Goal: Task Accomplishment & Management: Complete application form

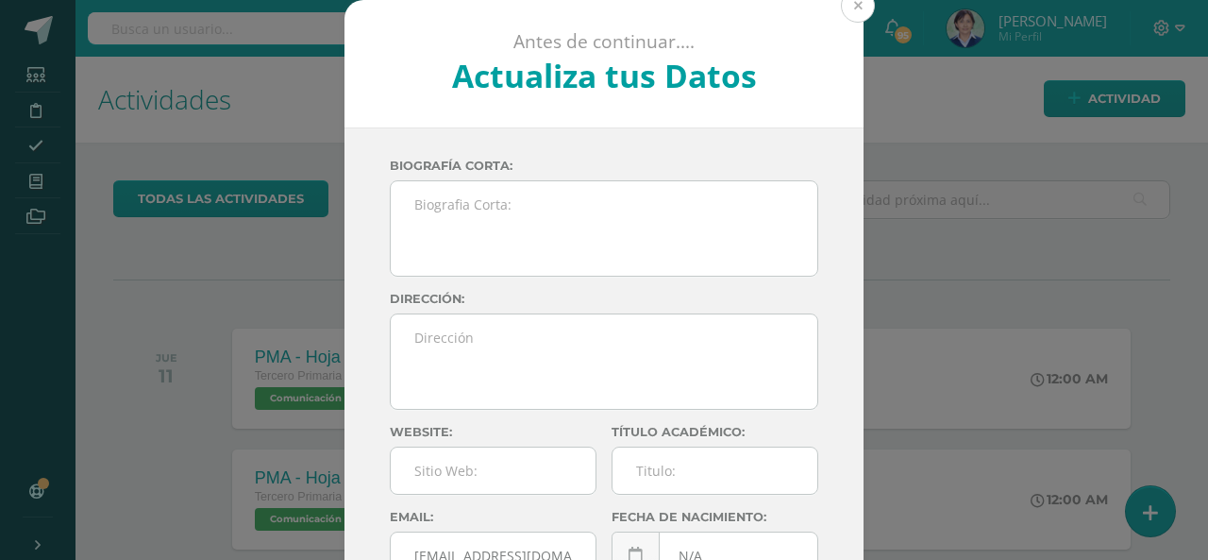
click at [857, 12] on button at bounding box center [858, 6] width 34 height 34
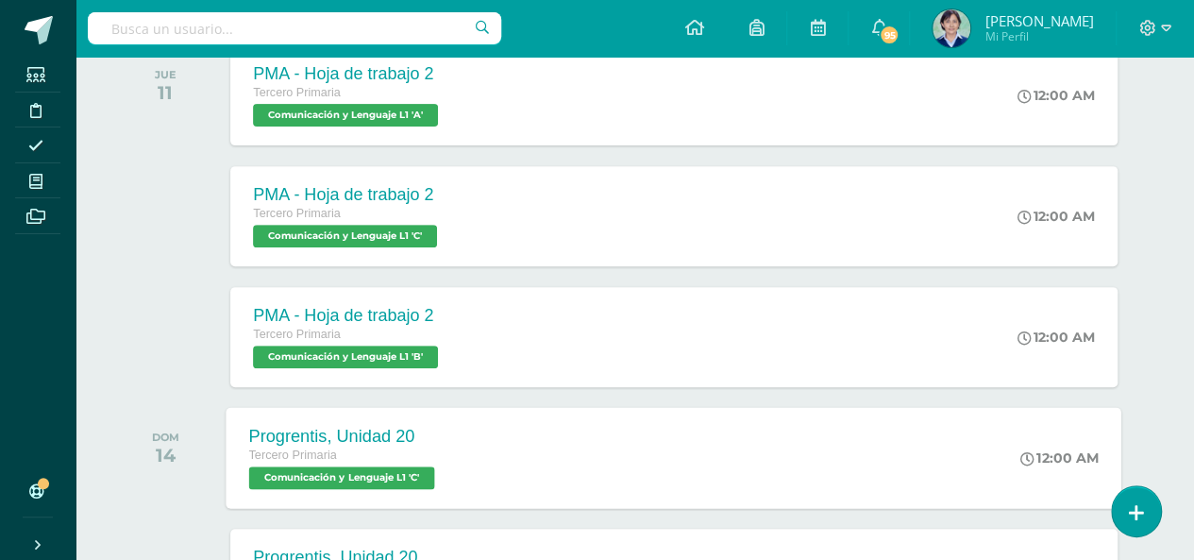
scroll to position [472, 0]
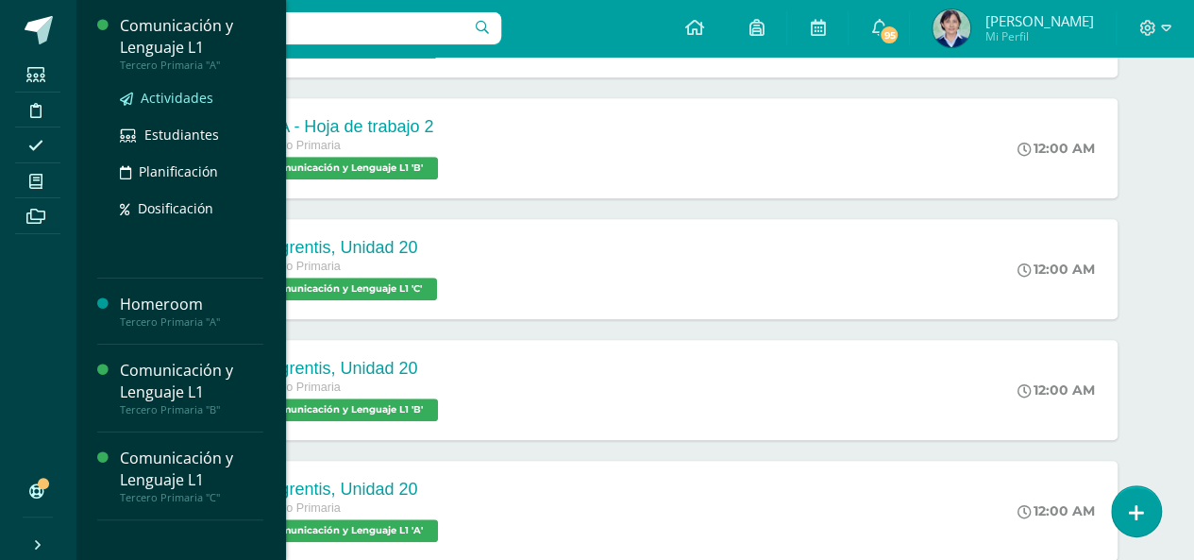
click at [176, 95] on span "Actividades" at bounding box center [177, 98] width 73 height 18
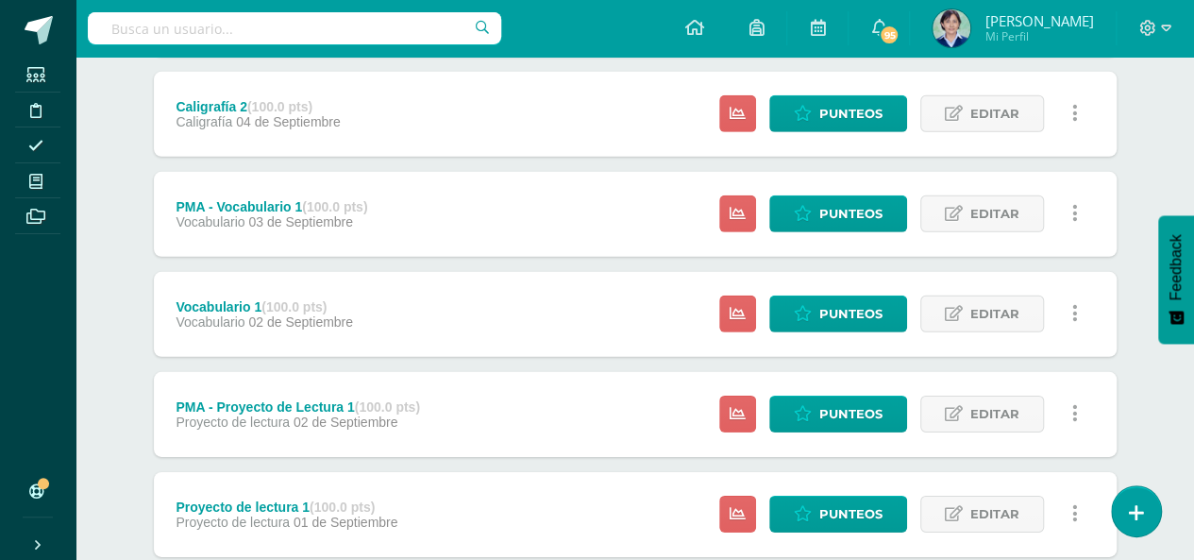
scroll to position [2844, 0]
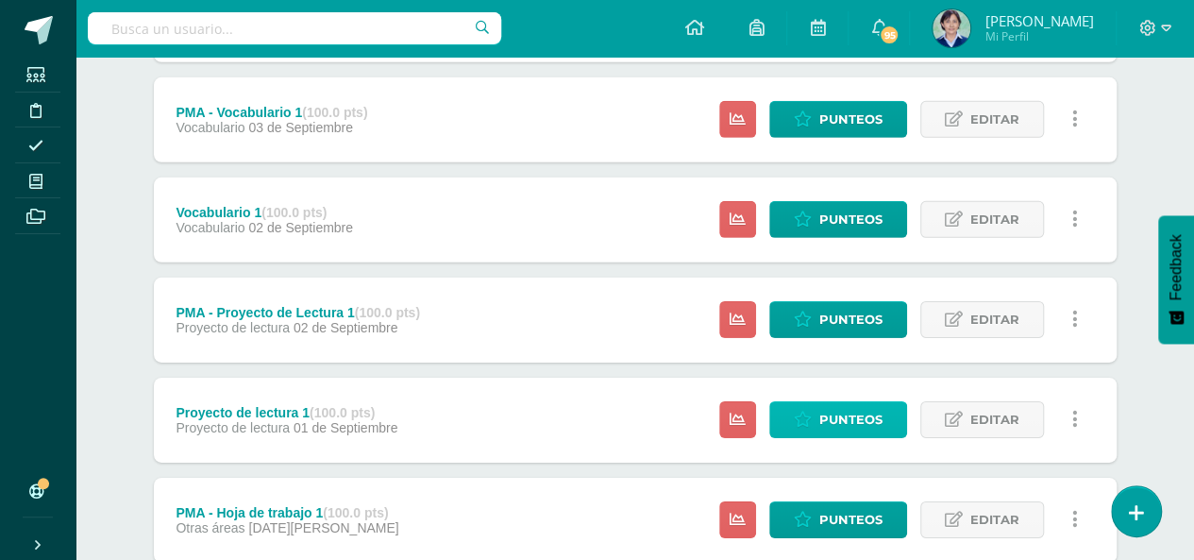
click at [855, 422] on span "Punteos" at bounding box center [851, 419] width 63 height 35
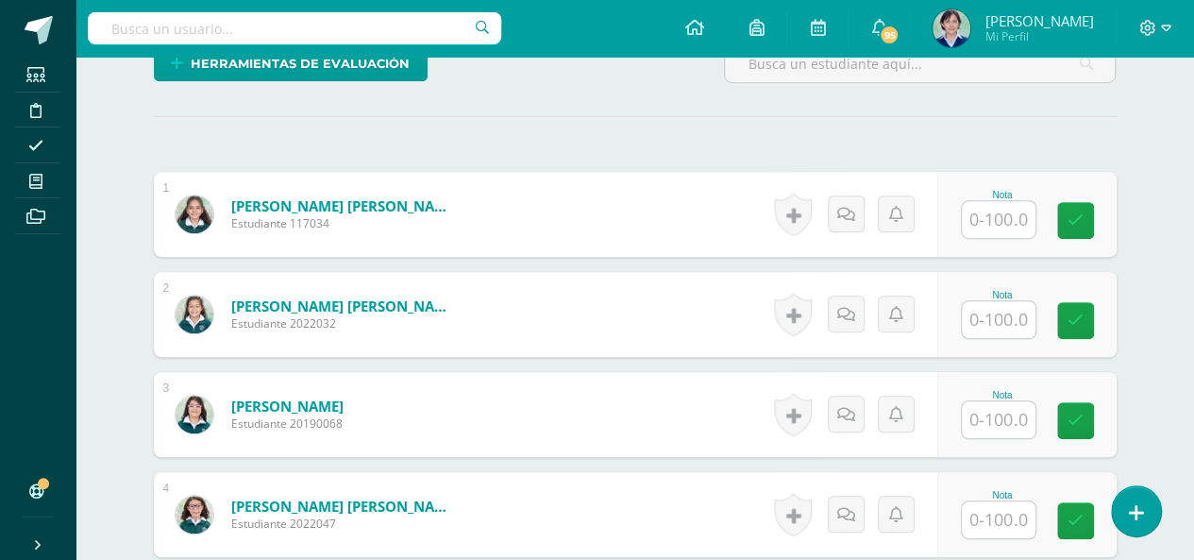
scroll to position [502, 0]
click at [989, 214] on input "text" at bounding box center [999, 219] width 74 height 37
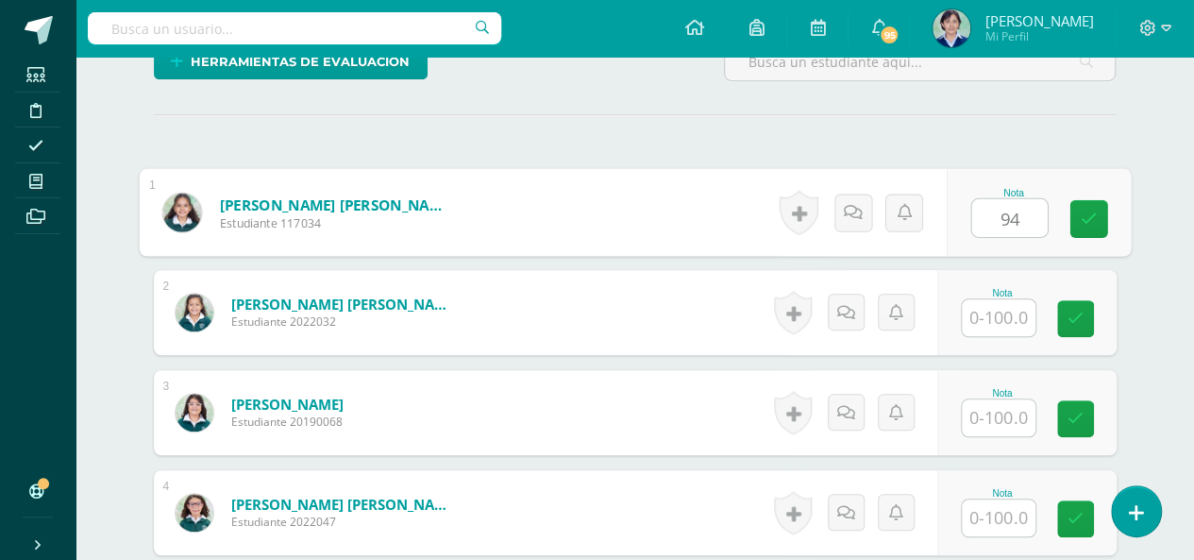
scroll to position [599, 0]
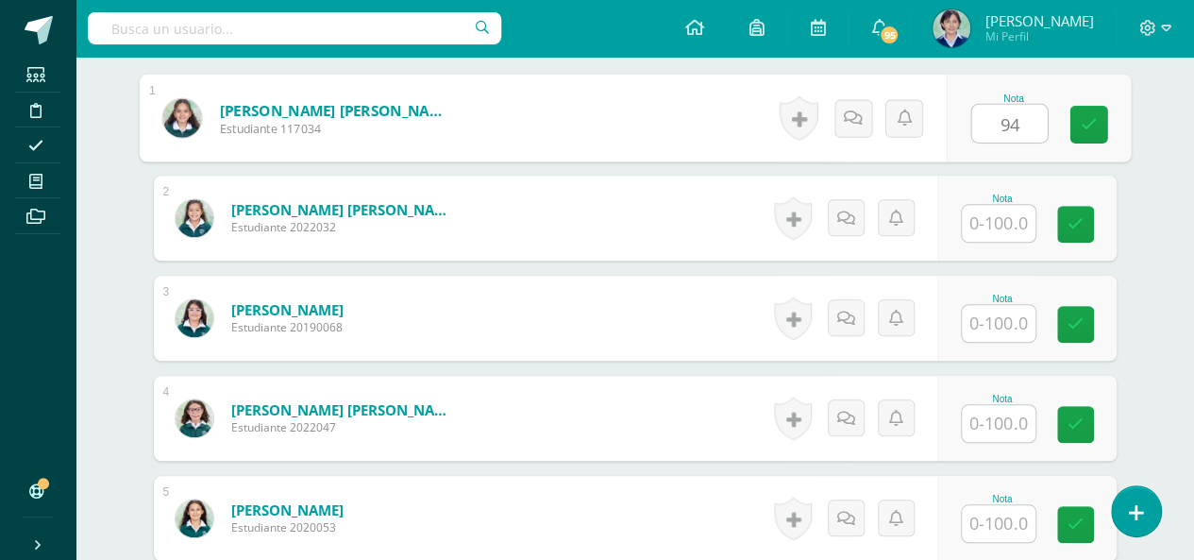
type input "94"
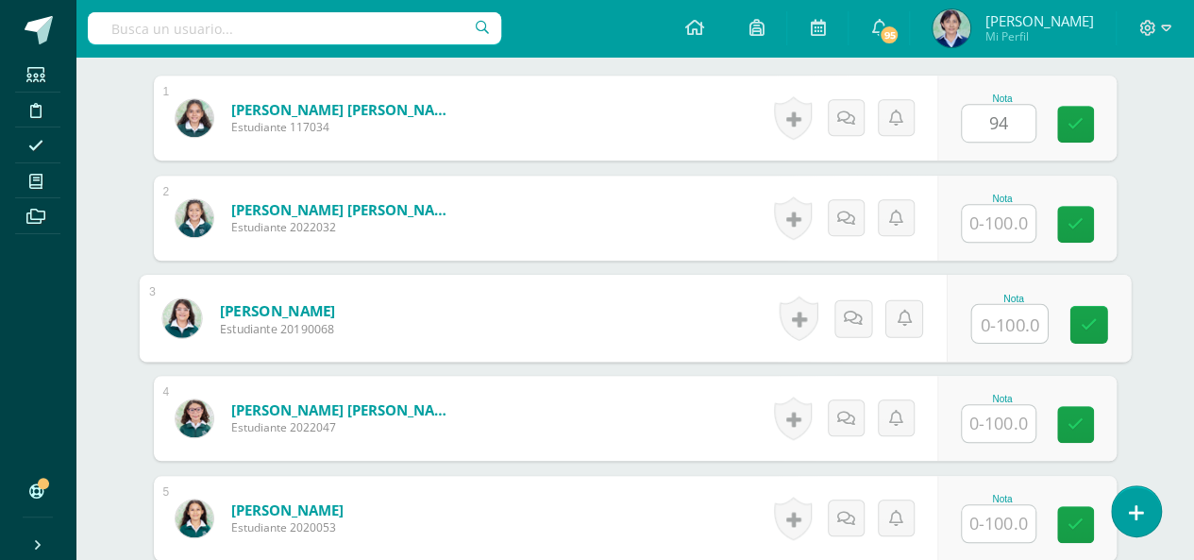
click at [1008, 325] on input "text" at bounding box center [1010, 324] width 76 height 38
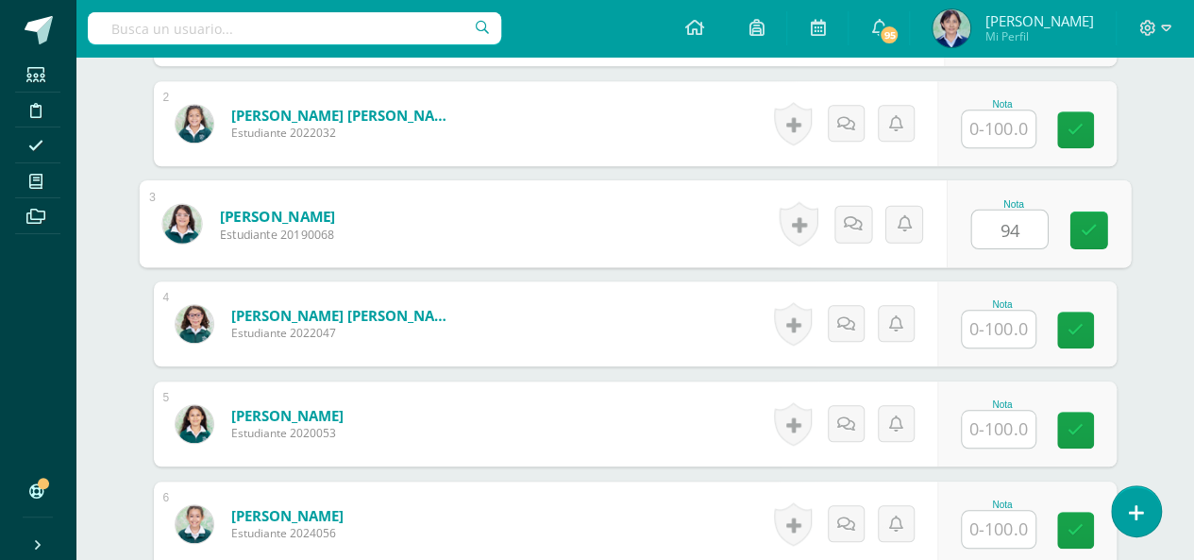
type input "94"
click at [1008, 328] on input "text" at bounding box center [999, 329] width 74 height 37
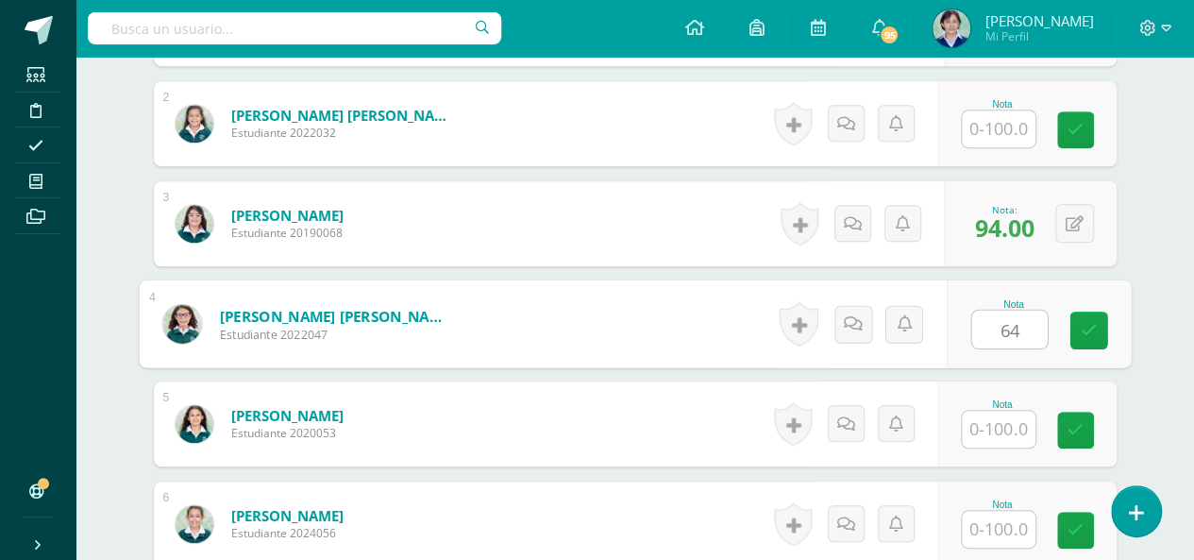
scroll to position [787, 0]
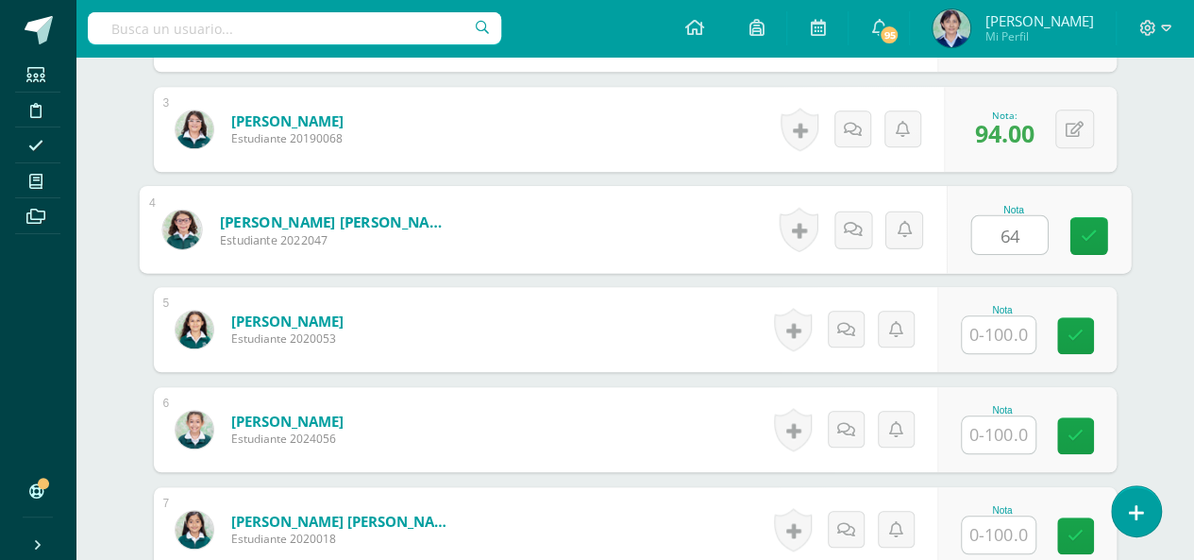
type input "64"
click at [1005, 330] on input "text" at bounding box center [999, 334] width 74 height 37
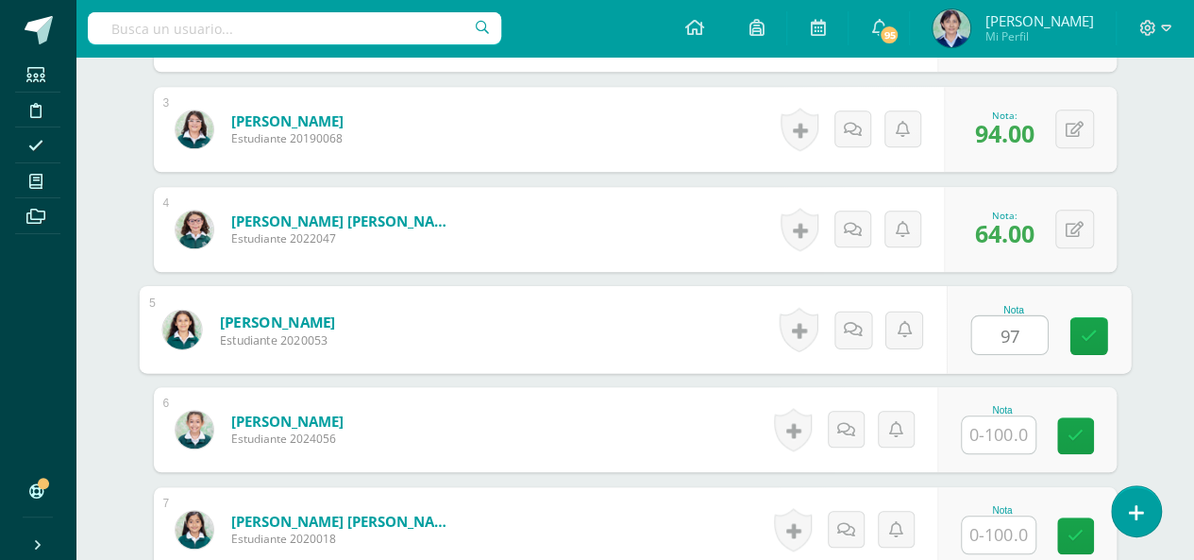
scroll to position [882, 0]
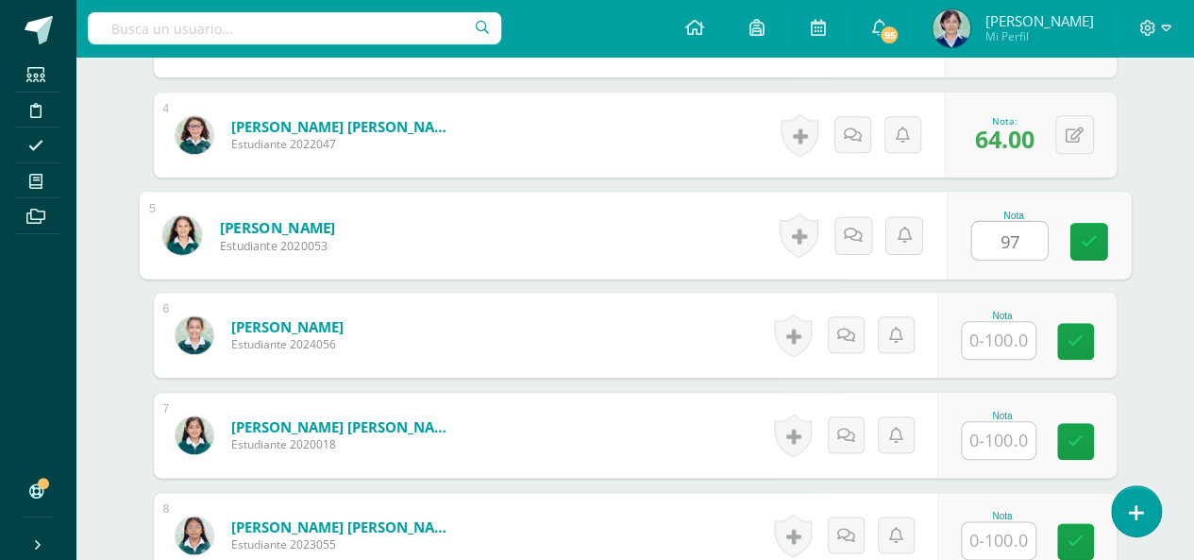
type input "97"
click at [1005, 332] on input "text" at bounding box center [999, 340] width 74 height 37
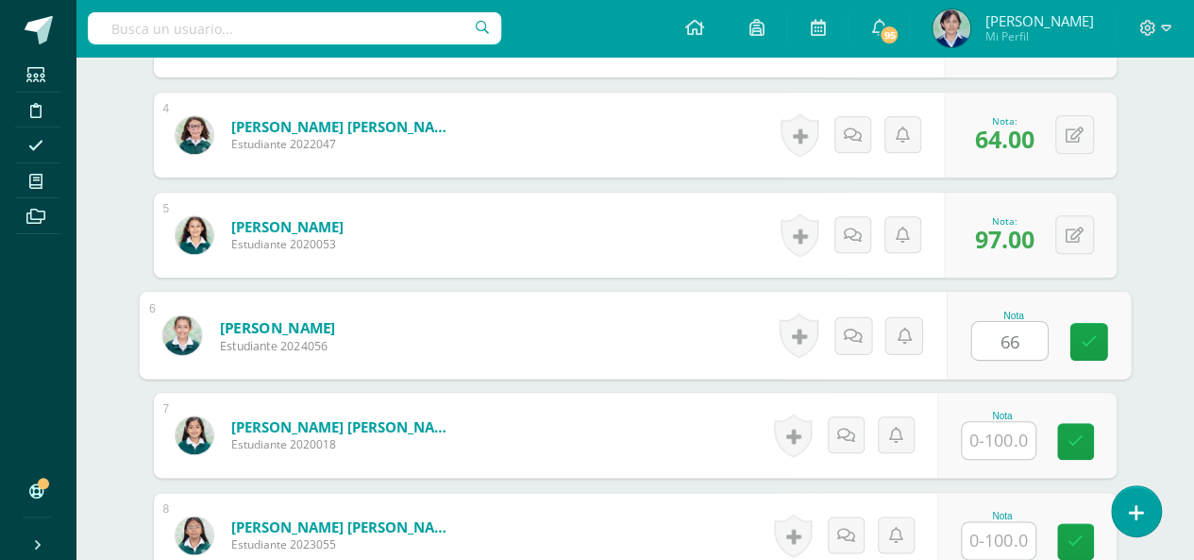
scroll to position [976, 0]
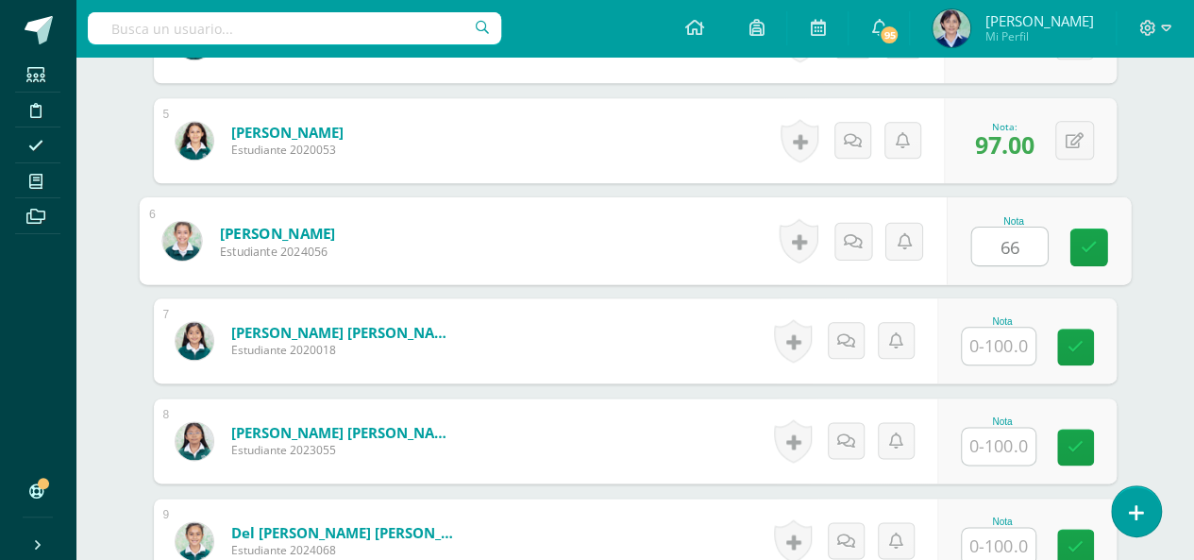
type input "66"
click at [1012, 342] on input "text" at bounding box center [999, 346] width 74 height 37
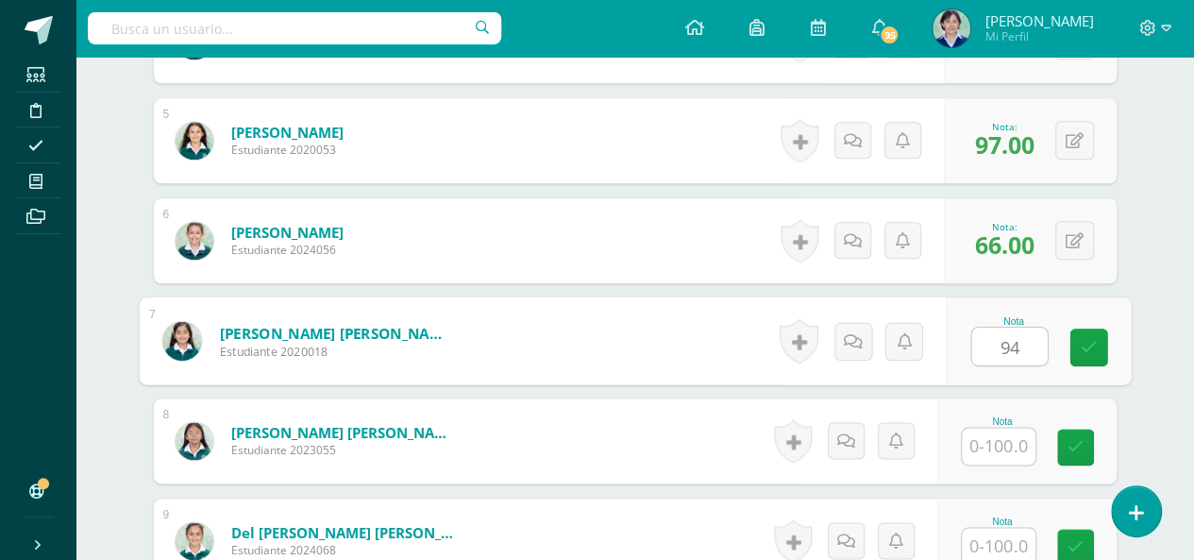
scroll to position [1071, 0]
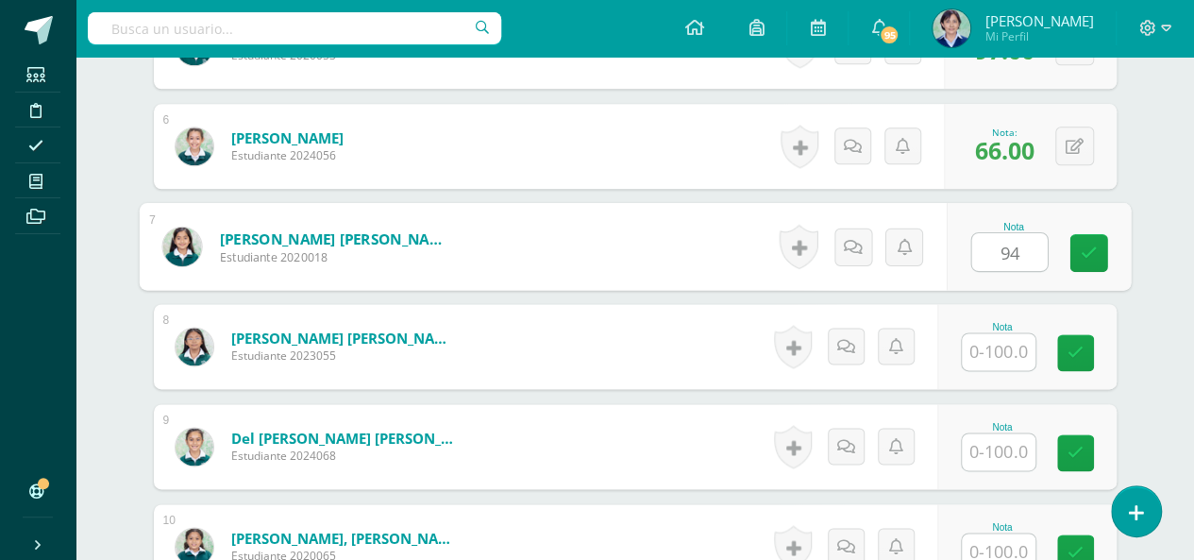
type input "94"
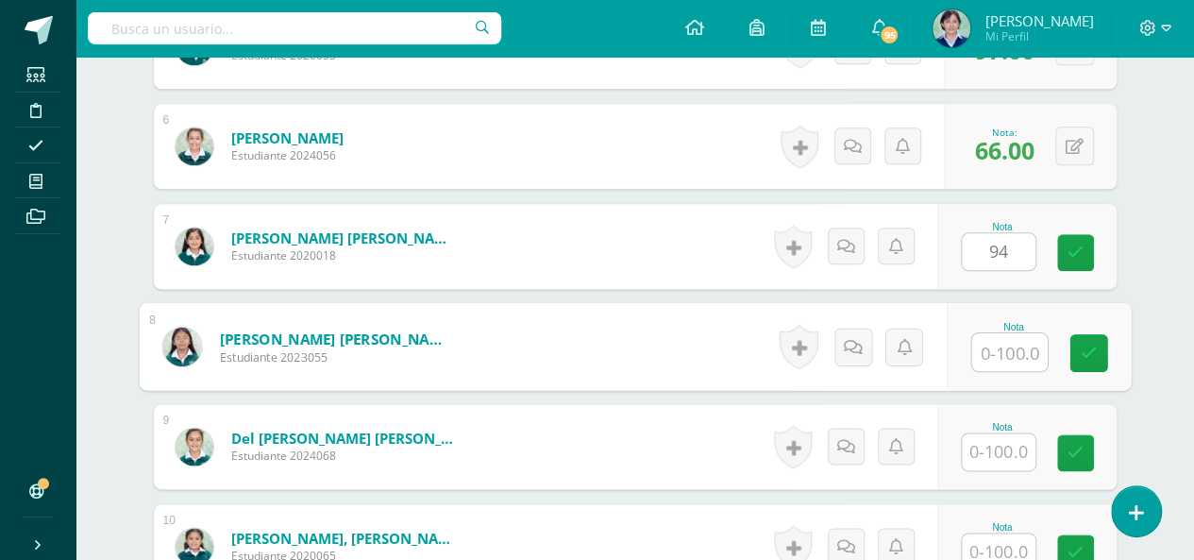
click at [1014, 348] on input "text" at bounding box center [1010, 352] width 76 height 38
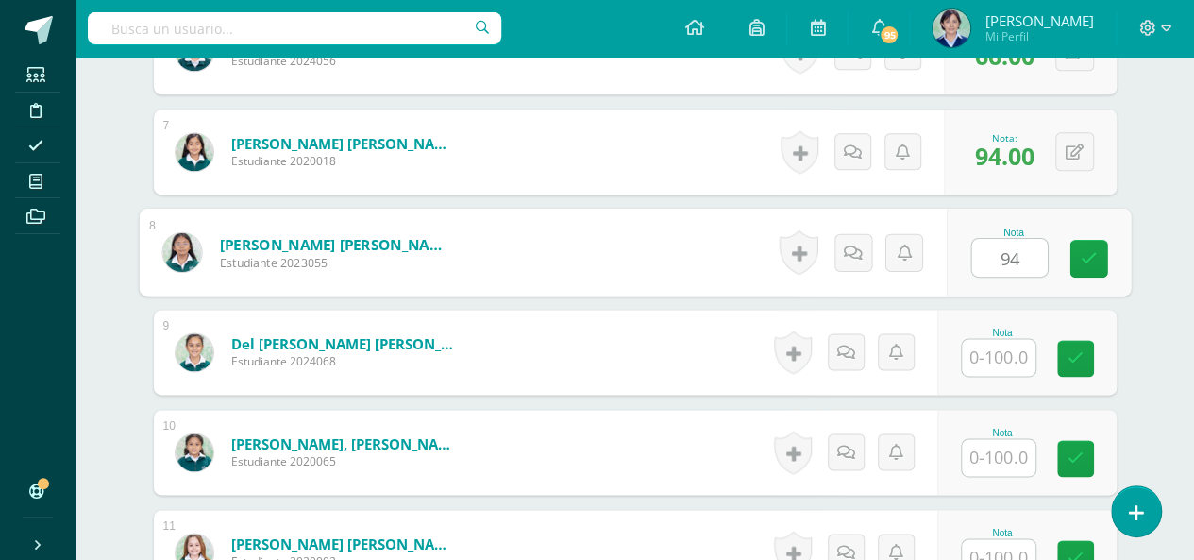
type input "94"
click at [1005, 355] on input "text" at bounding box center [999, 357] width 74 height 37
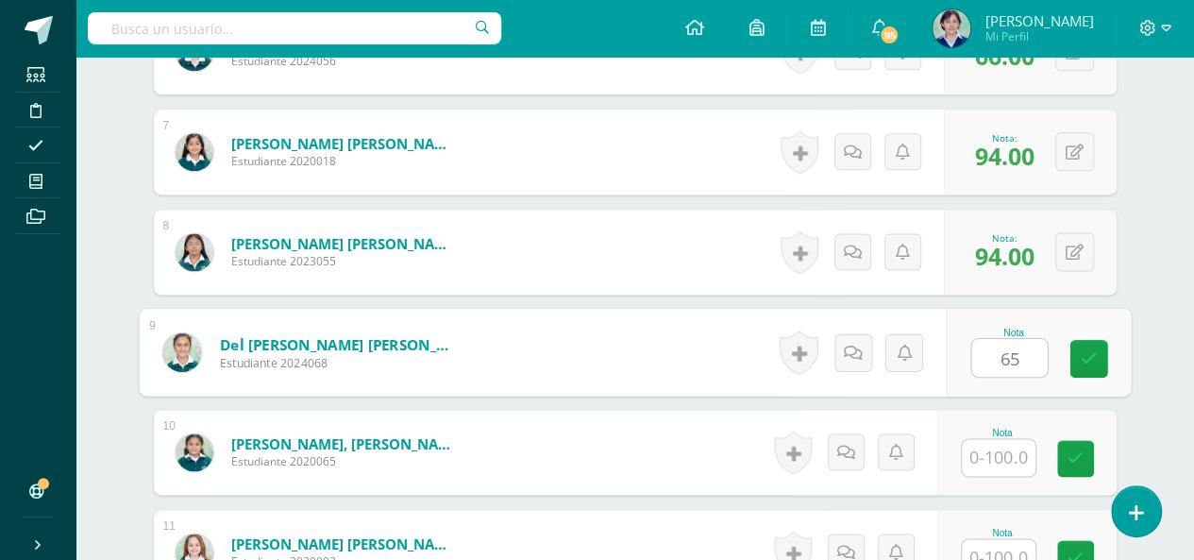
scroll to position [1259, 0]
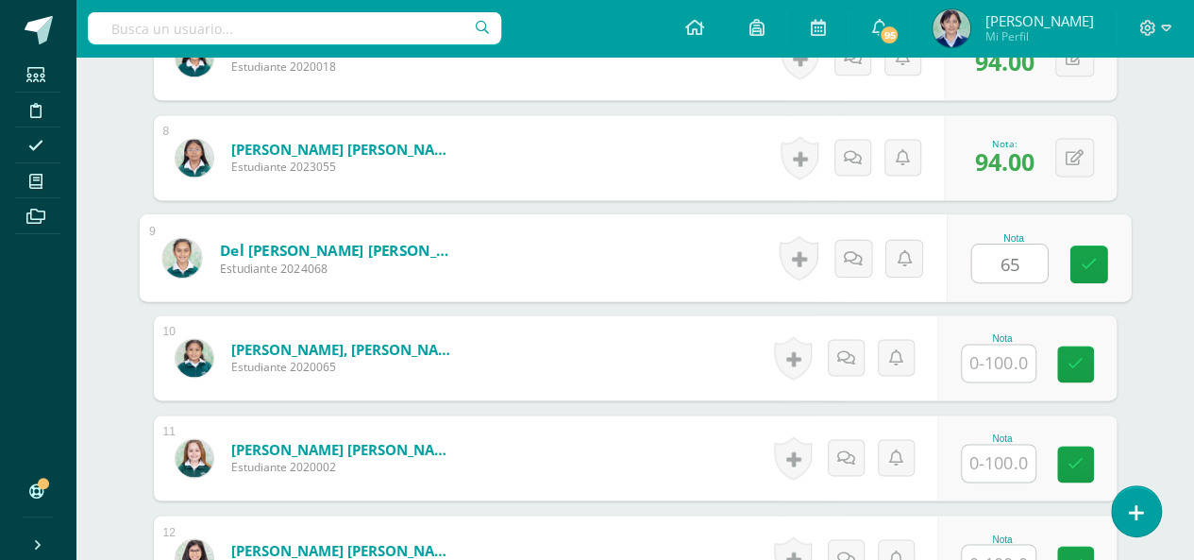
type input "65"
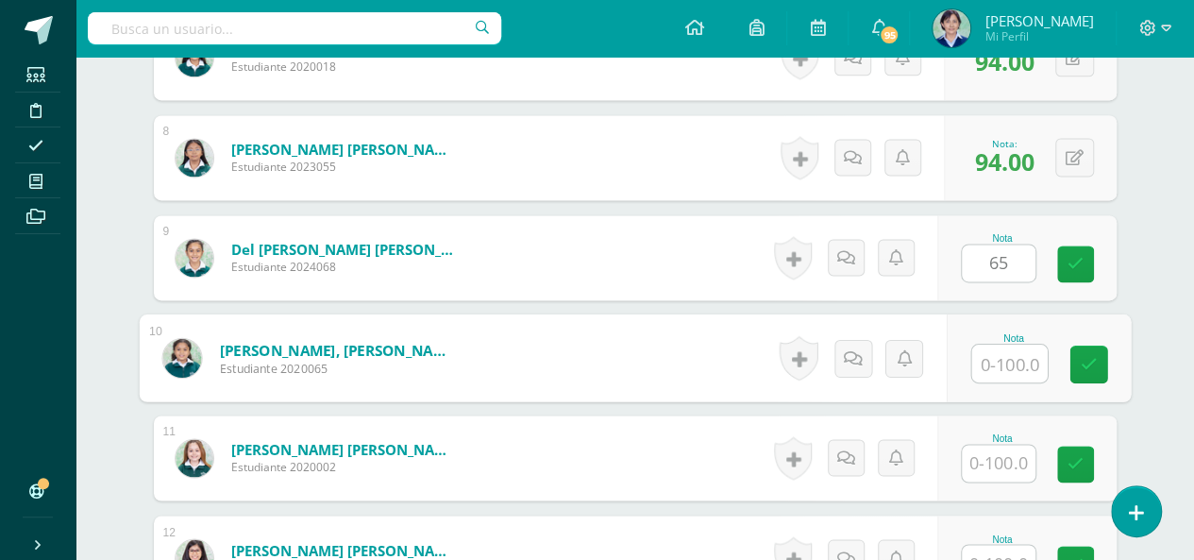
click at [1004, 362] on input "text" at bounding box center [1010, 364] width 76 height 38
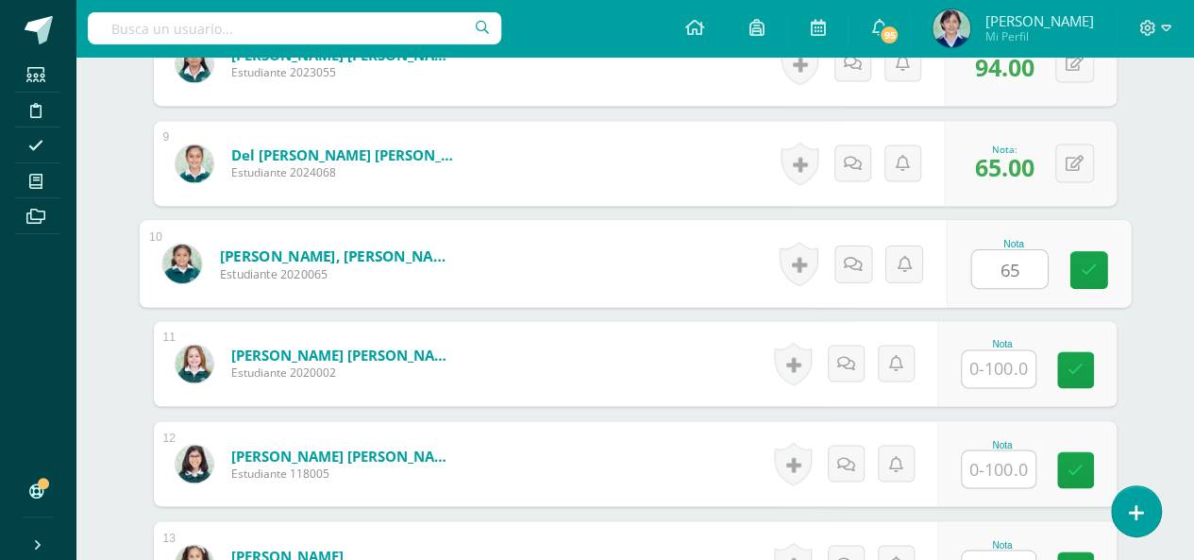
type input "65"
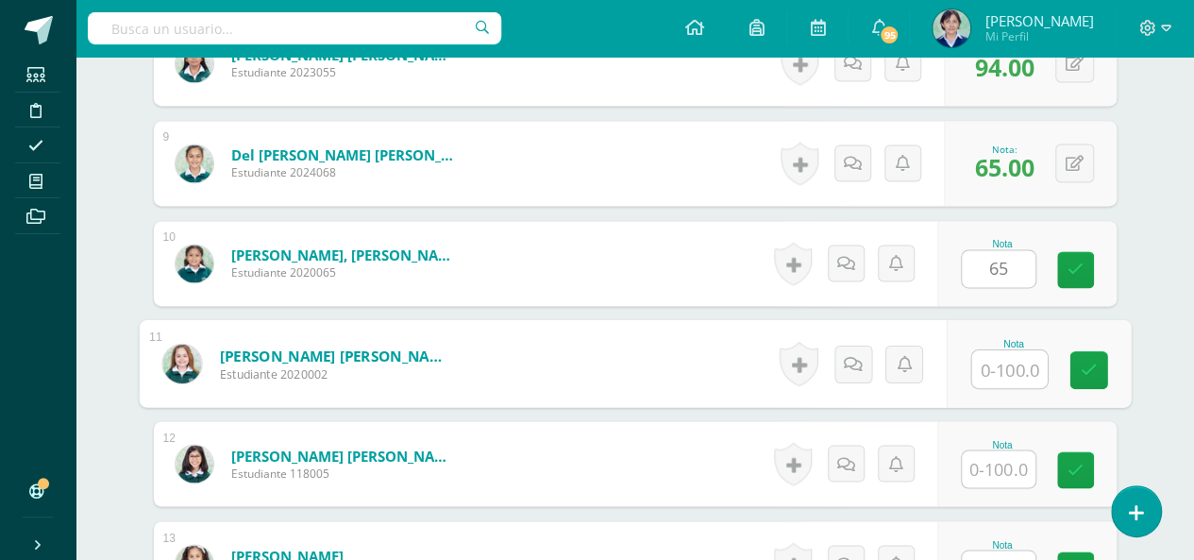
click at [1003, 369] on input "text" at bounding box center [1010, 369] width 76 height 38
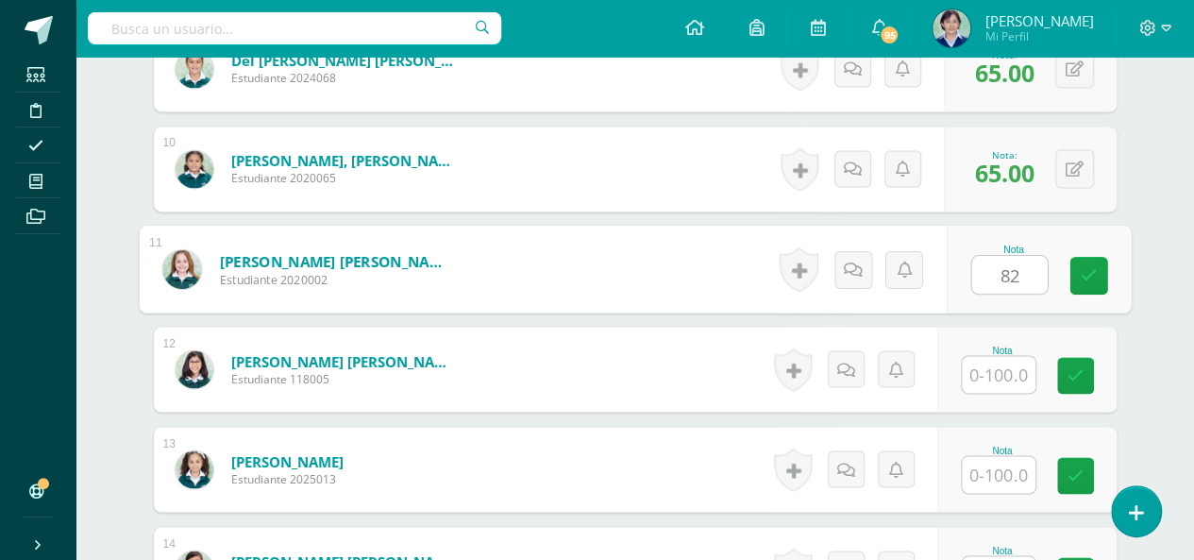
type input "82"
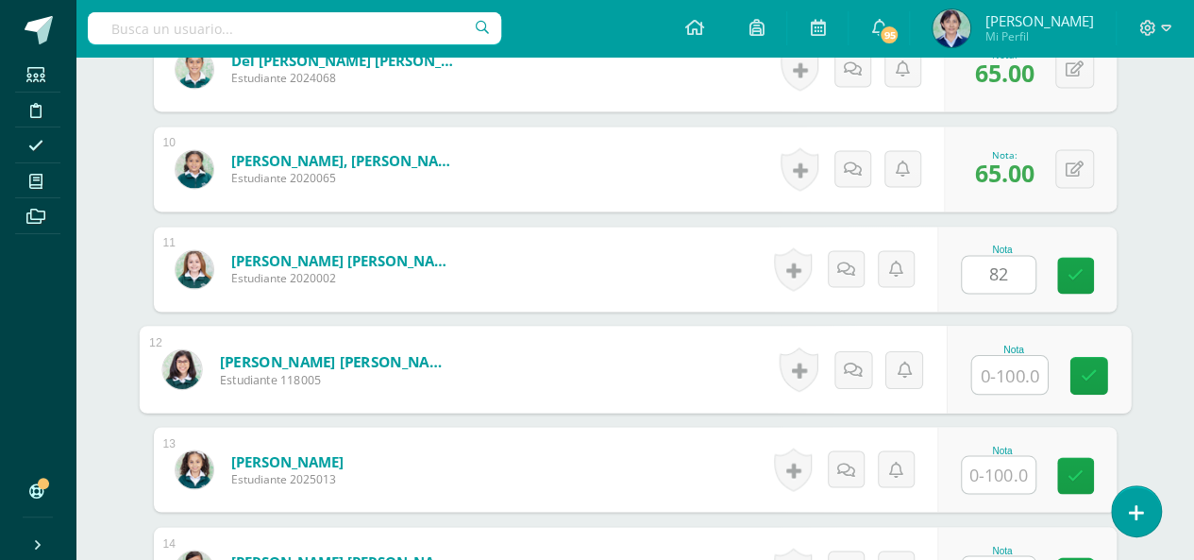
click at [1004, 378] on input "text" at bounding box center [1010, 375] width 76 height 38
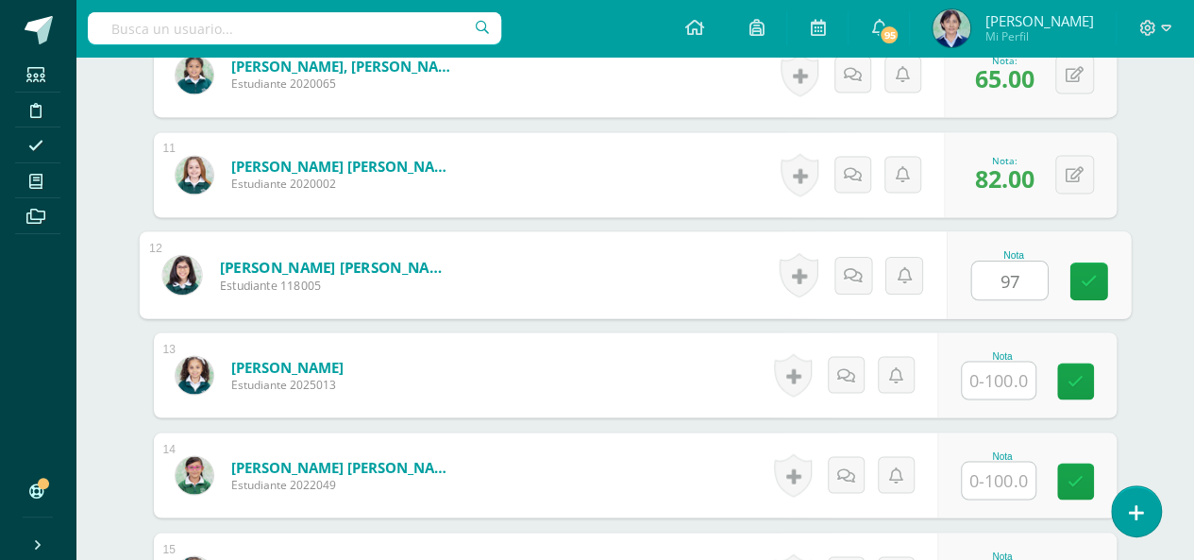
type input "97"
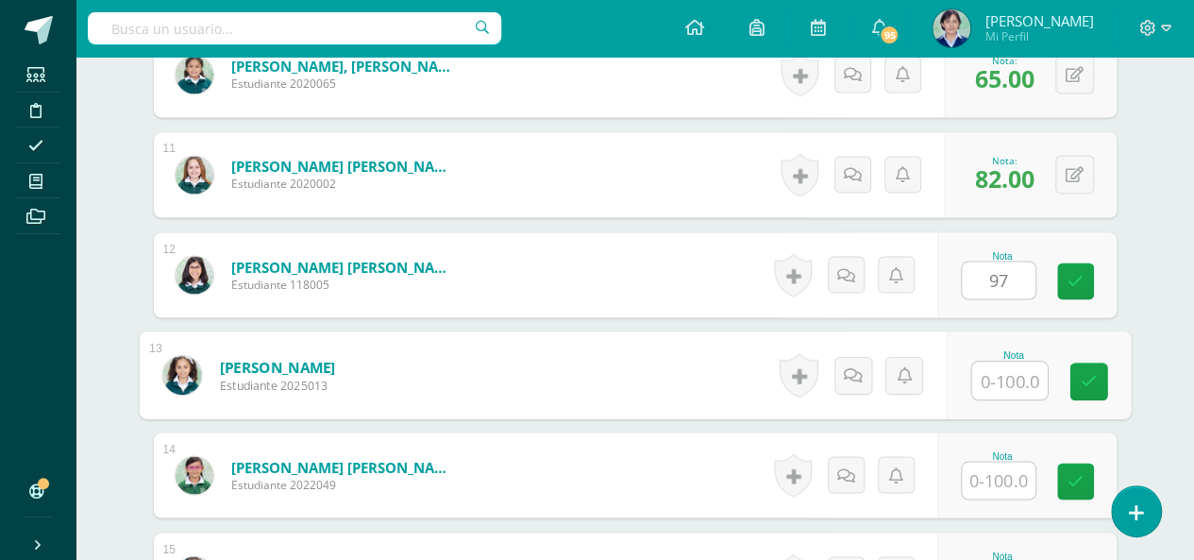
click at [1004, 378] on input "text" at bounding box center [1010, 381] width 76 height 38
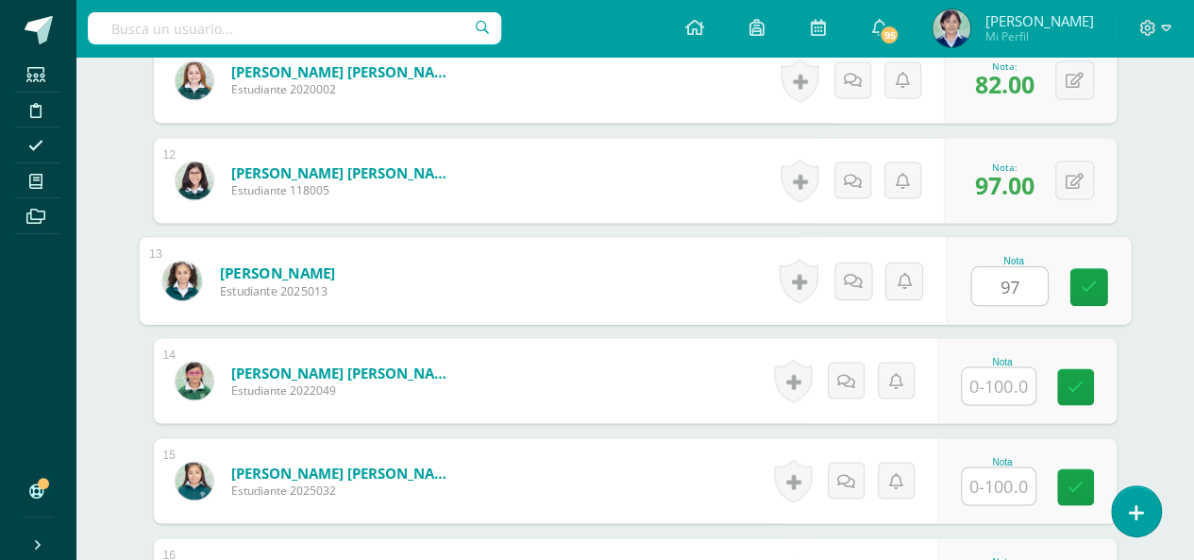
scroll to position [1732, 0]
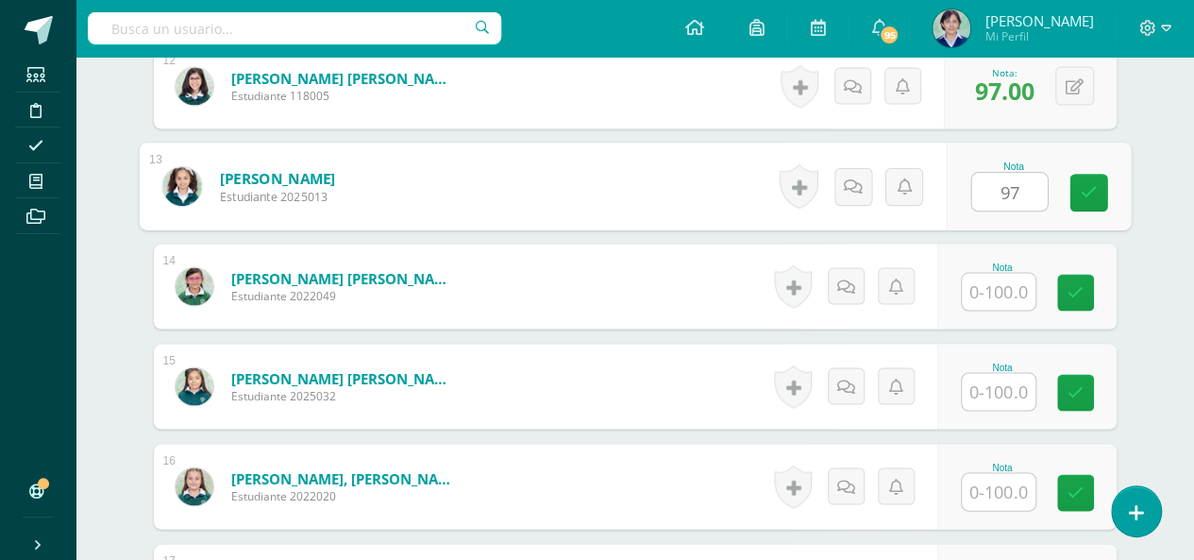
type input "97"
click at [1006, 394] on input "text" at bounding box center [999, 391] width 74 height 37
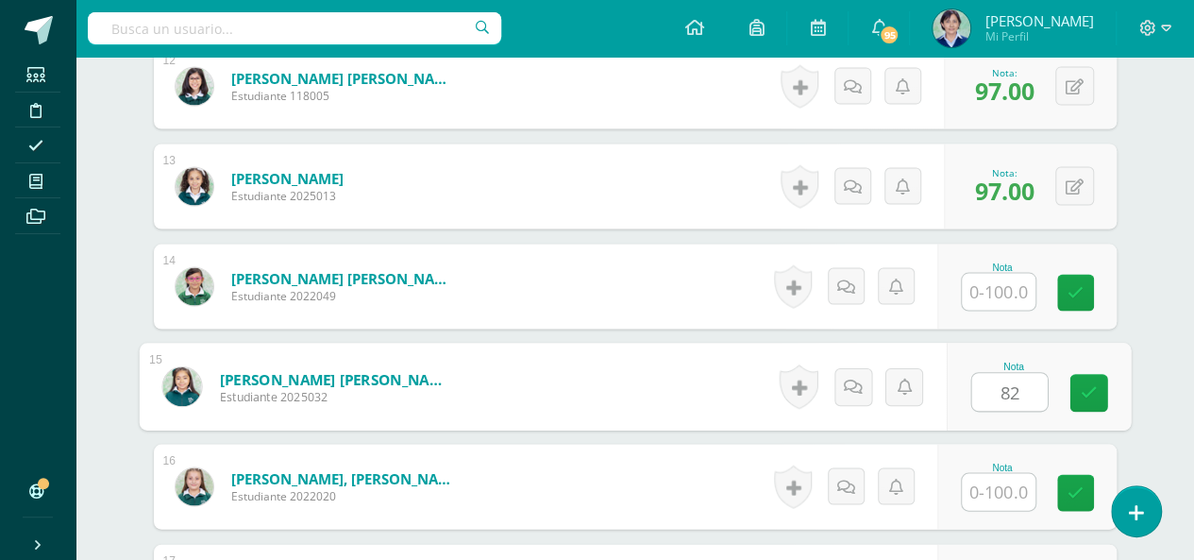
scroll to position [1826, 0]
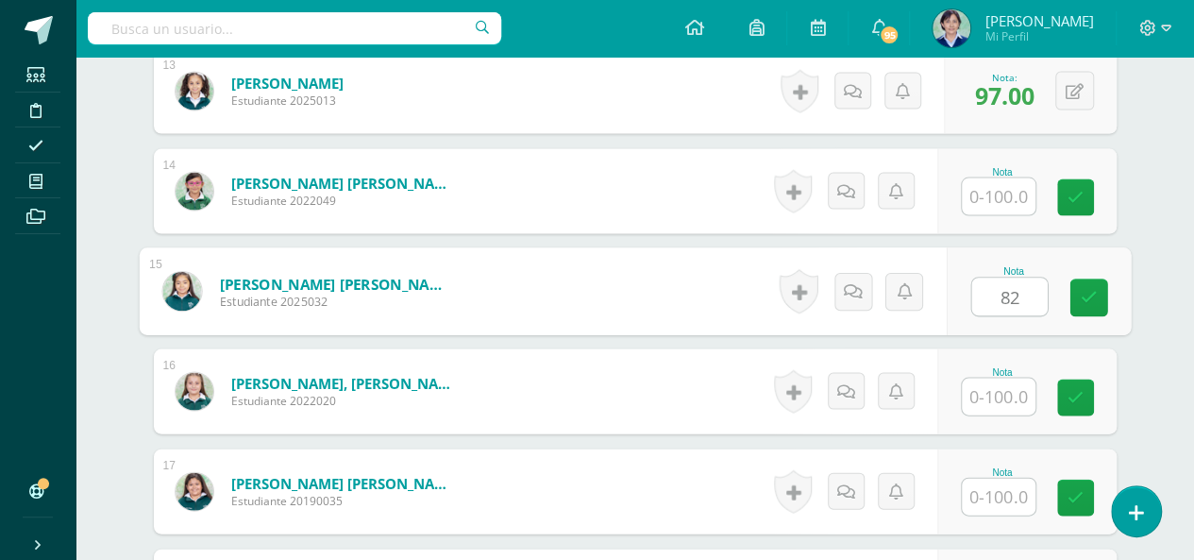
type input "82"
click at [1005, 397] on input "text" at bounding box center [999, 397] width 74 height 37
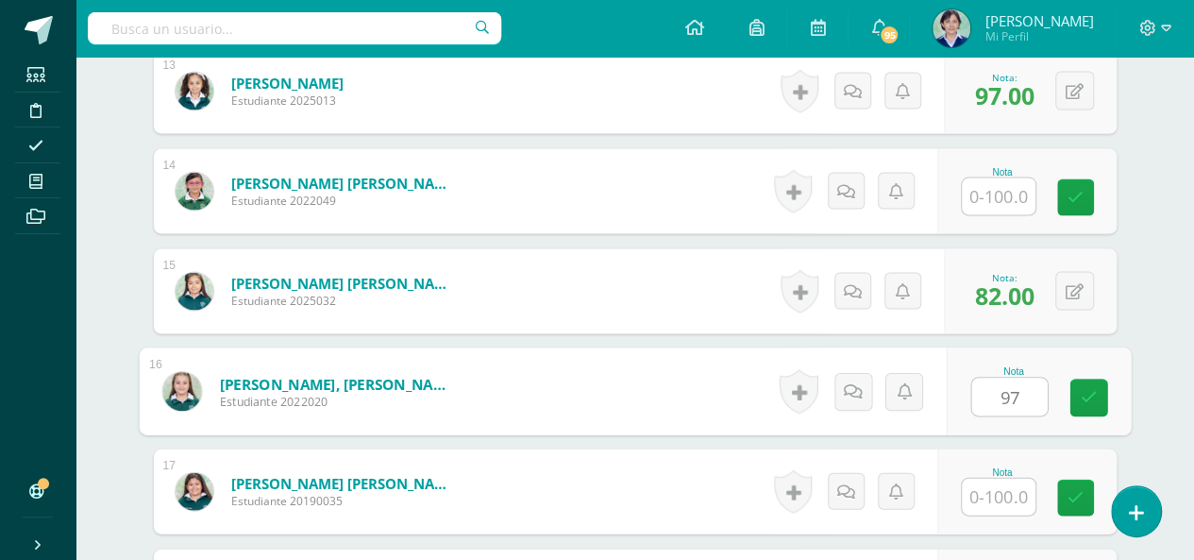
scroll to position [1920, 0]
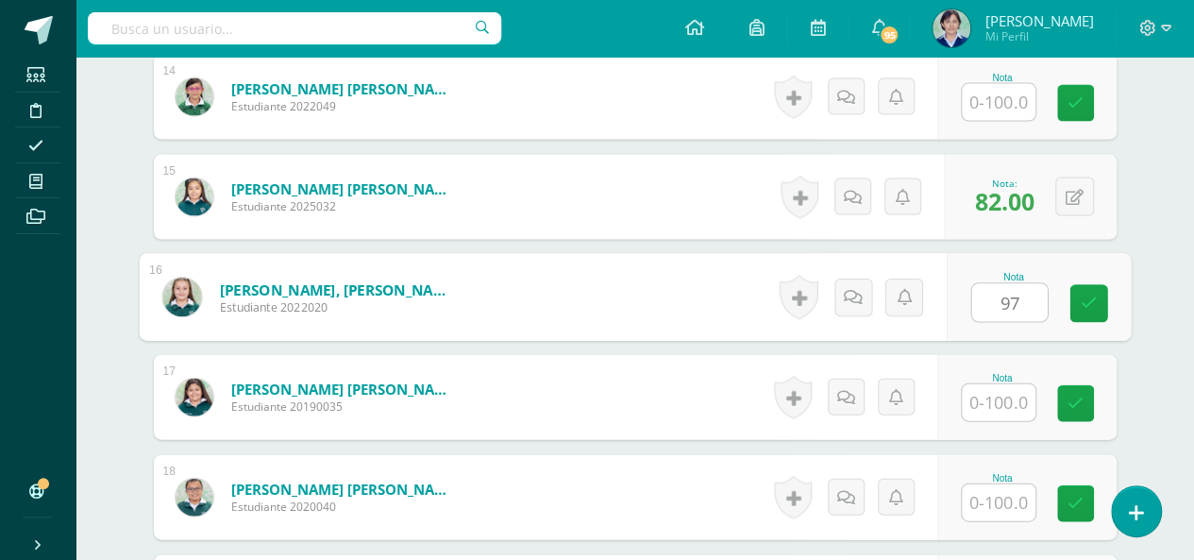
type input "97"
click at [1003, 405] on input "text" at bounding box center [999, 402] width 74 height 37
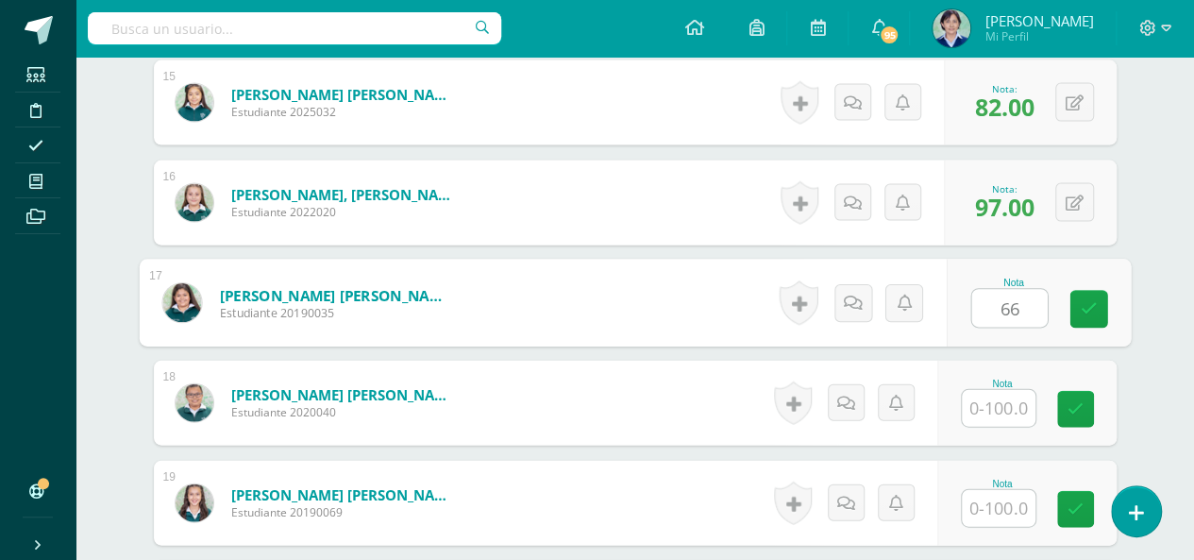
scroll to position [2109, 0]
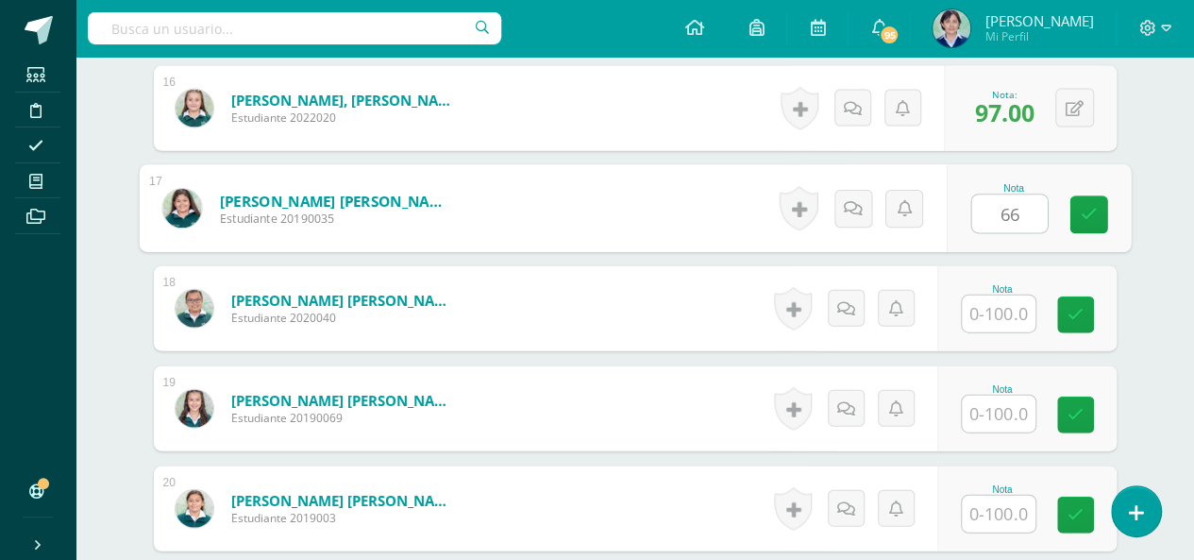
type input "66"
click at [1012, 411] on input "text" at bounding box center [999, 414] width 74 height 37
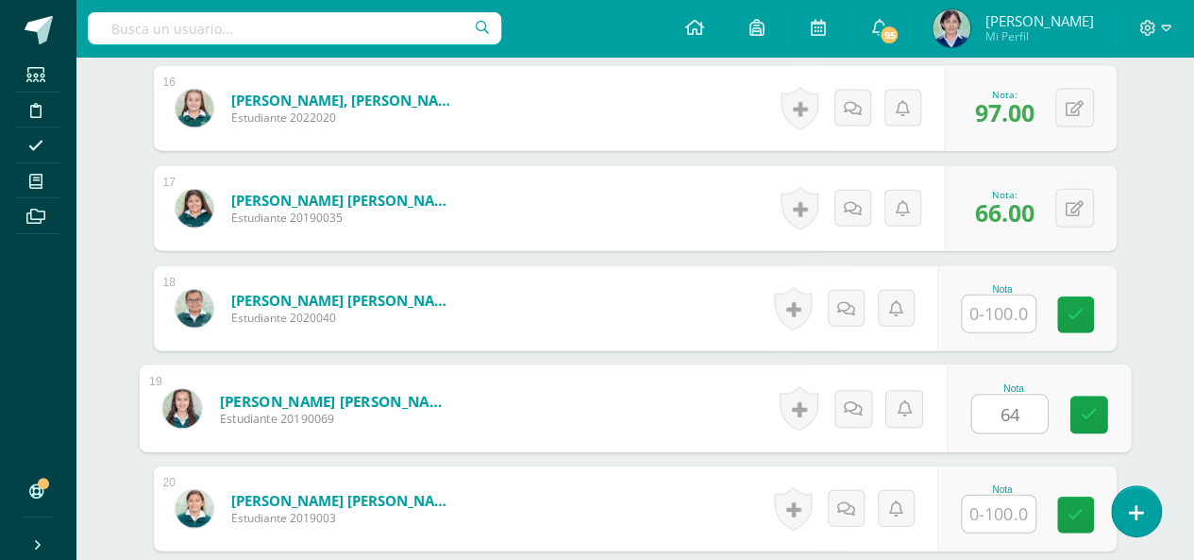
scroll to position [2204, 0]
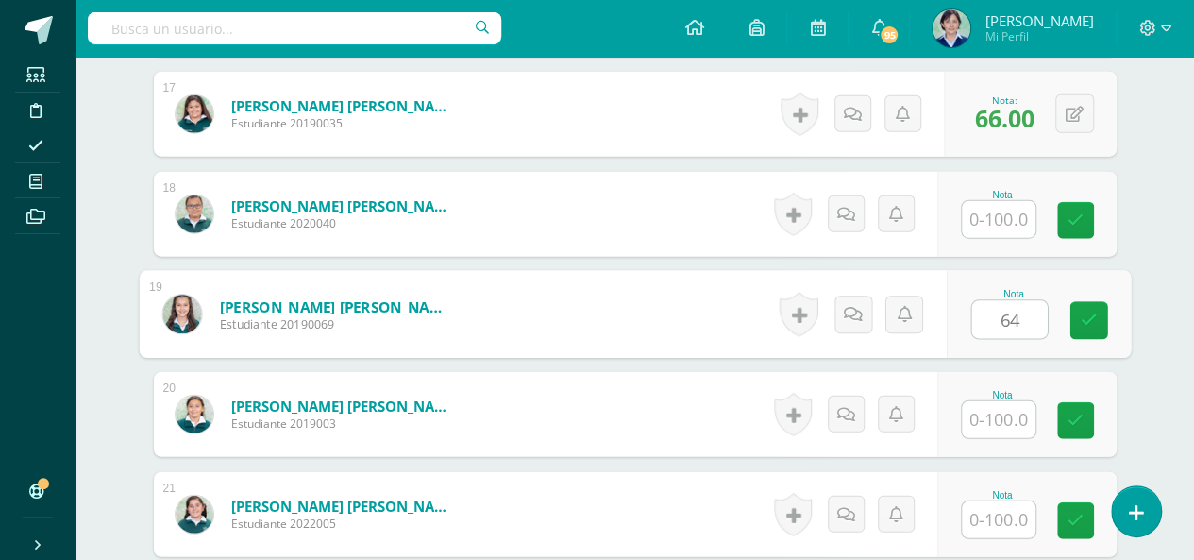
type input "64"
click at [1005, 418] on input "text" at bounding box center [999, 419] width 74 height 37
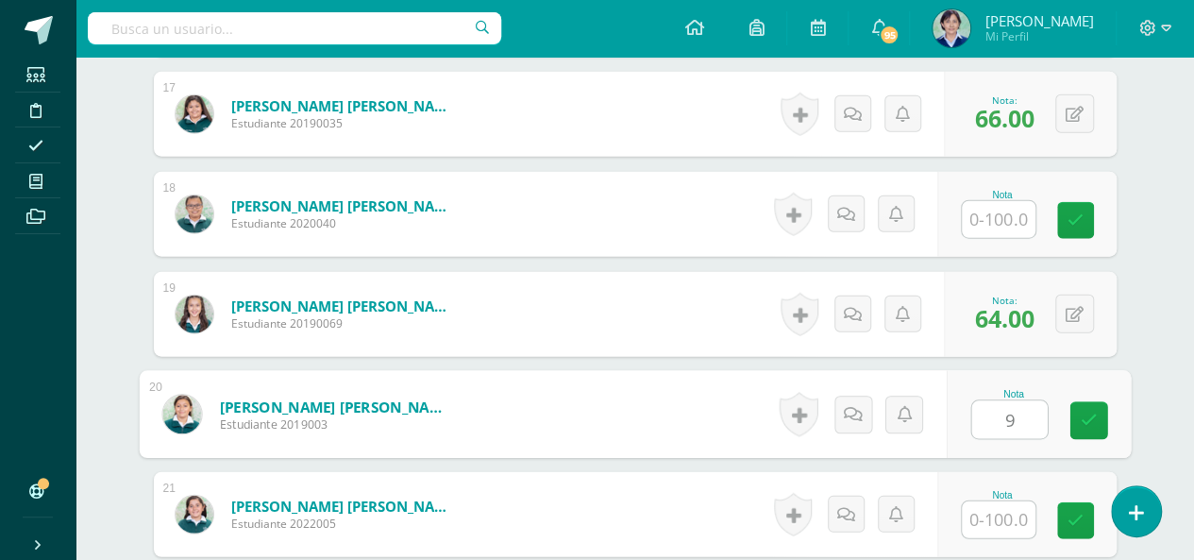
type input "97"
click at [1086, 416] on icon at bounding box center [1088, 421] width 17 height 16
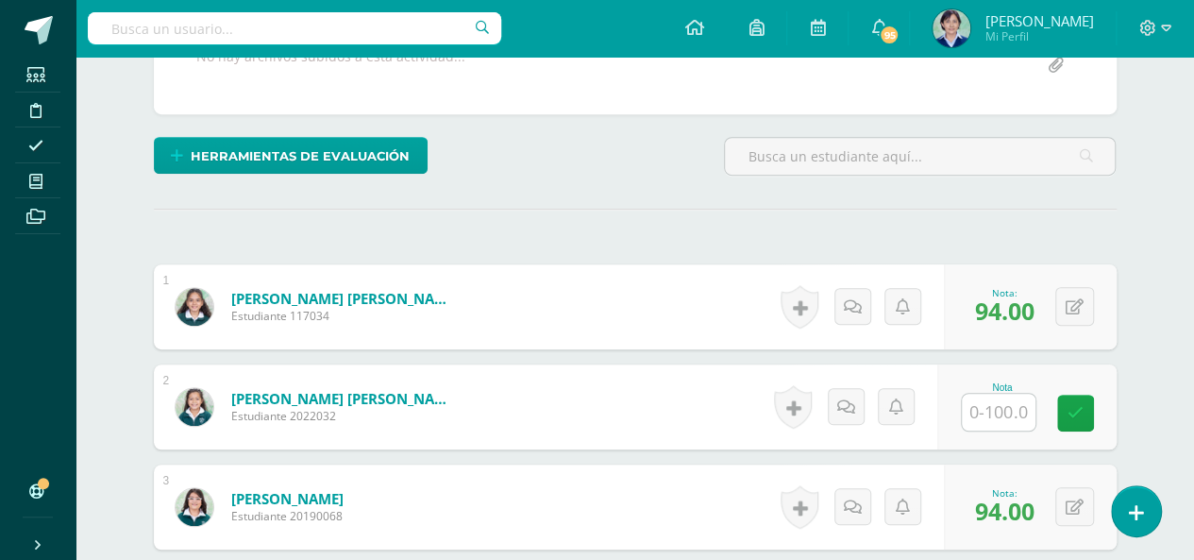
scroll to position [32, 0]
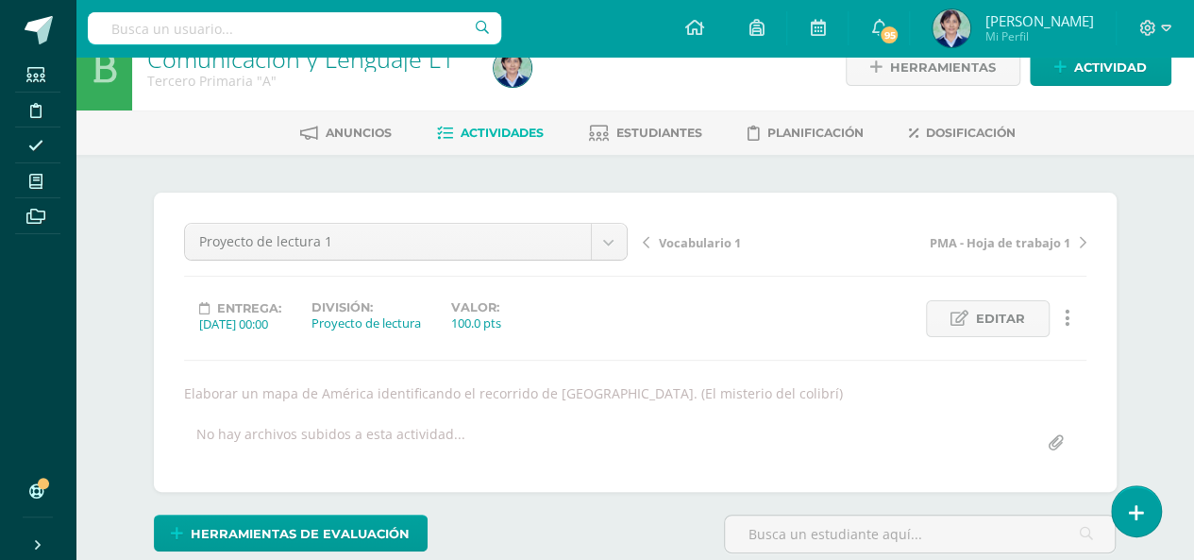
click at [701, 240] on span "Vocabulario 1" at bounding box center [700, 242] width 82 height 17
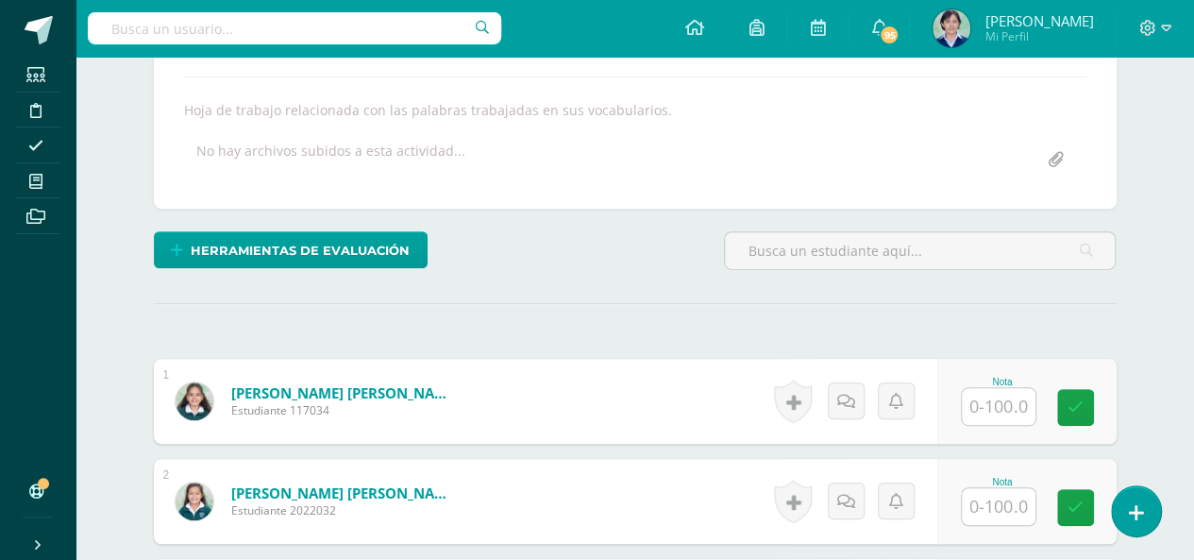
scroll to position [410, 0]
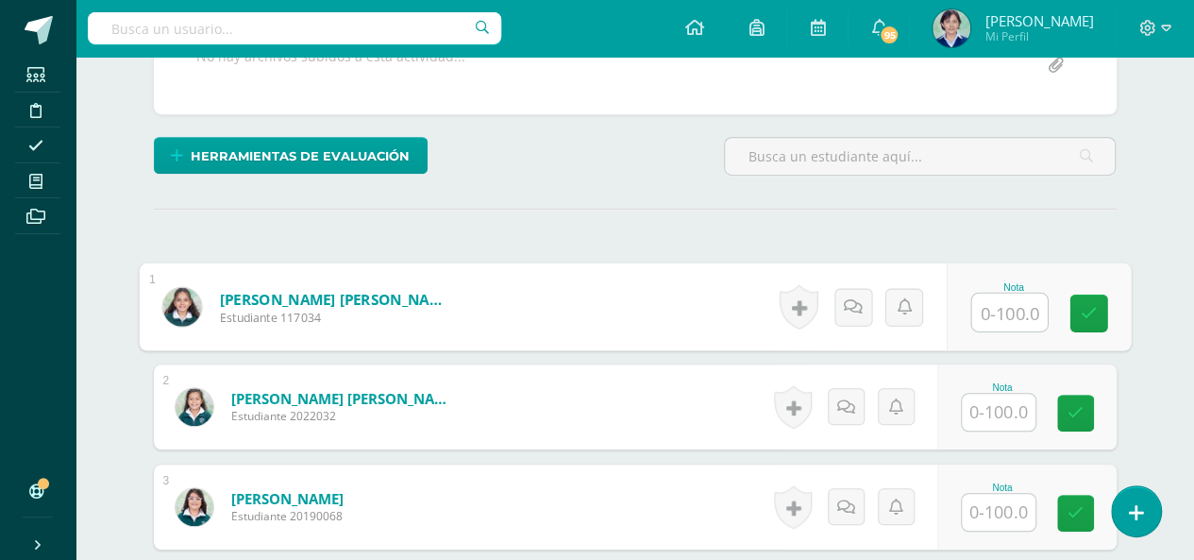
click at [1011, 307] on input "text" at bounding box center [1010, 313] width 76 height 38
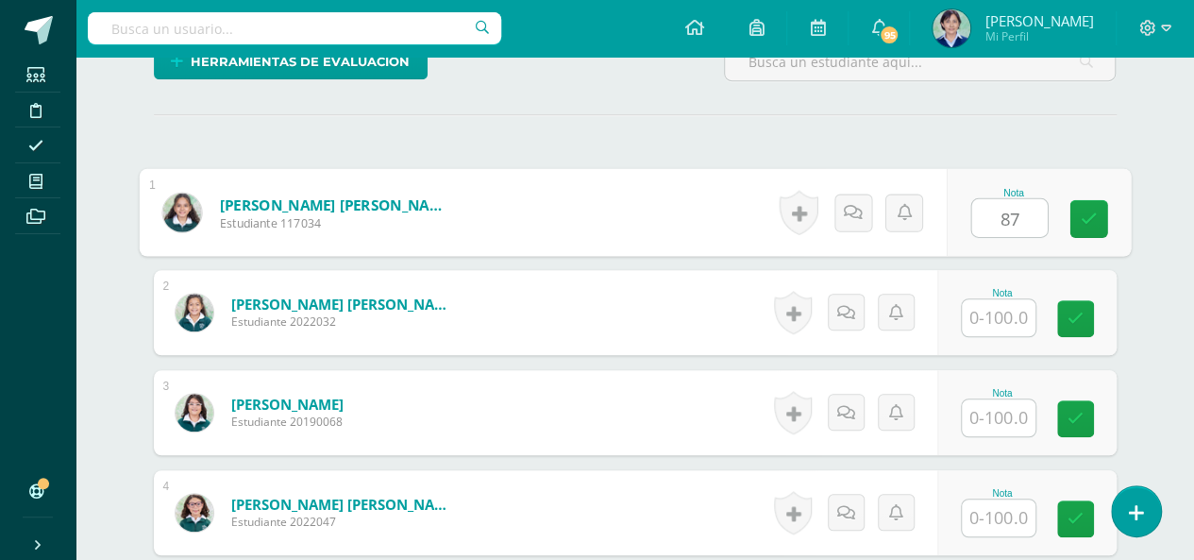
type input "87"
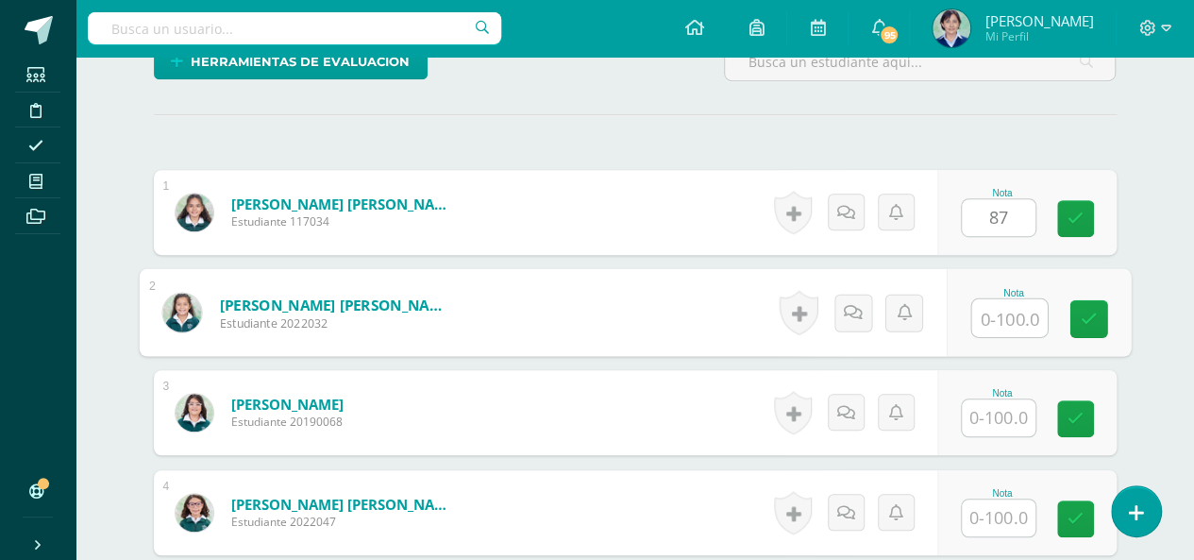
click at [1009, 311] on input "text" at bounding box center [1010, 318] width 76 height 38
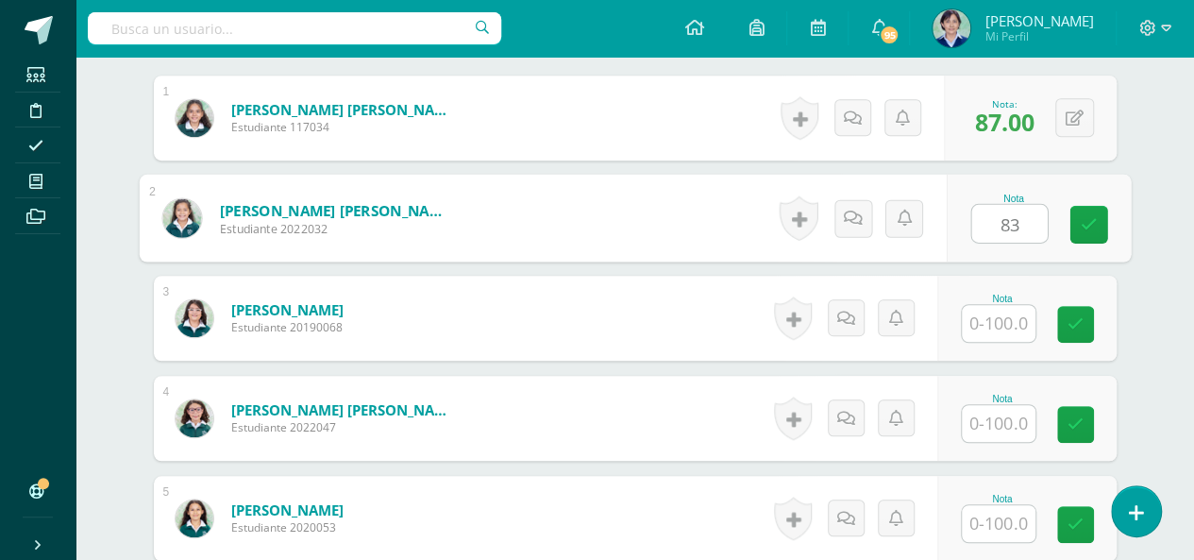
type input "83"
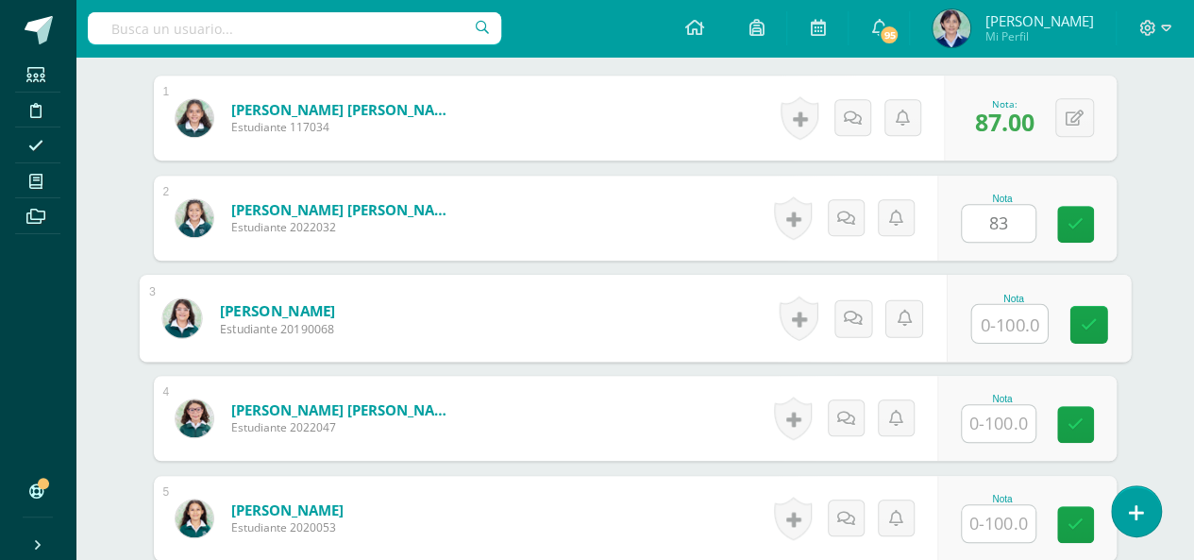
click at [1006, 321] on input "text" at bounding box center [1010, 324] width 76 height 38
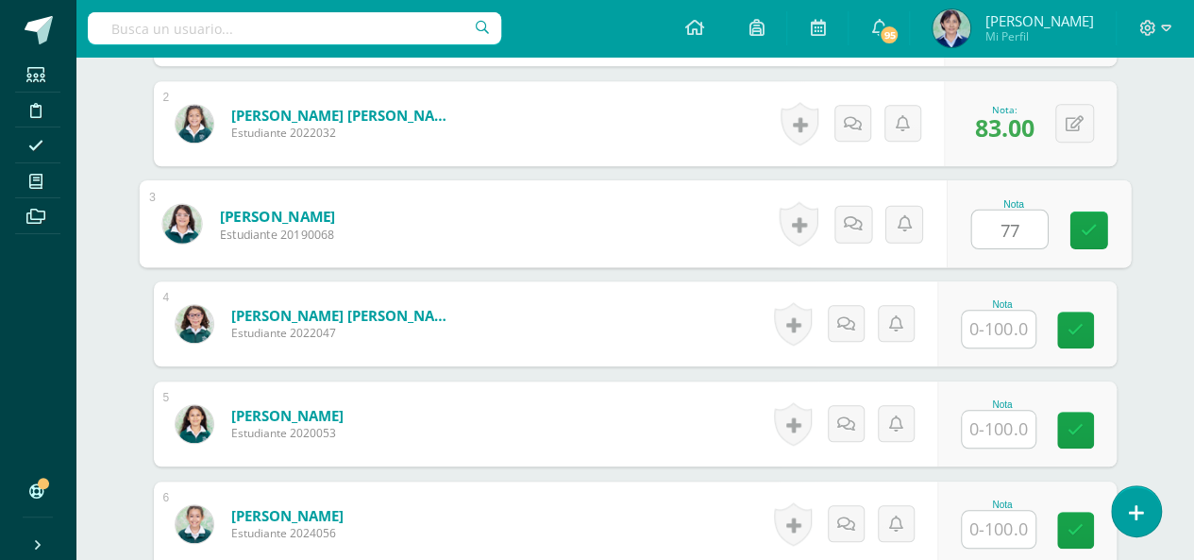
scroll to position [787, 0]
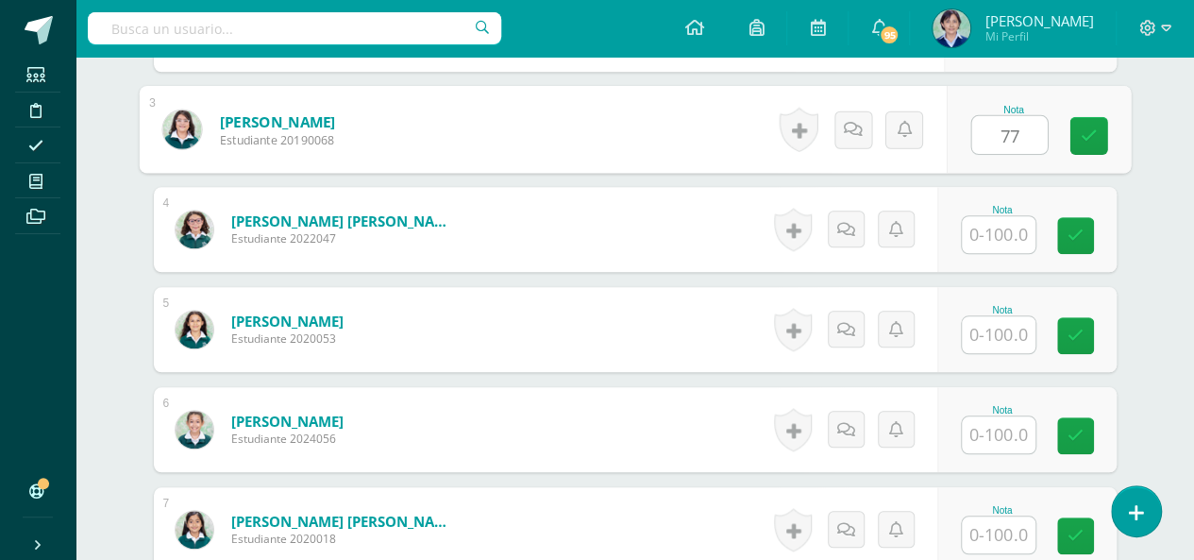
type input "77"
click at [1006, 337] on input "text" at bounding box center [999, 334] width 74 height 37
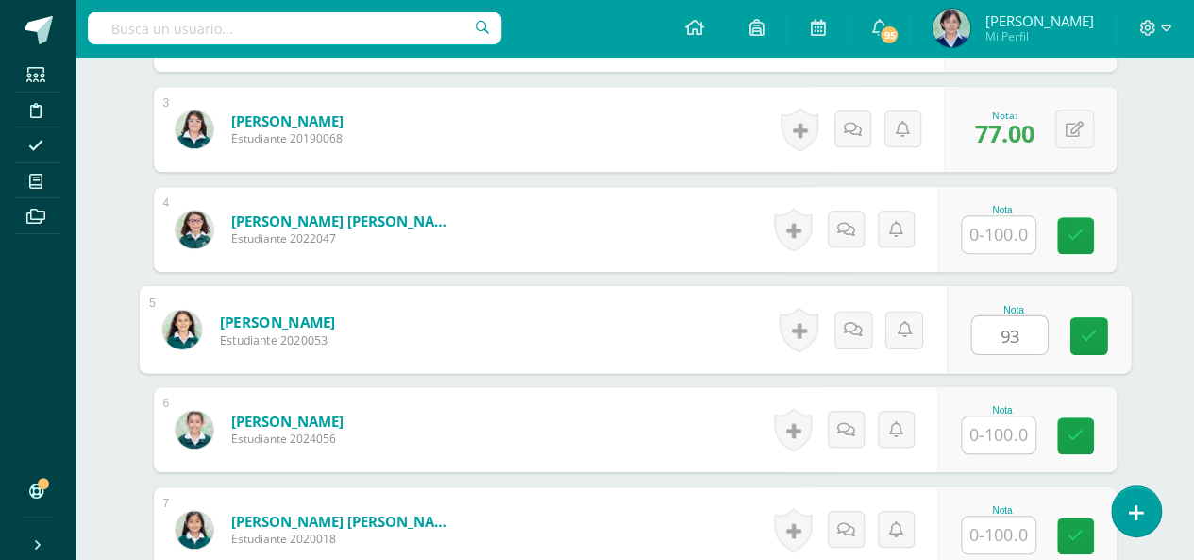
scroll to position [882, 0]
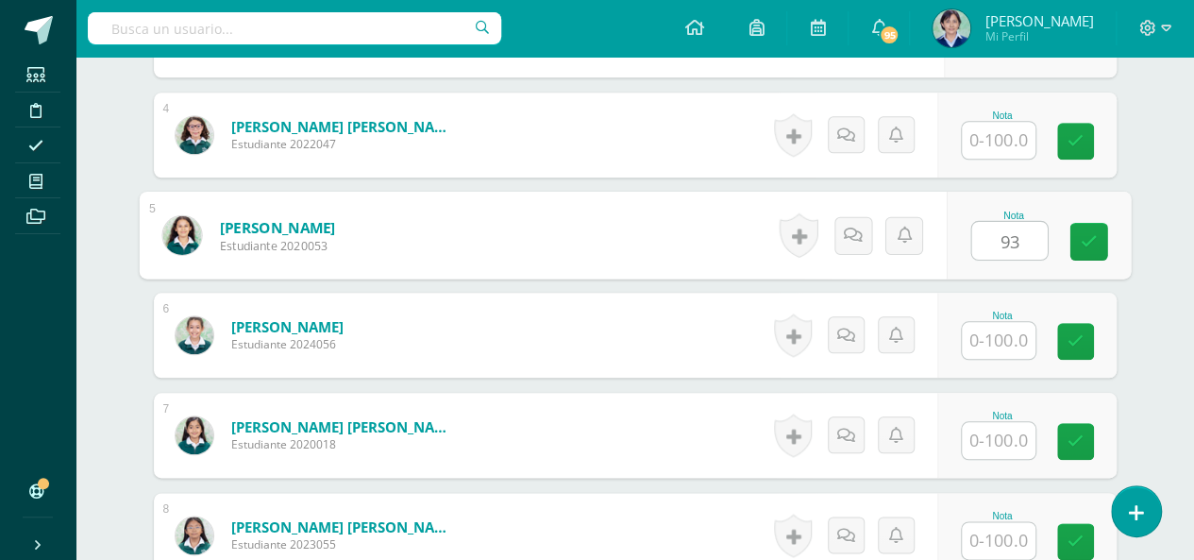
type input "93"
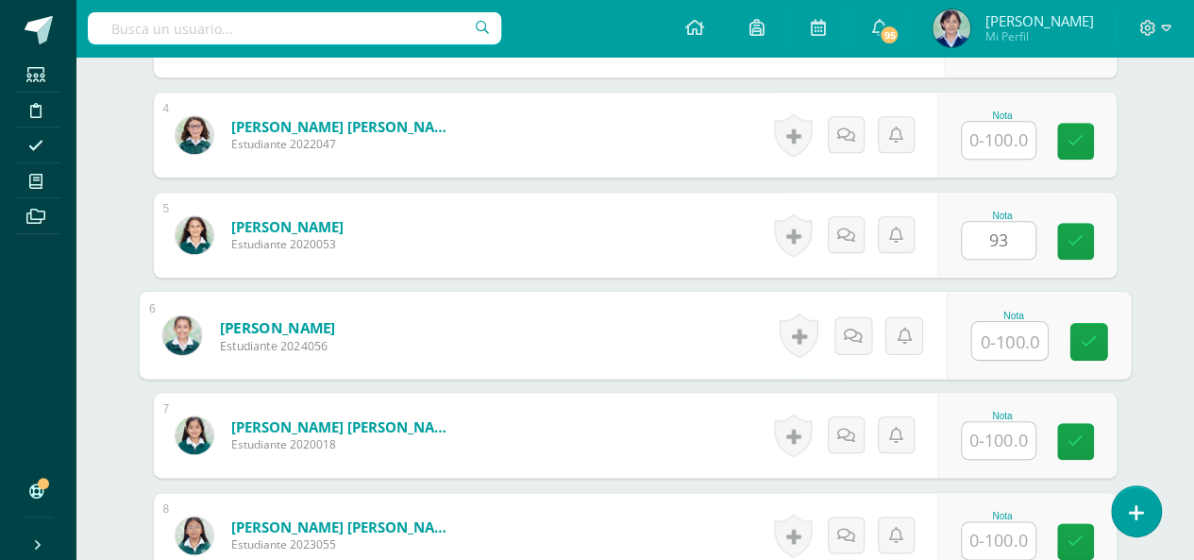
click at [1006, 346] on input "text" at bounding box center [1010, 341] width 76 height 38
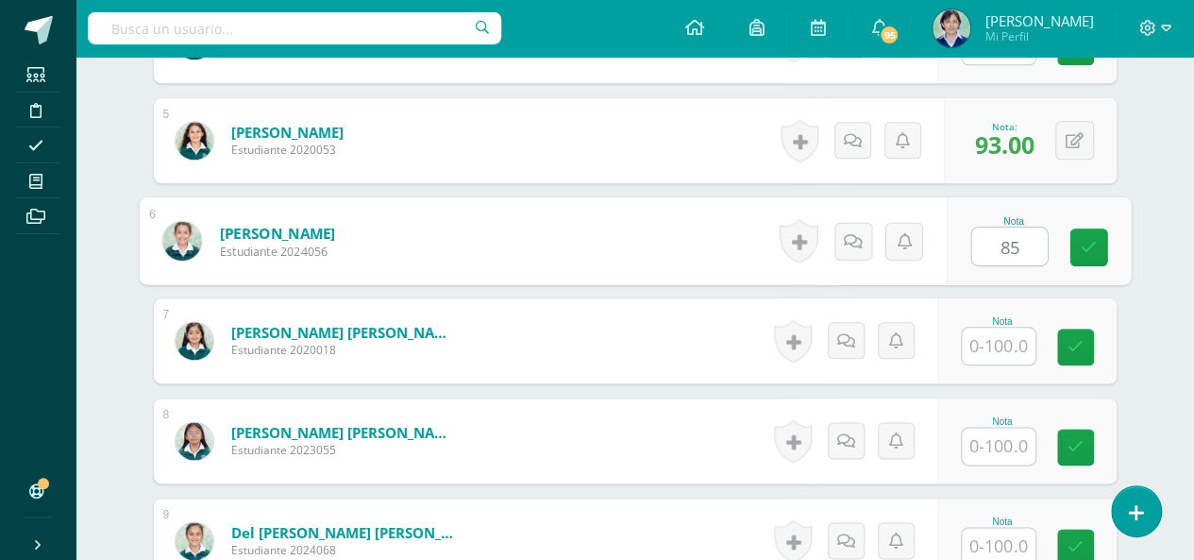
type input "85"
click at [1006, 352] on input "text" at bounding box center [999, 346] width 74 height 37
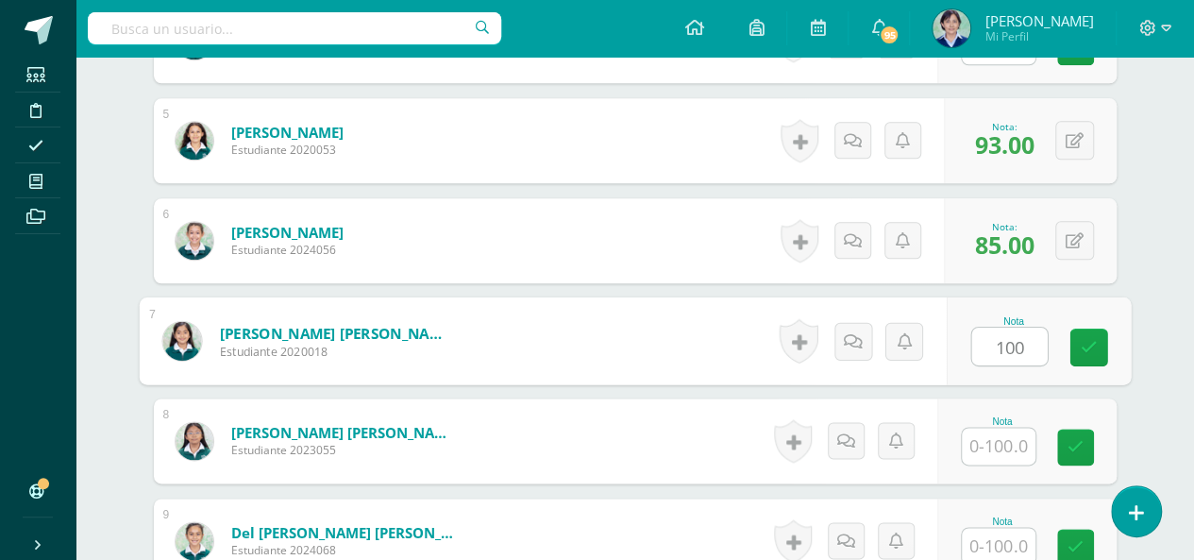
scroll to position [1071, 0]
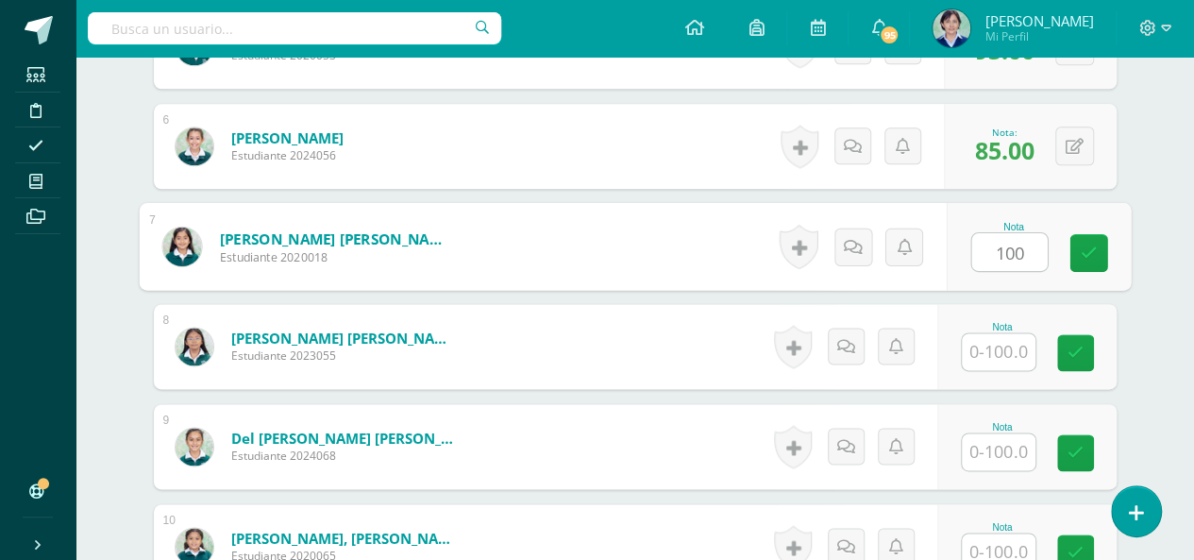
type input "100"
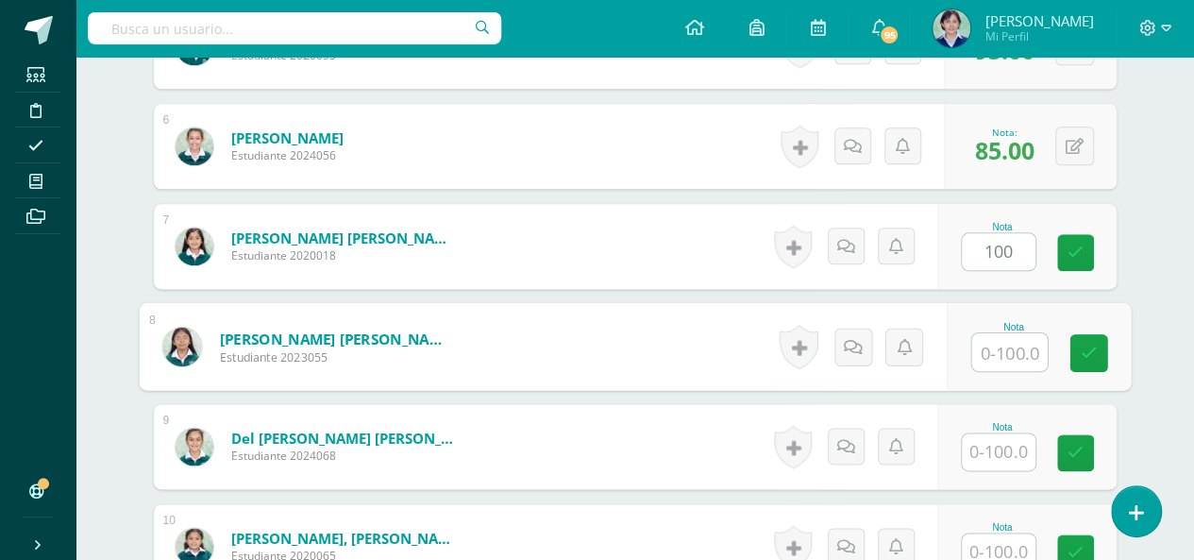
click at [1006, 352] on input "text" at bounding box center [1010, 352] width 76 height 38
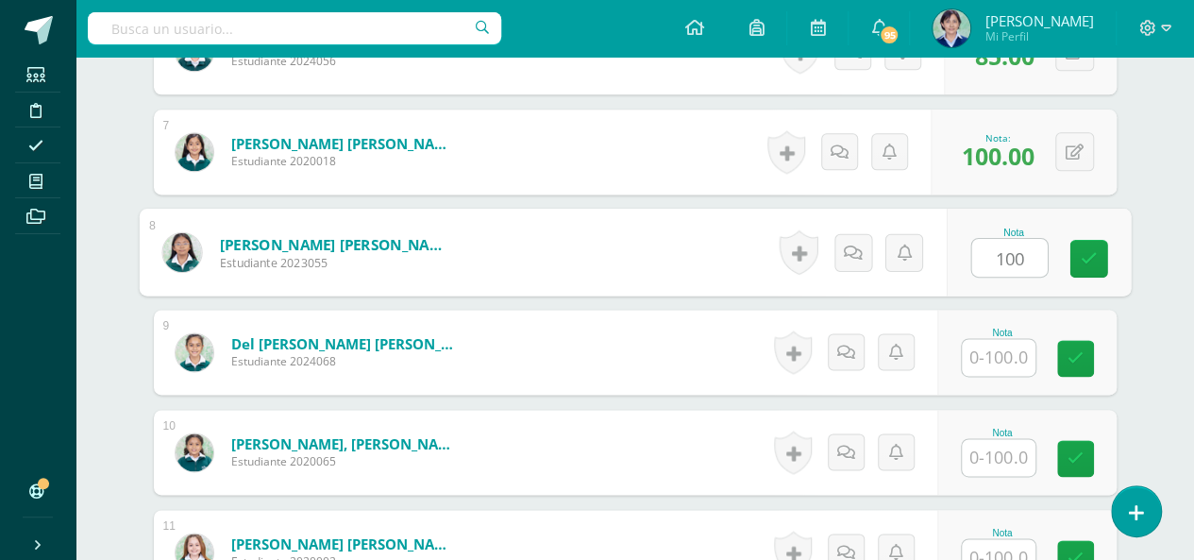
type input "100"
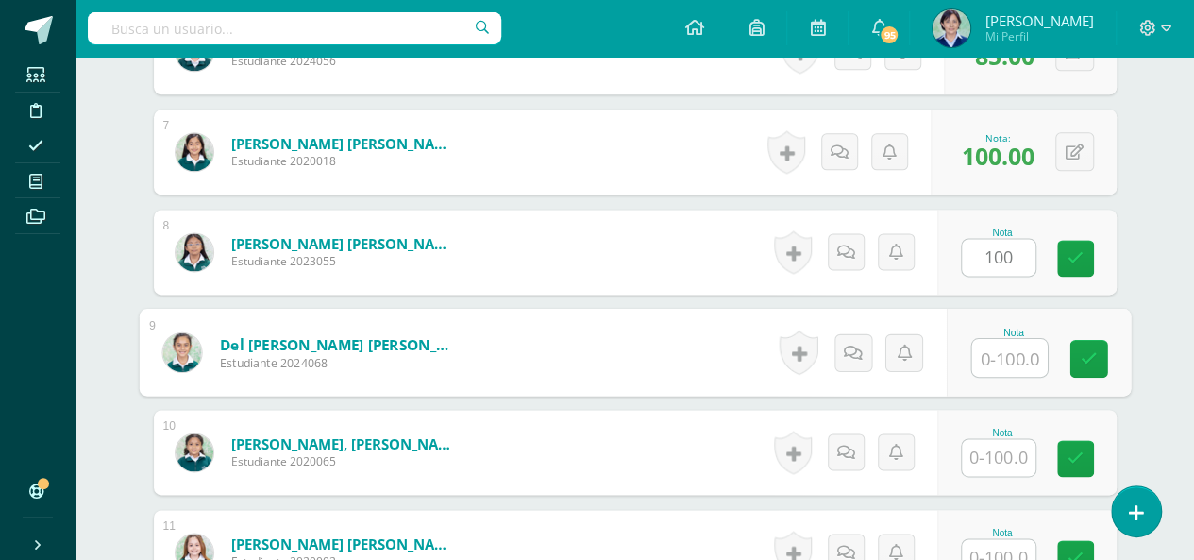
click at [1005, 357] on input "text" at bounding box center [1010, 358] width 76 height 38
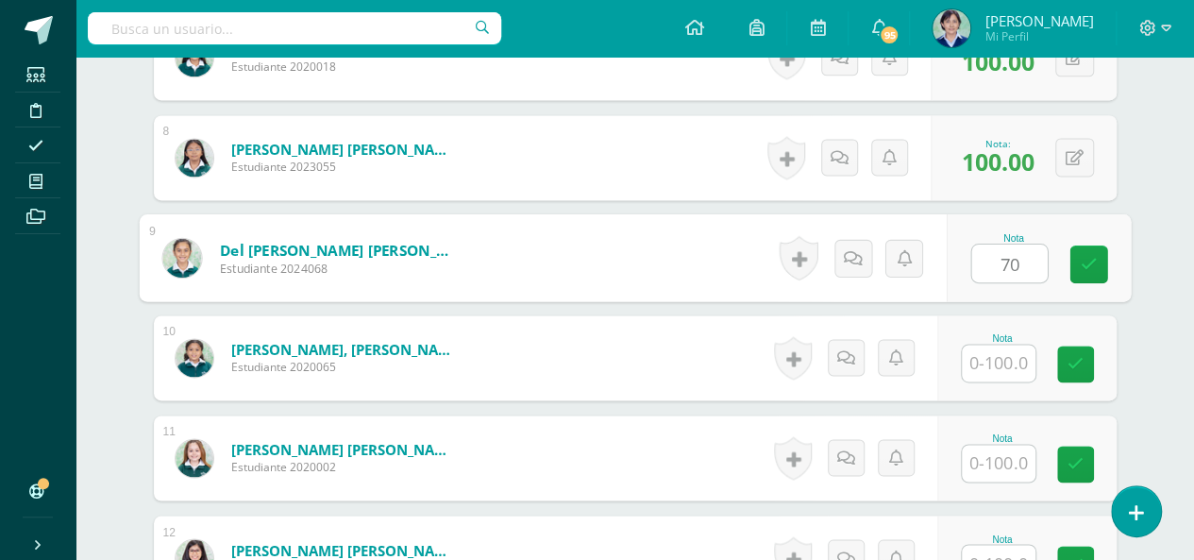
type input "70"
click at [1005, 355] on input "text" at bounding box center [999, 363] width 74 height 37
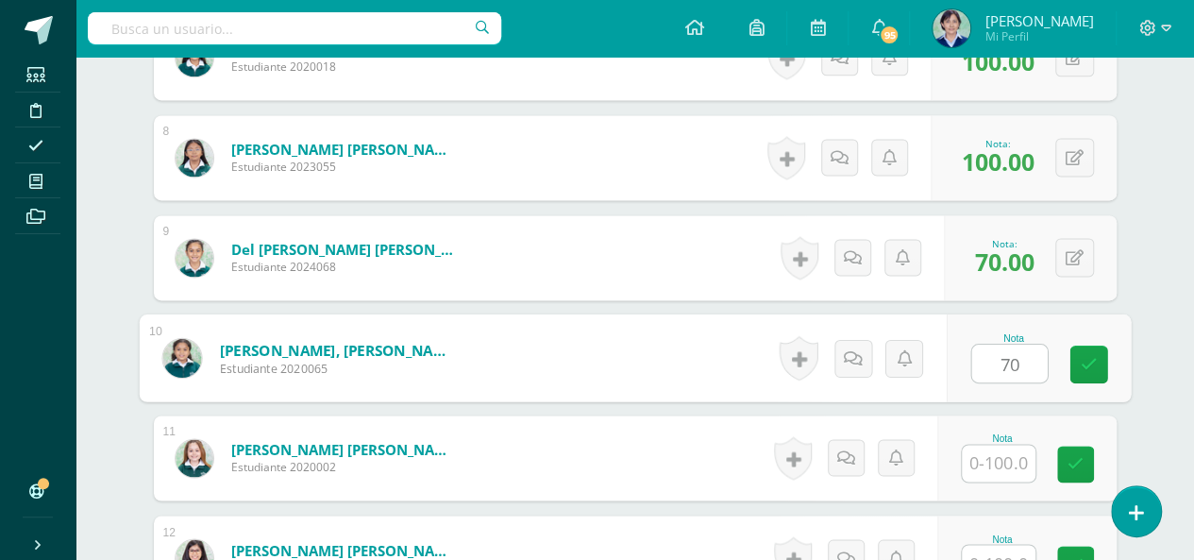
scroll to position [1354, 0]
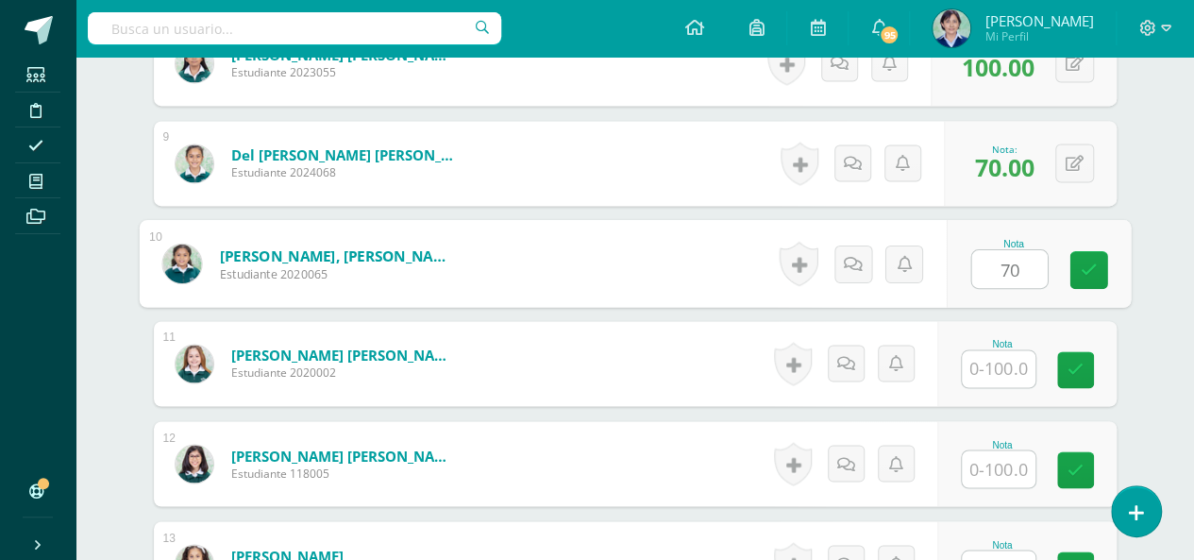
type input "70"
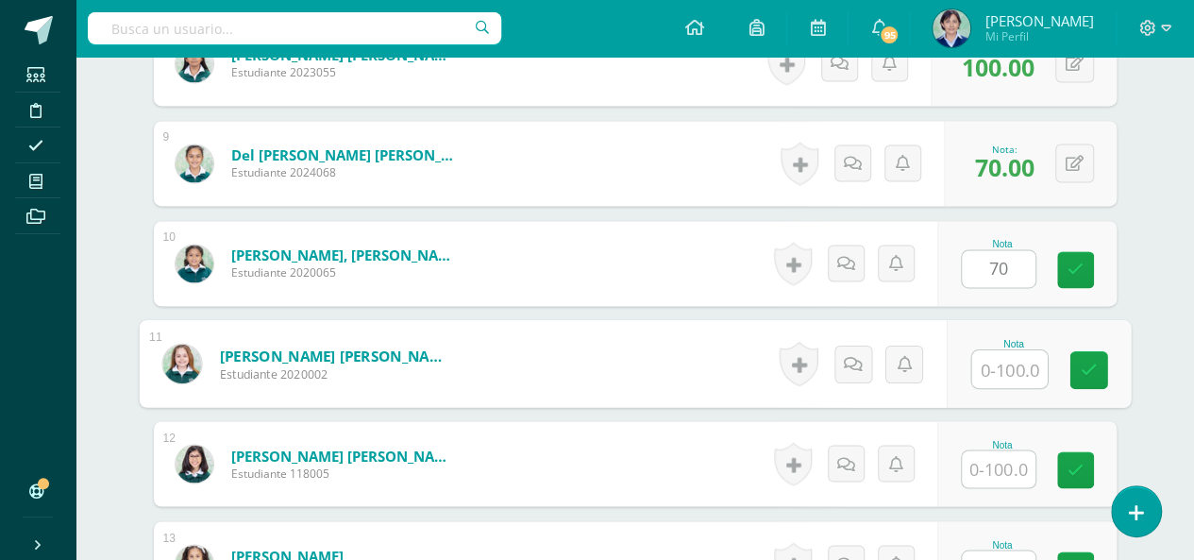
click at [1005, 363] on input "text" at bounding box center [1010, 369] width 76 height 38
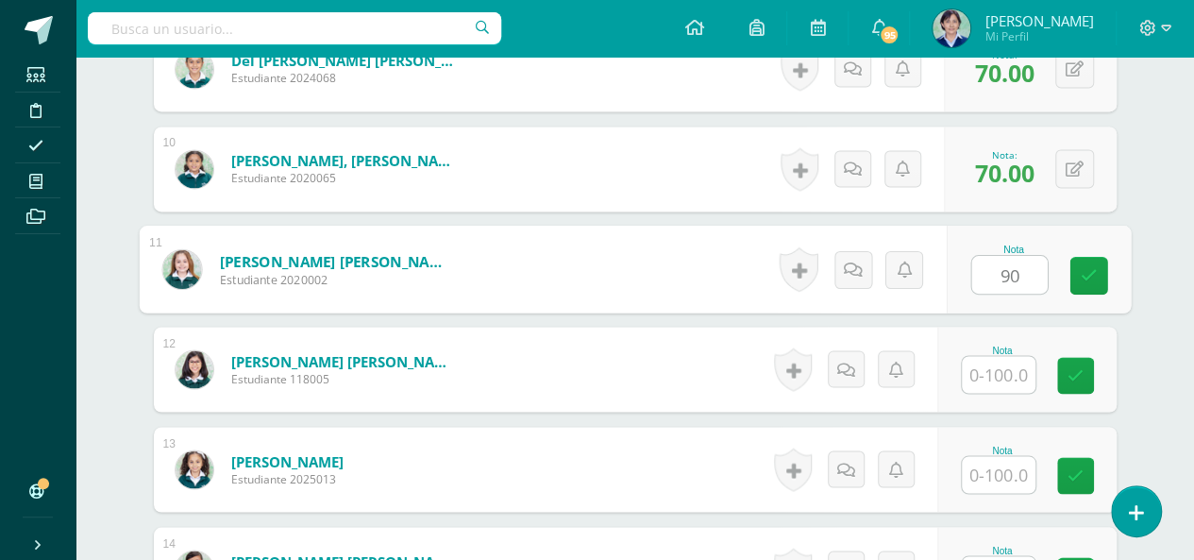
type input "90"
click at [1005, 365] on input "text" at bounding box center [999, 374] width 74 height 37
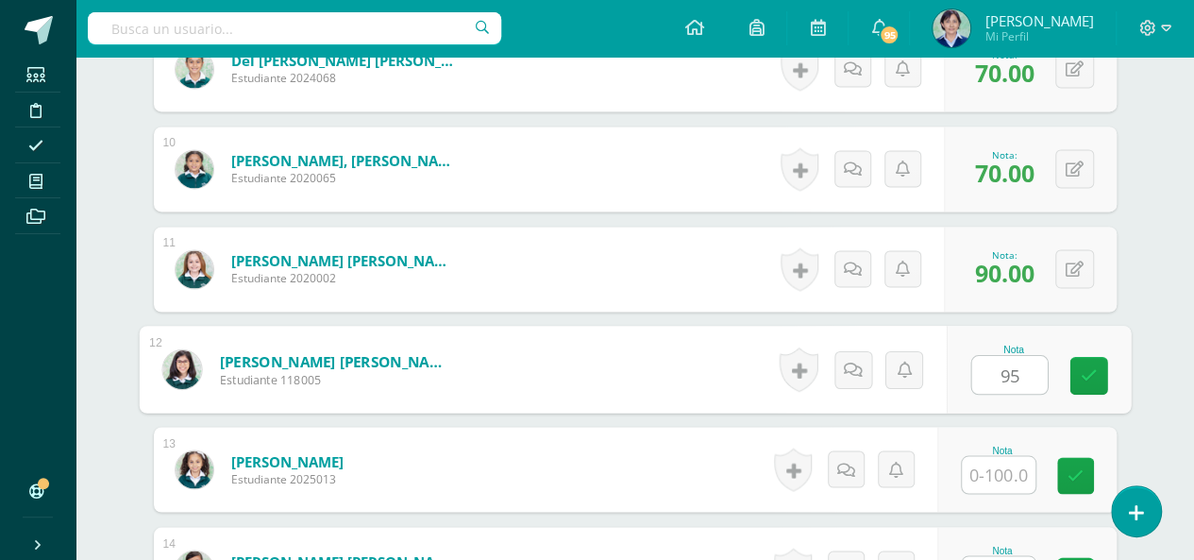
scroll to position [1543, 0]
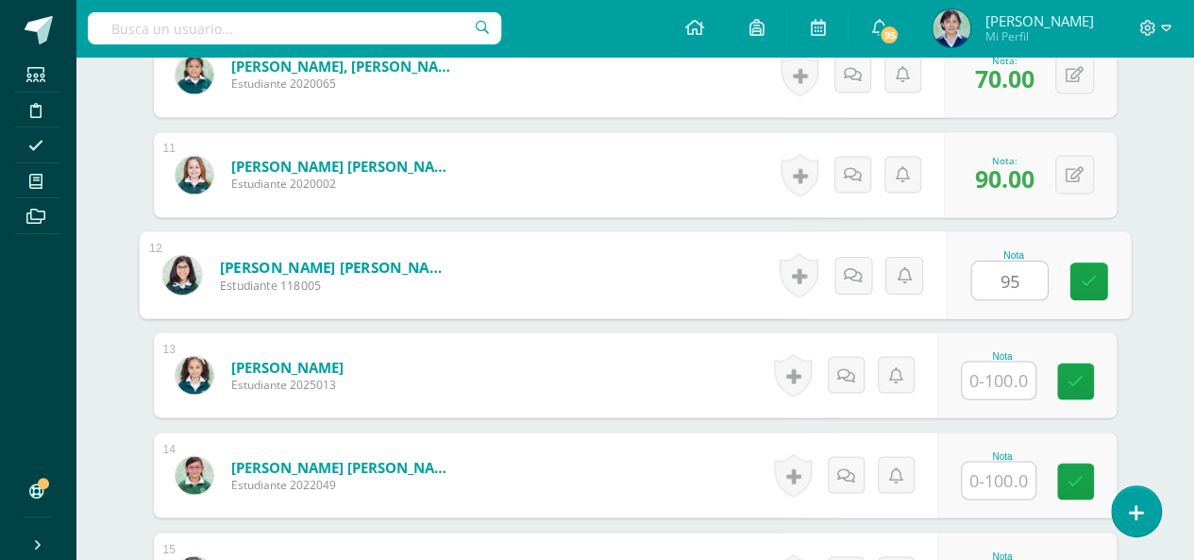
type input "95"
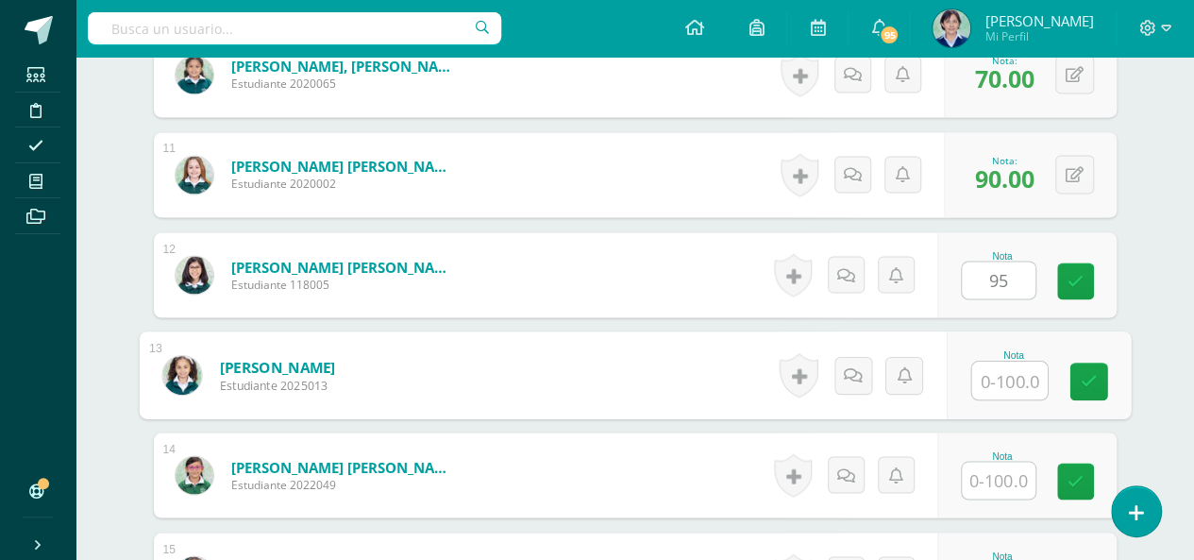
click at [1008, 375] on input "text" at bounding box center [1010, 381] width 76 height 38
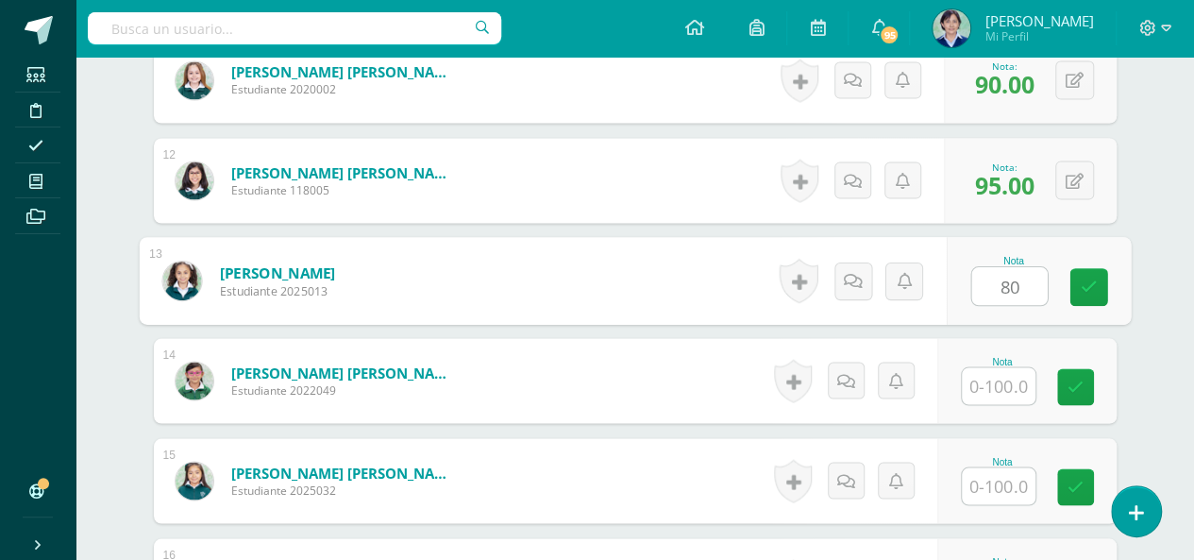
type input "80"
click at [1003, 385] on input "text" at bounding box center [999, 385] width 74 height 37
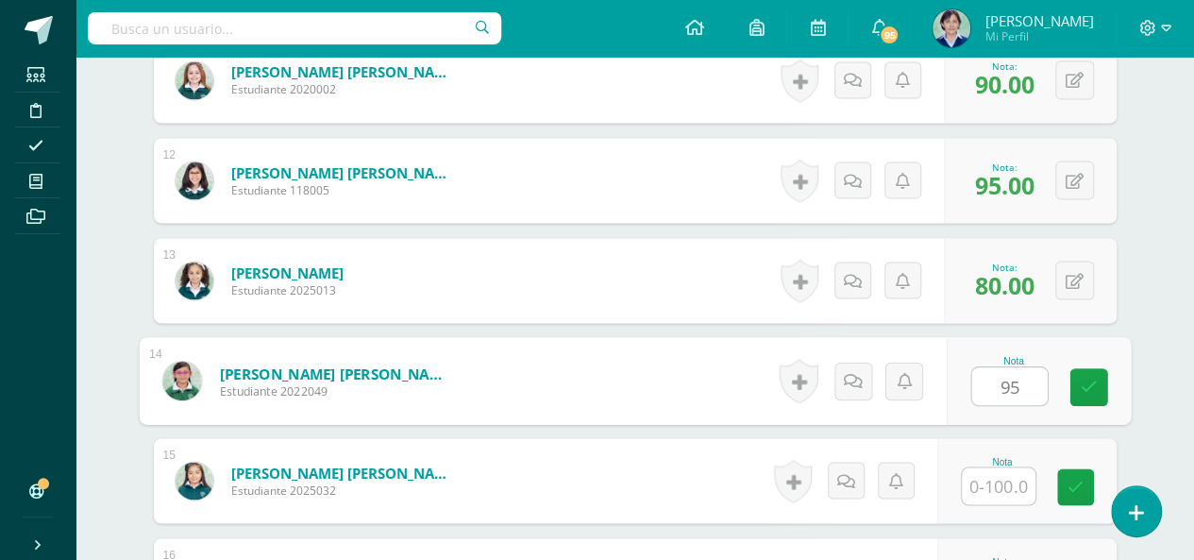
scroll to position [1732, 0]
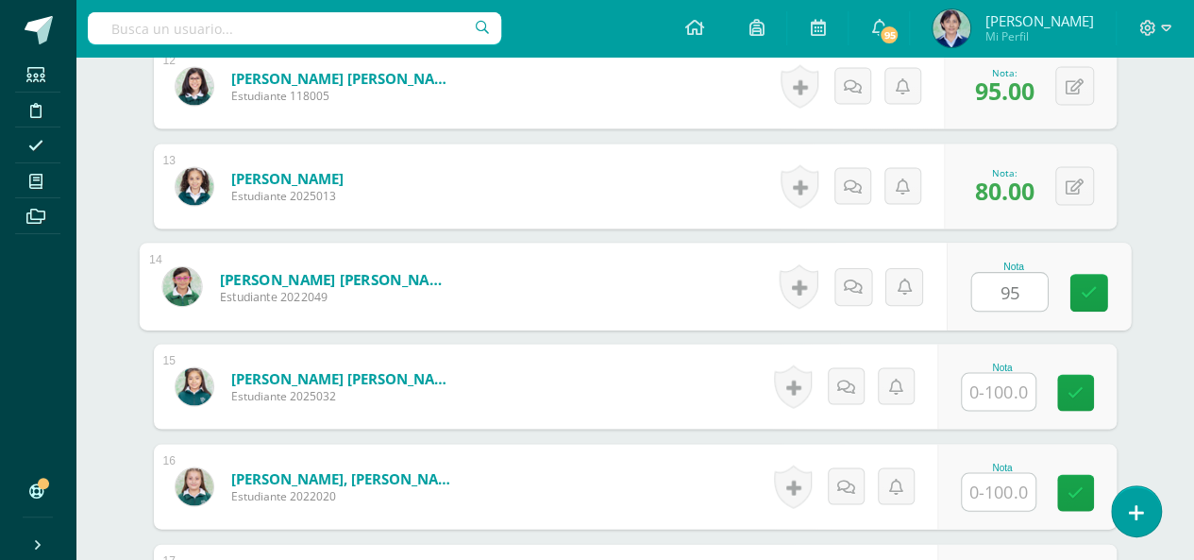
type input "95"
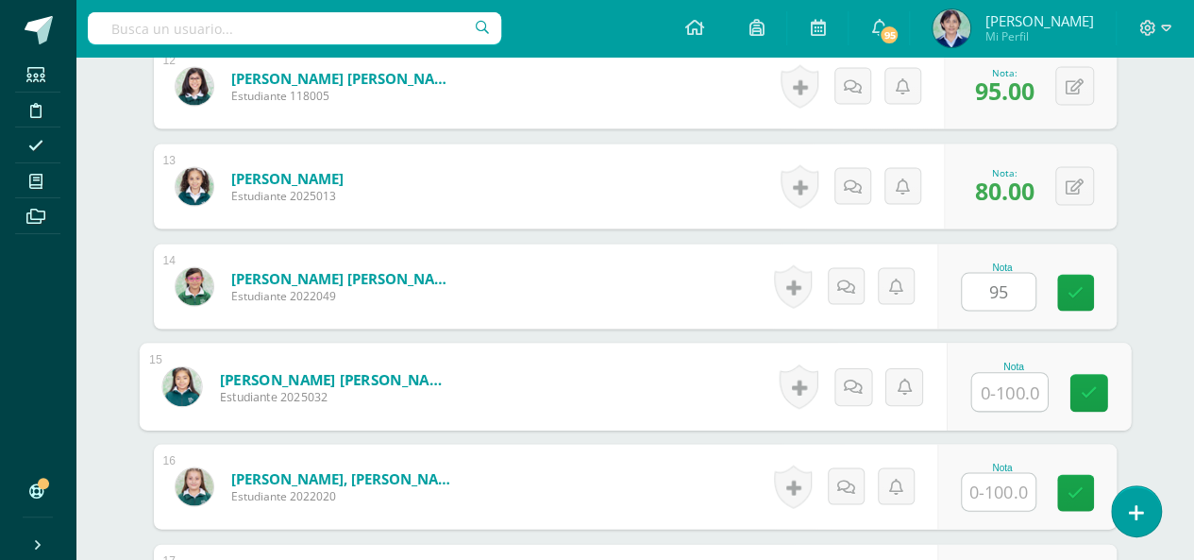
click at [1001, 391] on input "text" at bounding box center [1010, 392] width 76 height 38
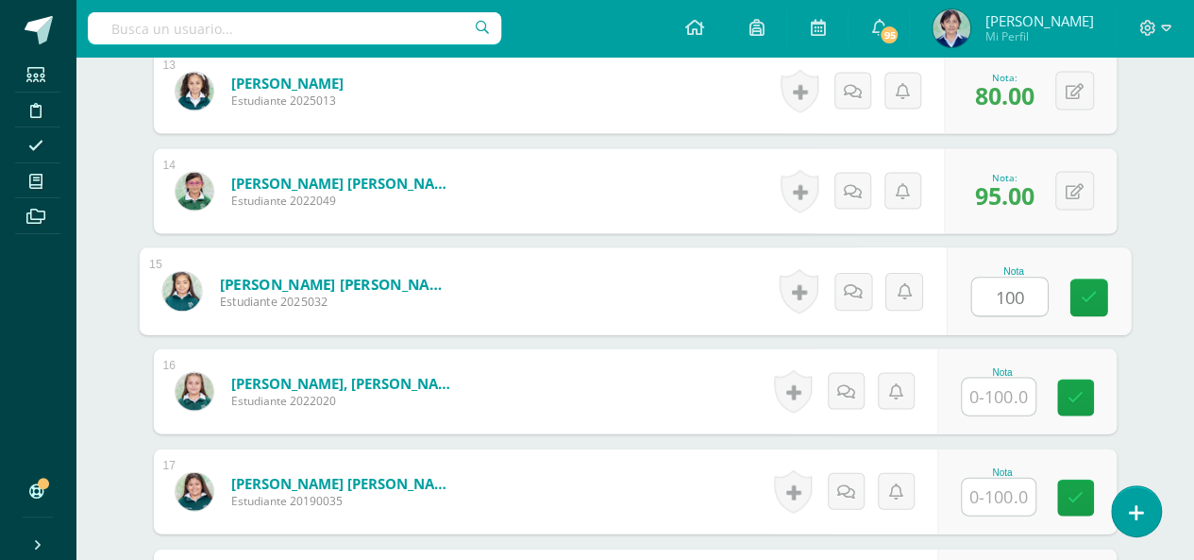
type input "100"
click at [1001, 395] on input "text" at bounding box center [999, 397] width 74 height 37
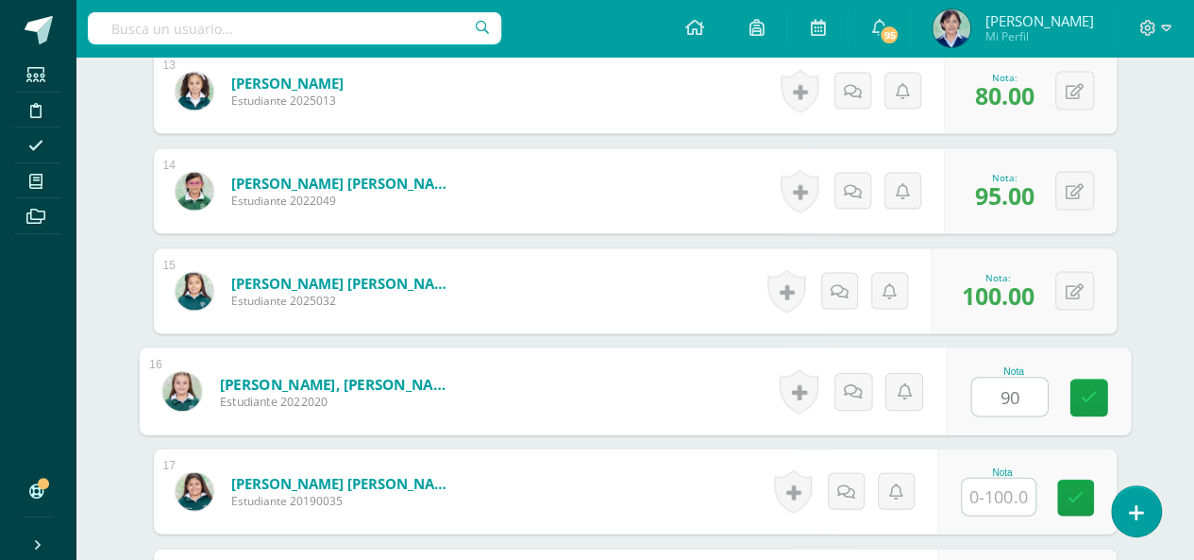
scroll to position [1920, 0]
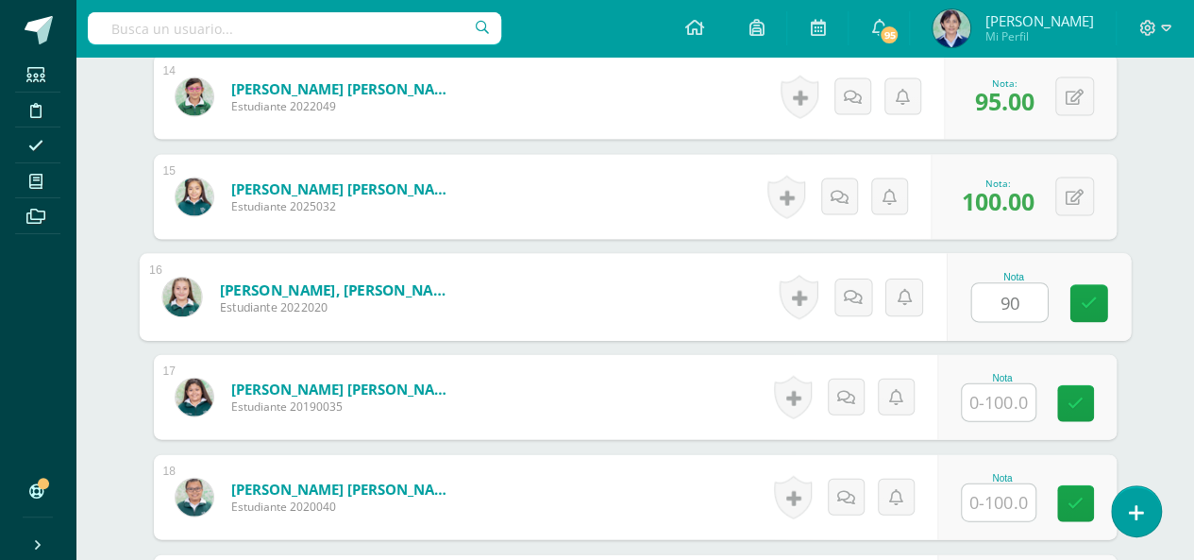
type input "90"
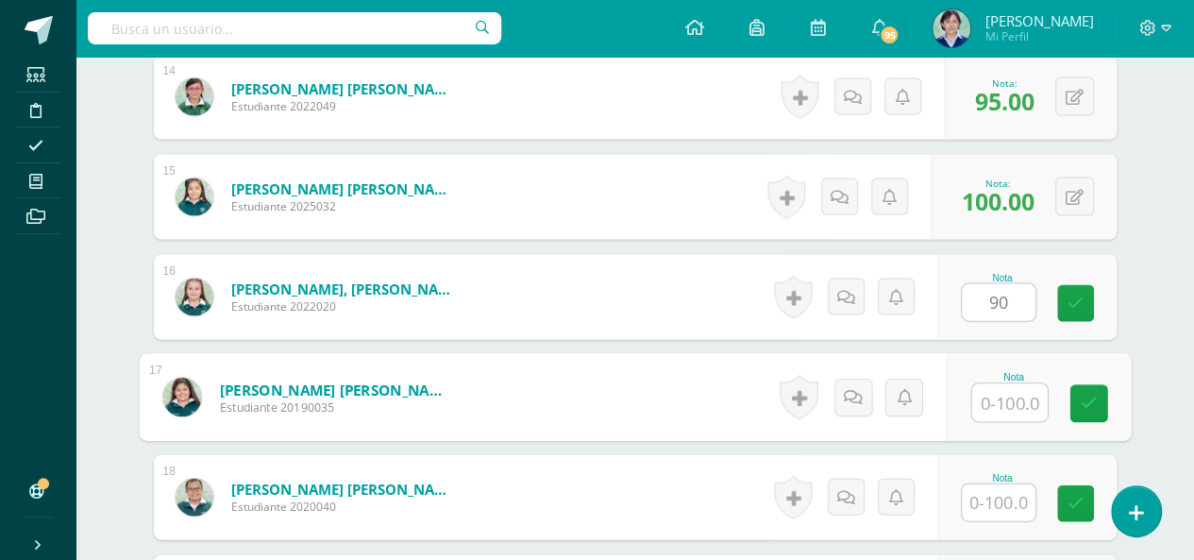
click at [1001, 405] on input "text" at bounding box center [1010, 403] width 76 height 38
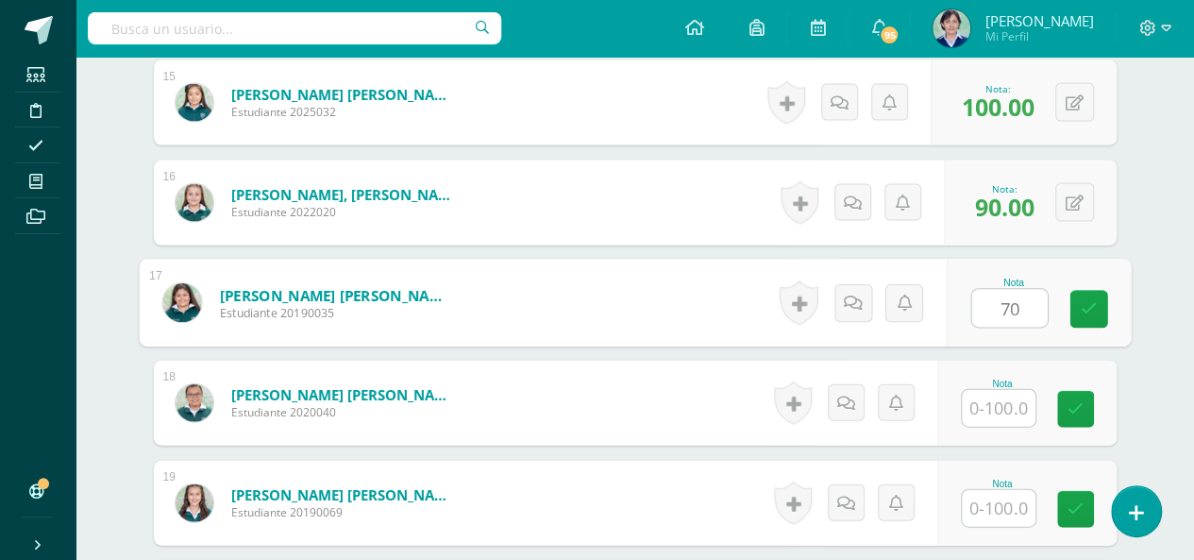
type input "70"
click at [1001, 405] on input "text" at bounding box center [999, 408] width 74 height 37
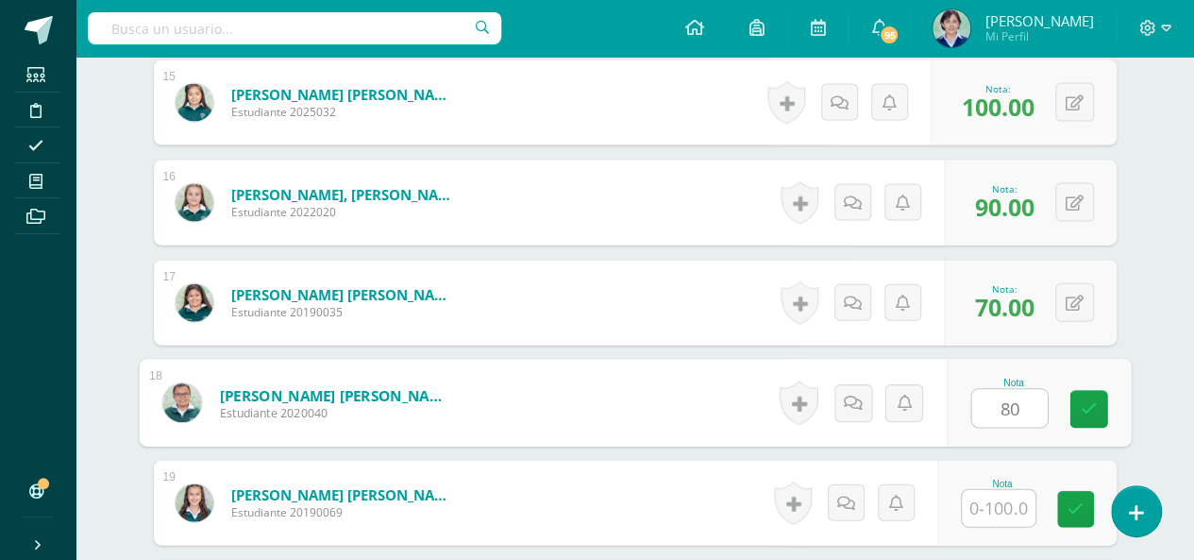
scroll to position [2109, 0]
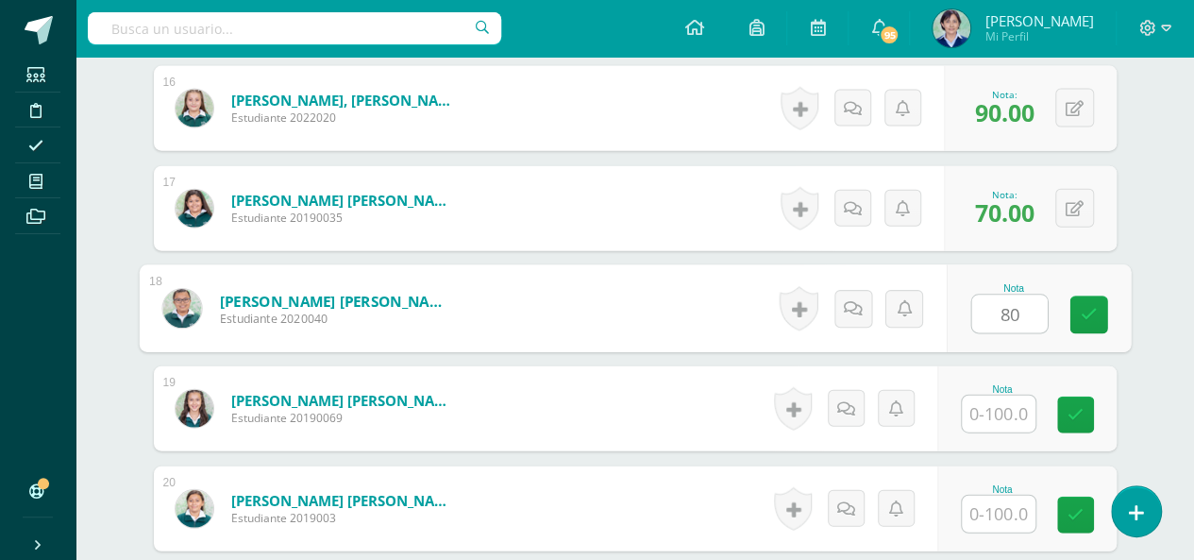
type input "80"
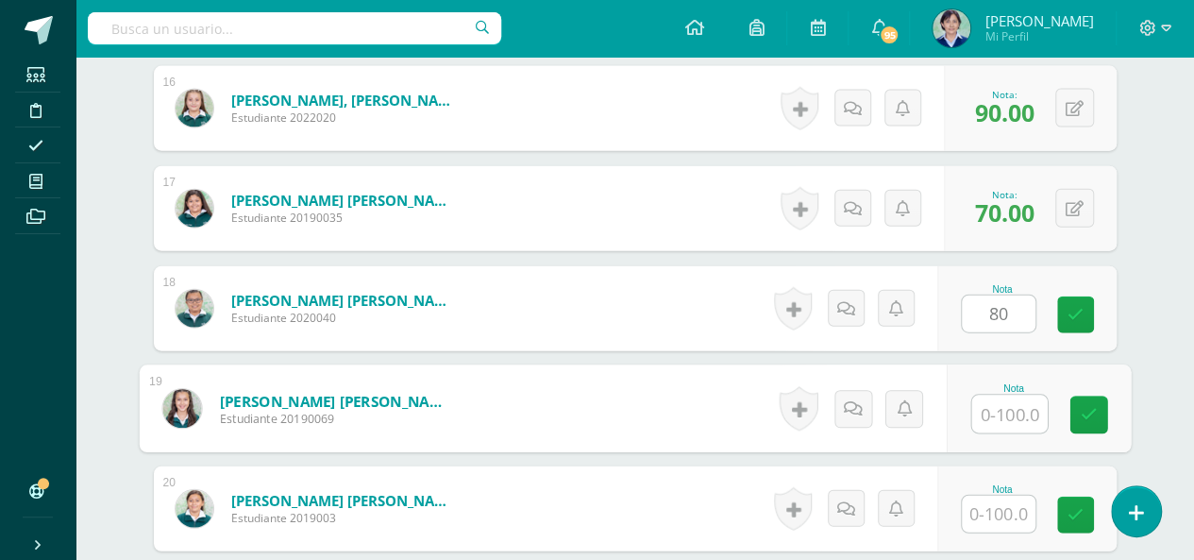
click at [1001, 417] on input "text" at bounding box center [1010, 415] width 76 height 38
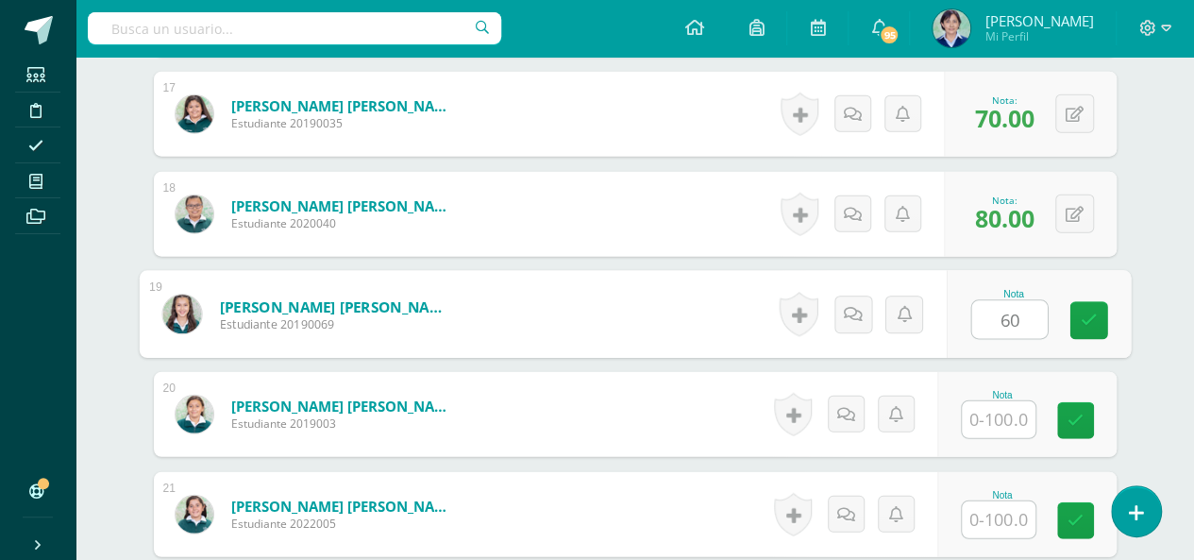
type input "60"
click at [1001, 420] on input "text" at bounding box center [999, 419] width 74 height 37
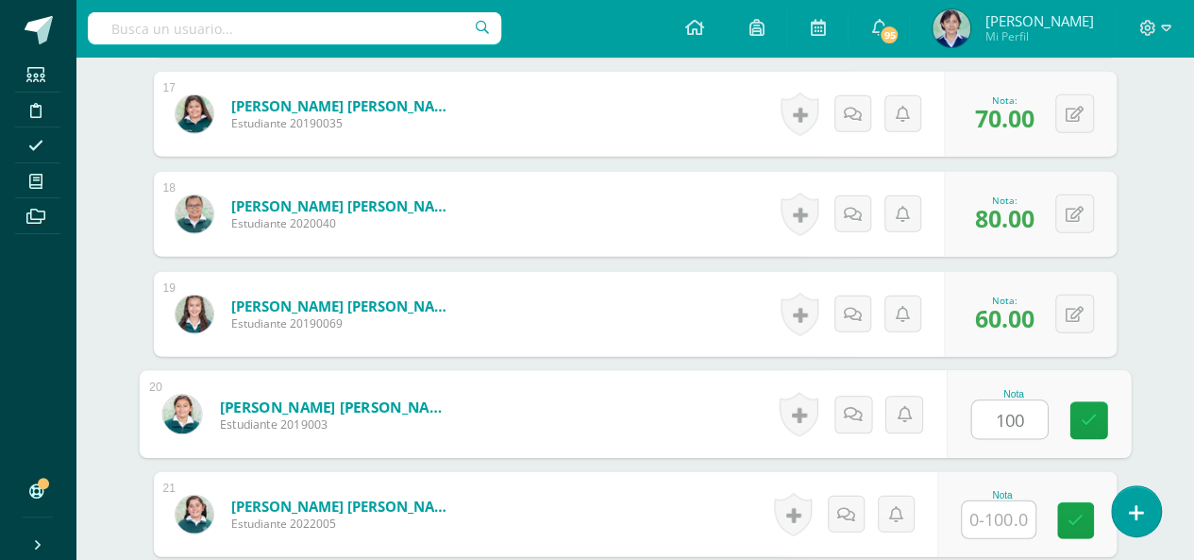
scroll to position [2298, 0]
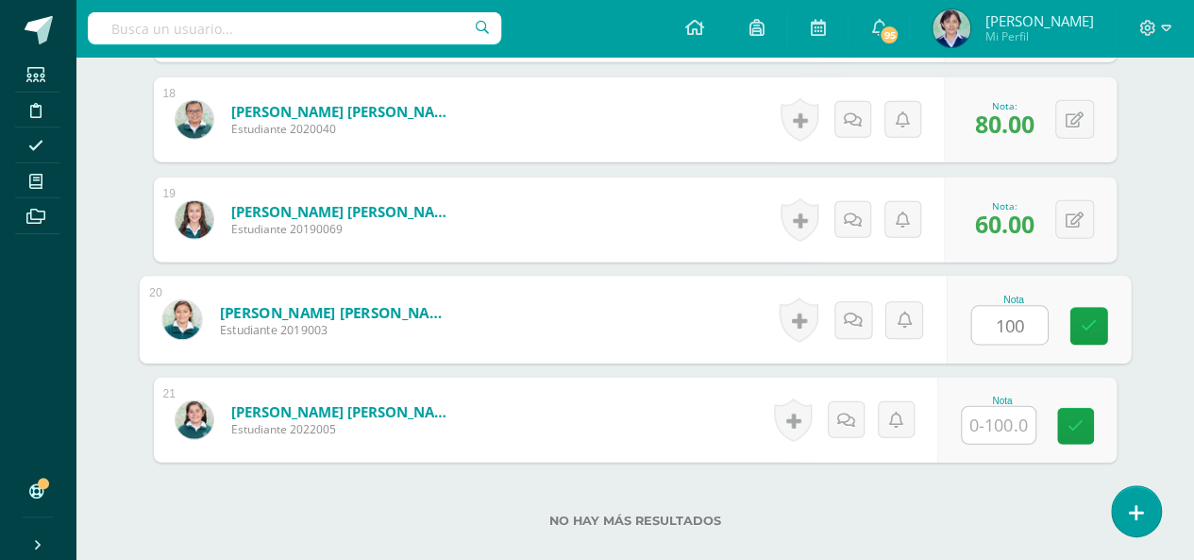
type input "100"
click at [1001, 420] on input "text" at bounding box center [999, 425] width 74 height 37
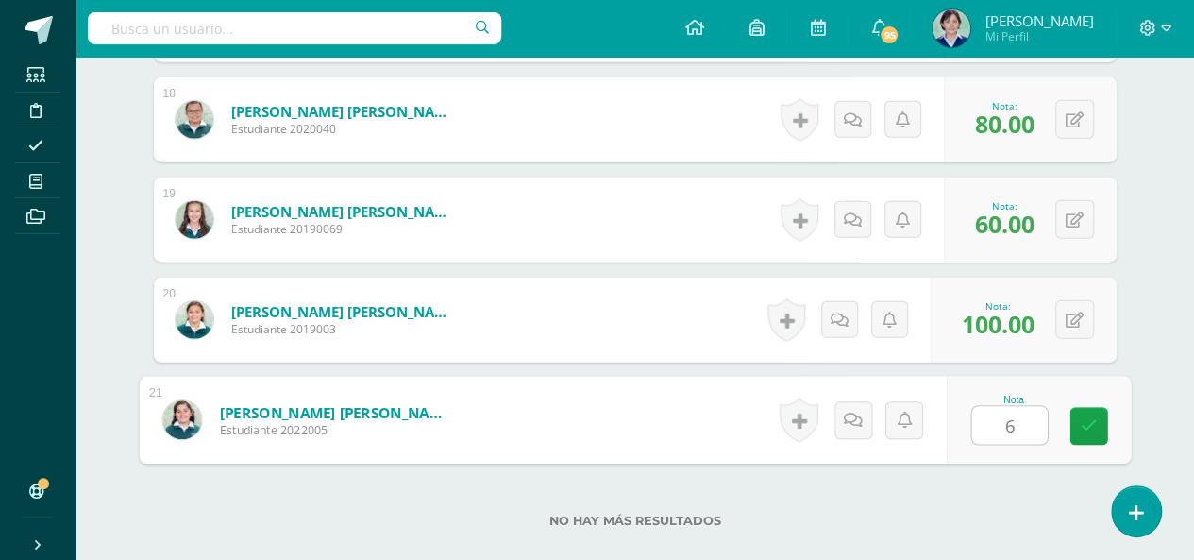
type input "65"
click at [1091, 426] on icon at bounding box center [1088, 426] width 17 height 16
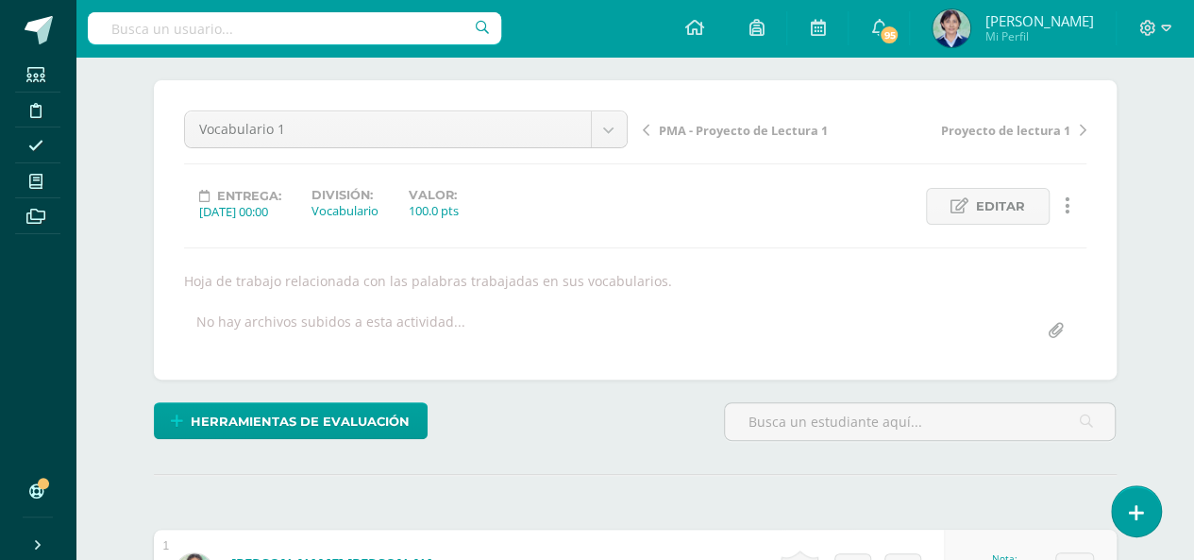
scroll to position [0, 0]
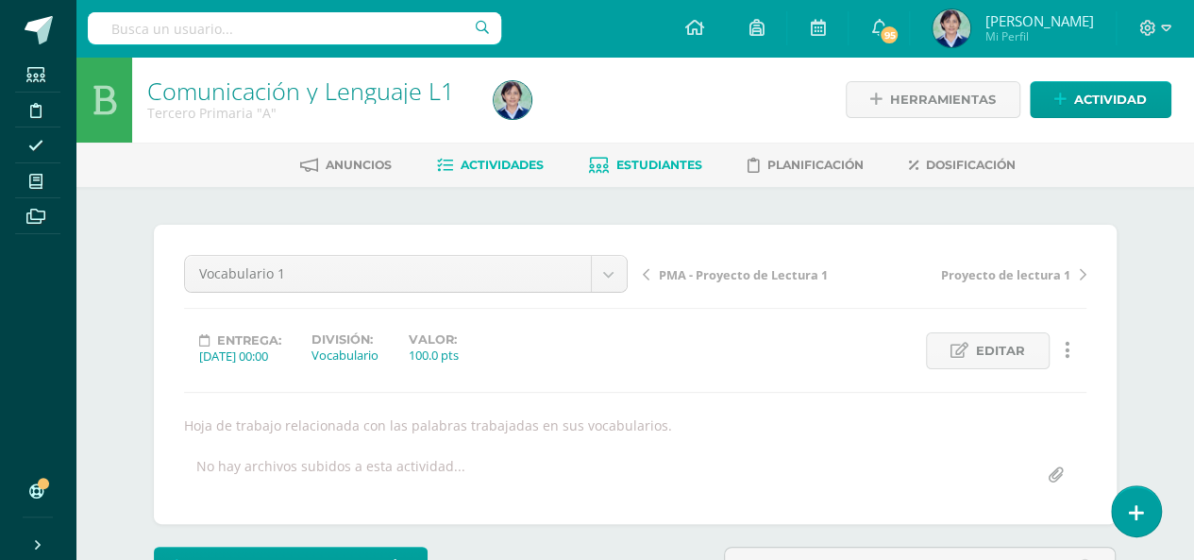
click at [640, 161] on span "Estudiantes" at bounding box center [660, 165] width 86 height 14
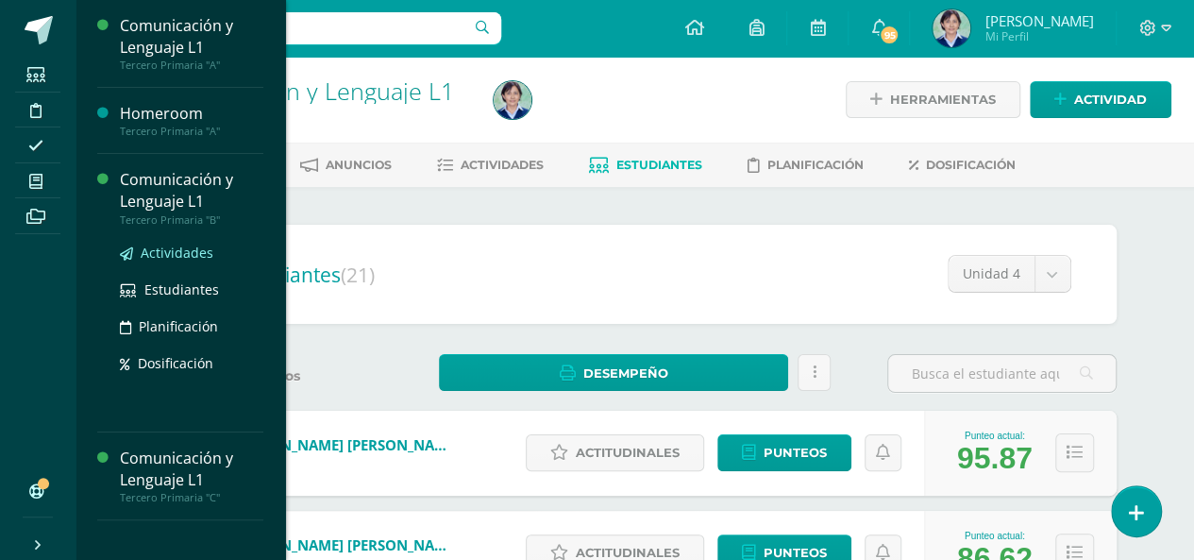
click at [183, 254] on span "Actividades" at bounding box center [177, 253] width 73 height 18
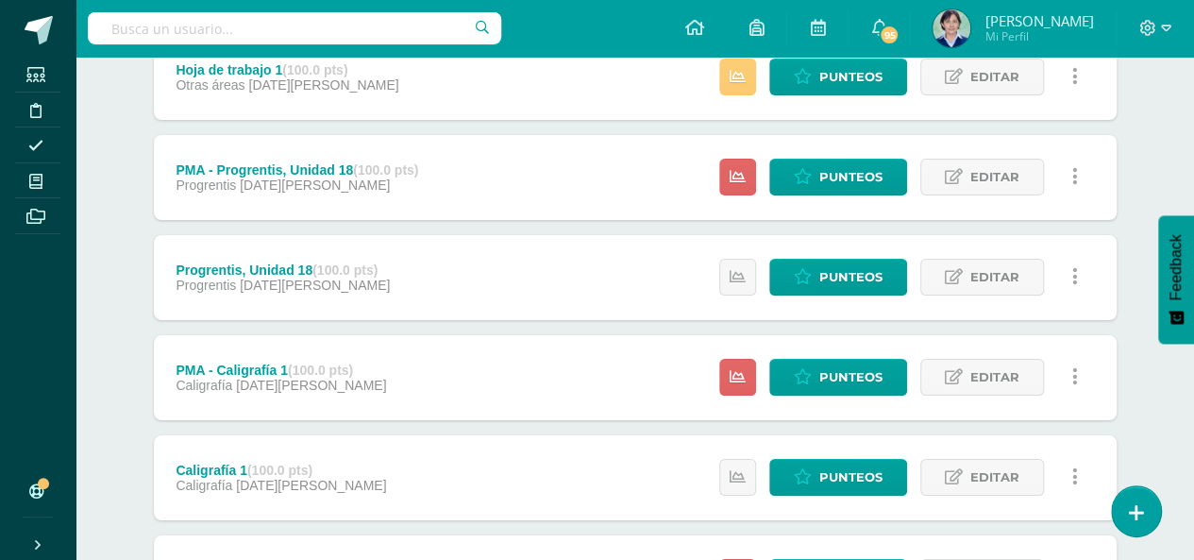
scroll to position [3292, 0]
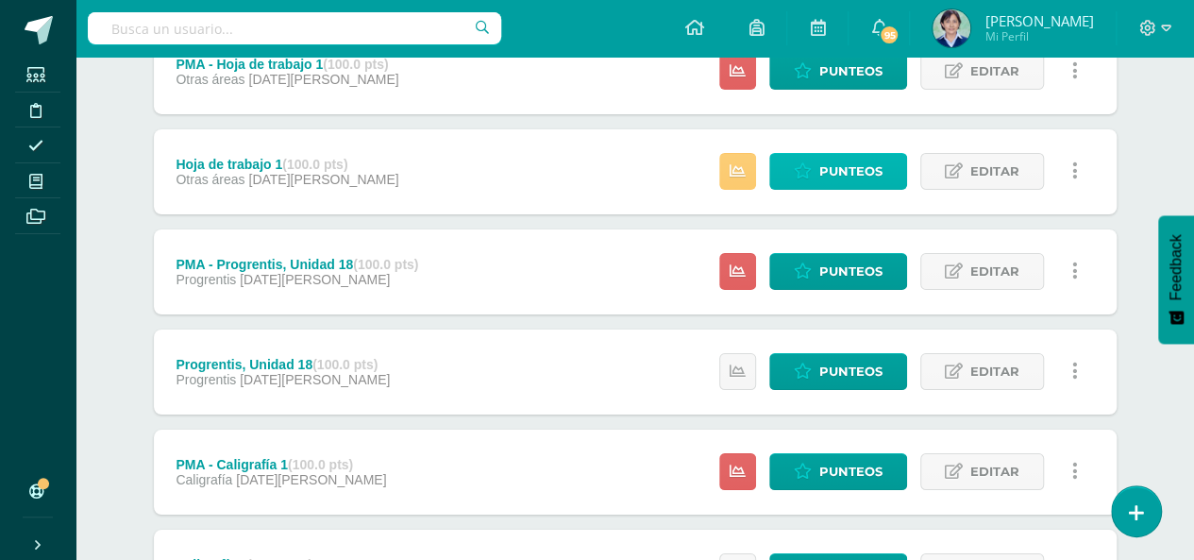
click at [863, 171] on span "Punteos" at bounding box center [851, 171] width 63 height 35
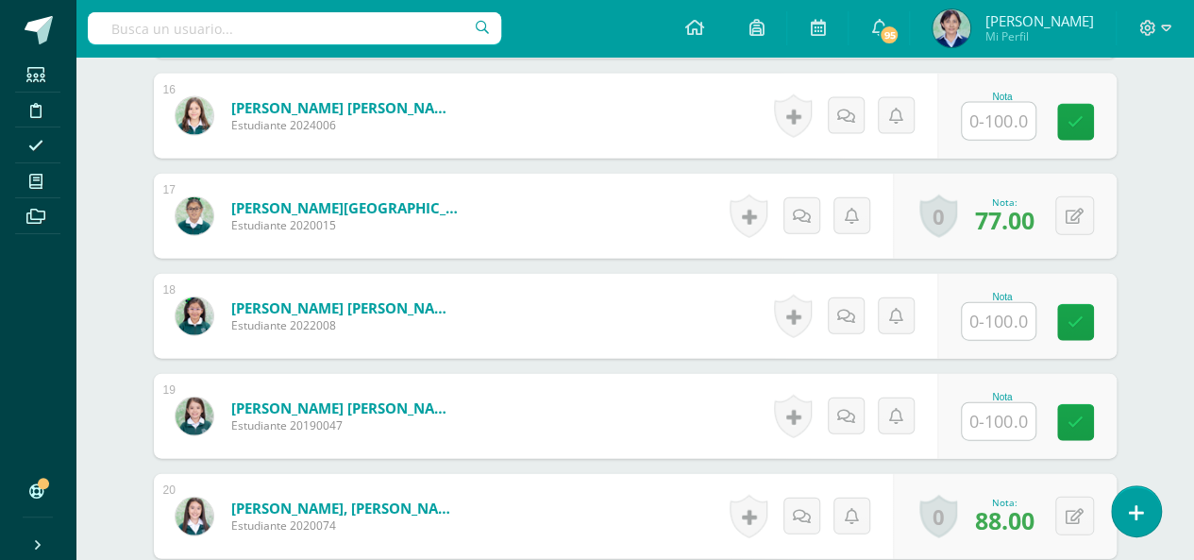
scroll to position [2102, 0]
click at [1005, 418] on input "text" at bounding box center [999, 421] width 74 height 37
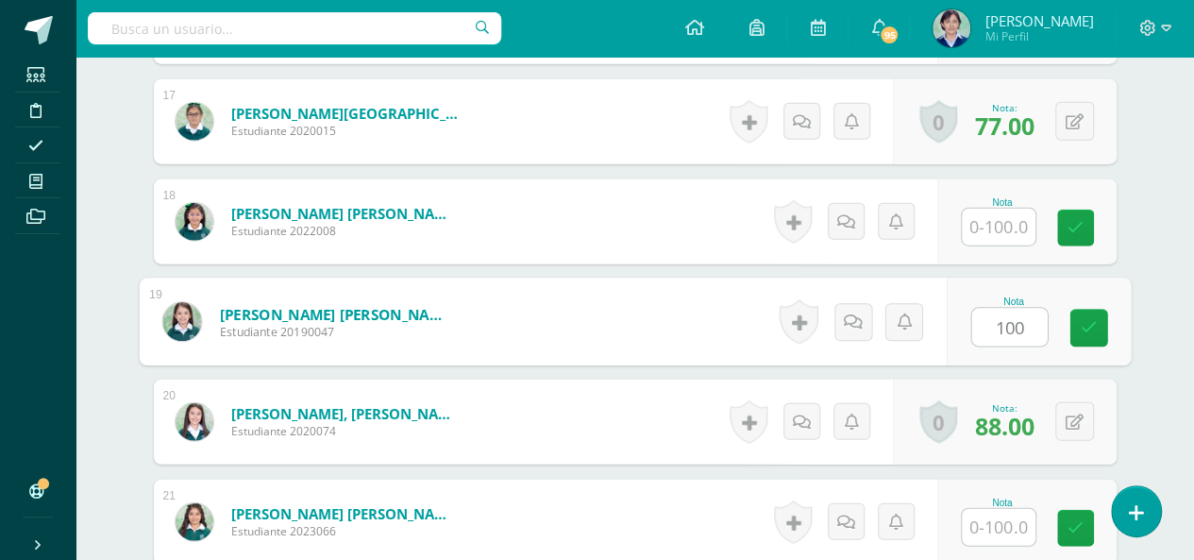
scroll to position [2385, 0]
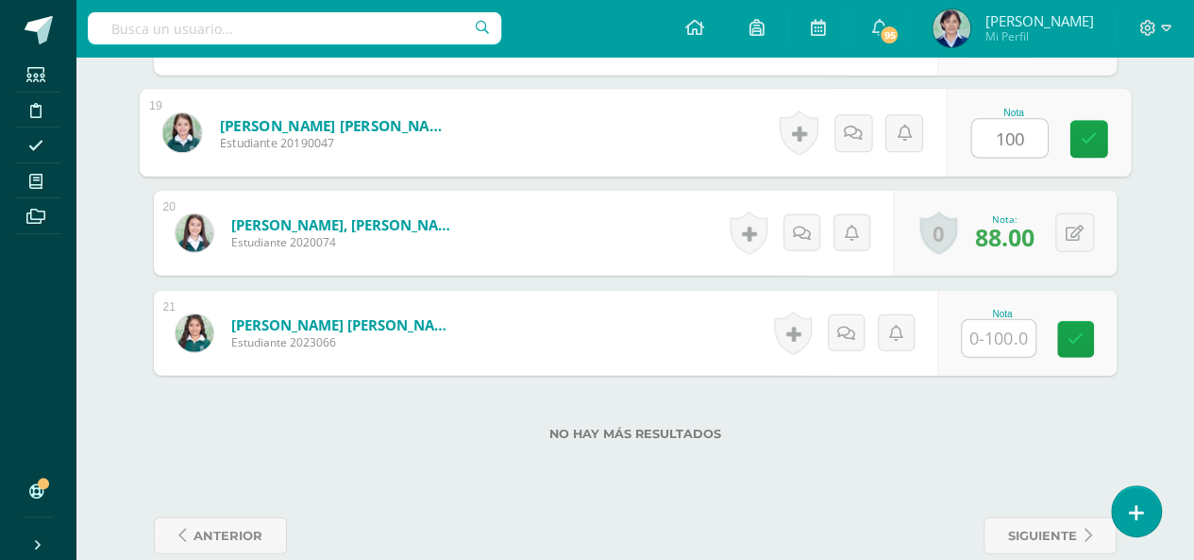
type input "100"
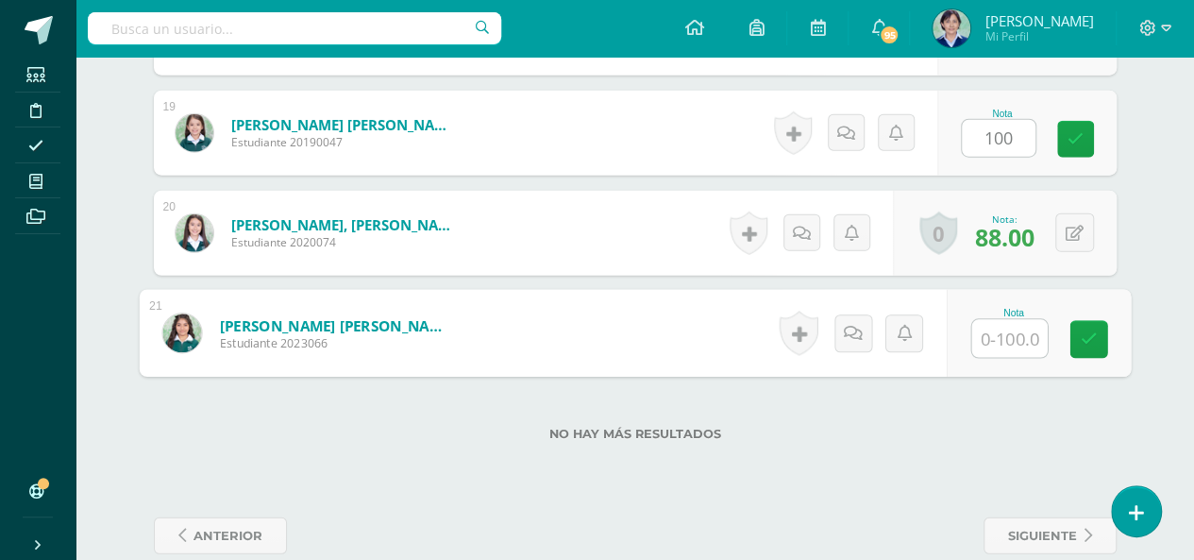
click at [1006, 334] on input "text" at bounding box center [1010, 339] width 76 height 38
type input "81"
click at [1090, 334] on icon at bounding box center [1088, 339] width 17 height 16
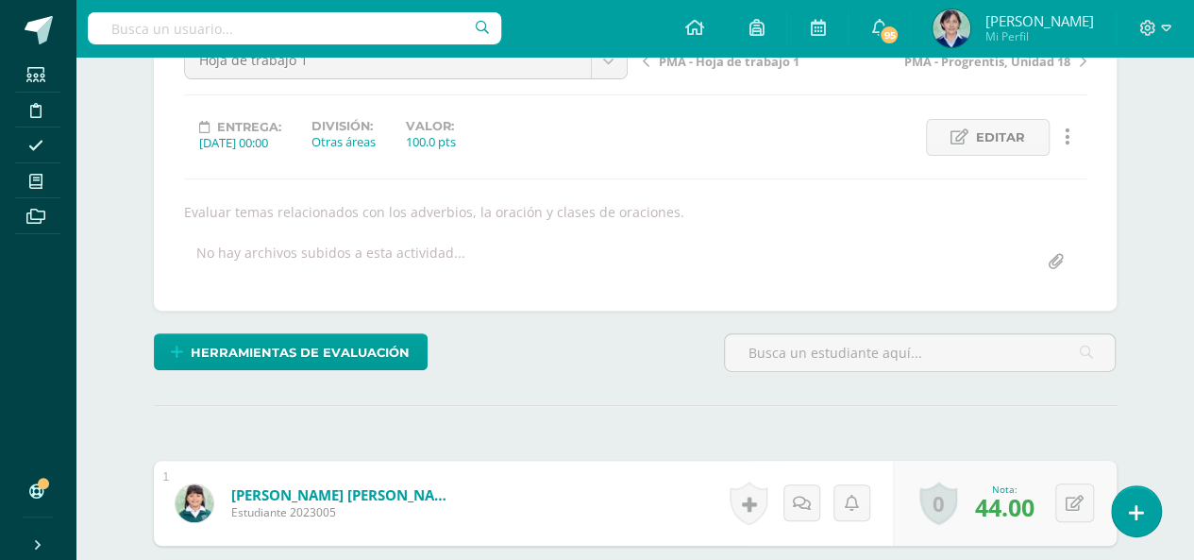
scroll to position [0, 0]
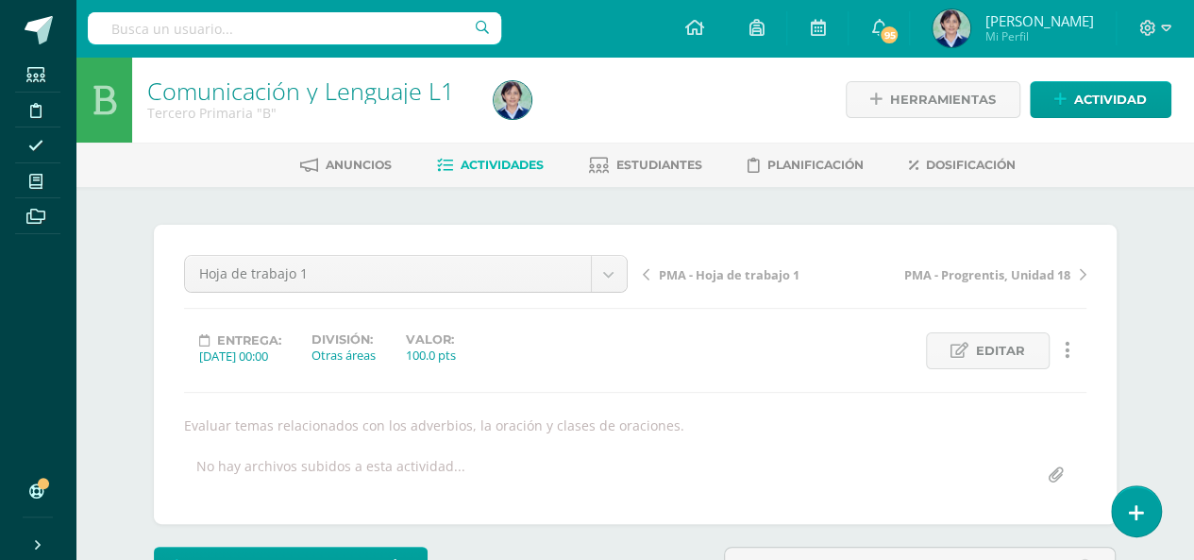
click at [504, 165] on span "Actividades" at bounding box center [502, 165] width 83 height 14
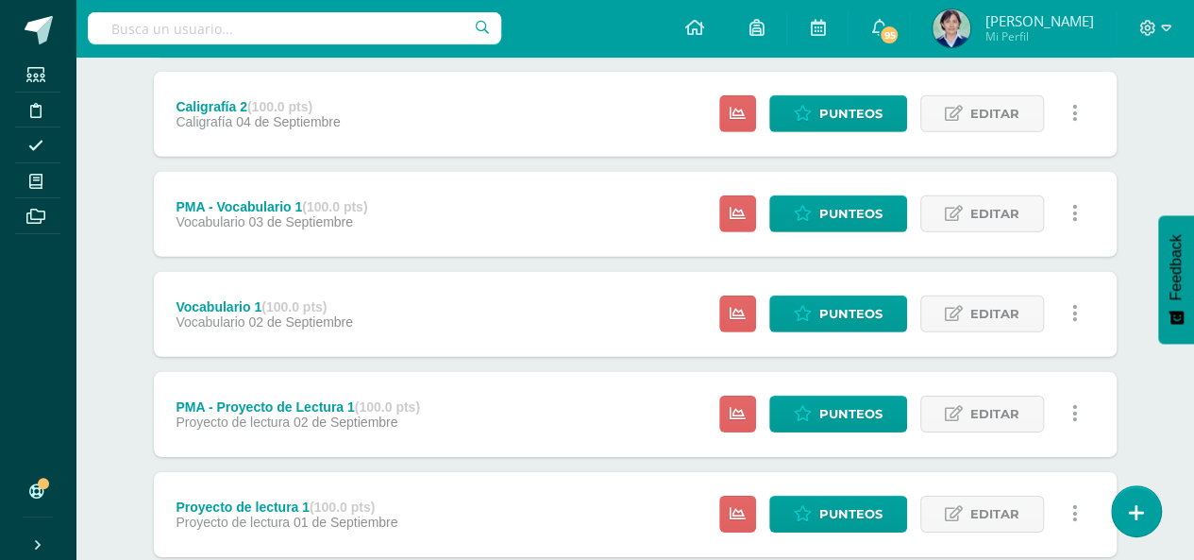
scroll to position [2844, 0]
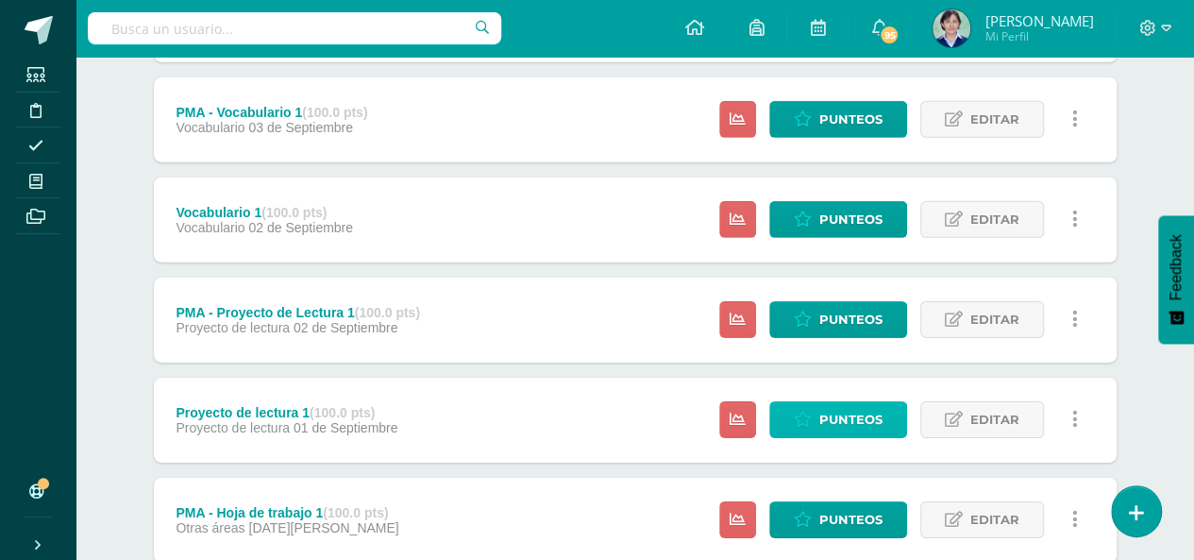
click at [855, 414] on span "Punteos" at bounding box center [851, 419] width 63 height 35
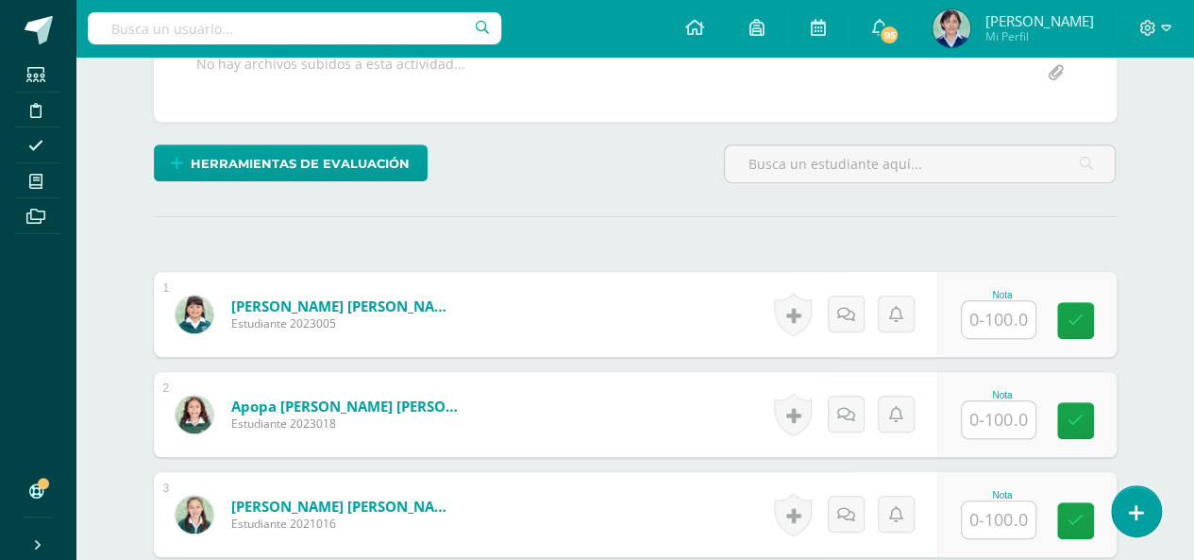
scroll to position [402, 0]
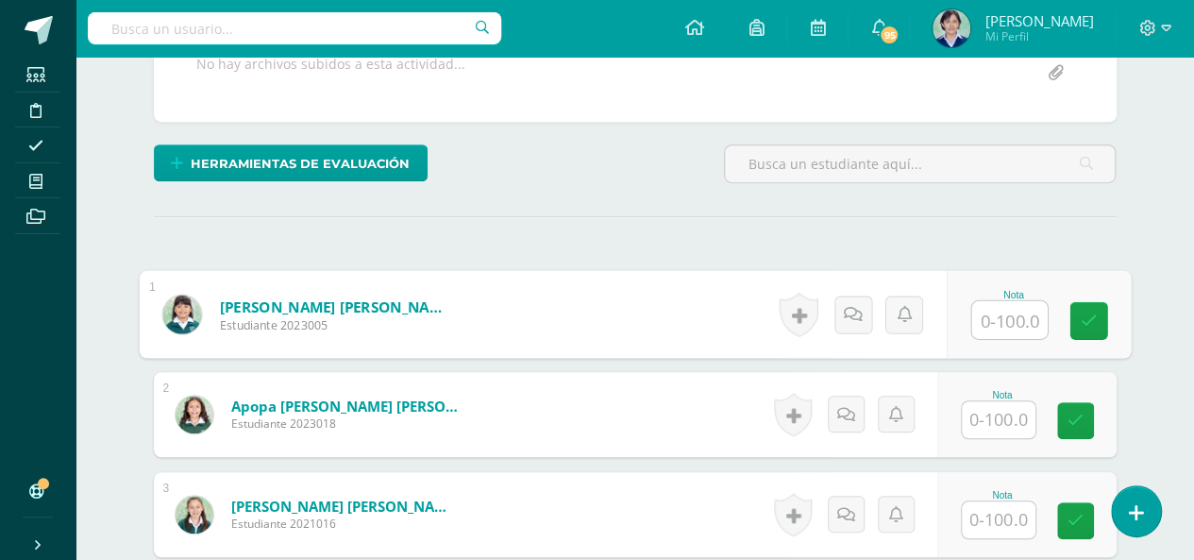
click at [1003, 312] on input "text" at bounding box center [1010, 320] width 76 height 38
click at [1003, 420] on input "text" at bounding box center [999, 419] width 74 height 37
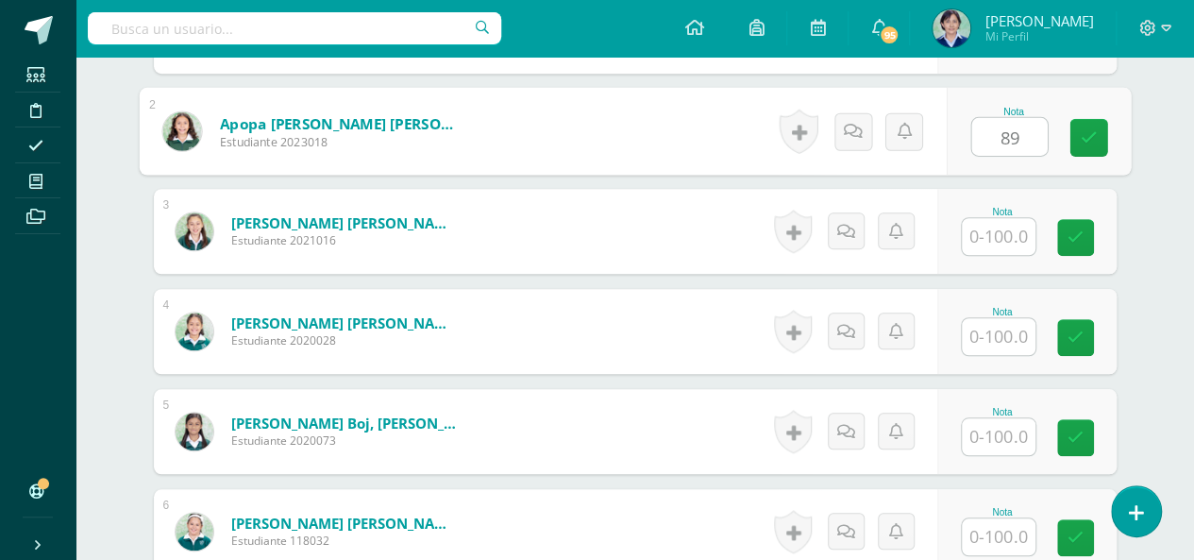
scroll to position [780, 0]
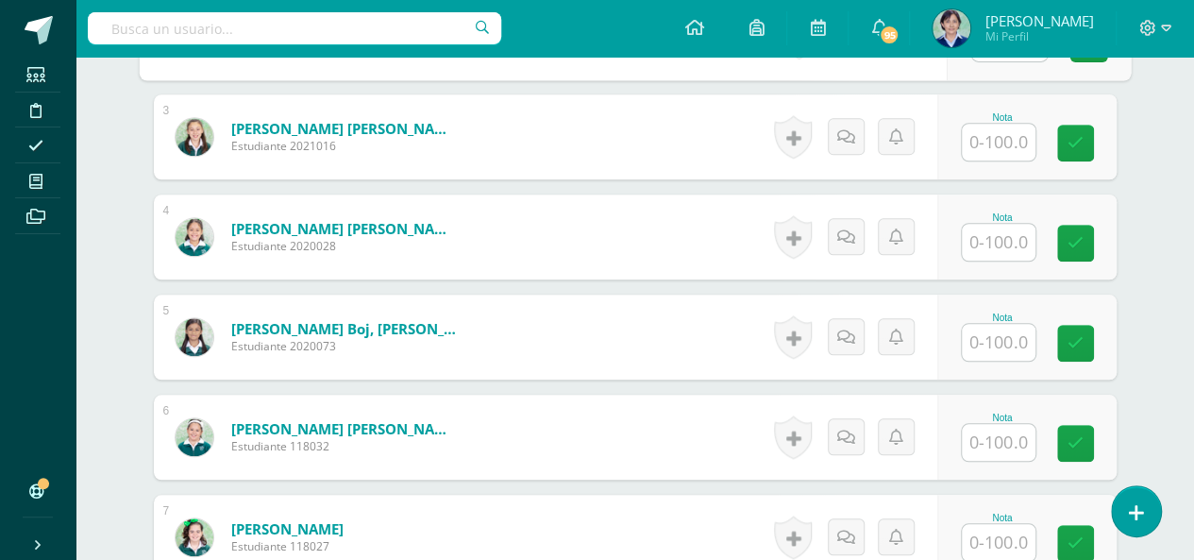
type input "89"
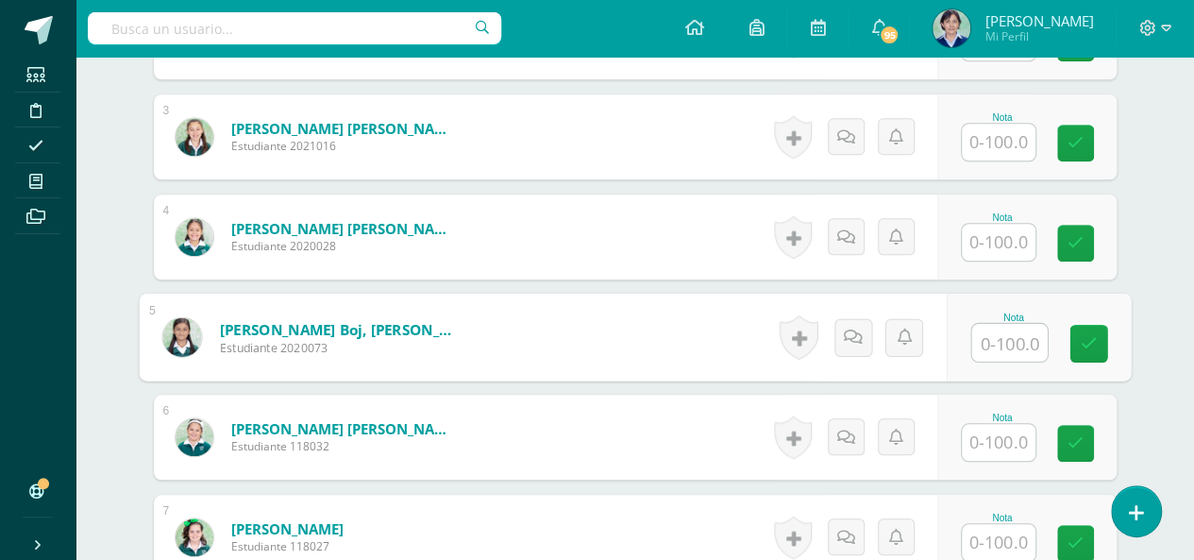
click at [990, 334] on input "text" at bounding box center [1010, 343] width 76 height 38
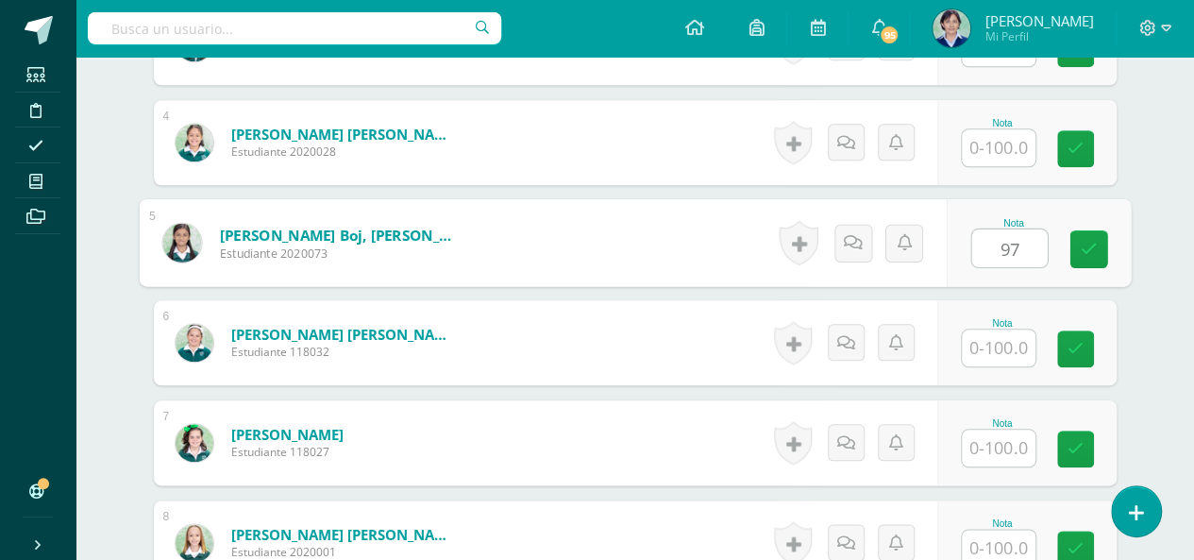
type input "97"
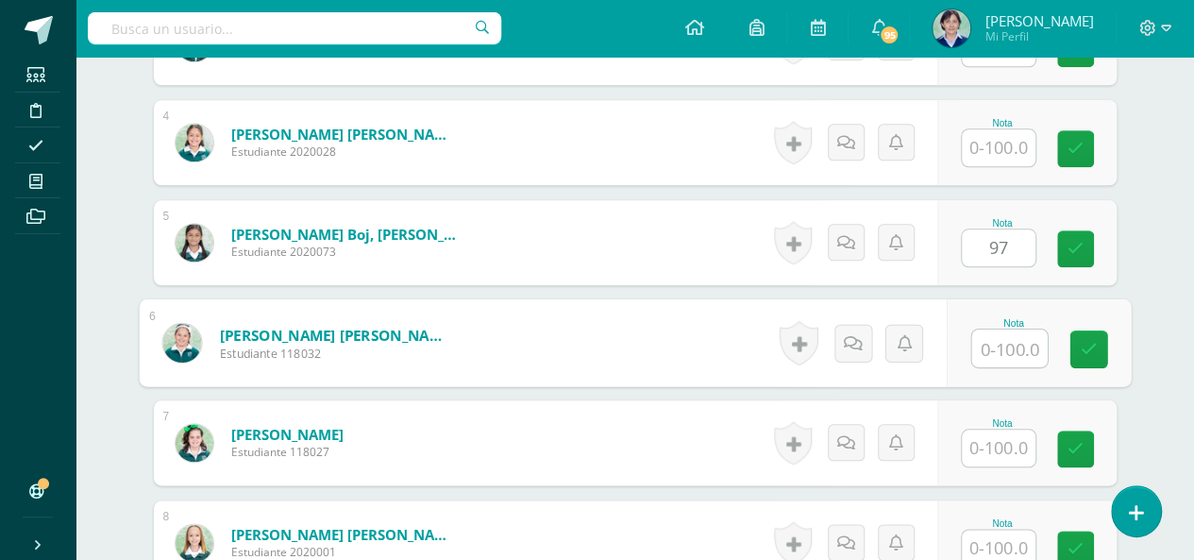
click at [1002, 337] on input "text" at bounding box center [1010, 349] width 76 height 38
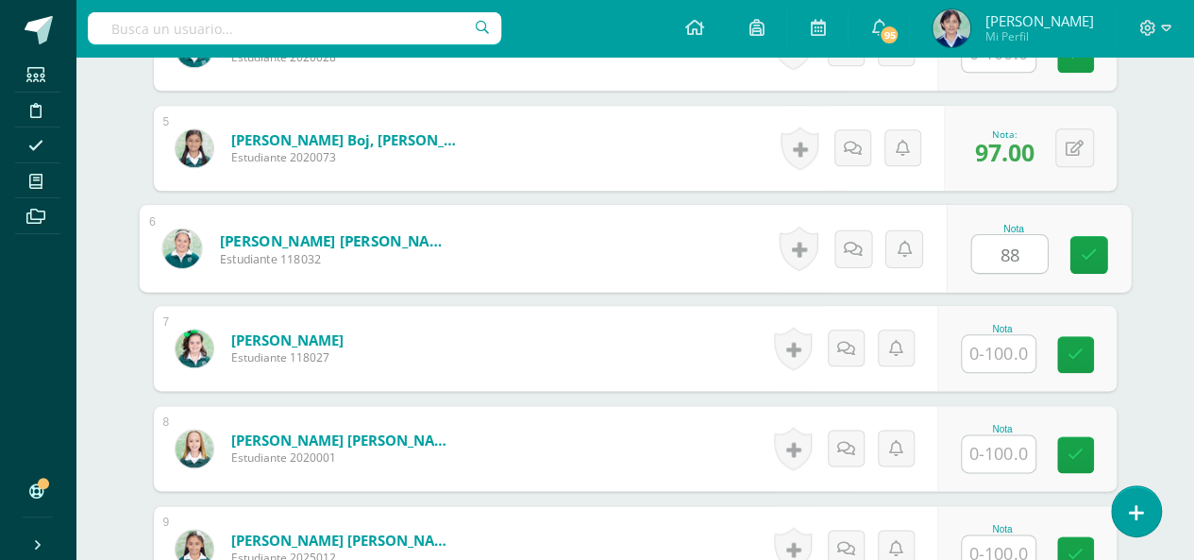
type input "88"
click at [1002, 352] on input "text" at bounding box center [999, 353] width 74 height 37
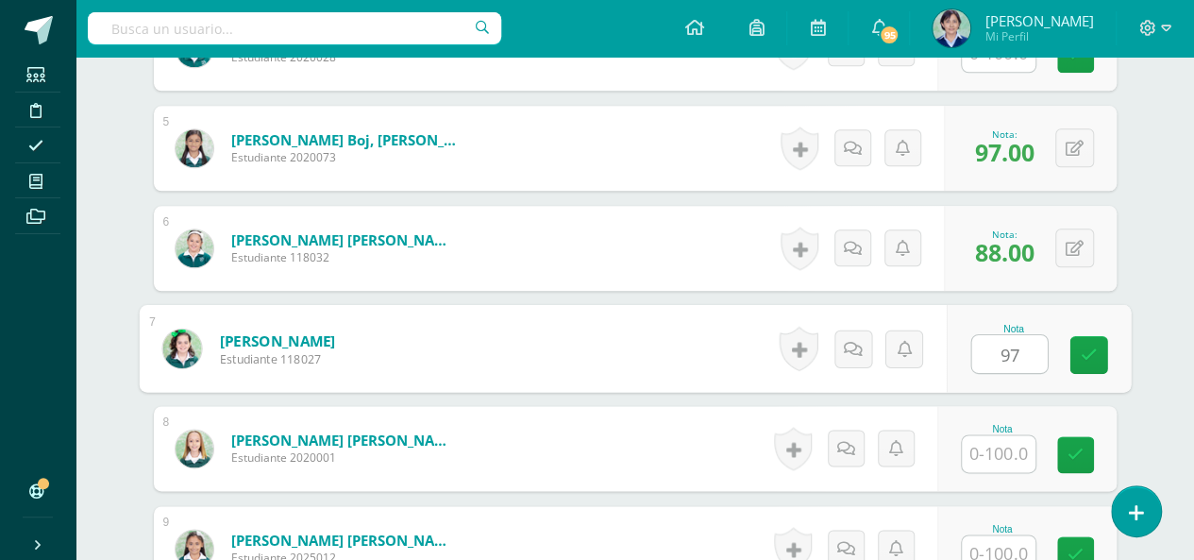
scroll to position [1063, 0]
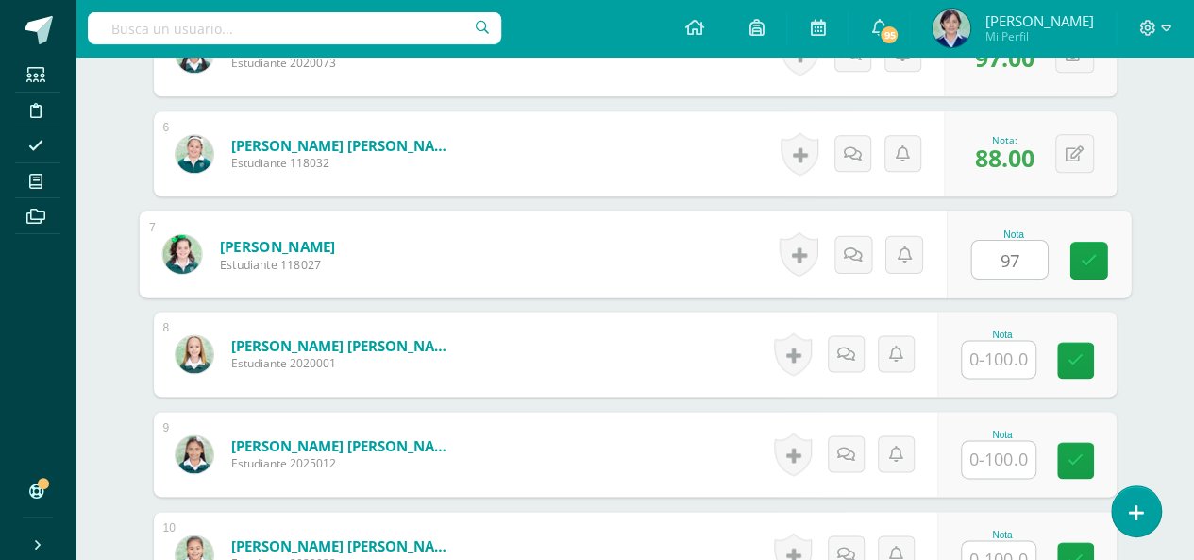
type input "97"
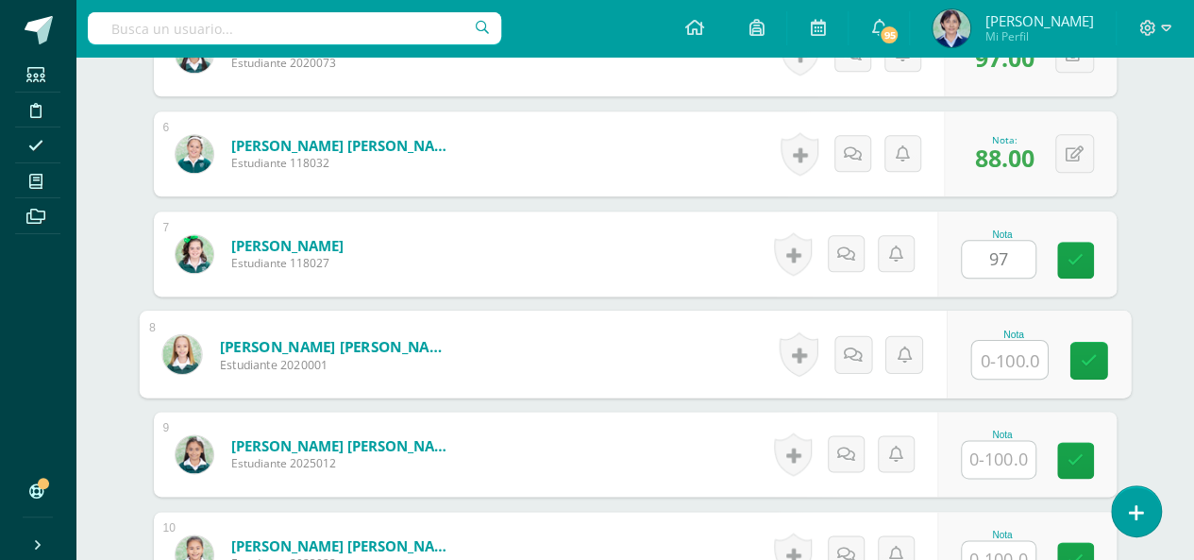
click at [1005, 350] on input "text" at bounding box center [1010, 360] width 76 height 38
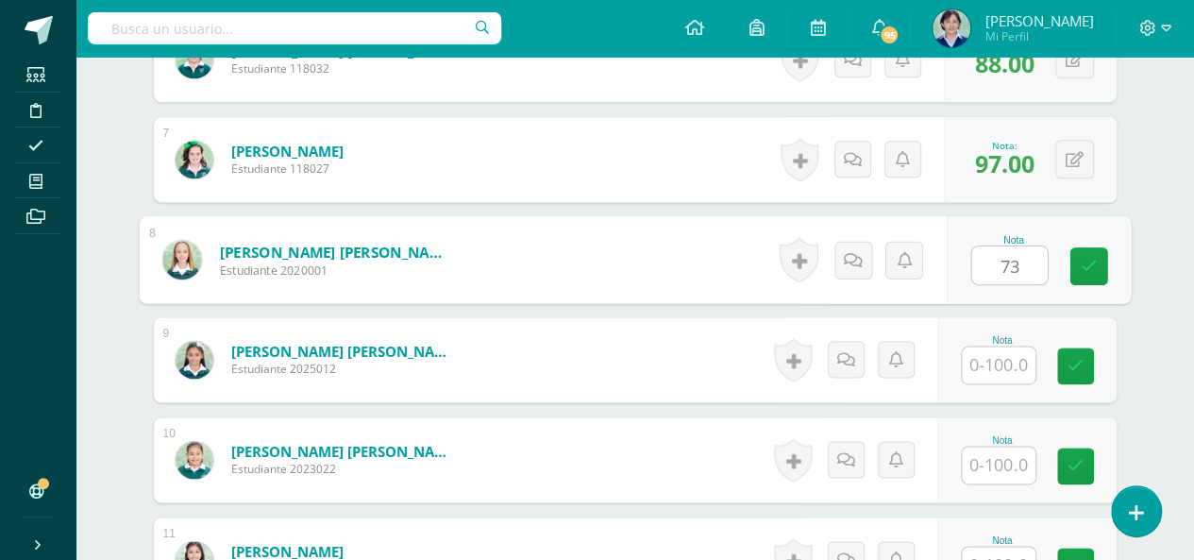
type input "73"
click at [1003, 355] on input "text" at bounding box center [999, 364] width 74 height 37
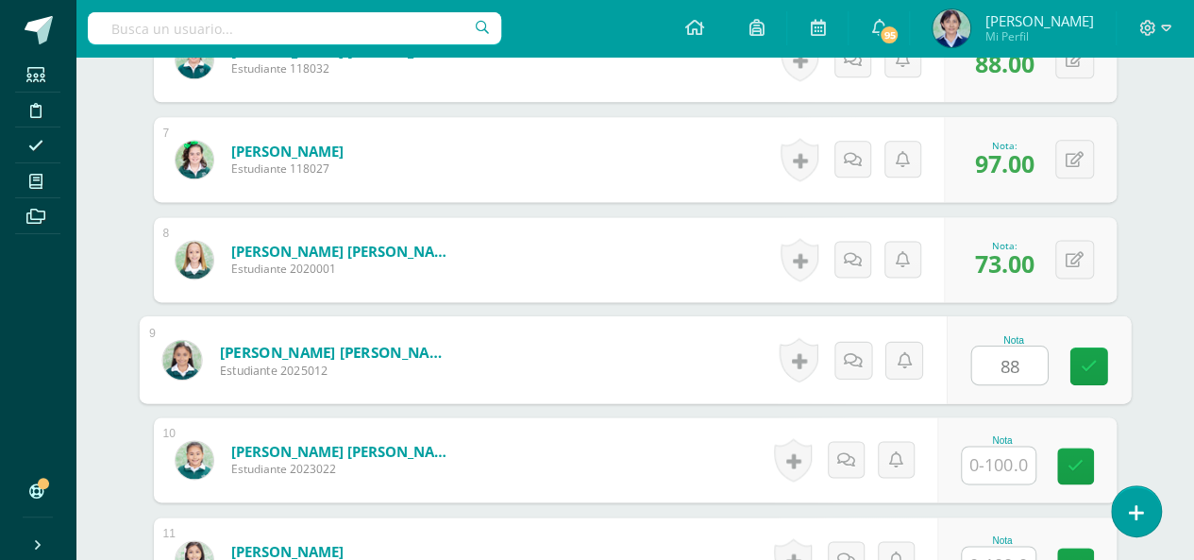
scroll to position [1252, 0]
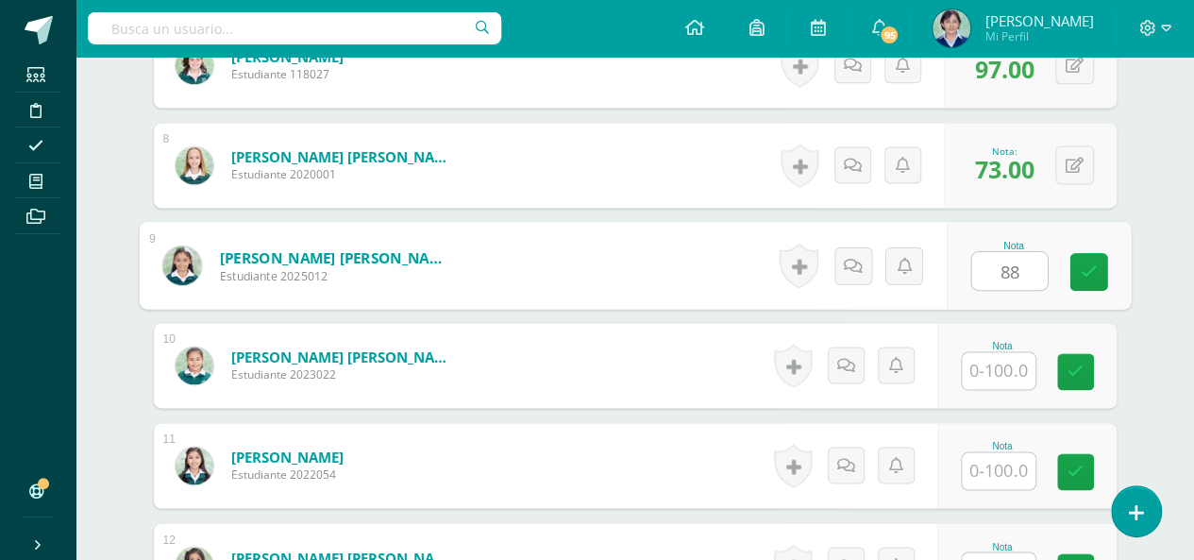
type input "88"
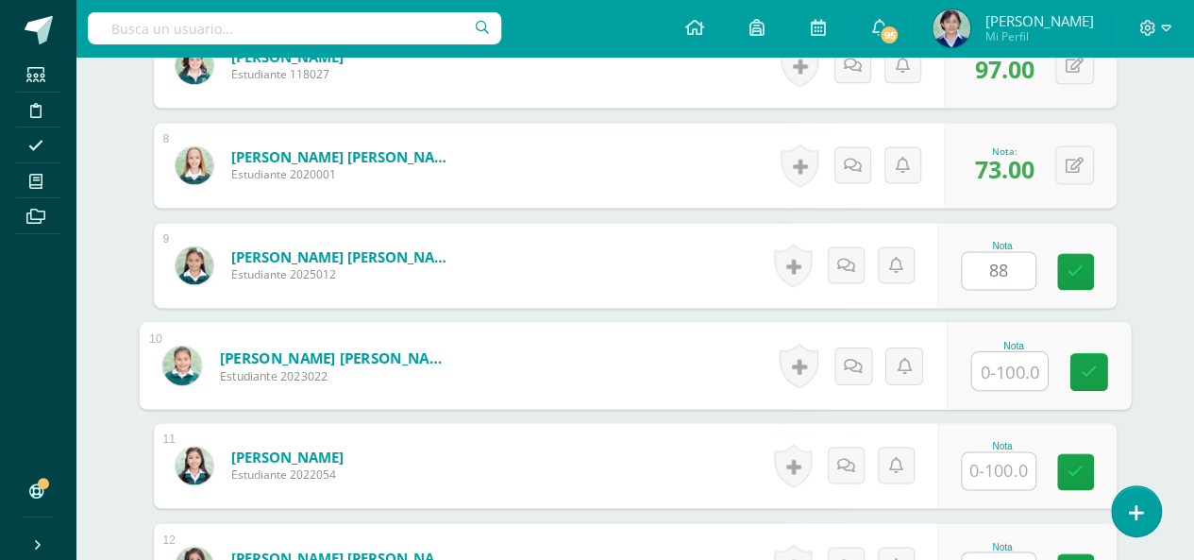
click at [1005, 368] on input "text" at bounding box center [1010, 371] width 76 height 38
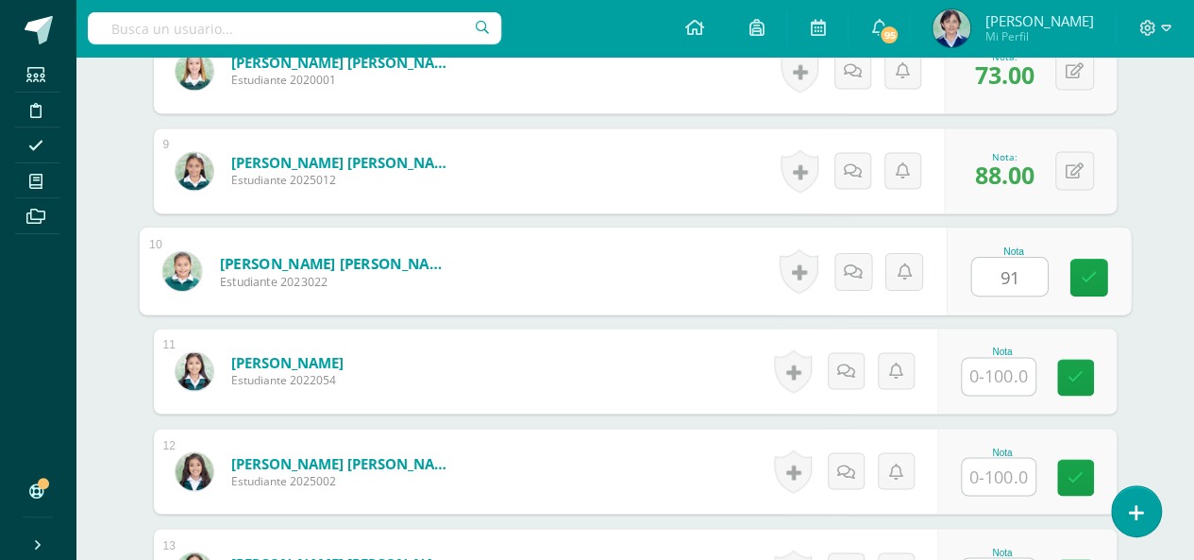
type input "91"
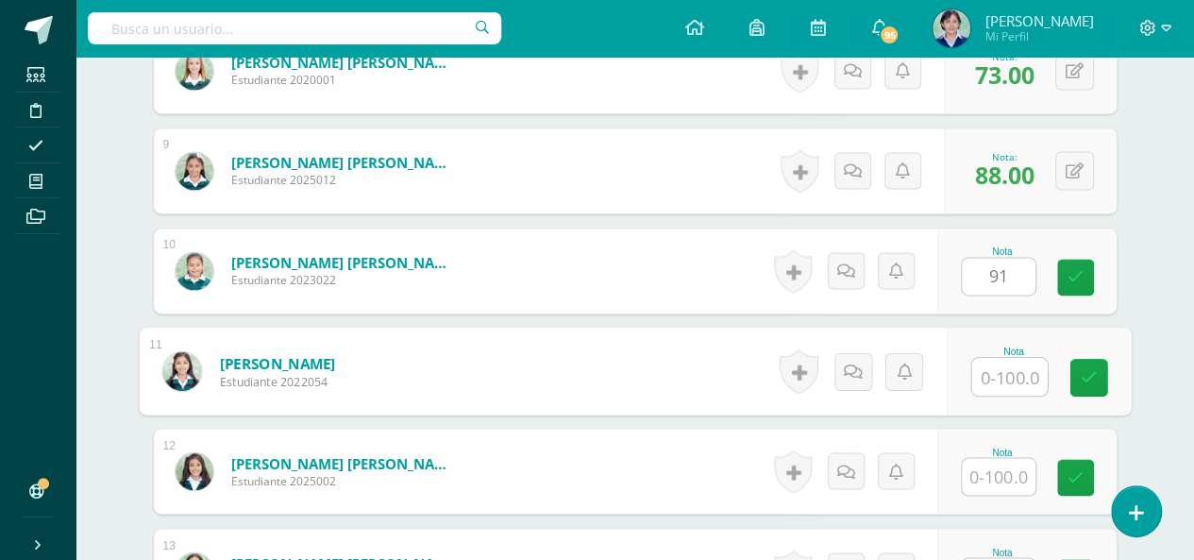
click at [1006, 376] on input "text" at bounding box center [1010, 377] width 76 height 38
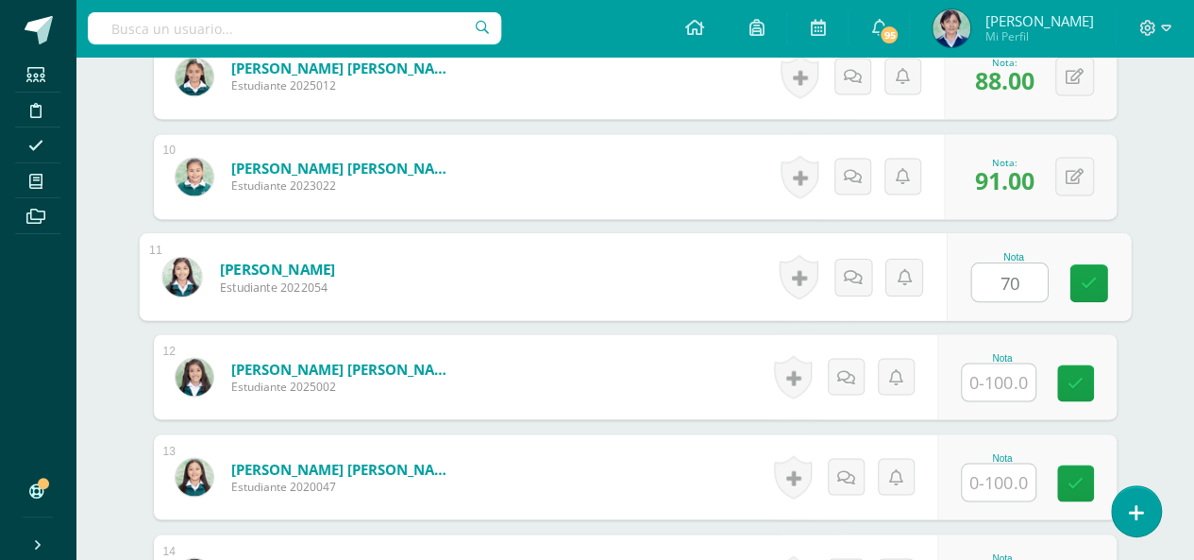
type input "70"
click at [999, 373] on input "text" at bounding box center [999, 381] width 74 height 37
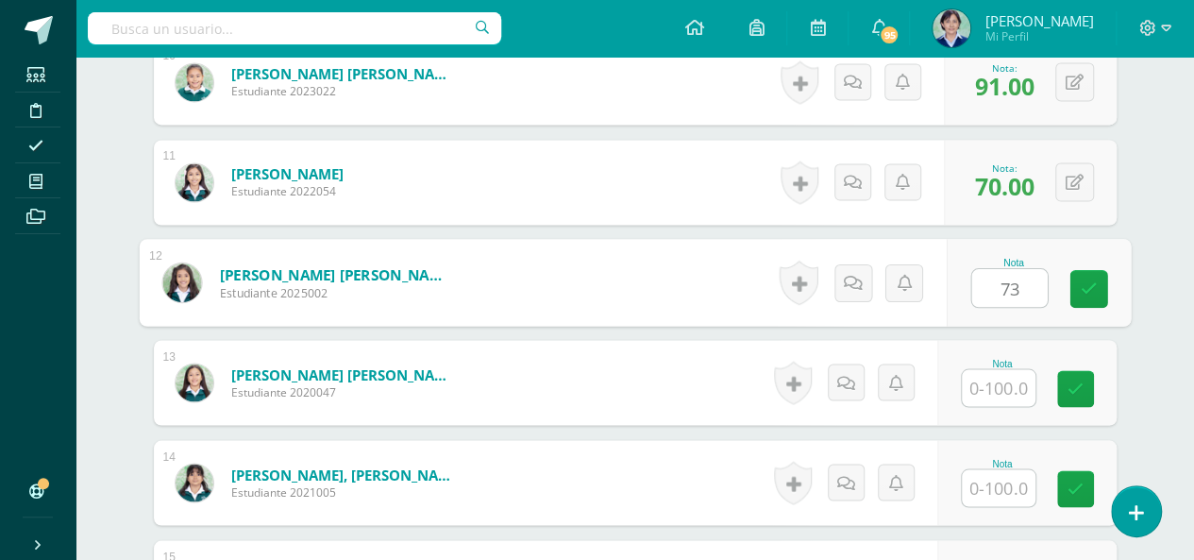
scroll to position [1630, 0]
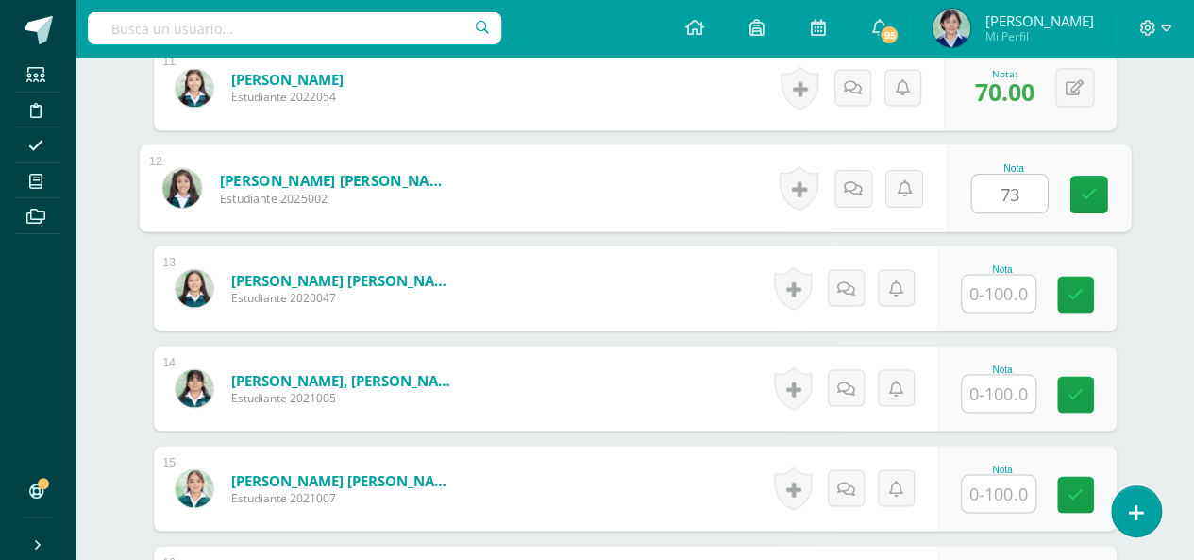
type input "73"
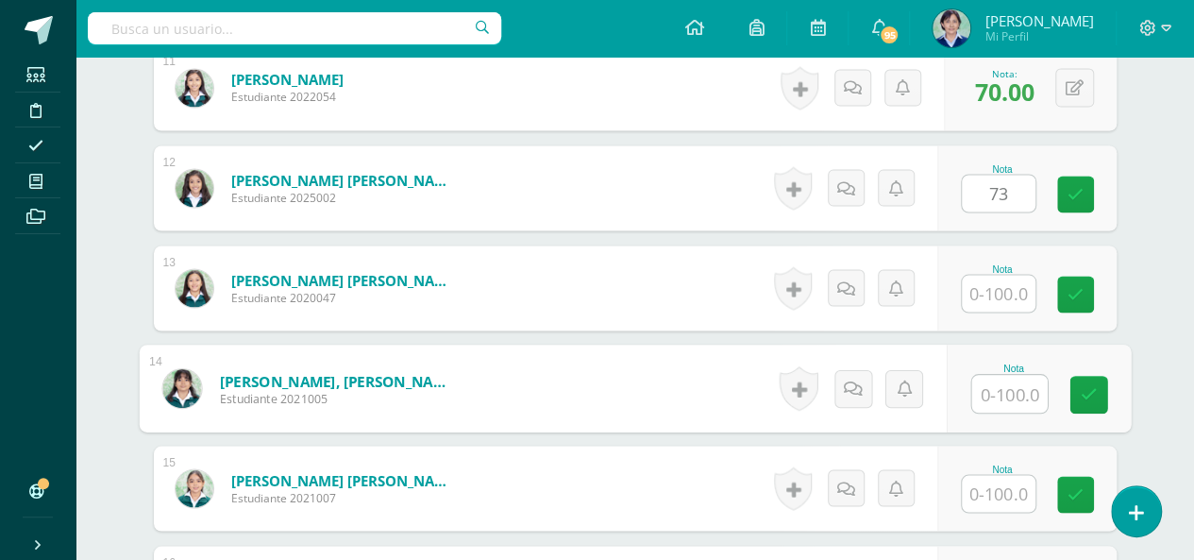
click at [1001, 389] on input "text" at bounding box center [1010, 394] width 76 height 38
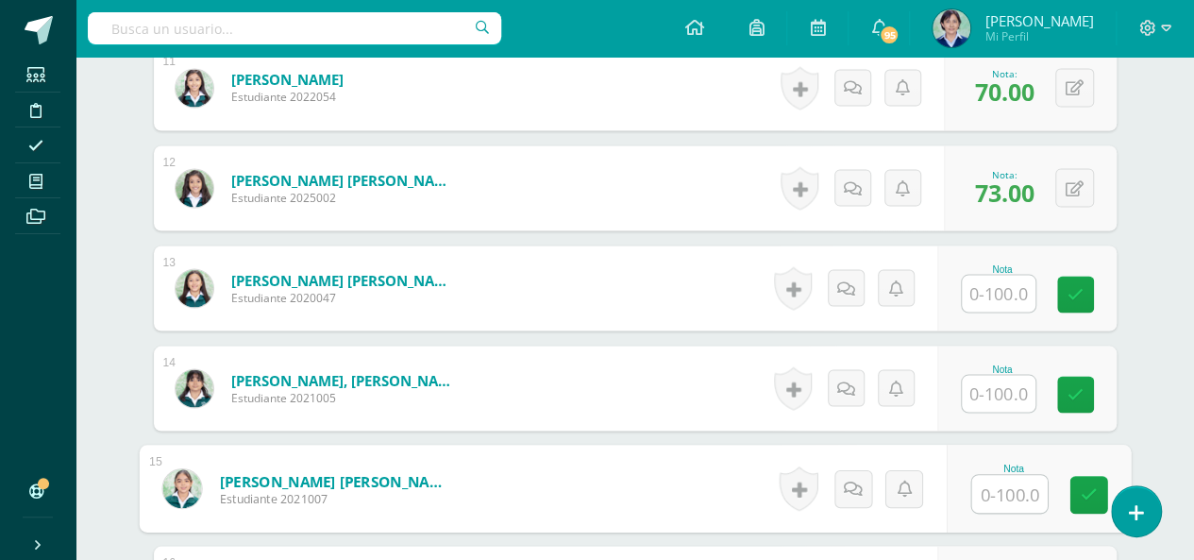
click at [1003, 484] on input "text" at bounding box center [1010, 494] width 76 height 38
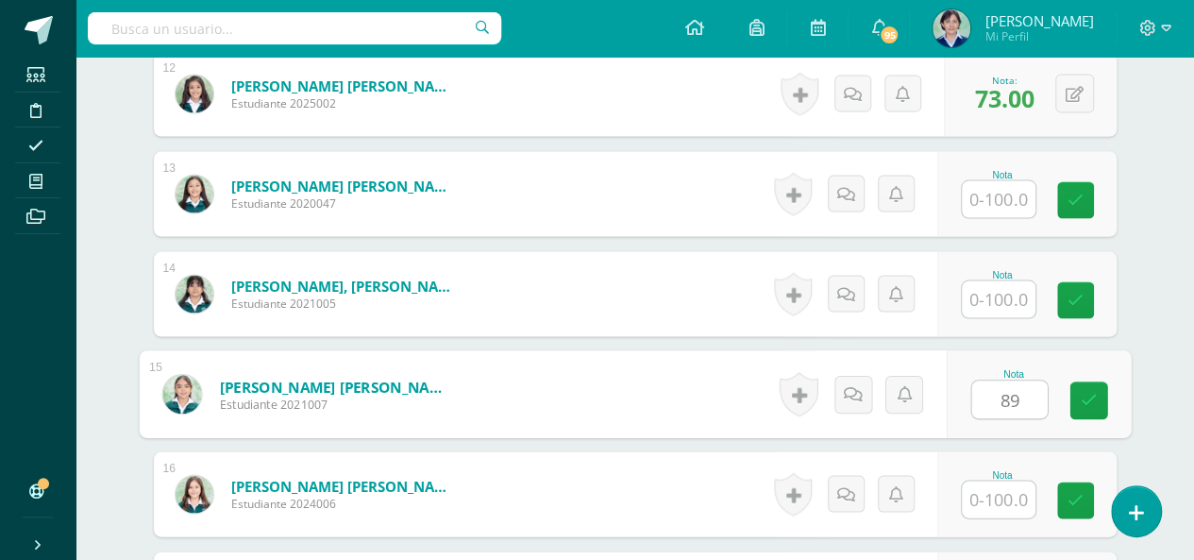
type input "89"
click at [1003, 484] on input "text" at bounding box center [999, 499] width 74 height 37
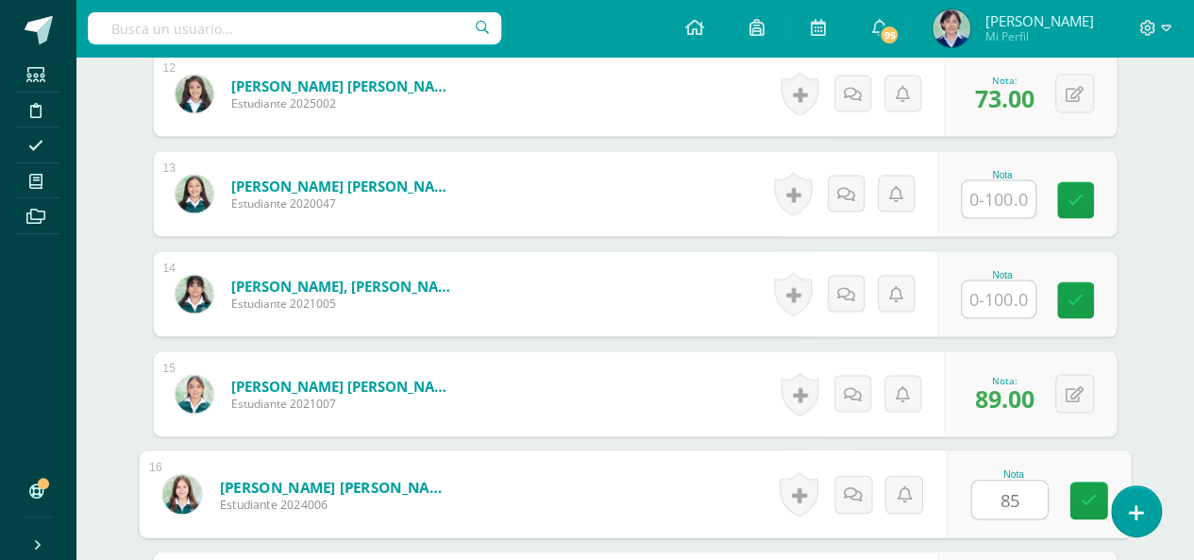
scroll to position [1818, 0]
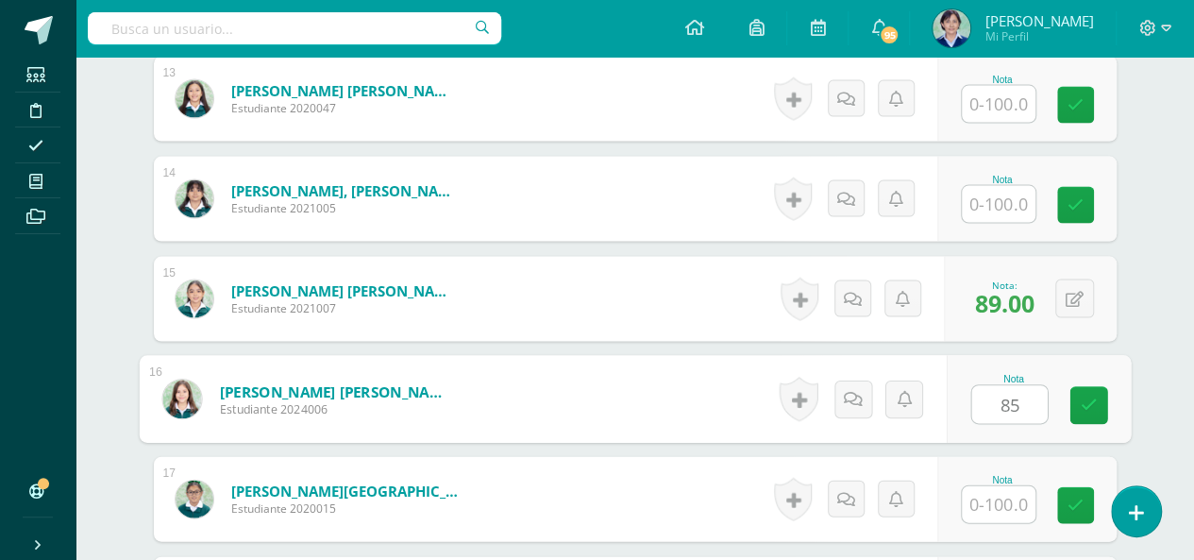
type input "85"
click at [1010, 494] on input "text" at bounding box center [999, 504] width 74 height 37
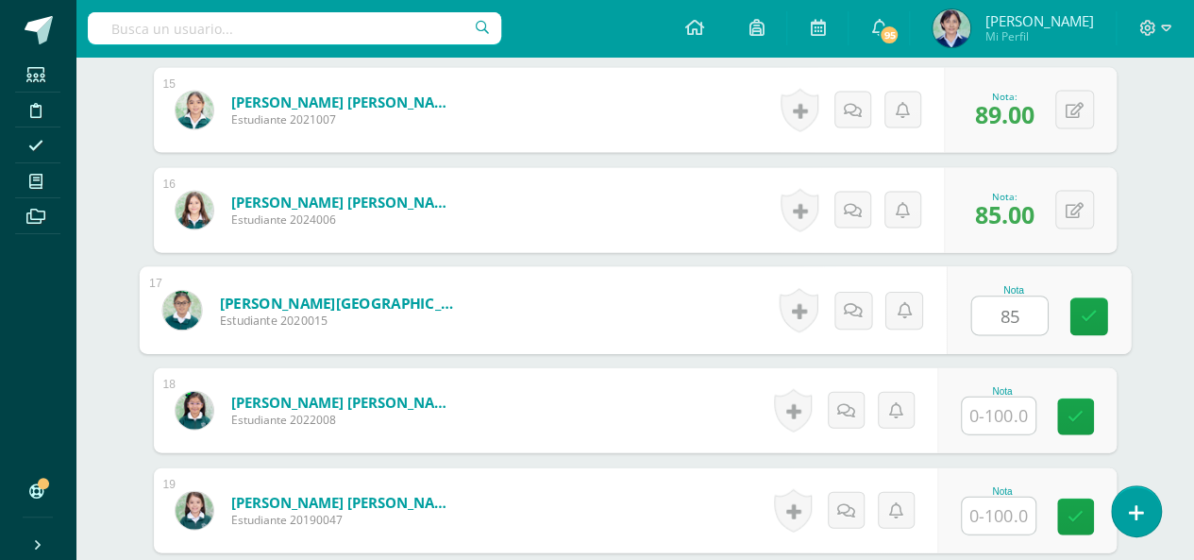
scroll to position [2102, 0]
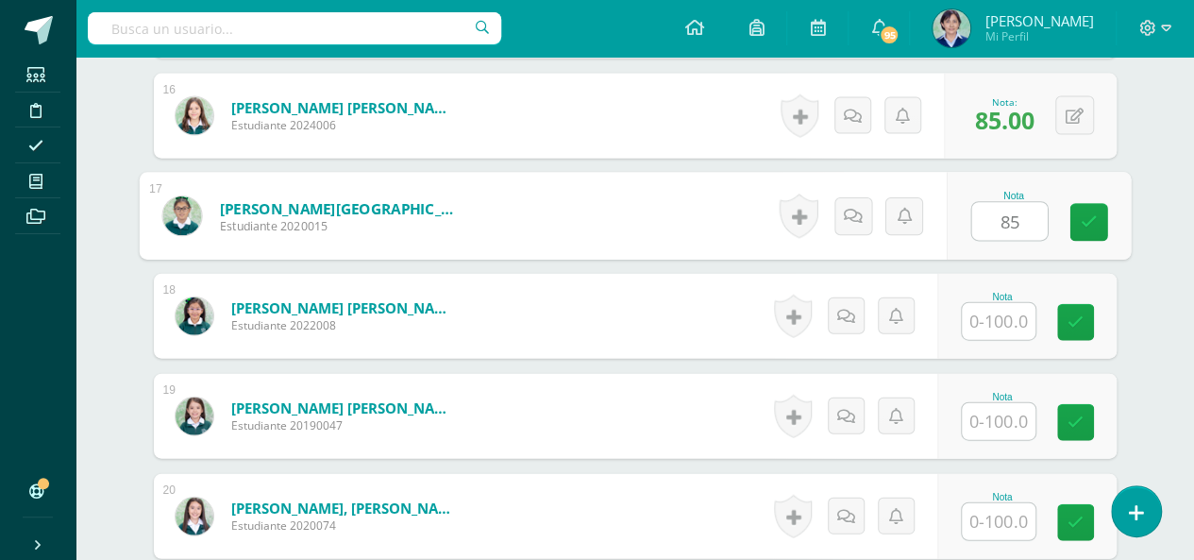
type input "85"
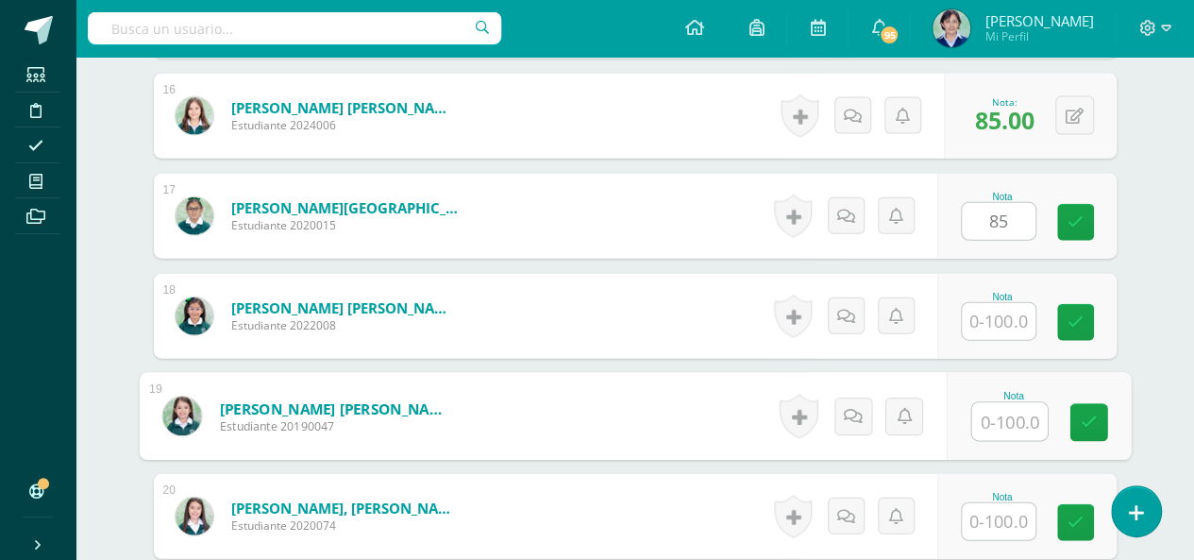
click at [1009, 414] on input "text" at bounding box center [1010, 422] width 76 height 38
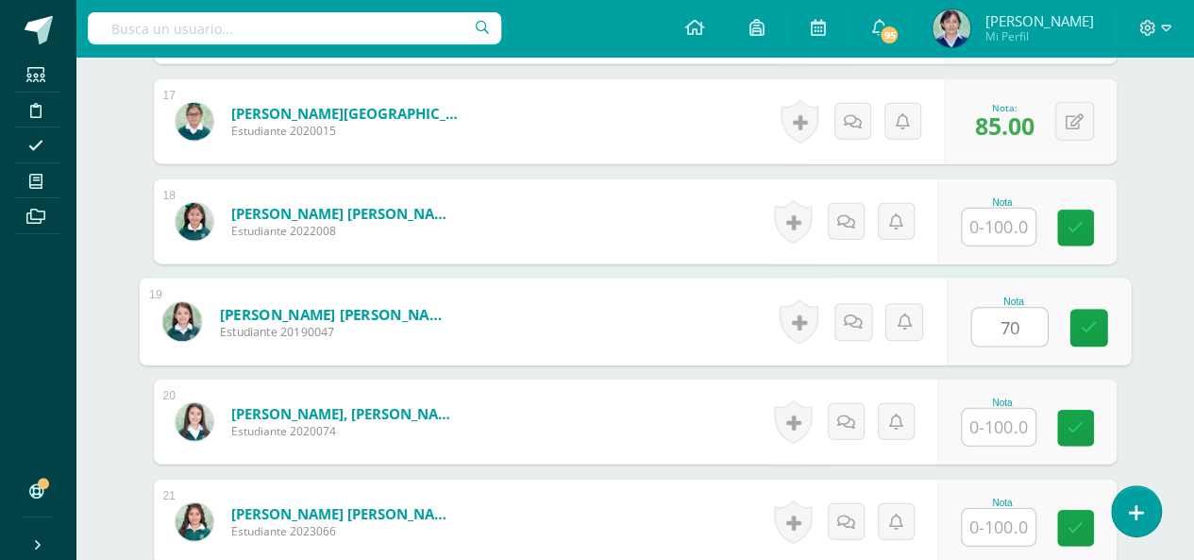
type input "70"
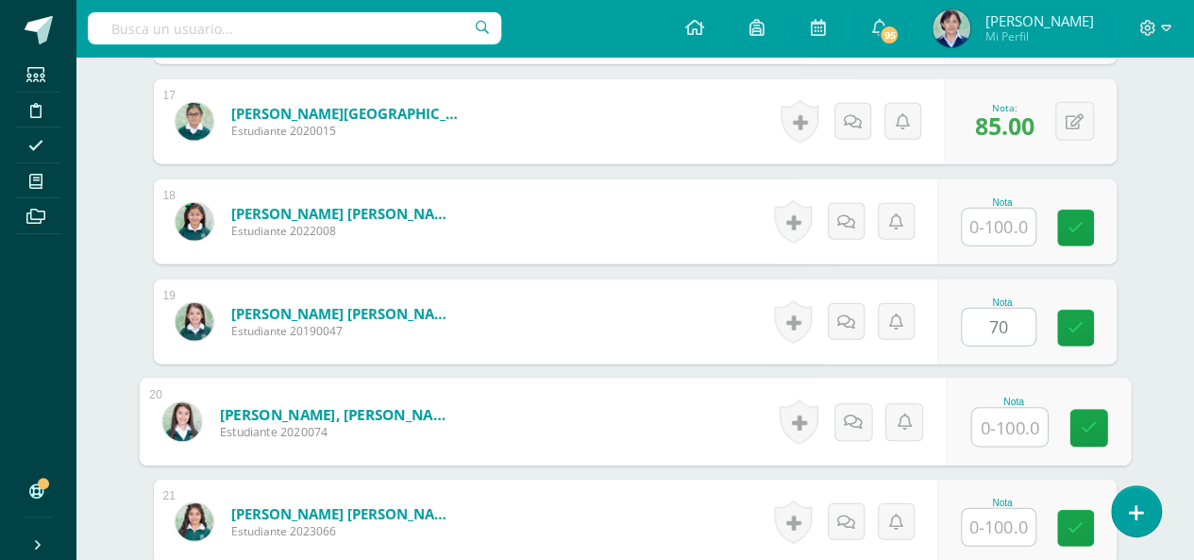
click at [1006, 424] on input "text" at bounding box center [1010, 428] width 76 height 38
type input "91"
click at [1088, 424] on icon at bounding box center [1088, 428] width 17 height 16
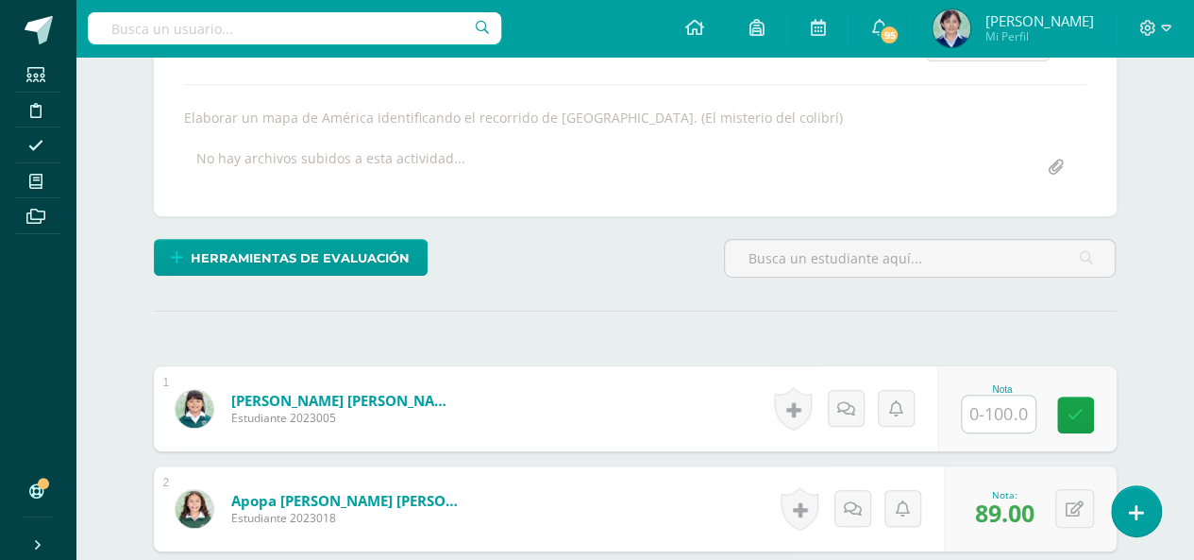
scroll to position [25, 0]
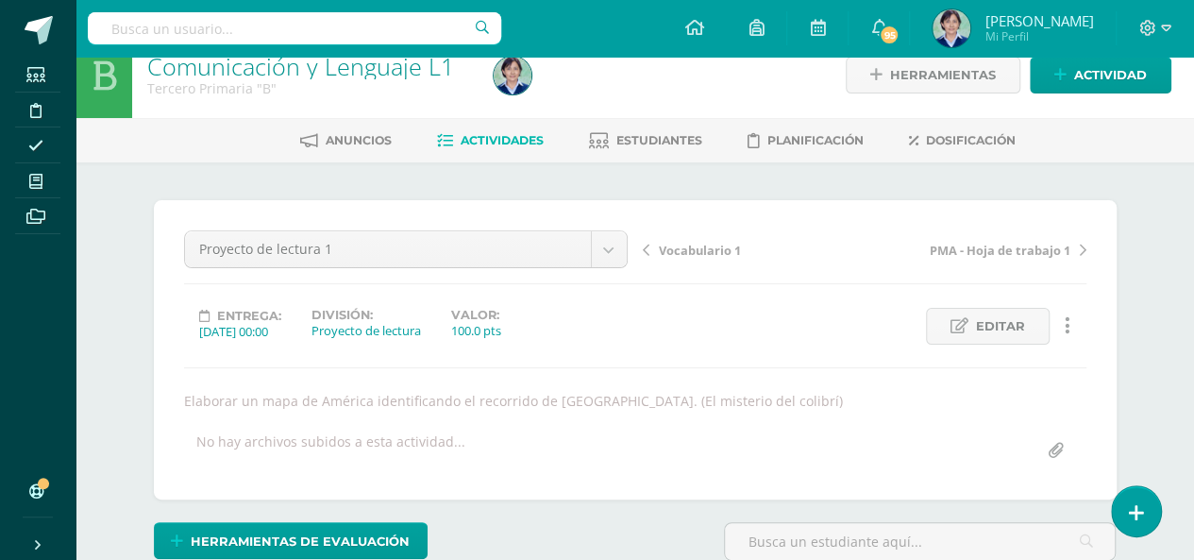
click at [710, 250] on span "Vocabulario 1" at bounding box center [700, 250] width 82 height 17
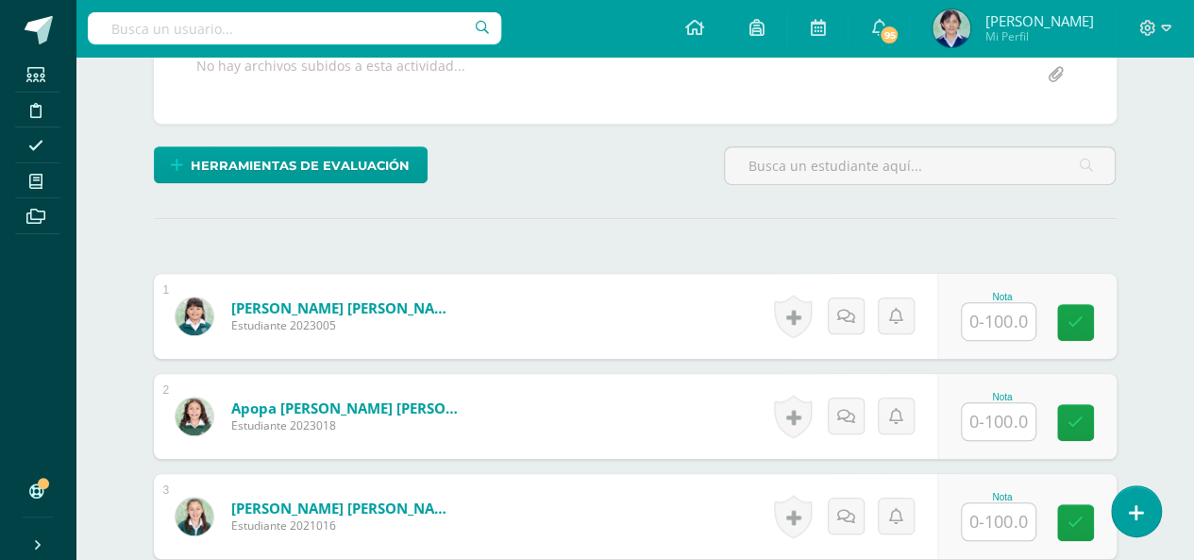
scroll to position [401, 0]
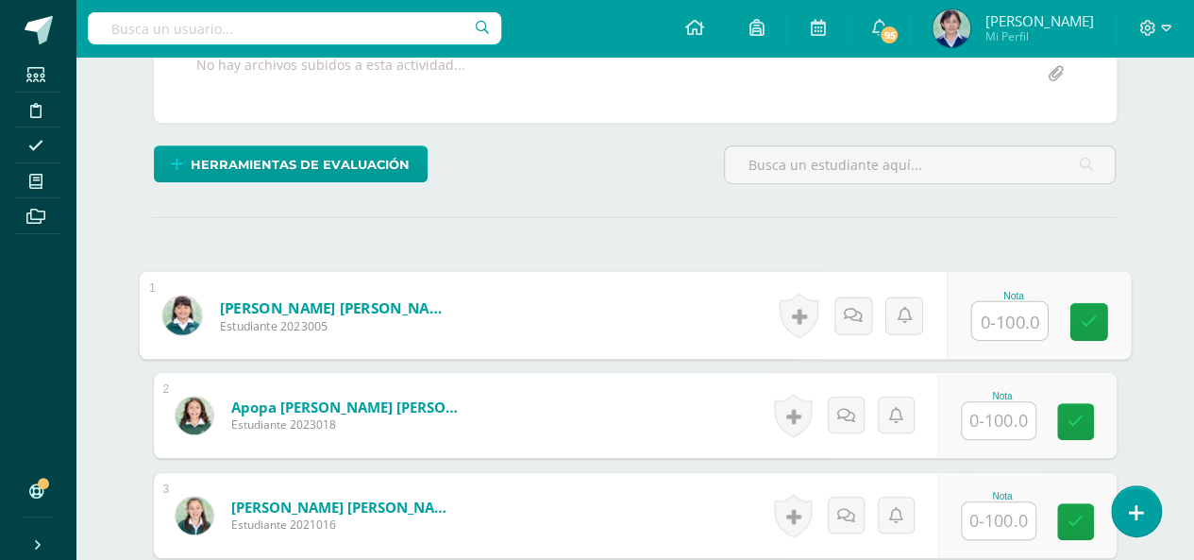
click at [1003, 316] on input "text" at bounding box center [1010, 321] width 76 height 38
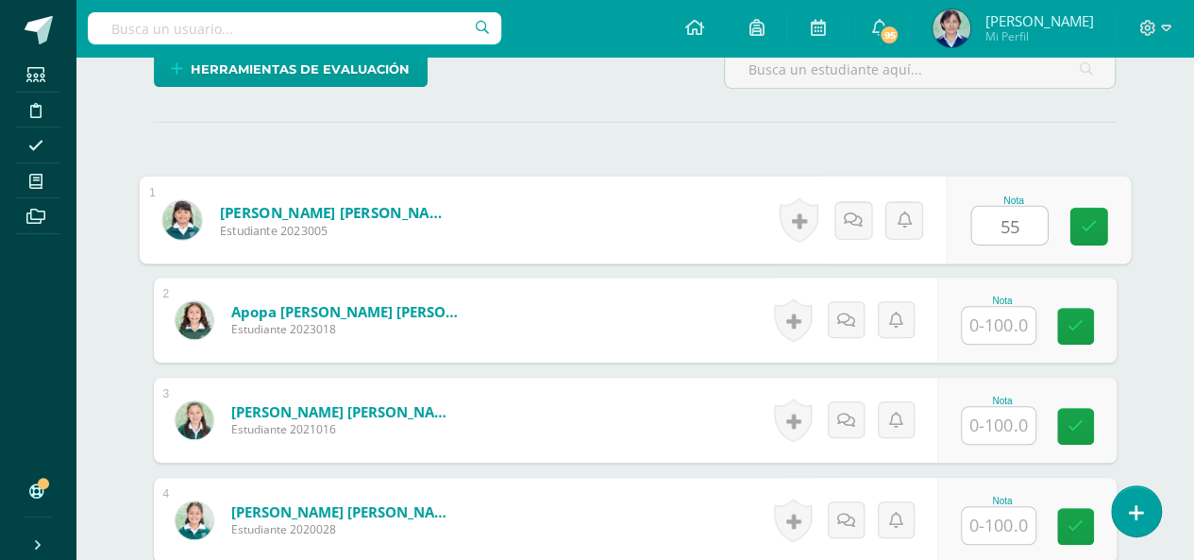
type input "55"
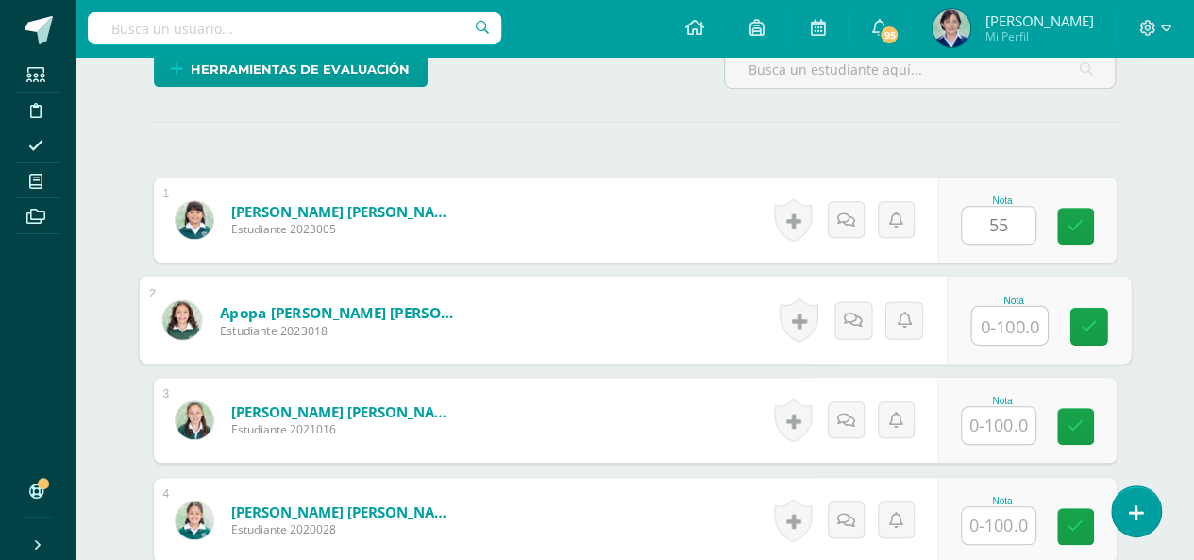
click at [1003, 316] on input "text" at bounding box center [1010, 326] width 76 height 38
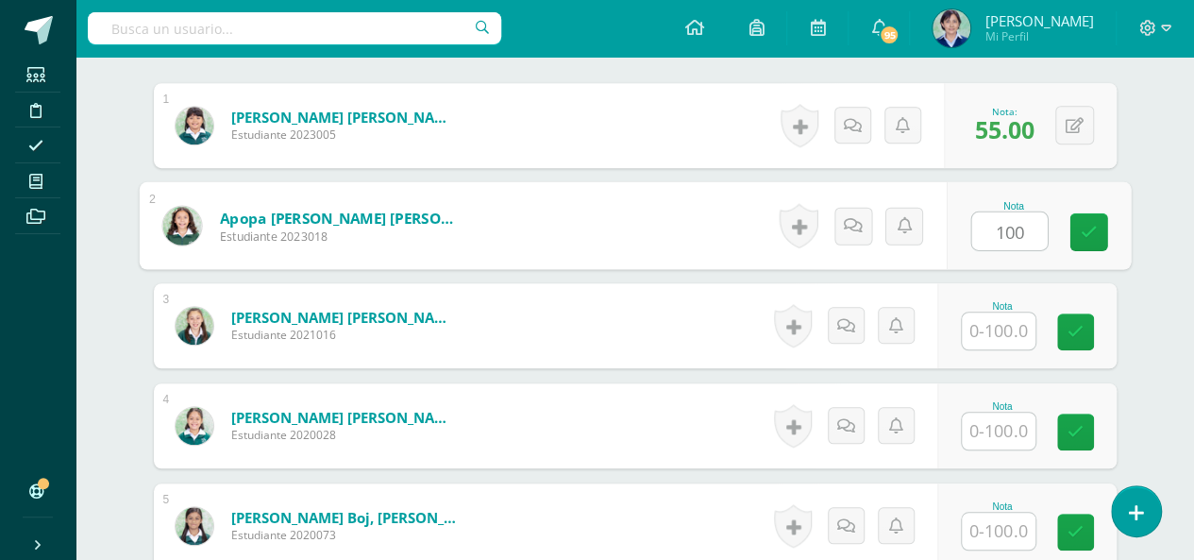
type input "100"
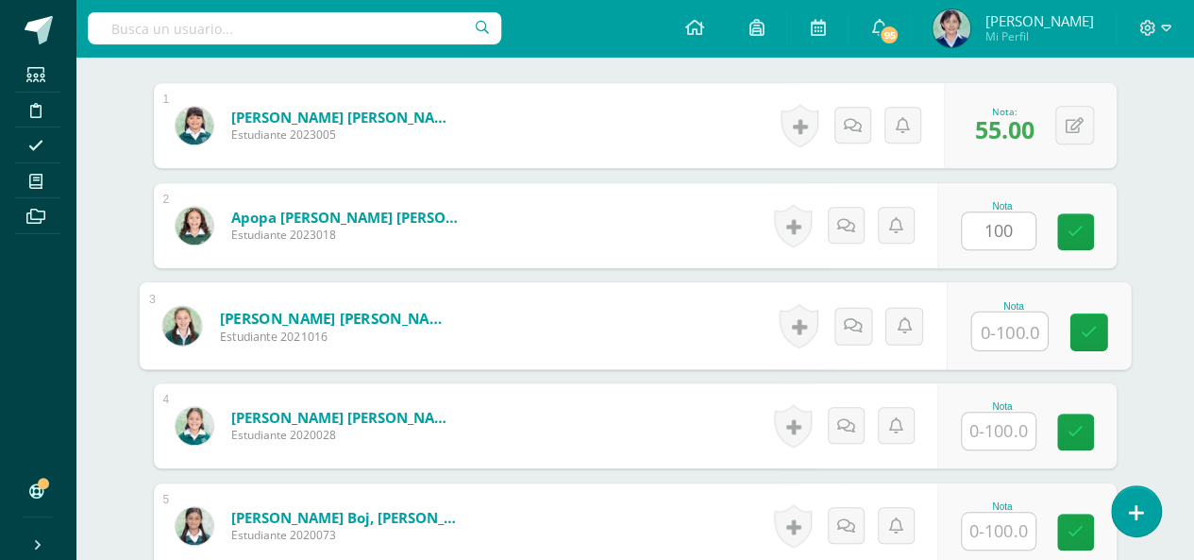
click at [1003, 328] on input "text" at bounding box center [1010, 332] width 76 height 38
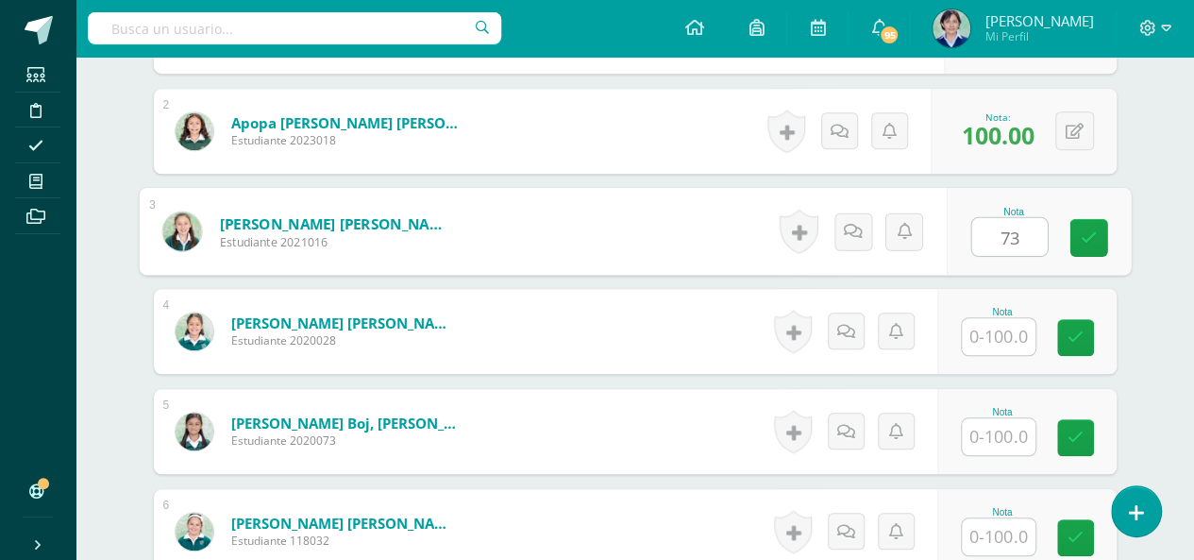
type input "73"
click at [1003, 328] on input "text" at bounding box center [999, 336] width 74 height 37
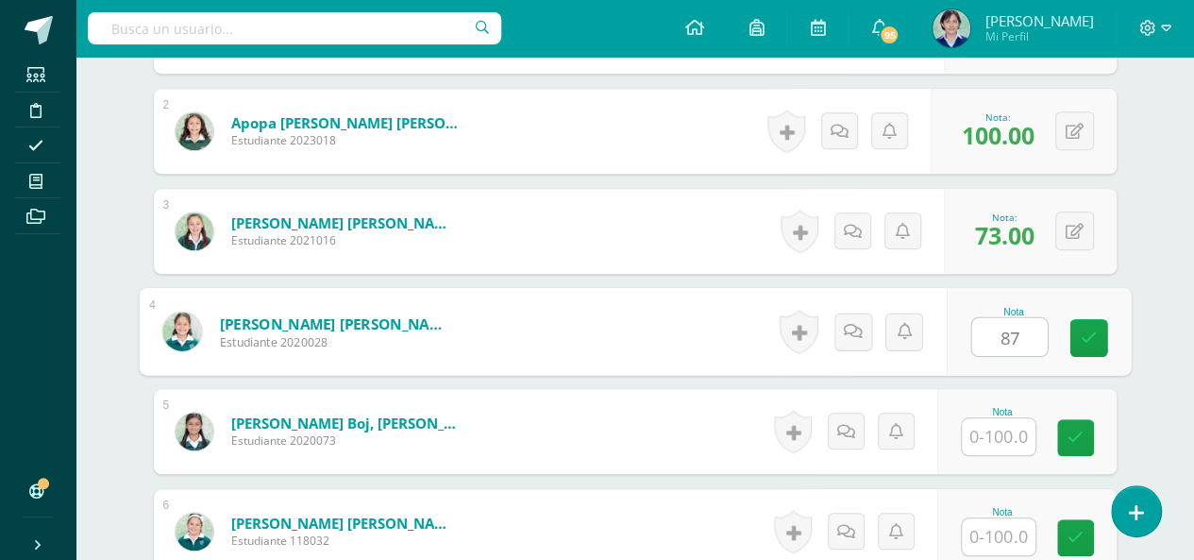
scroll to position [780, 0]
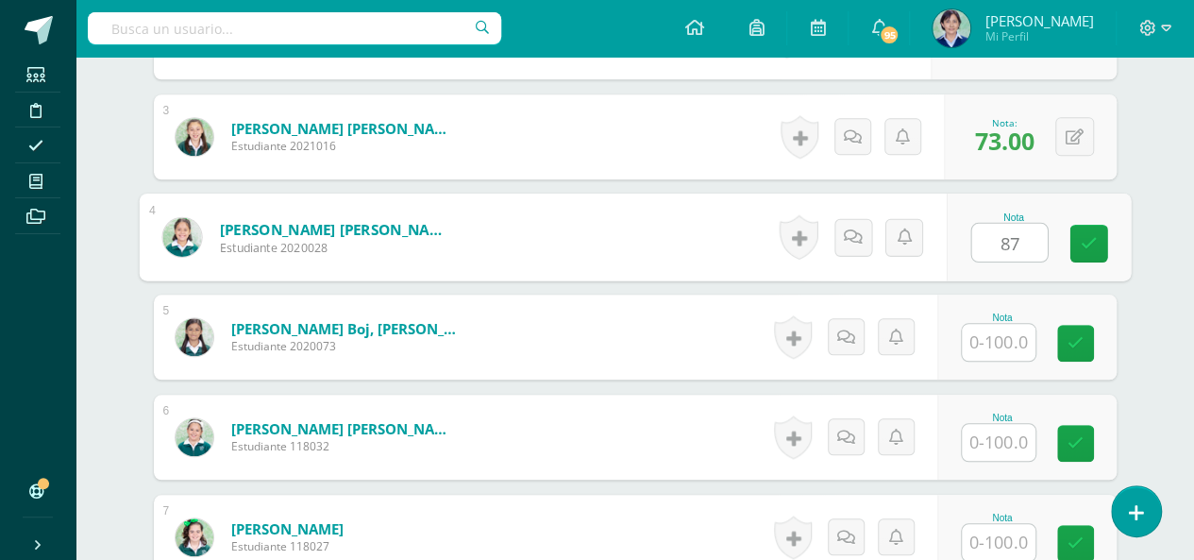
type input "87"
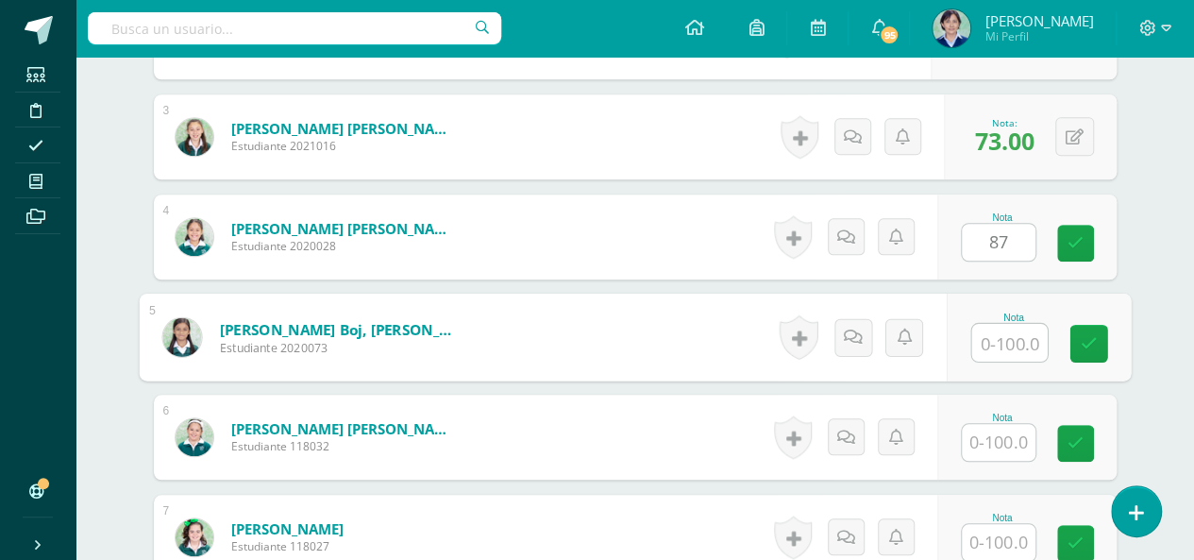
click at [1013, 335] on input "text" at bounding box center [1010, 343] width 76 height 38
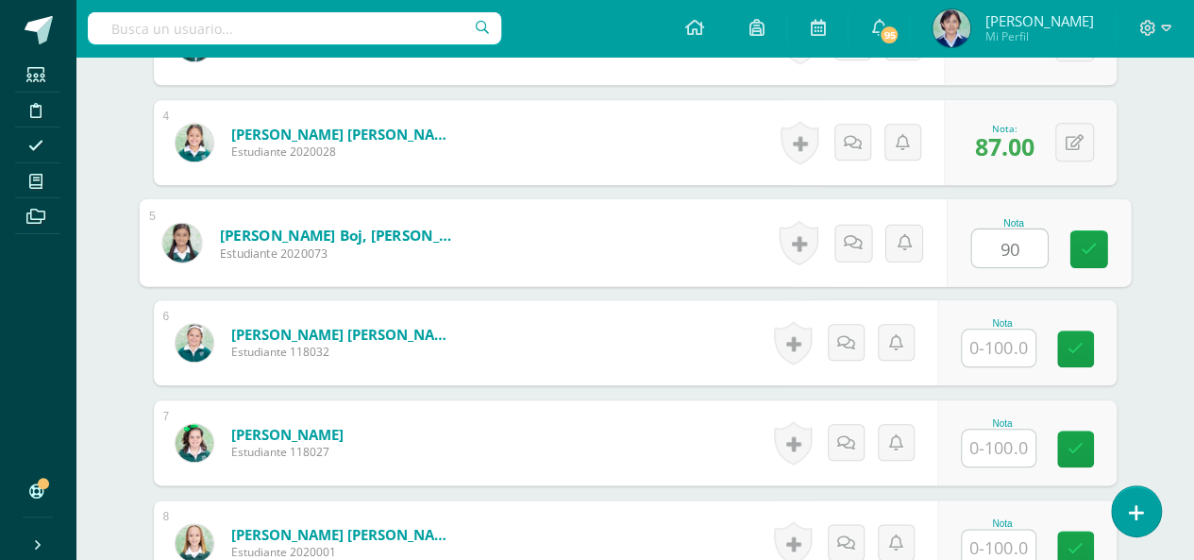
type input "90"
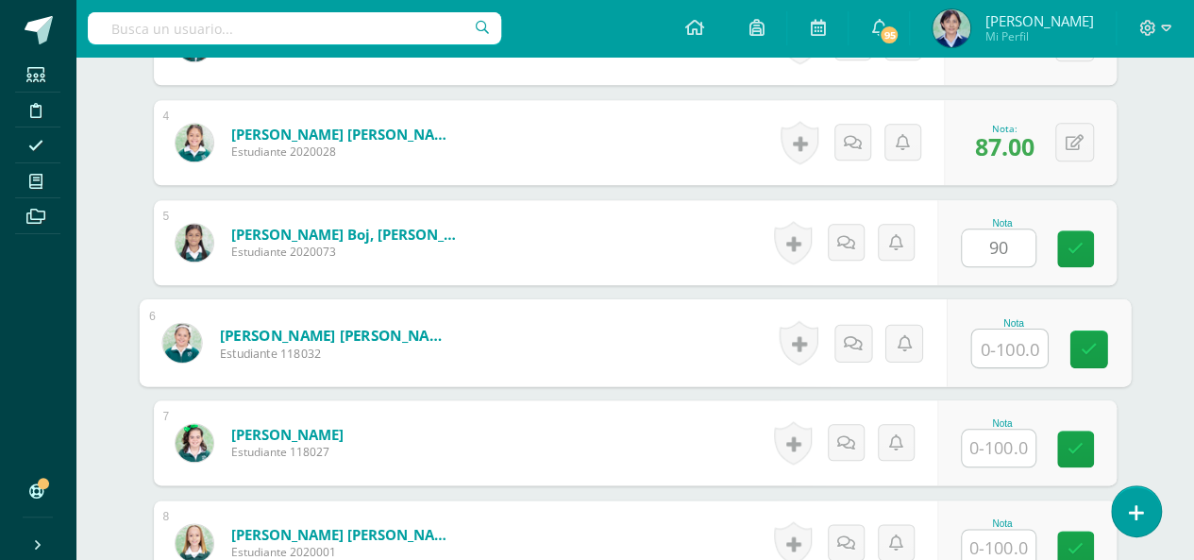
click at [1013, 336] on input "text" at bounding box center [1010, 349] width 76 height 38
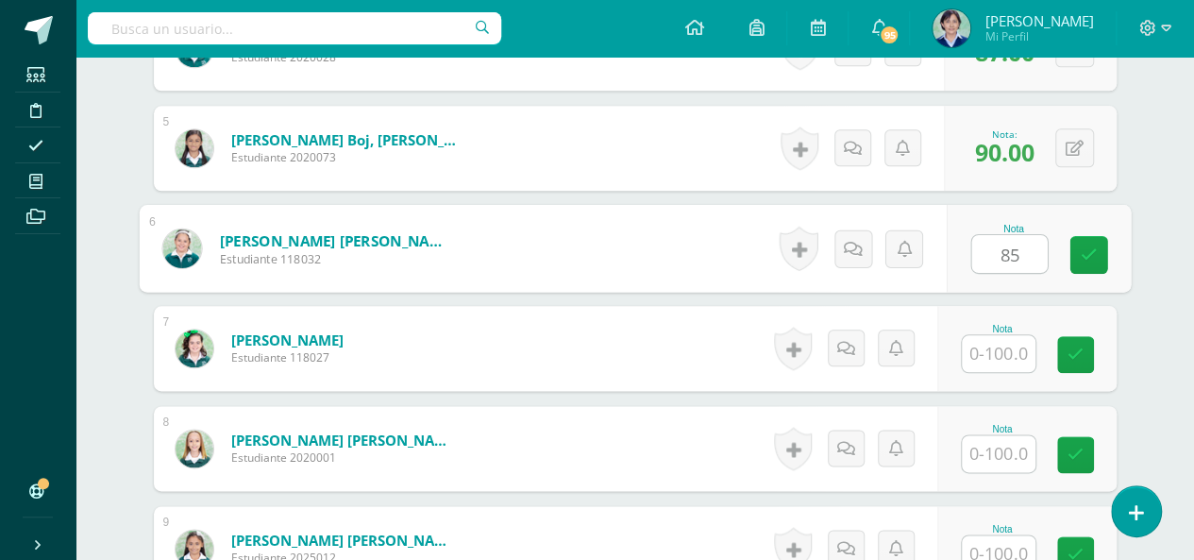
type input "85"
click at [1008, 354] on input "text" at bounding box center [999, 353] width 74 height 37
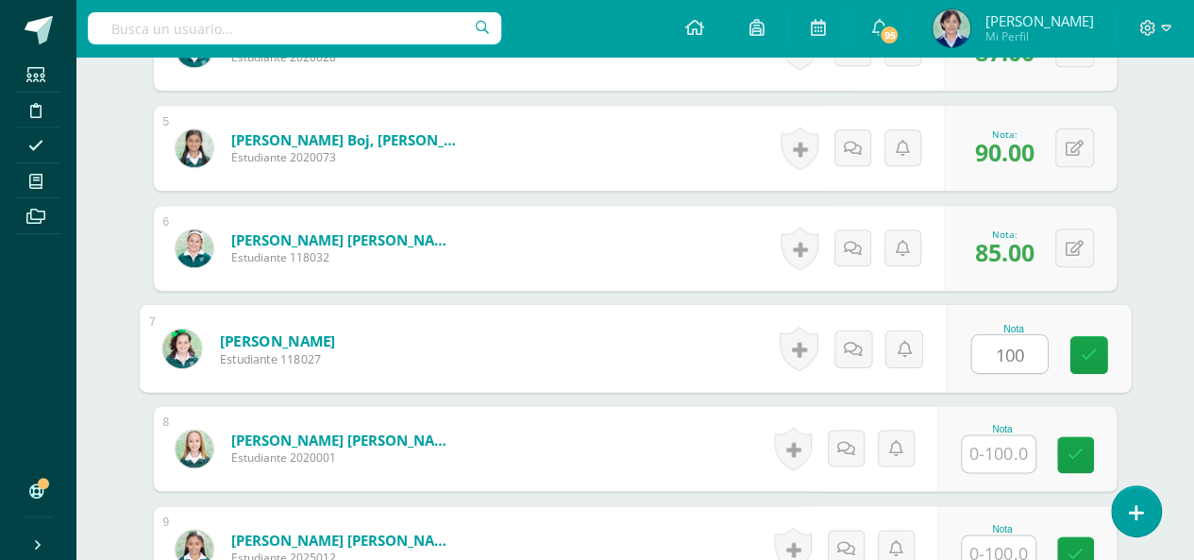
scroll to position [1063, 0]
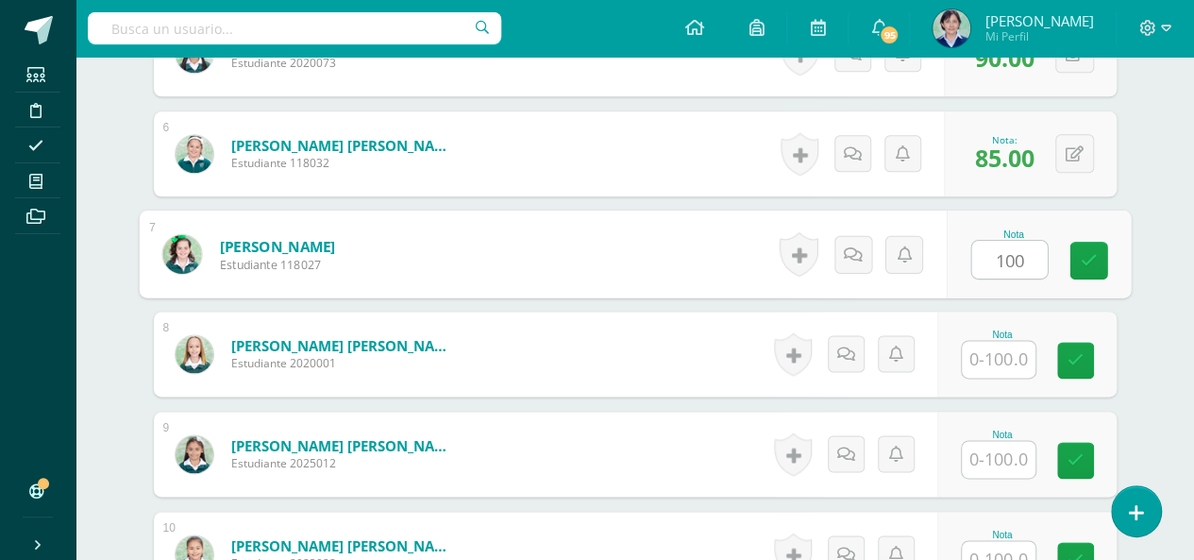
type input "100"
click at [1000, 346] on input "text" at bounding box center [999, 359] width 74 height 37
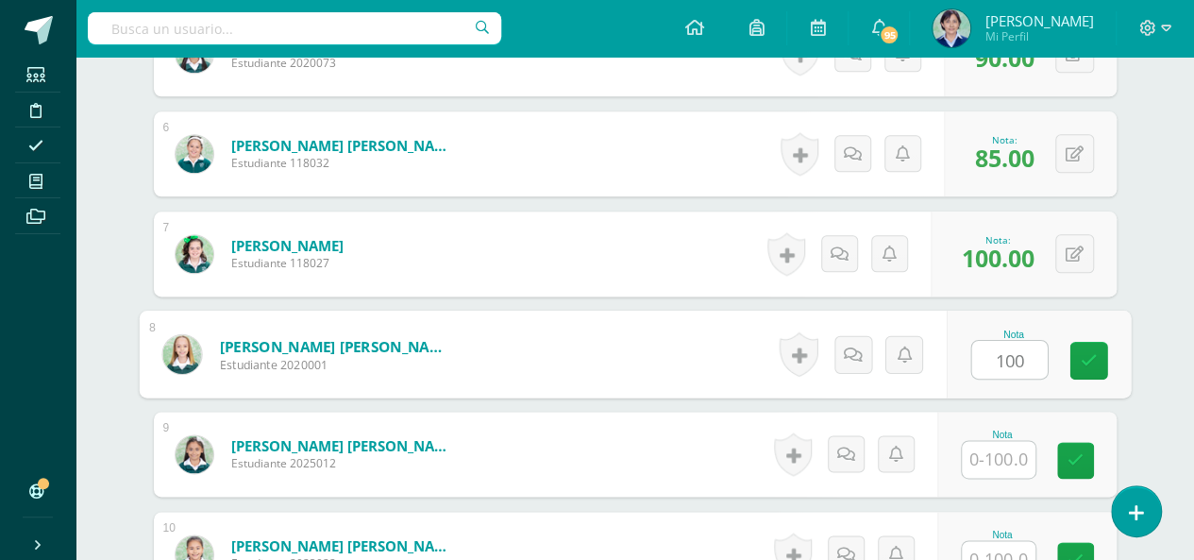
scroll to position [1158, 0]
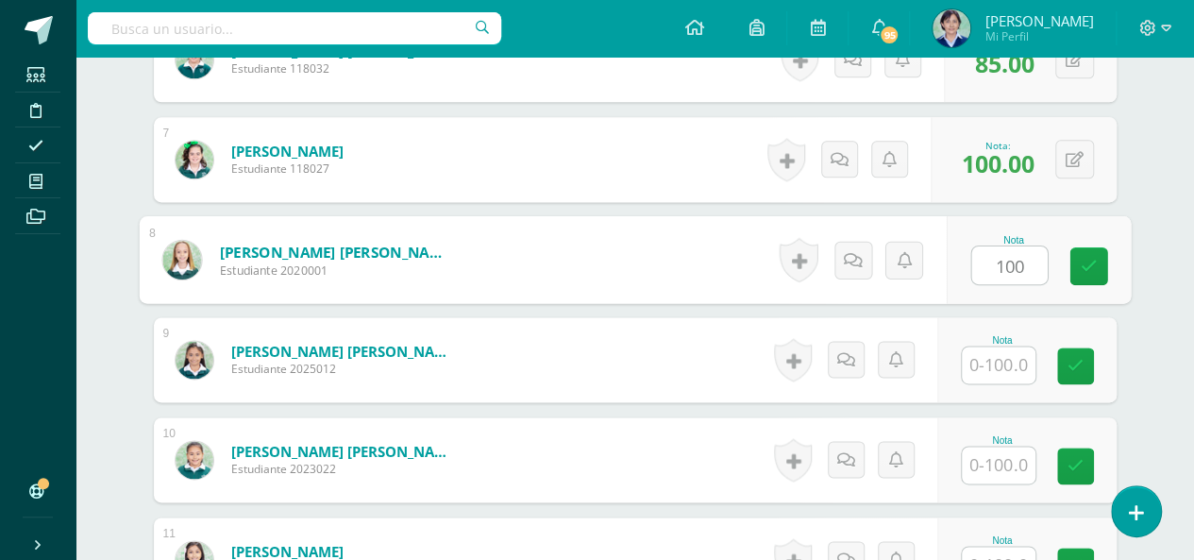
type input "100"
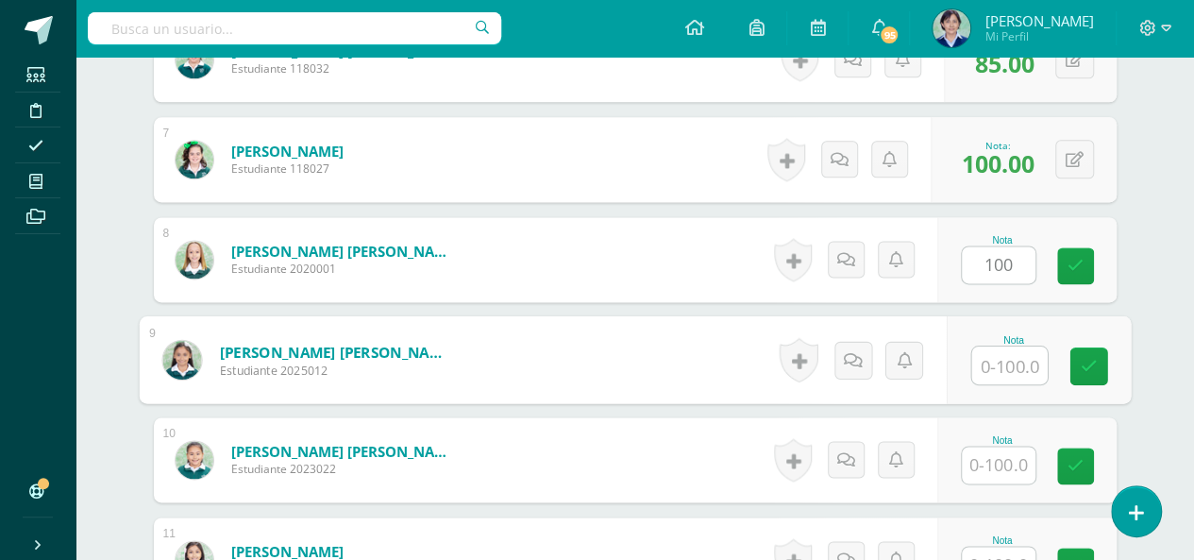
click at [999, 361] on input "text" at bounding box center [1010, 365] width 76 height 38
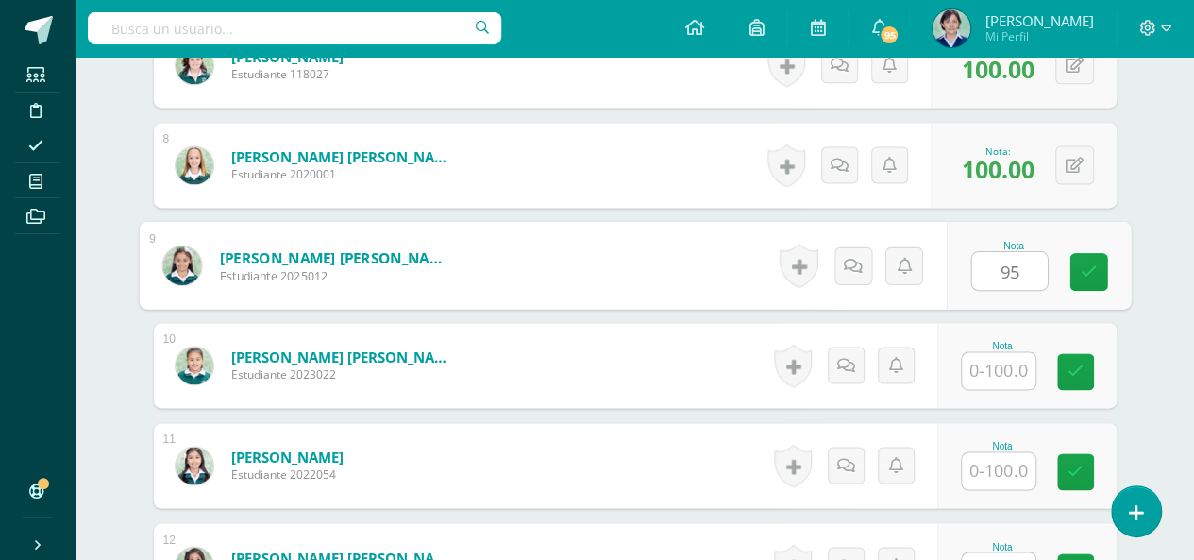
type input "95"
click at [1004, 367] on input "text" at bounding box center [999, 370] width 74 height 37
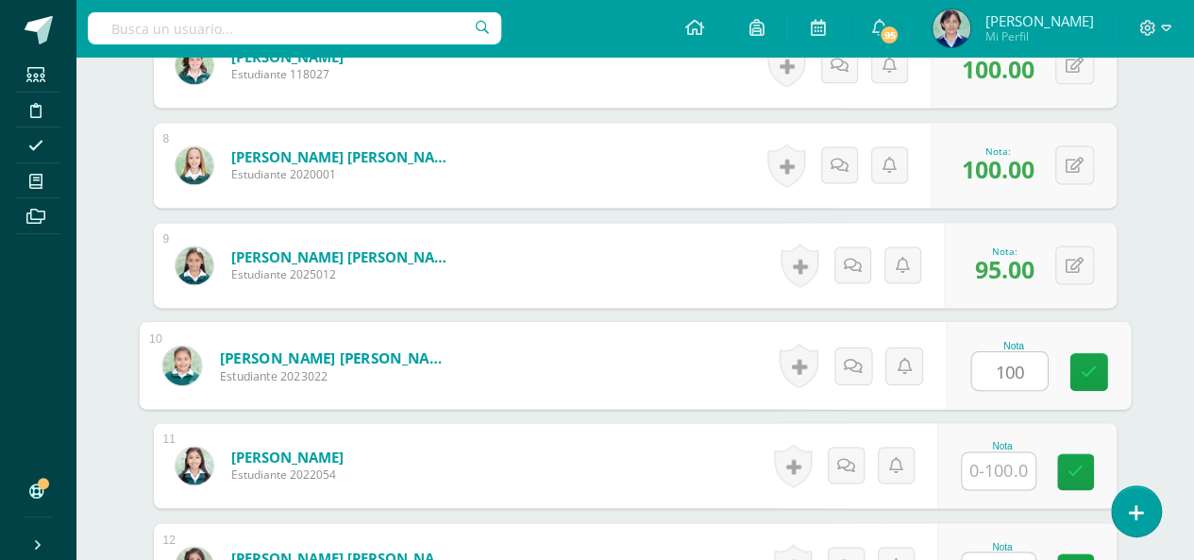
scroll to position [1346, 0]
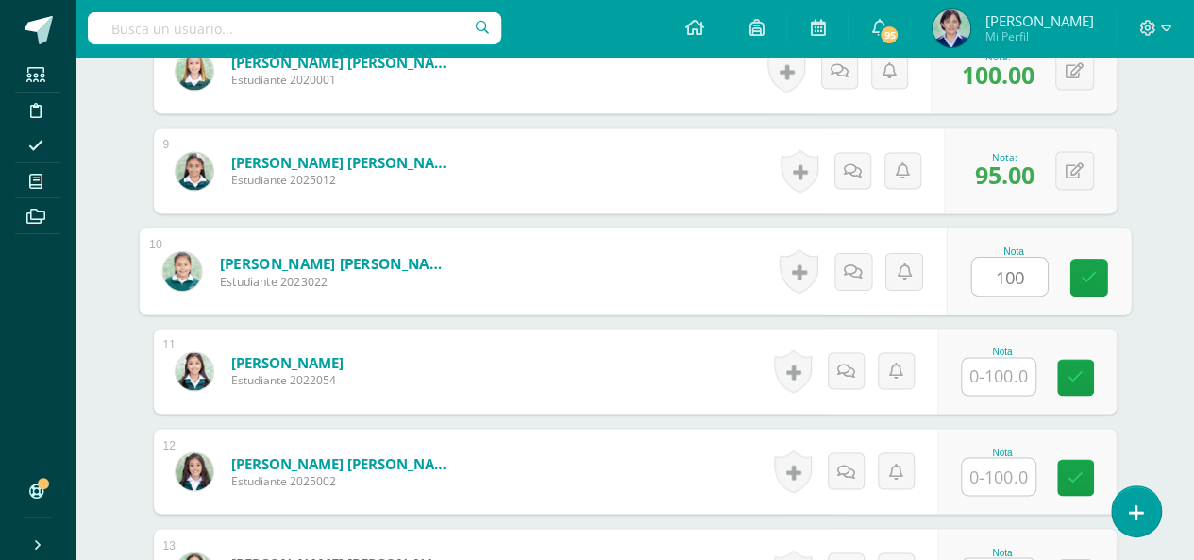
type input "100"
click at [1004, 366] on input "text" at bounding box center [999, 376] width 74 height 37
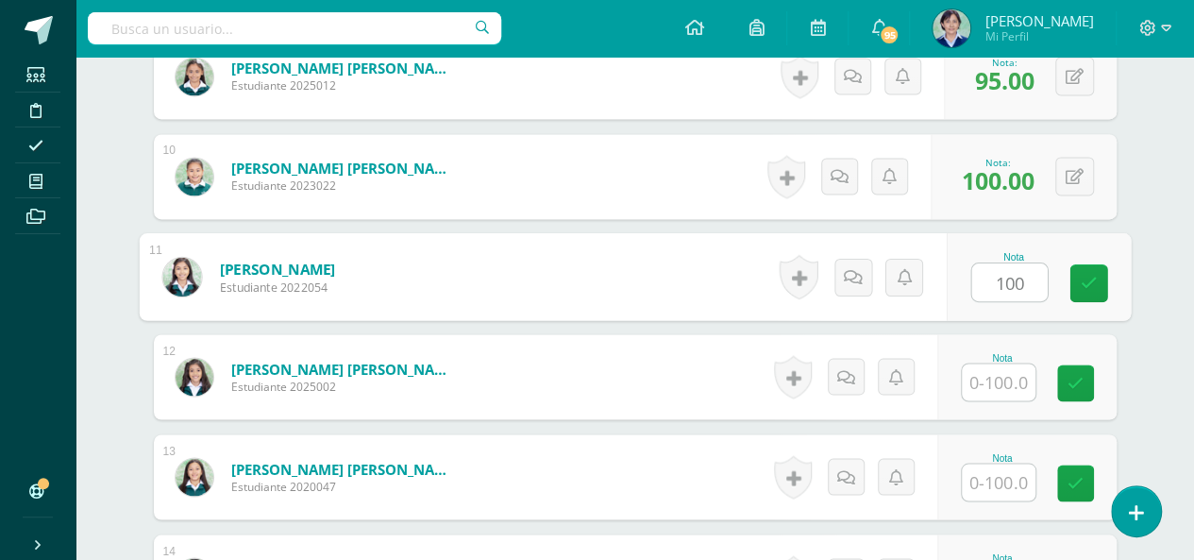
scroll to position [1535, 0]
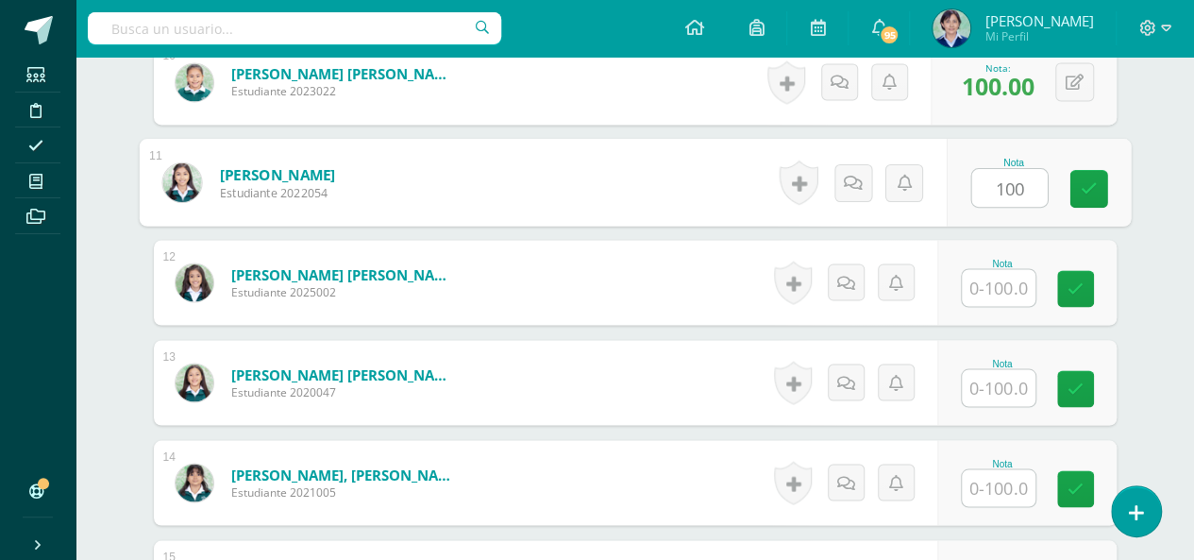
type input "100"
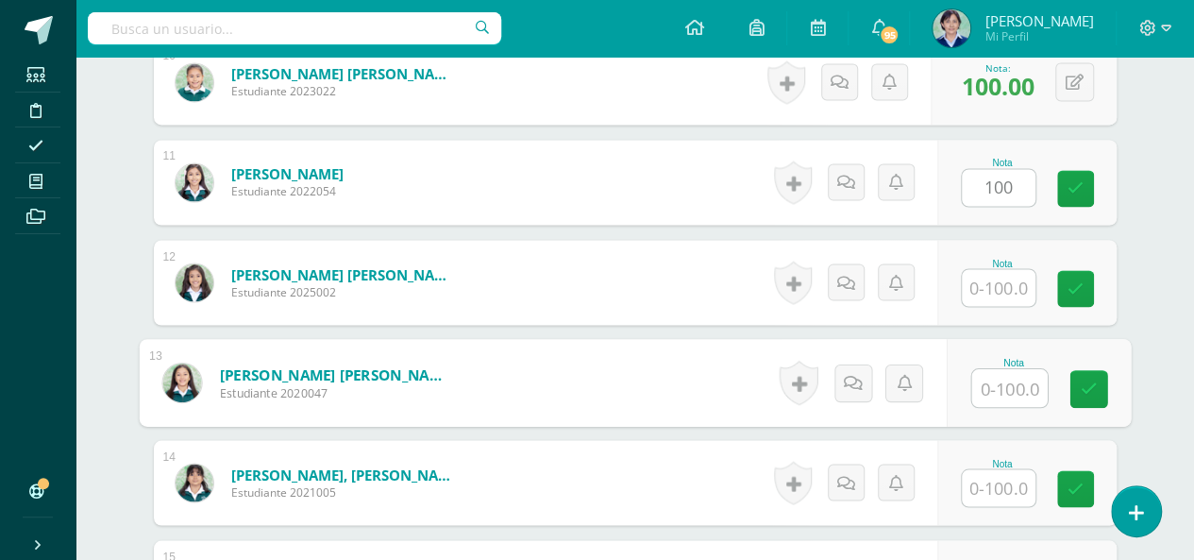
click at [1008, 386] on input "text" at bounding box center [1010, 388] width 76 height 38
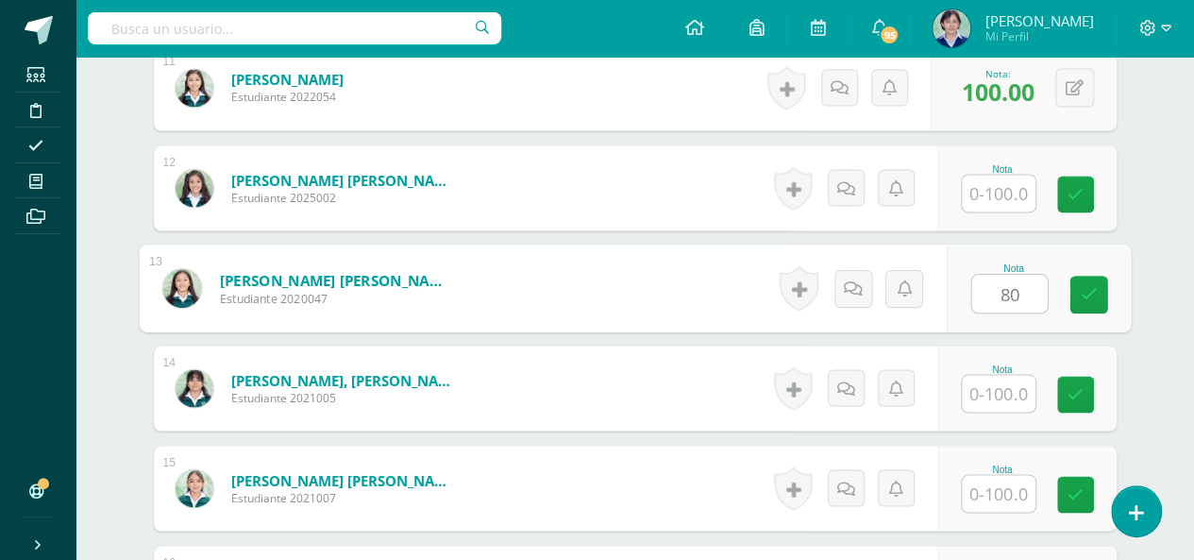
type input "80"
click at [1008, 394] on input "text" at bounding box center [999, 393] width 74 height 37
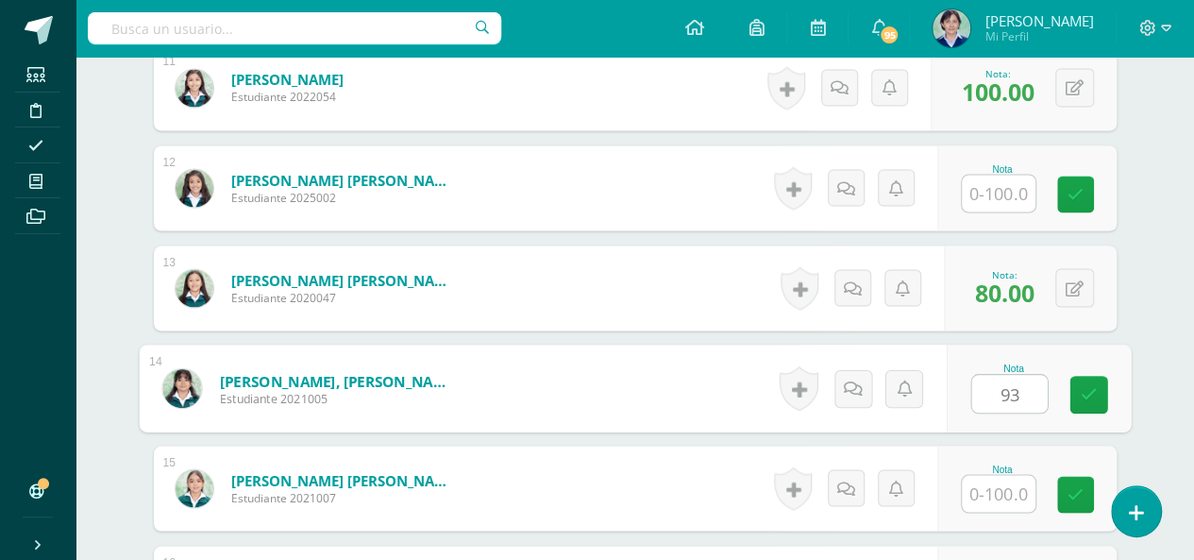
scroll to position [1724, 0]
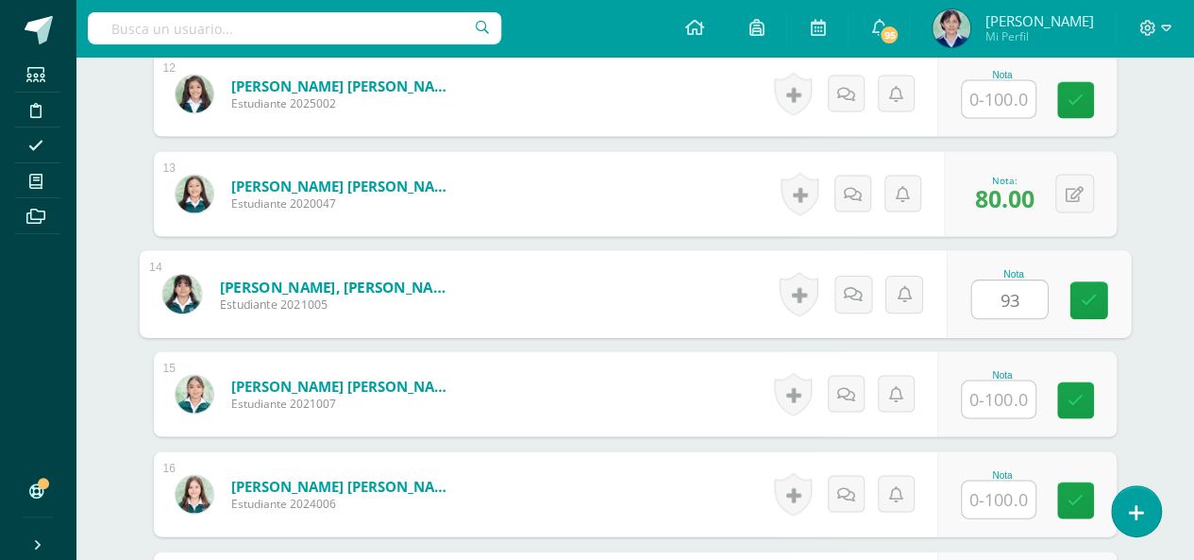
type input "93"
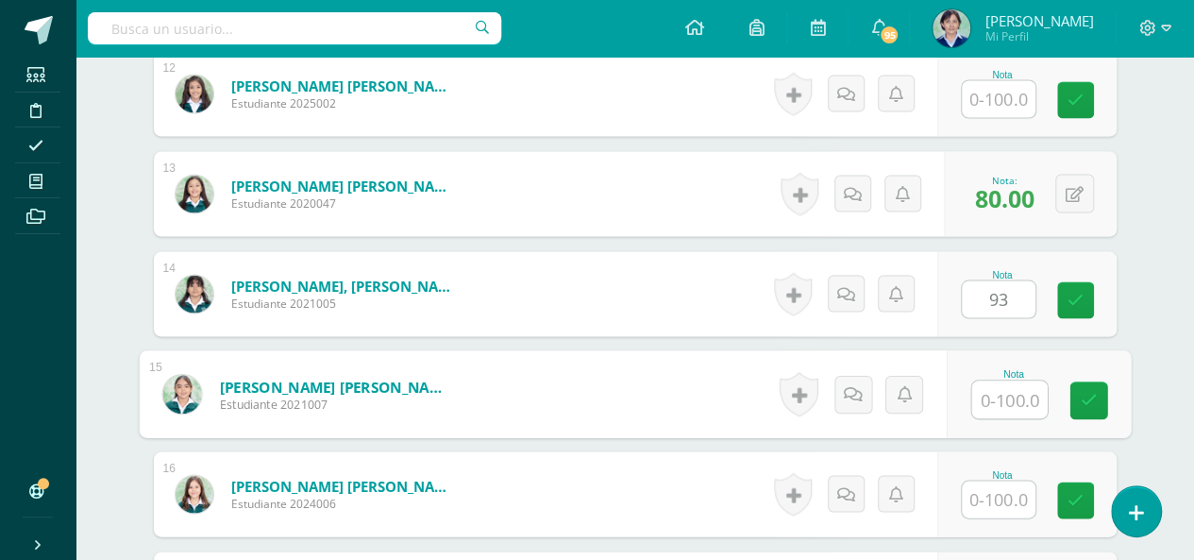
click at [1013, 394] on input "text" at bounding box center [1010, 399] width 76 height 38
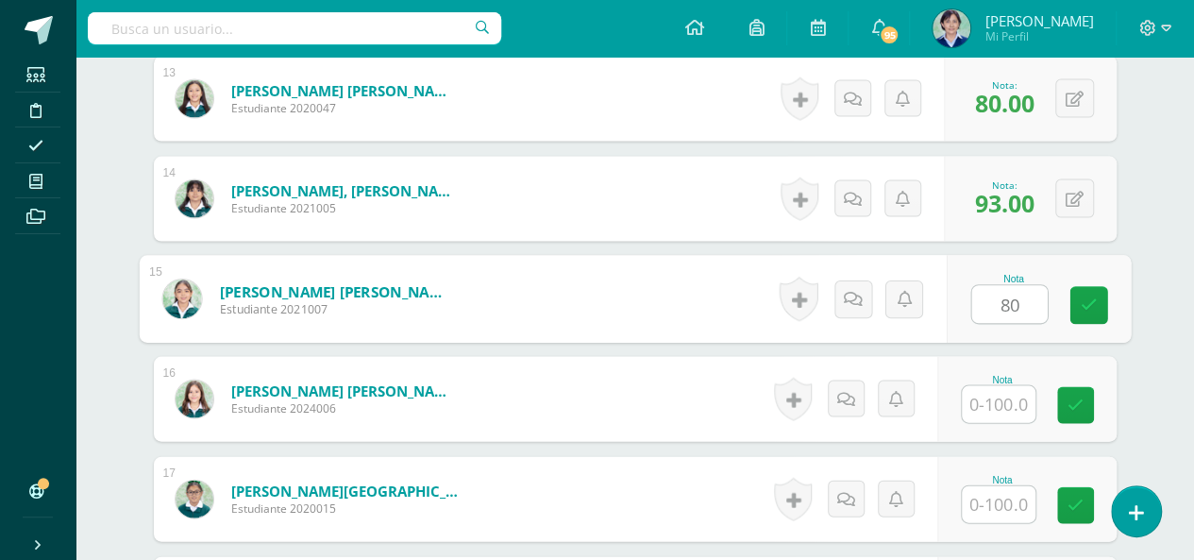
scroll to position [1913, 0]
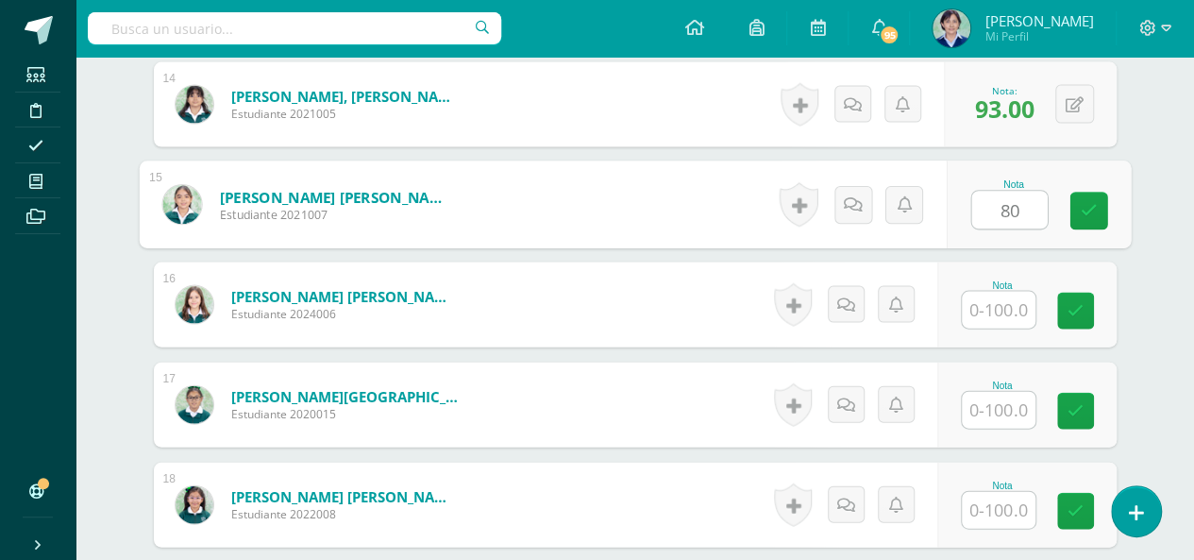
type input "80"
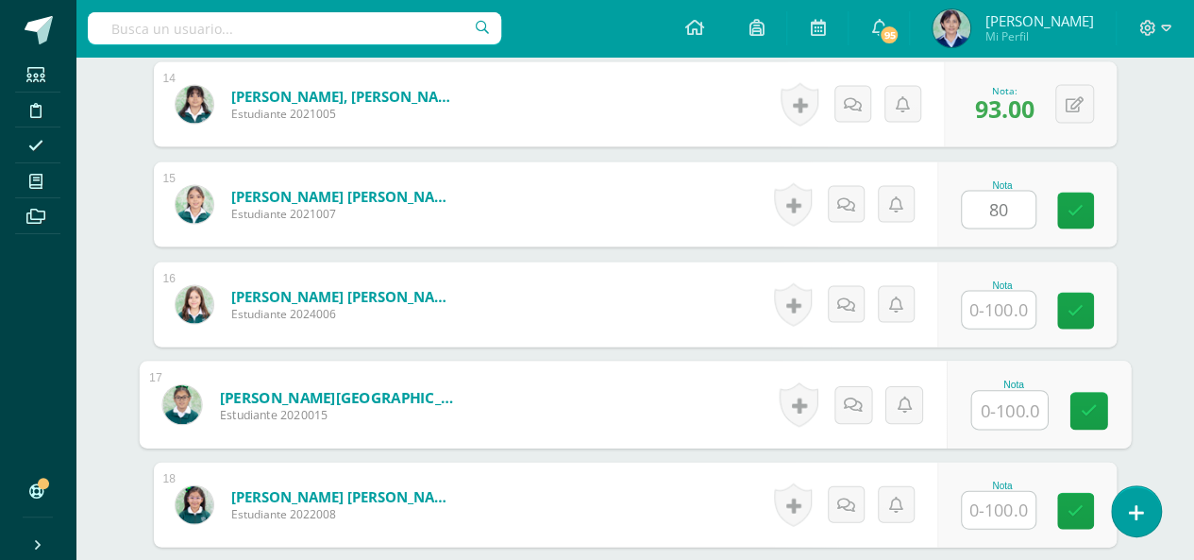
click at [1005, 401] on input "text" at bounding box center [1010, 411] width 76 height 38
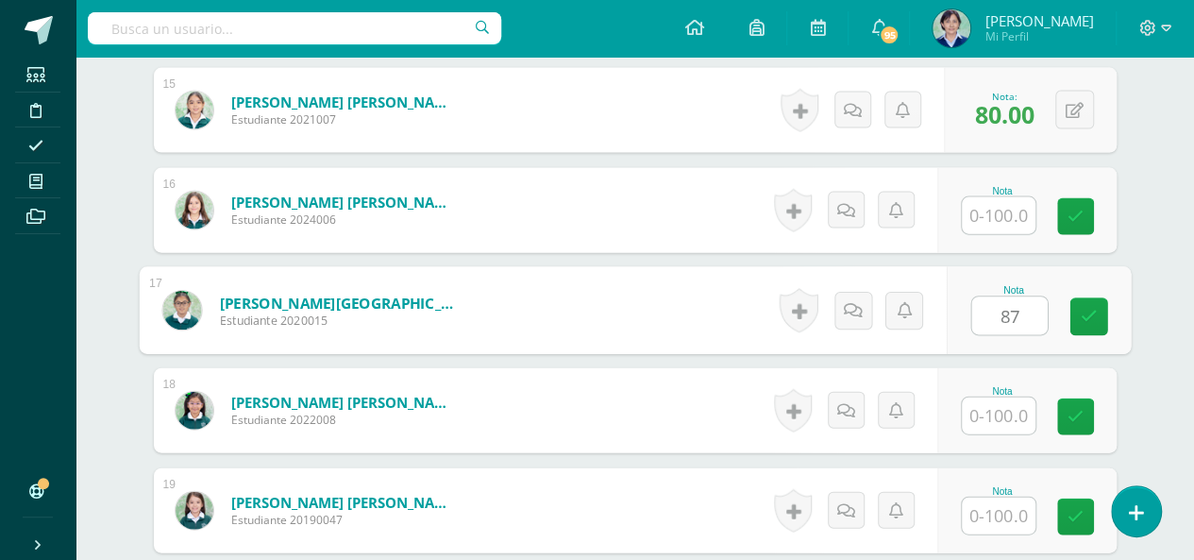
type input "87"
click at [995, 405] on input "text" at bounding box center [999, 415] width 74 height 37
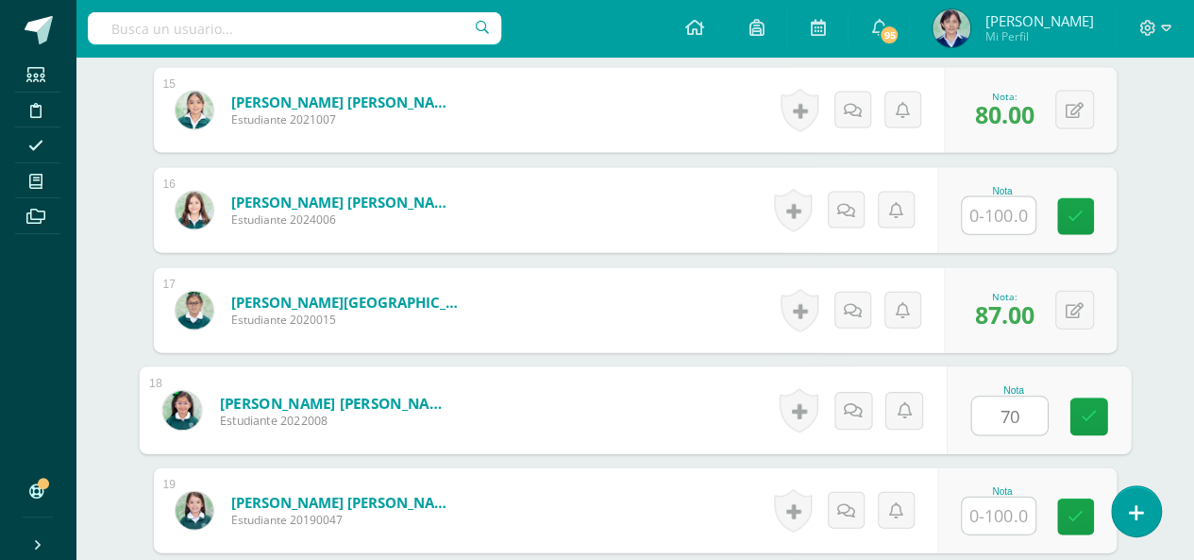
scroll to position [2102, 0]
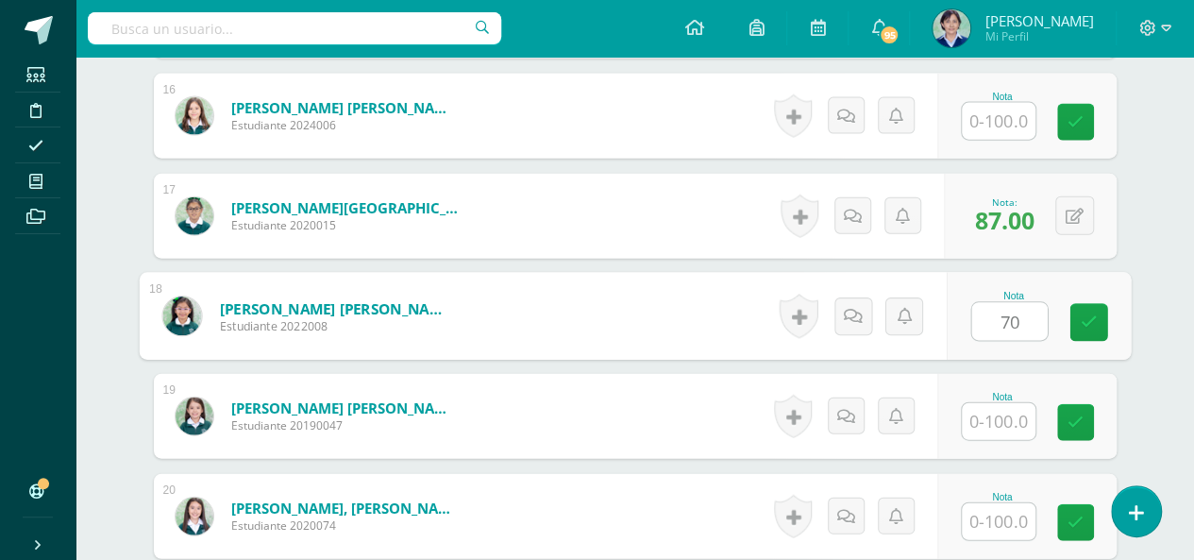
type input "70"
click at [999, 422] on input "text" at bounding box center [999, 421] width 74 height 37
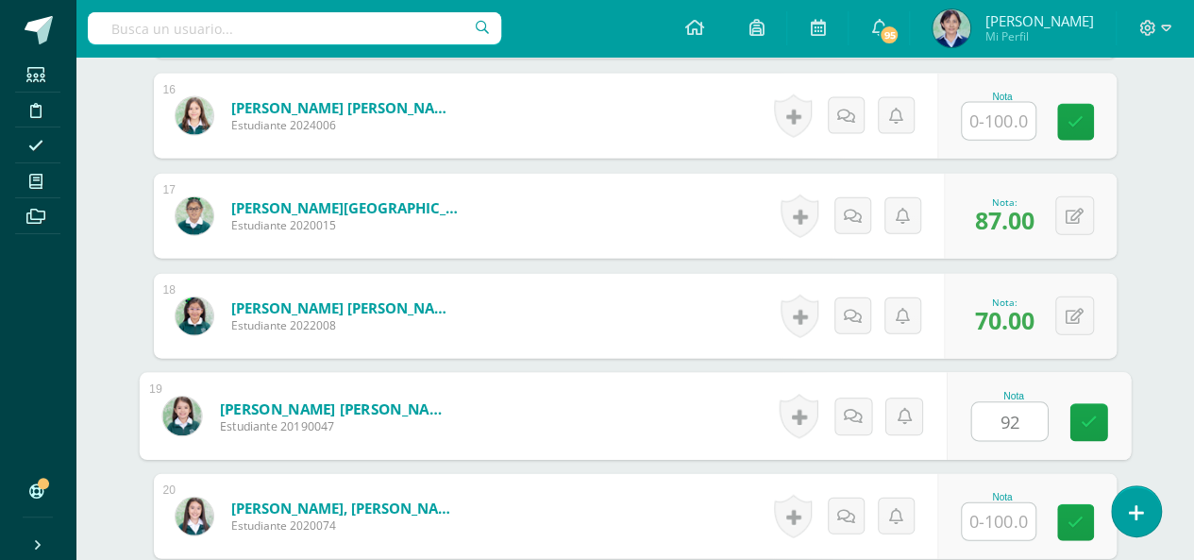
scroll to position [2196, 0]
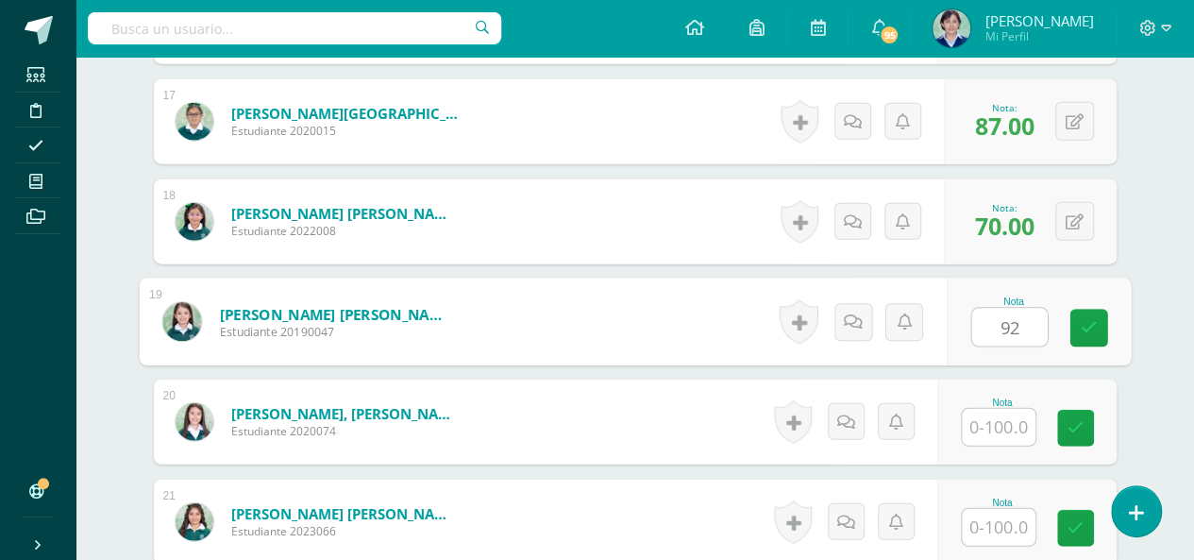
type input "92"
click at [1004, 431] on input "text" at bounding box center [999, 427] width 74 height 37
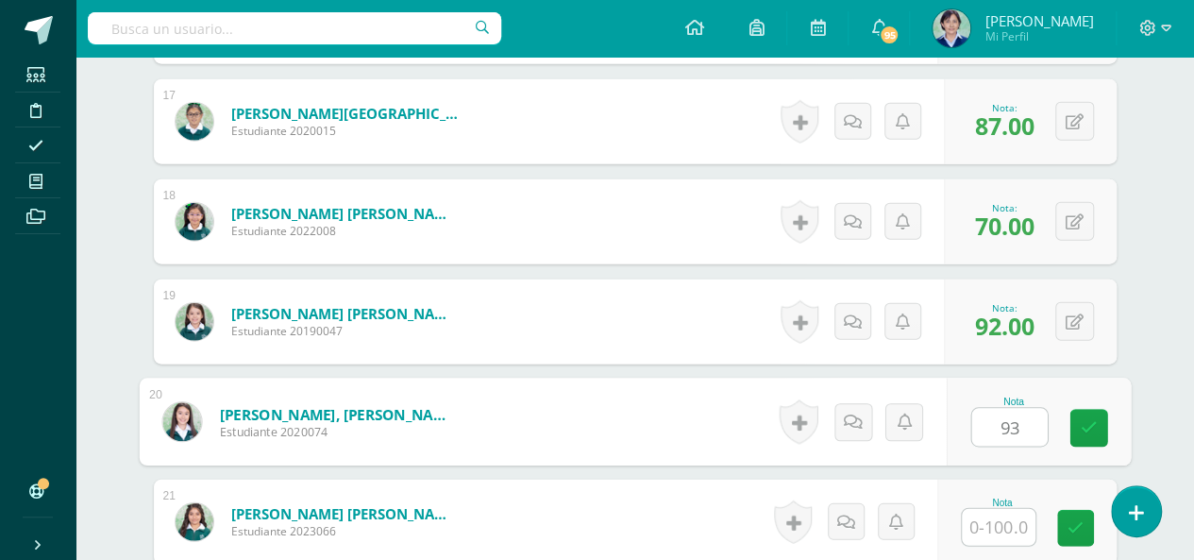
scroll to position [2290, 0]
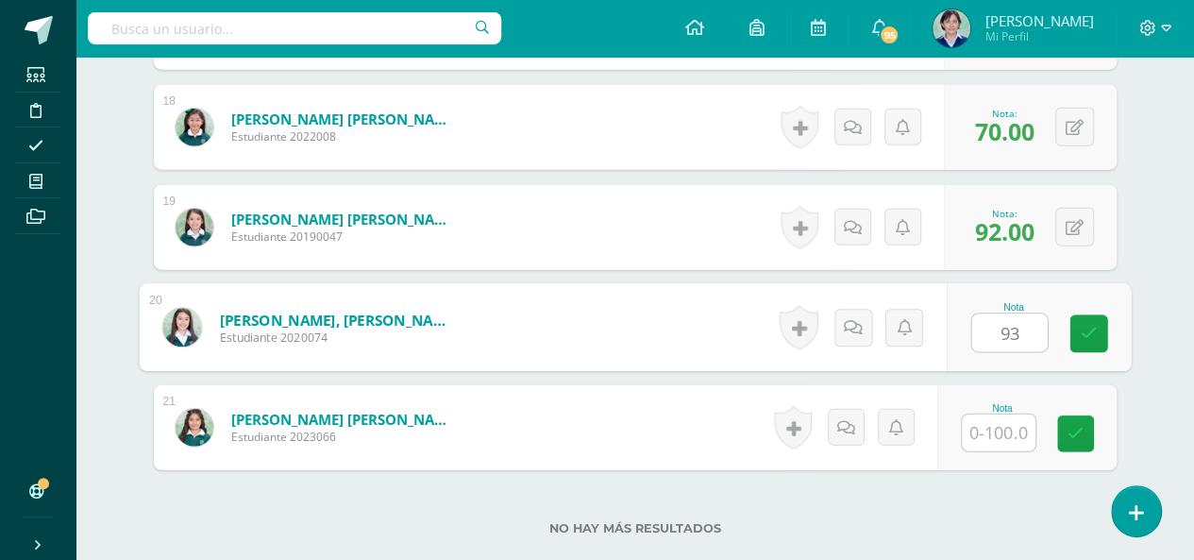
type input "93"
click at [1004, 431] on input "text" at bounding box center [999, 432] width 74 height 37
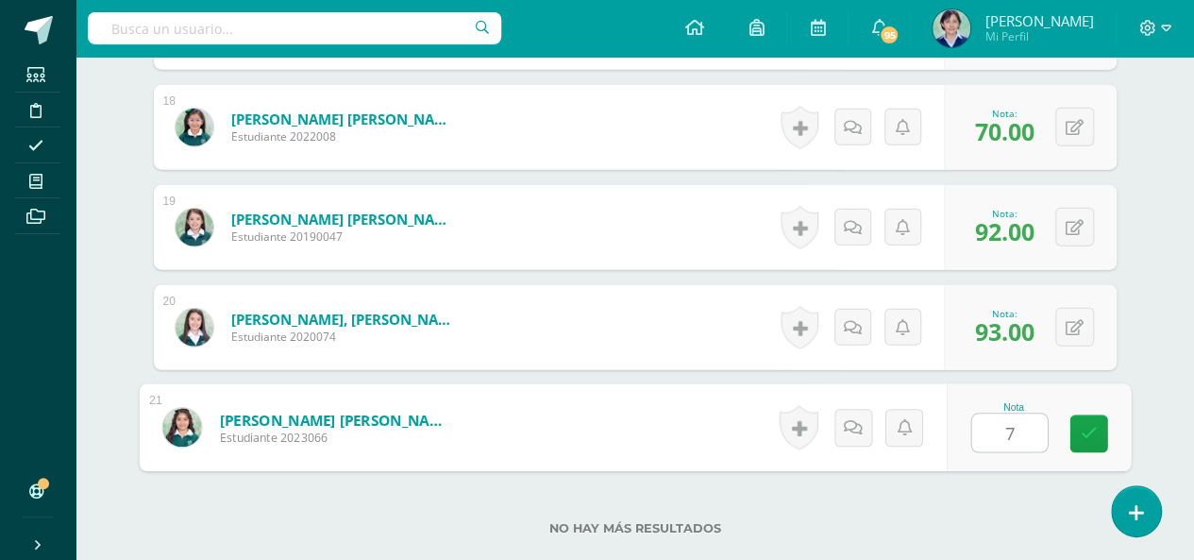
type input "70"
click at [1084, 426] on icon at bounding box center [1088, 434] width 17 height 16
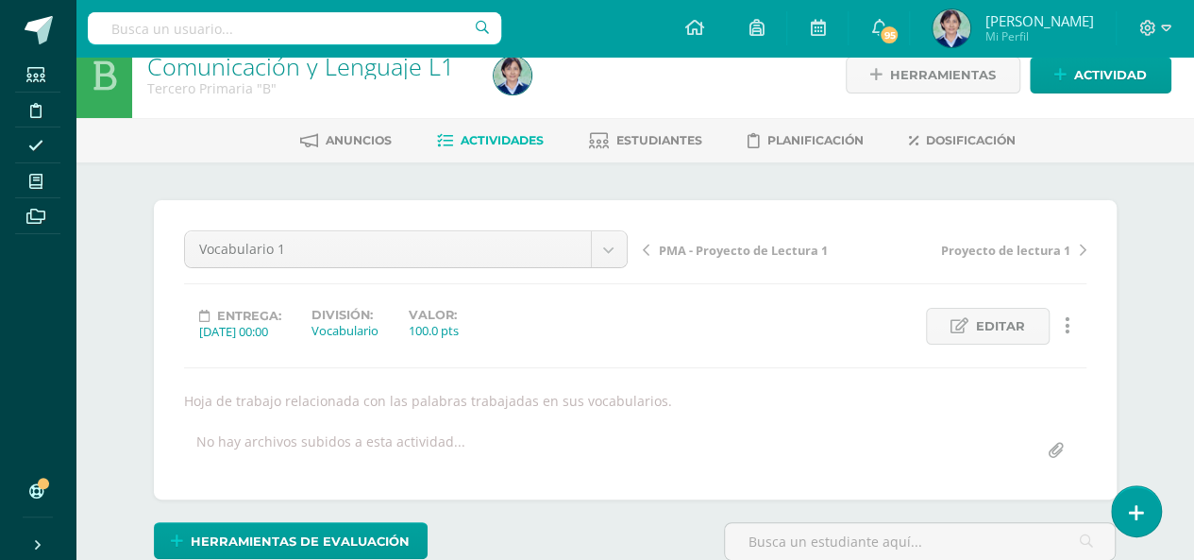
scroll to position [0, 0]
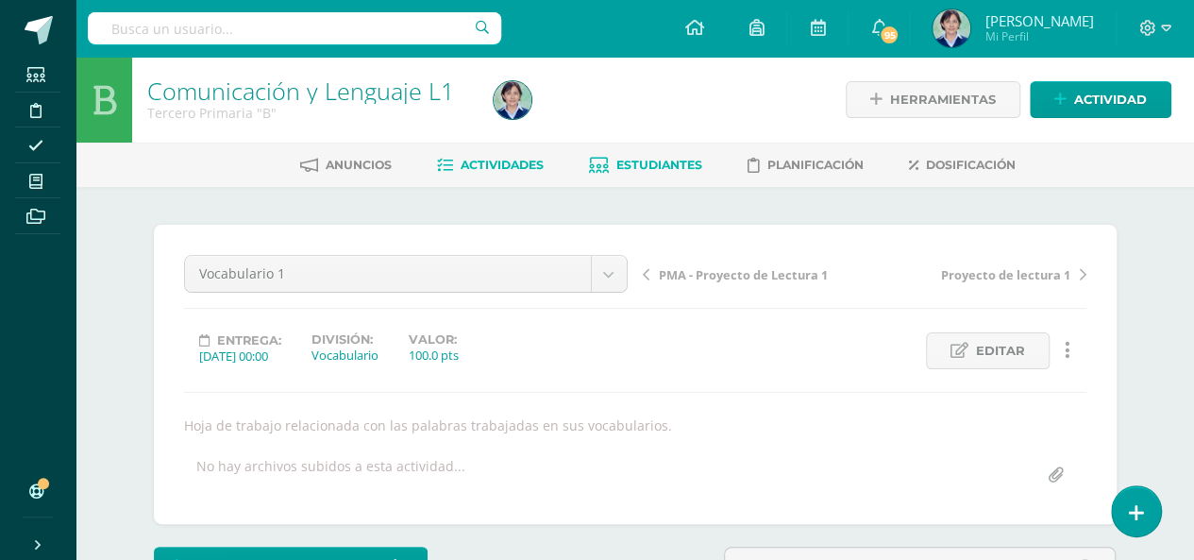
click at [657, 163] on span "Estudiantes" at bounding box center [660, 165] width 86 height 14
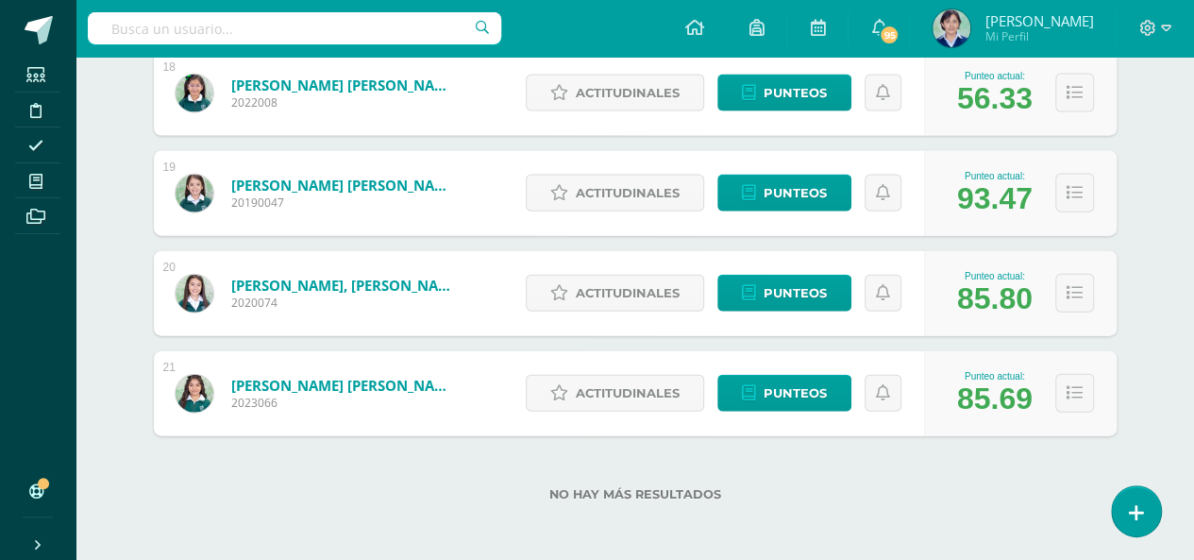
scroll to position [1872, 0]
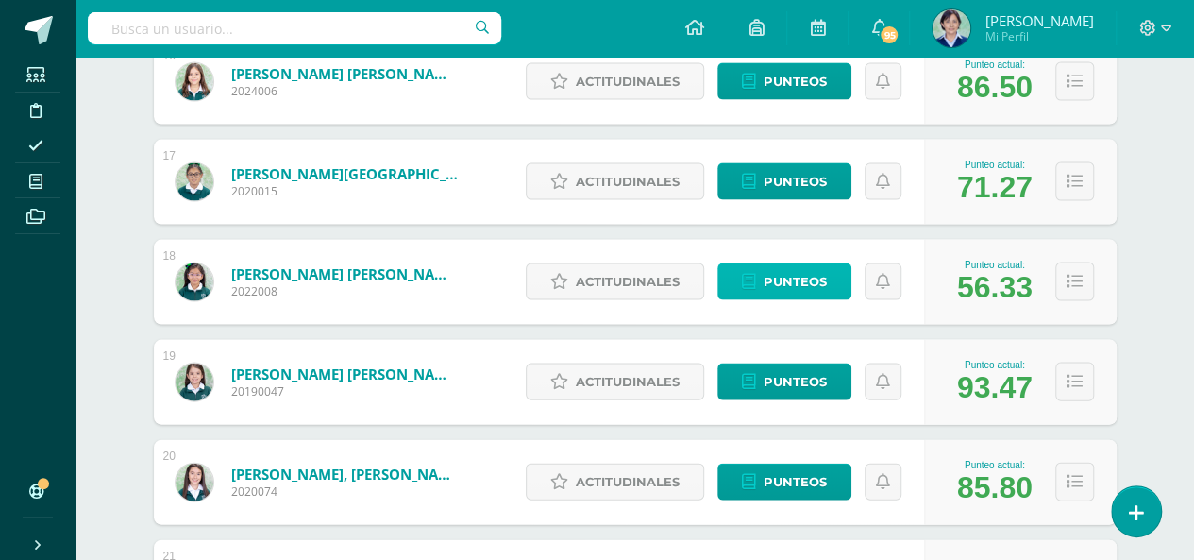
click at [786, 281] on span "Punteos" at bounding box center [795, 281] width 63 height 35
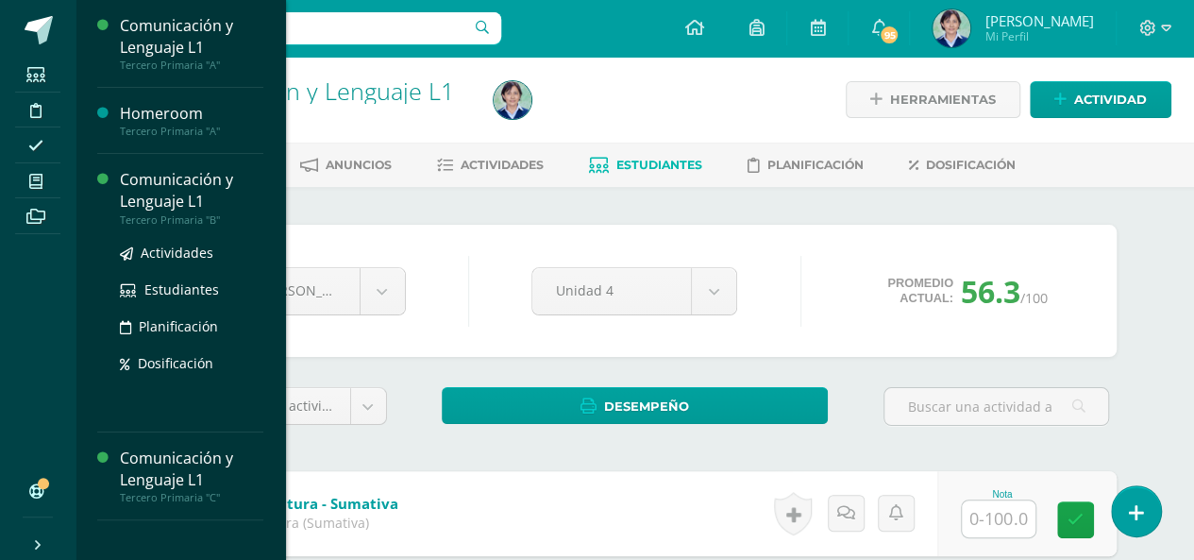
scroll to position [189, 0]
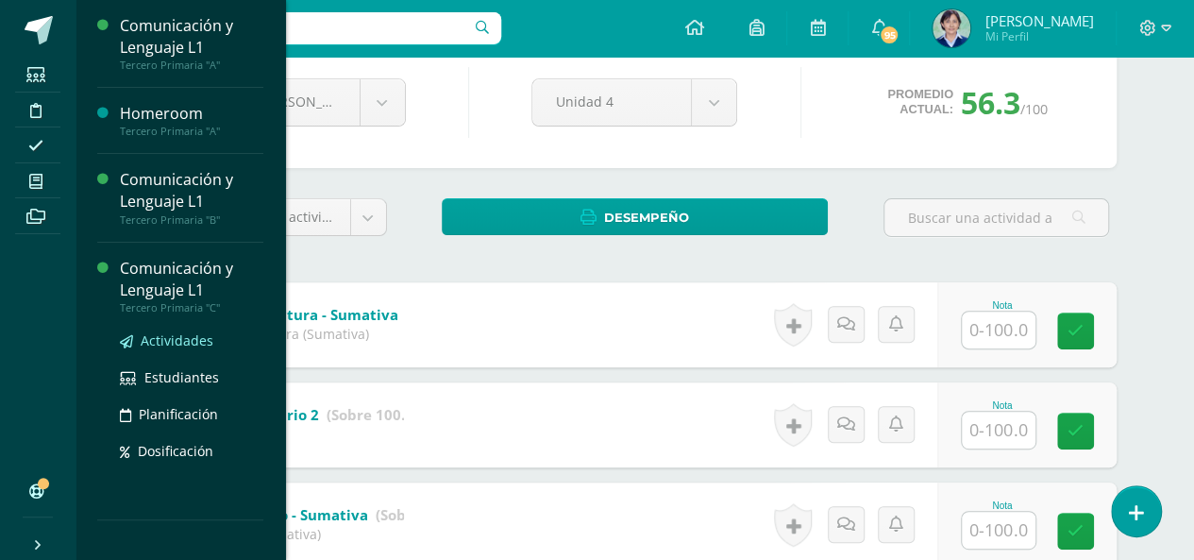
click at [168, 339] on span "Actividades" at bounding box center [177, 340] width 73 height 18
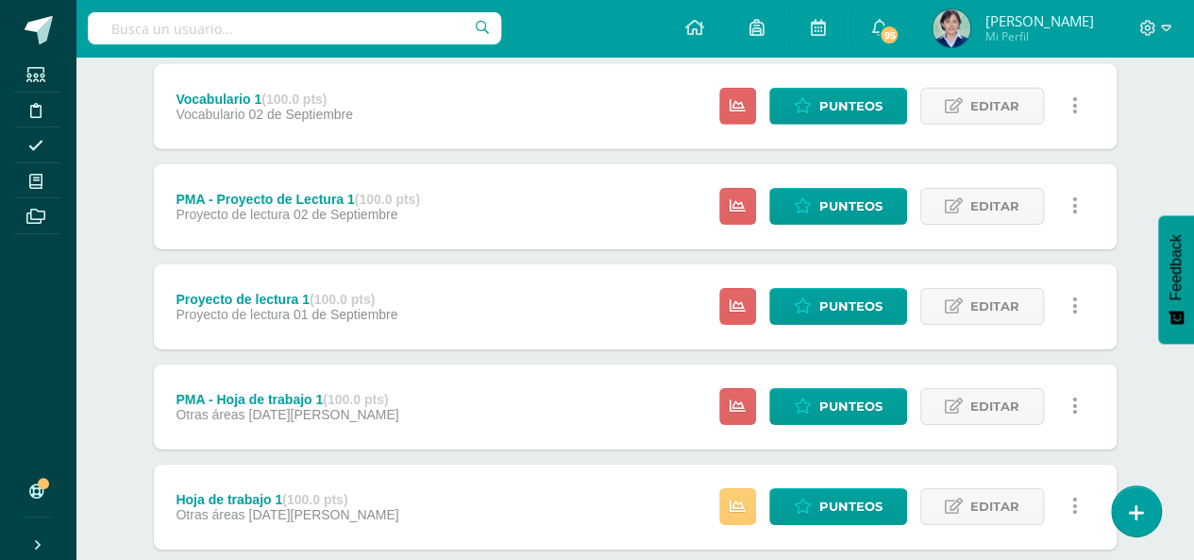
scroll to position [3051, 0]
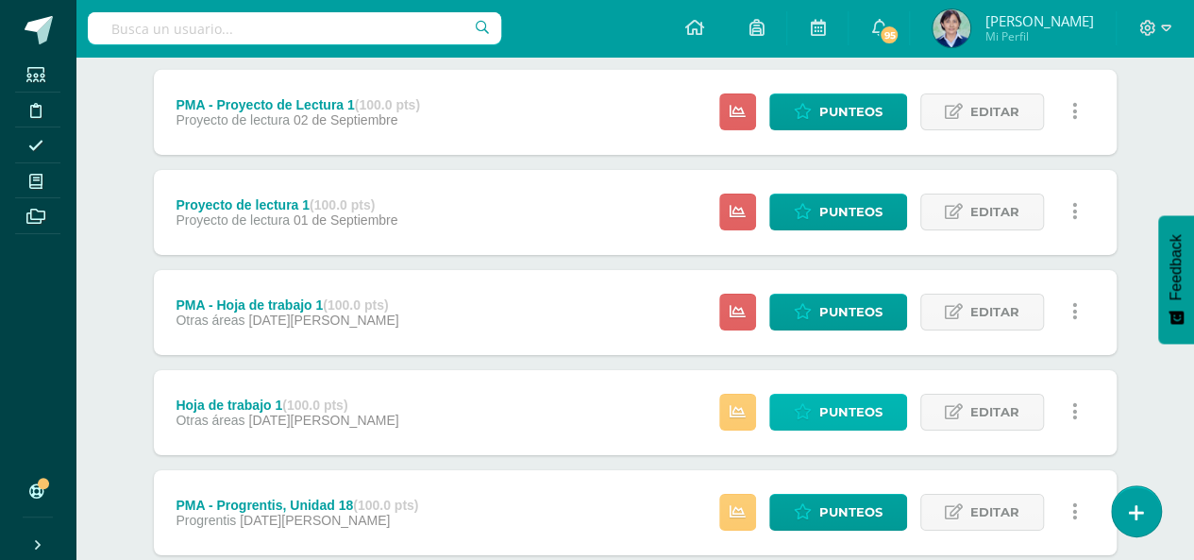
click at [859, 407] on span "Punteos" at bounding box center [851, 412] width 63 height 35
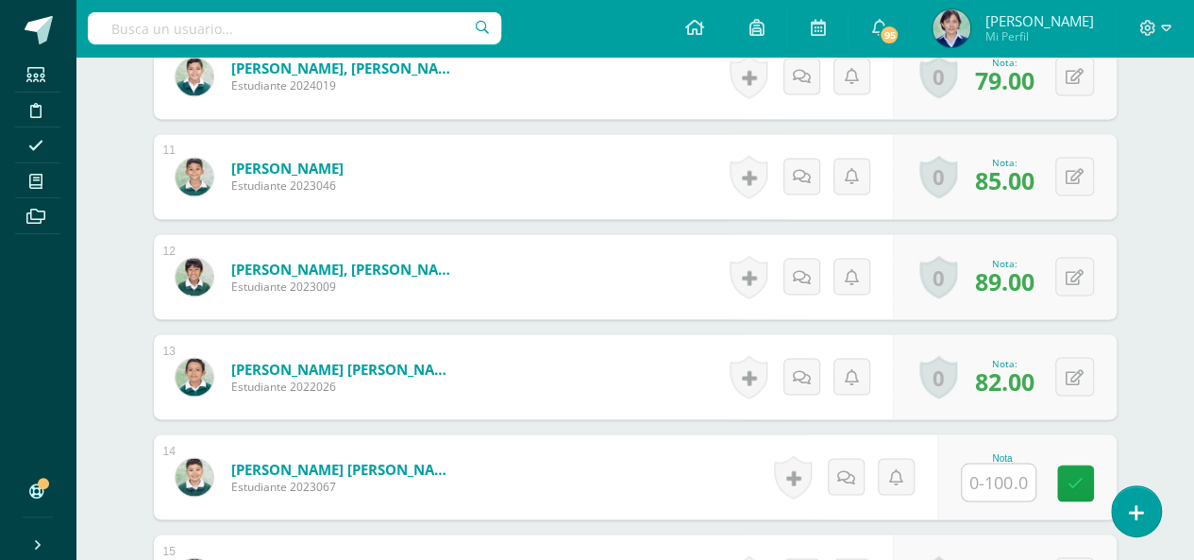
scroll to position [1910, 0]
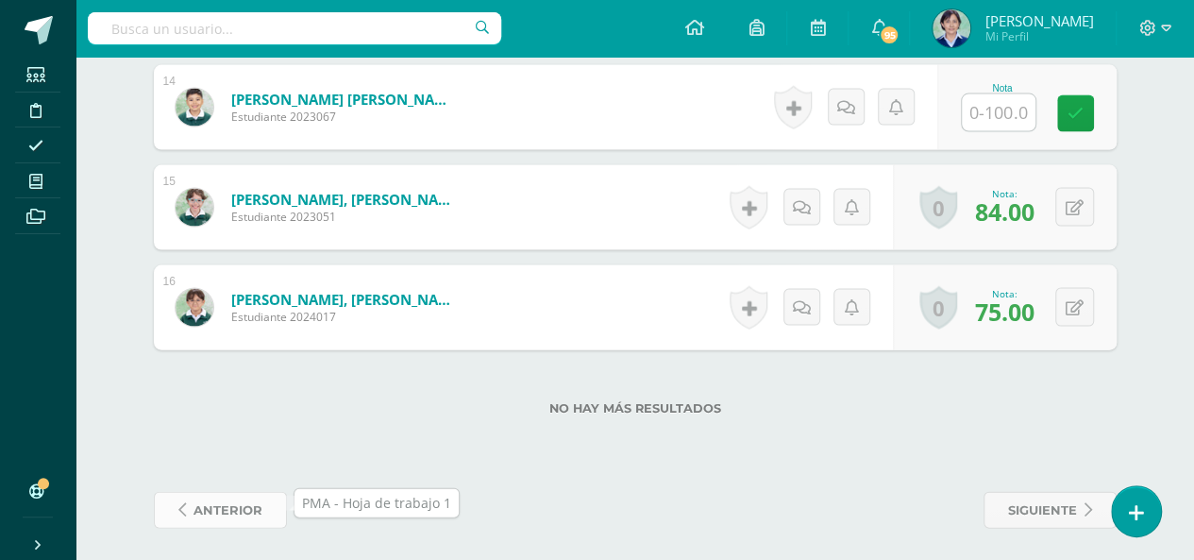
click at [236, 509] on span "anterior" at bounding box center [228, 510] width 69 height 35
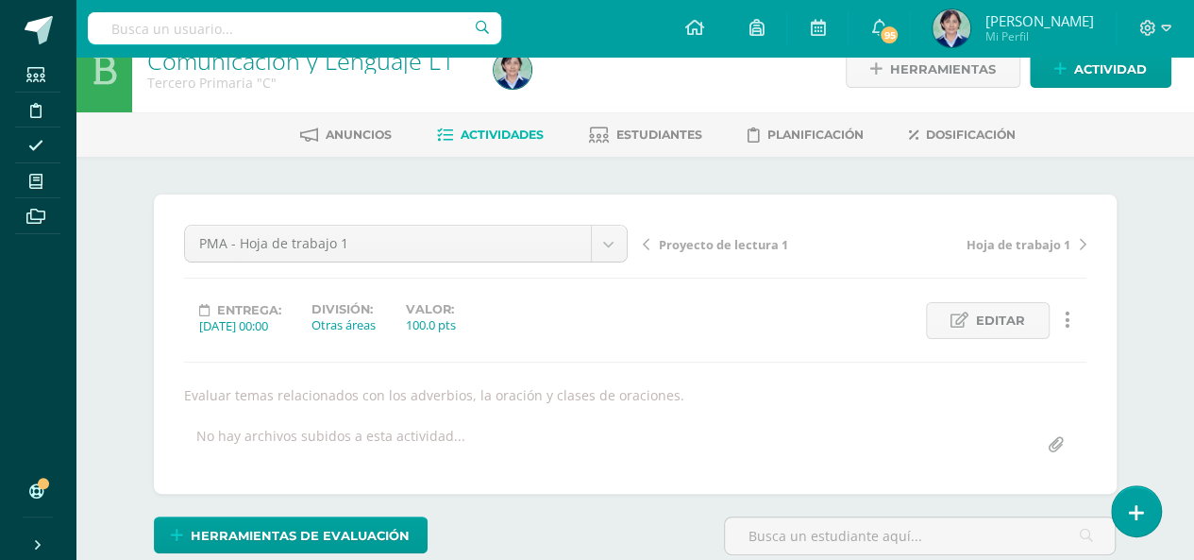
click at [684, 240] on span "Proyecto de lectura 1" at bounding box center [723, 244] width 129 height 17
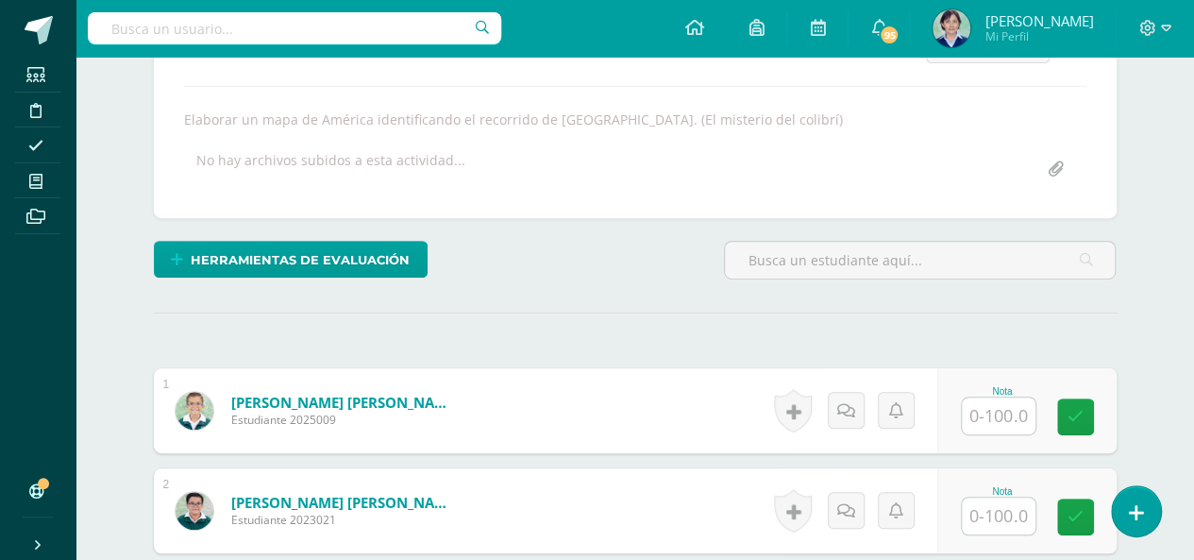
scroll to position [307, 0]
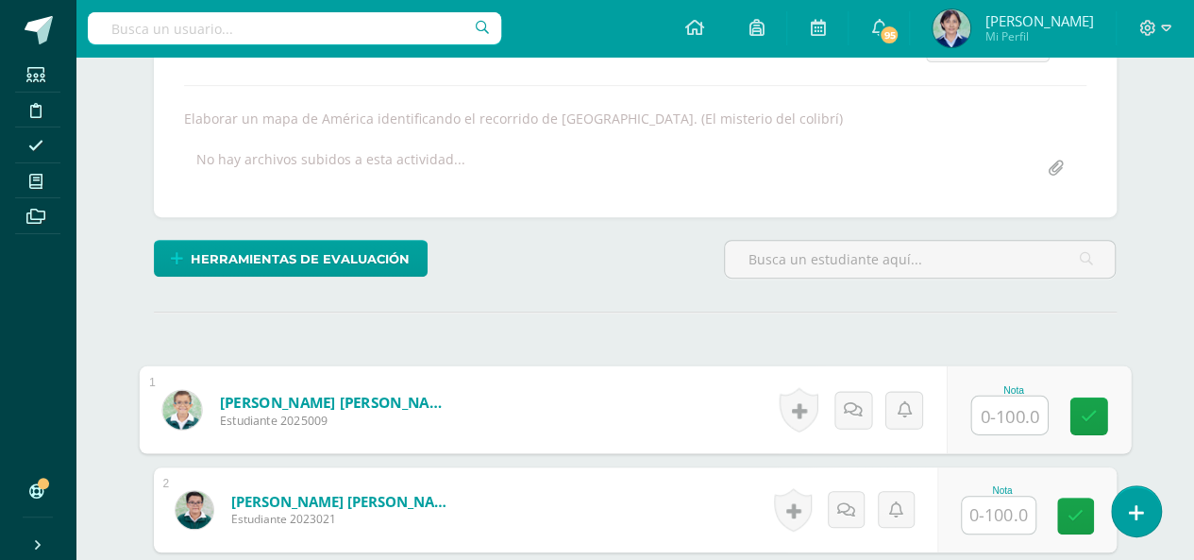
click at [1003, 414] on input "text" at bounding box center [1010, 416] width 76 height 38
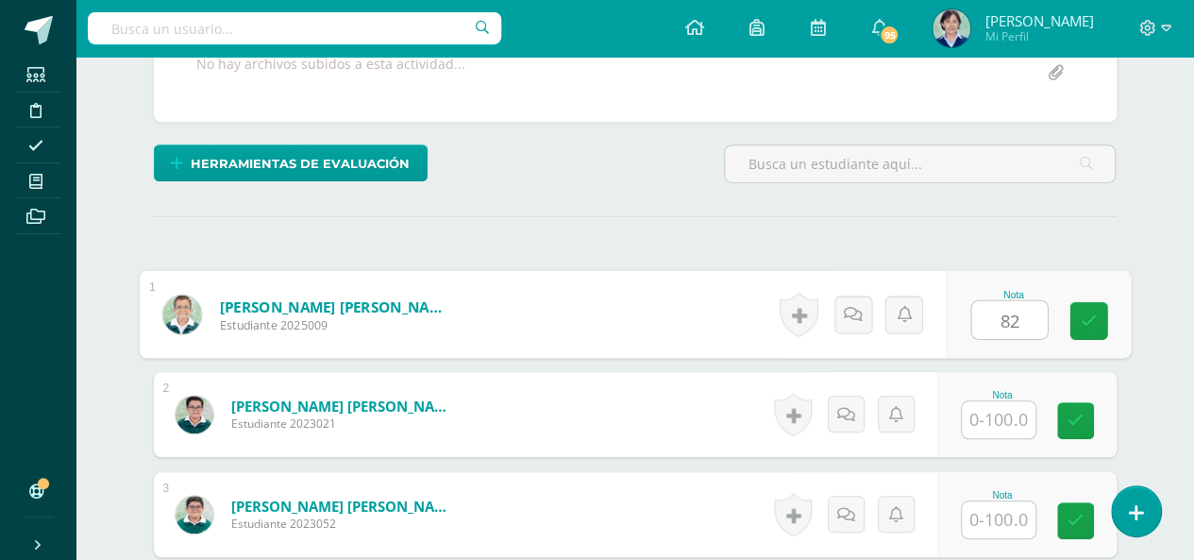
type input "82"
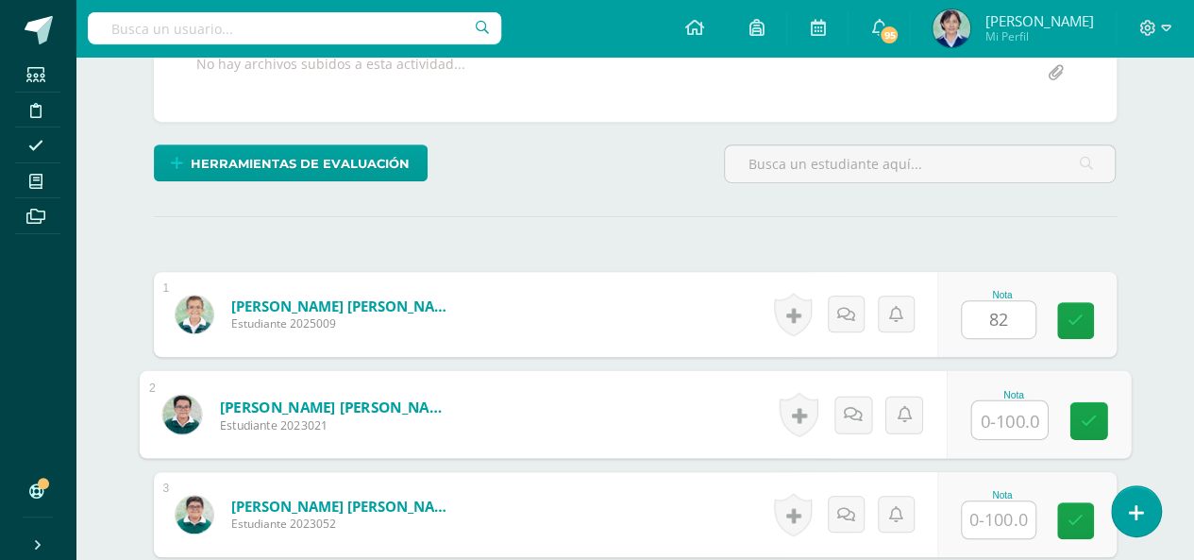
click at [1005, 412] on input "text" at bounding box center [1010, 420] width 76 height 38
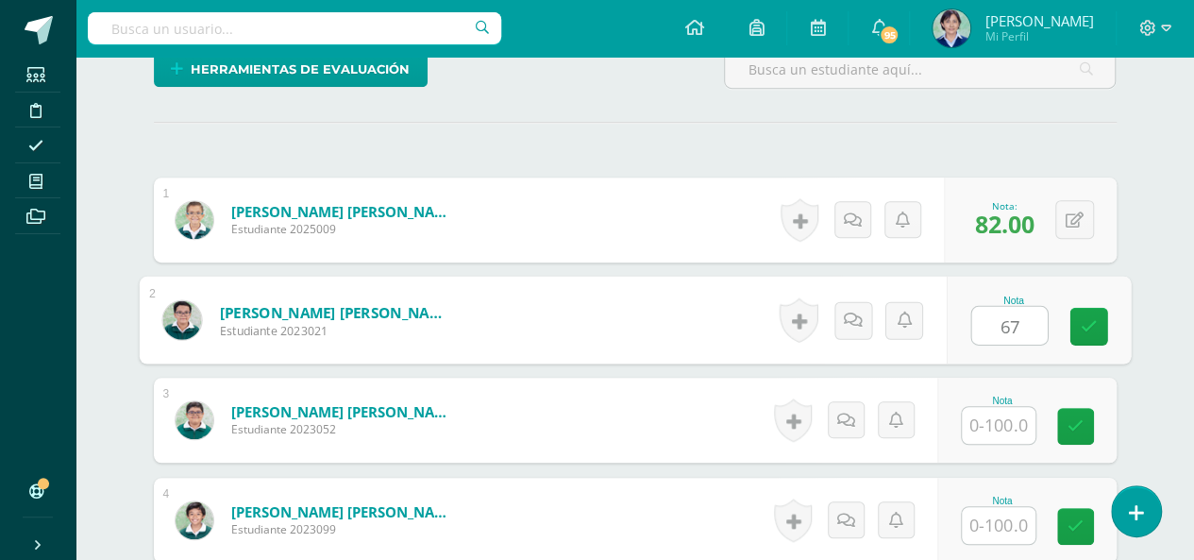
type input "67"
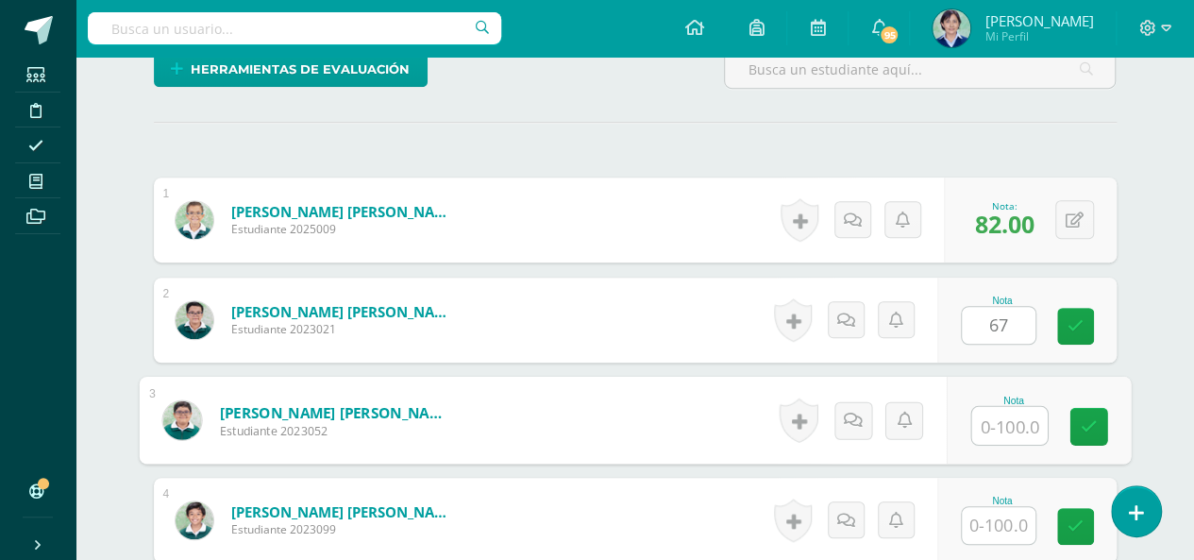
click at [1005, 422] on input "text" at bounding box center [1010, 426] width 76 height 38
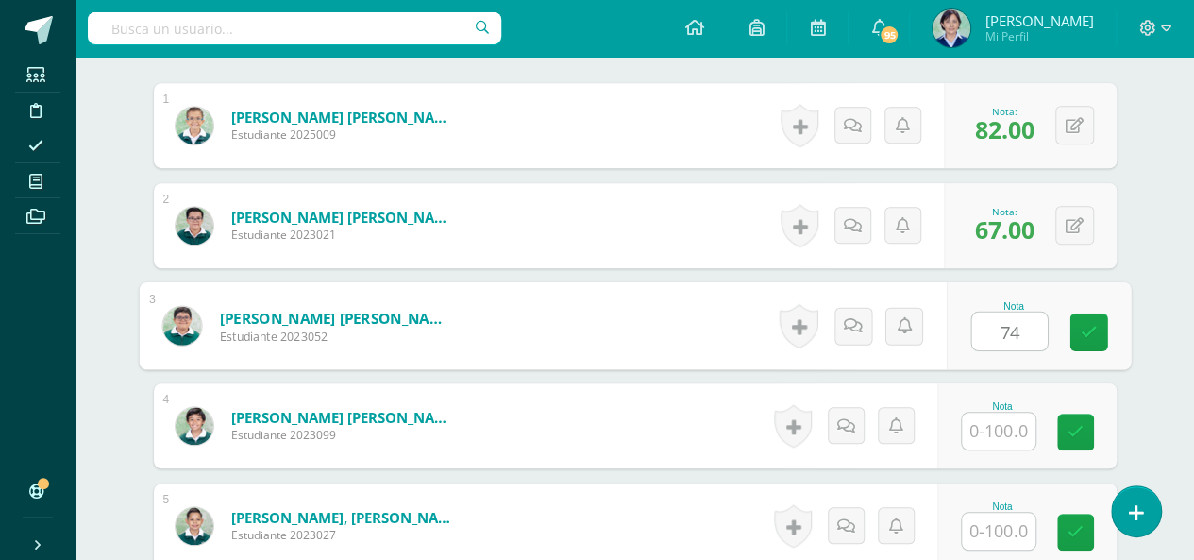
type input "74"
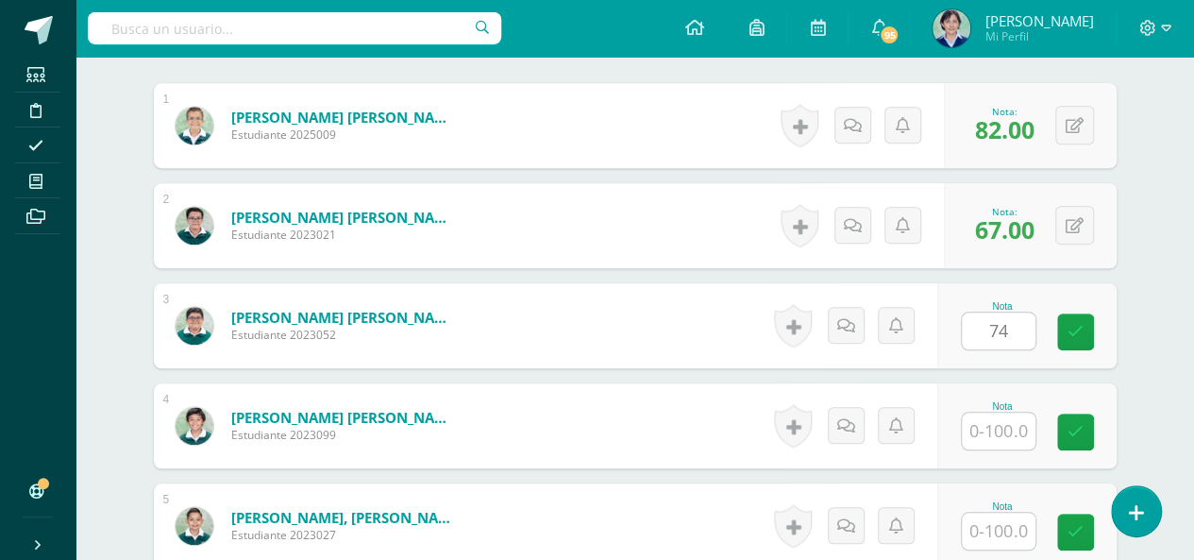
click at [1005, 446] on div "Nota" at bounding box center [1027, 425] width 179 height 85
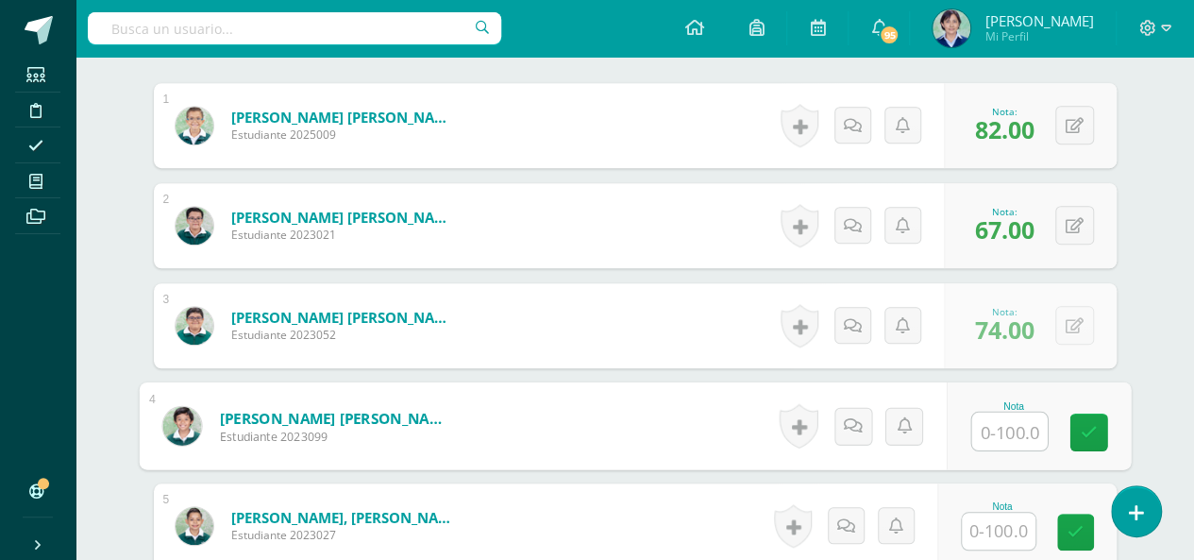
click at [1005, 422] on input "text" at bounding box center [1010, 432] width 76 height 38
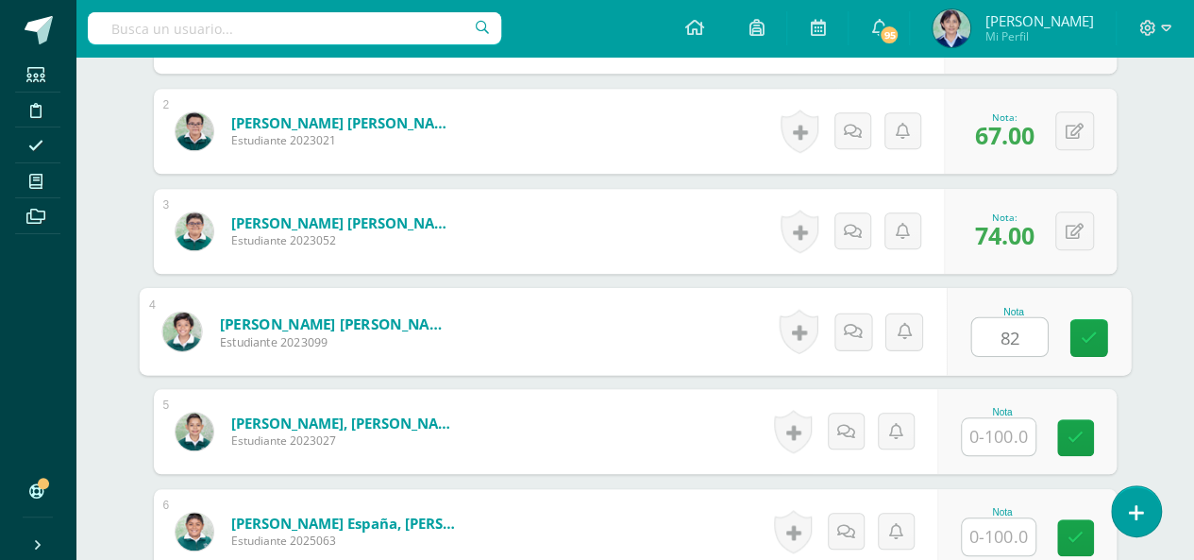
type input "82"
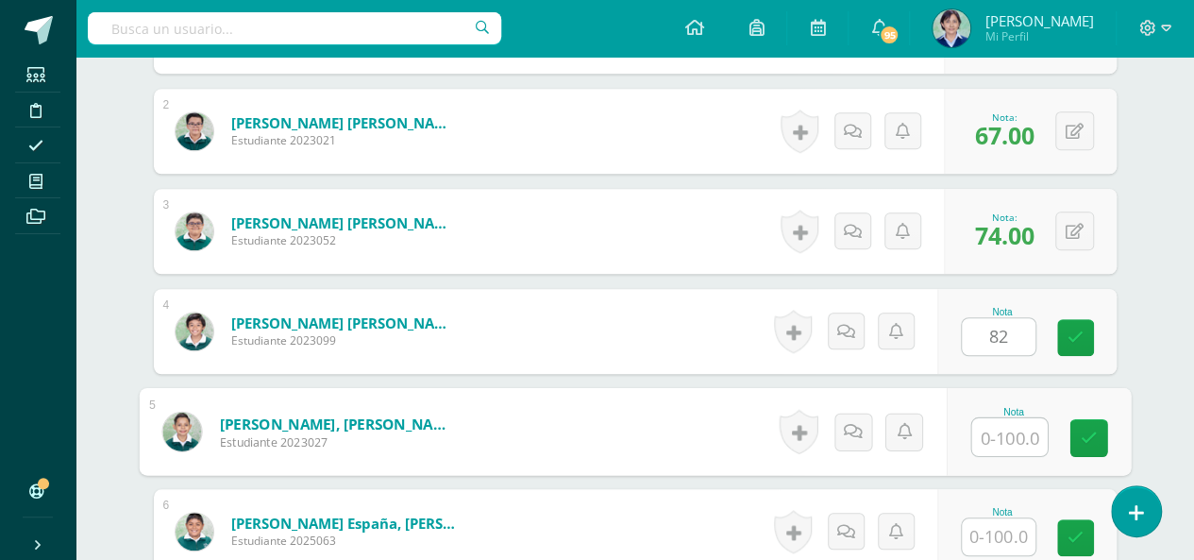
click at [1005, 430] on input "text" at bounding box center [1010, 437] width 76 height 38
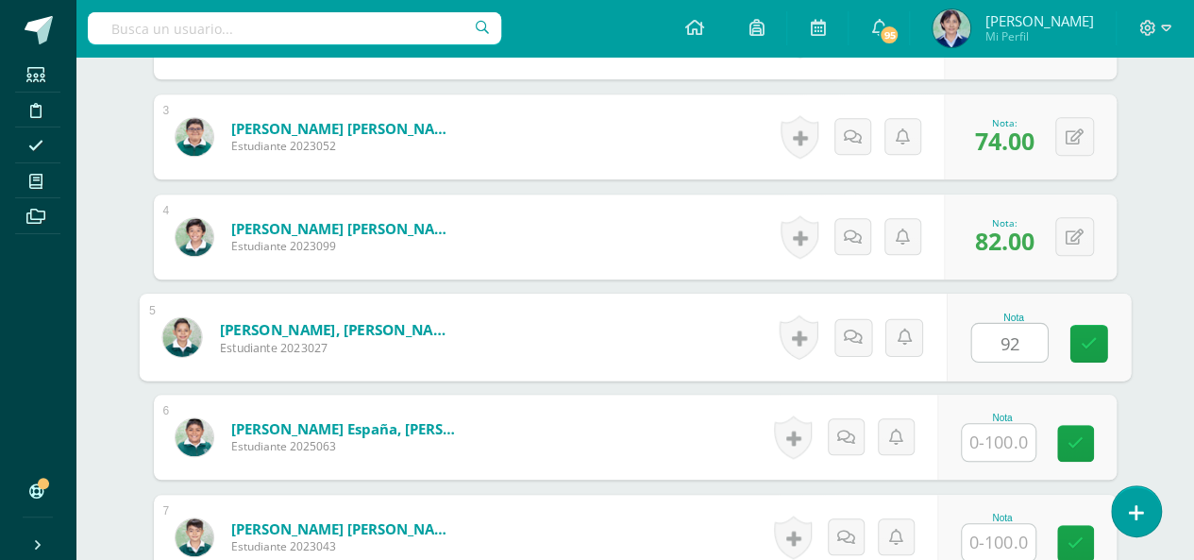
type input "92"
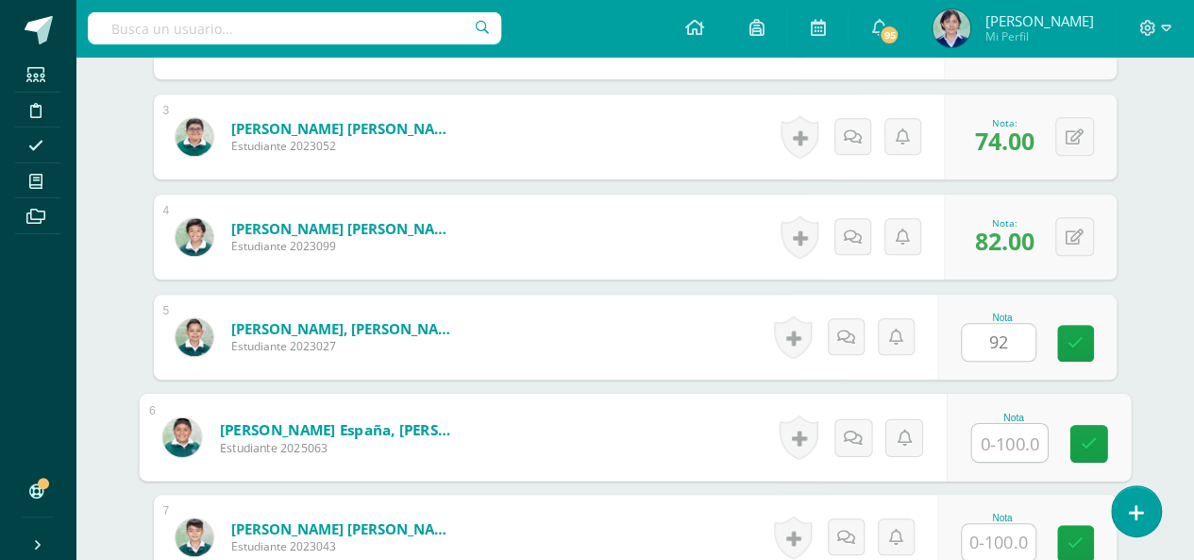
click at [1006, 431] on input "text" at bounding box center [1010, 443] width 76 height 38
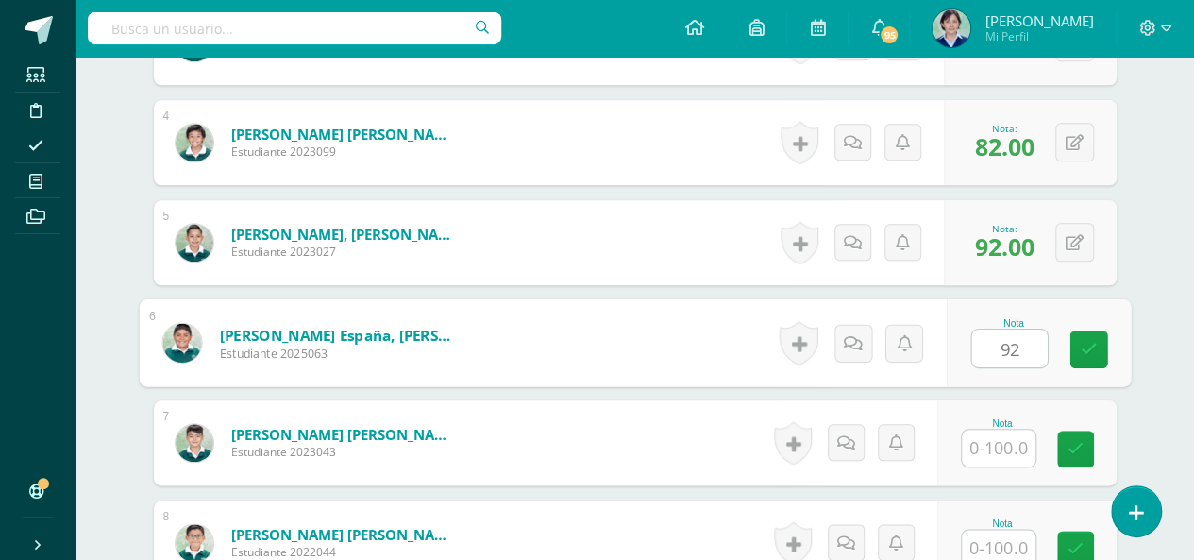
type input "92"
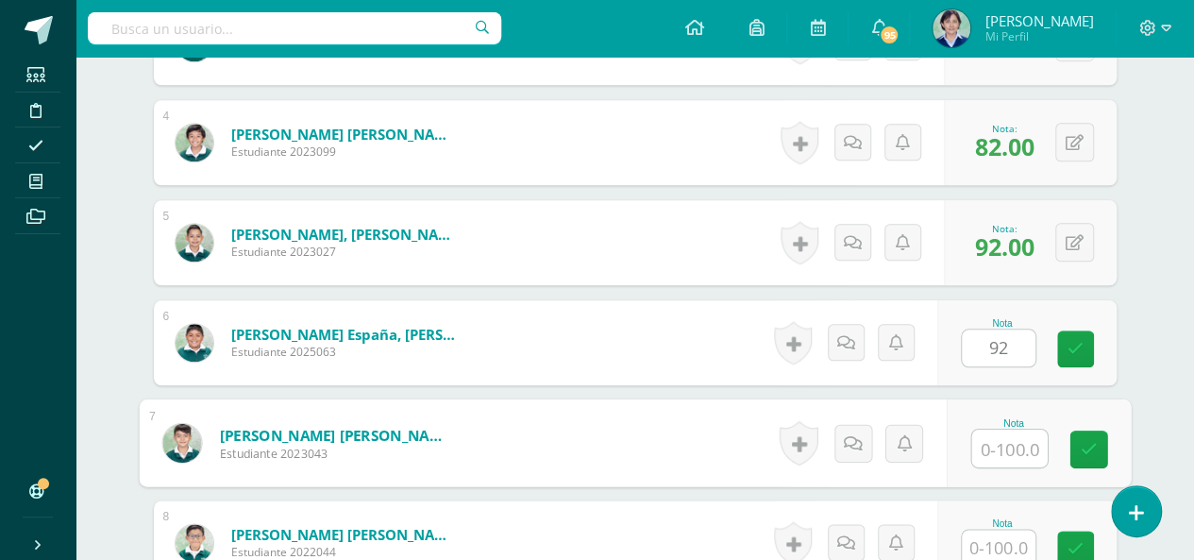
click at [1005, 439] on input "text" at bounding box center [1010, 449] width 76 height 38
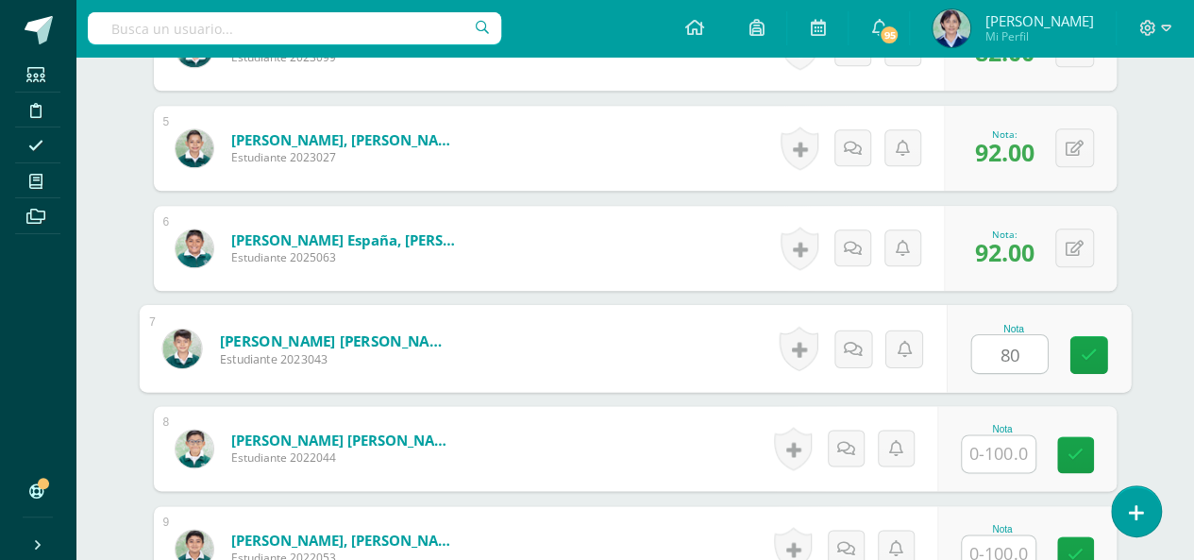
type input "80"
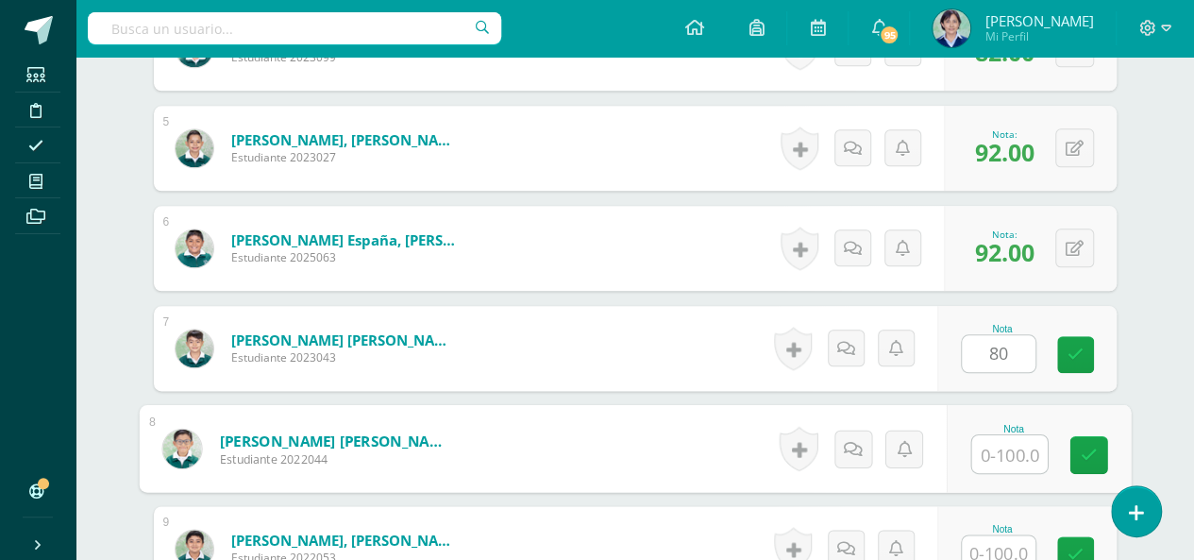
click at [1006, 448] on input "text" at bounding box center [1010, 454] width 76 height 38
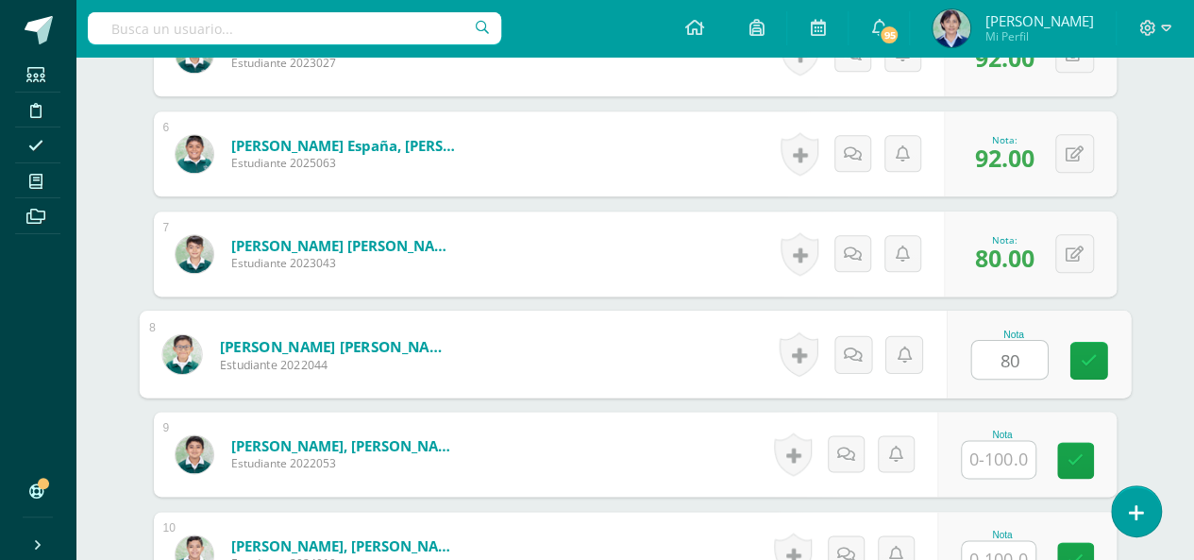
type input "80"
click at [1008, 452] on input "text" at bounding box center [999, 459] width 74 height 37
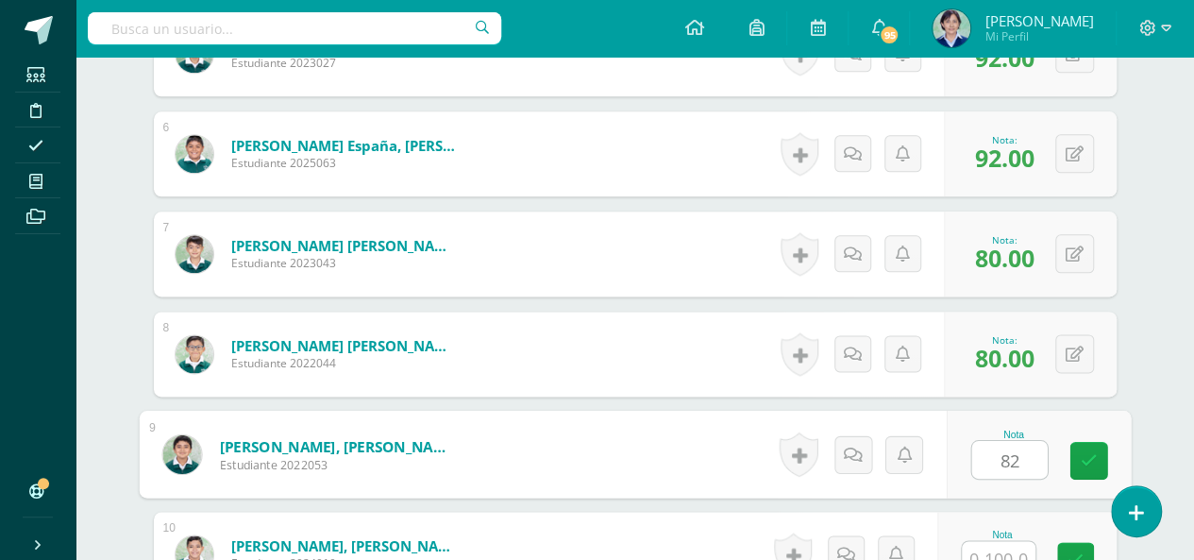
scroll to position [1158, 0]
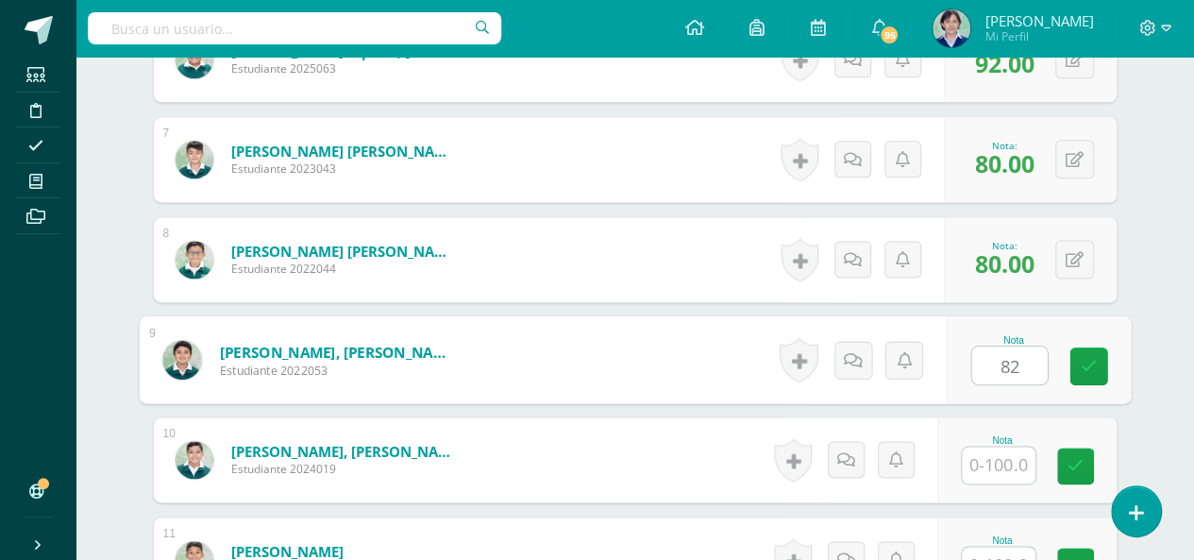
type input "82"
click at [1006, 462] on input "text" at bounding box center [999, 465] width 74 height 37
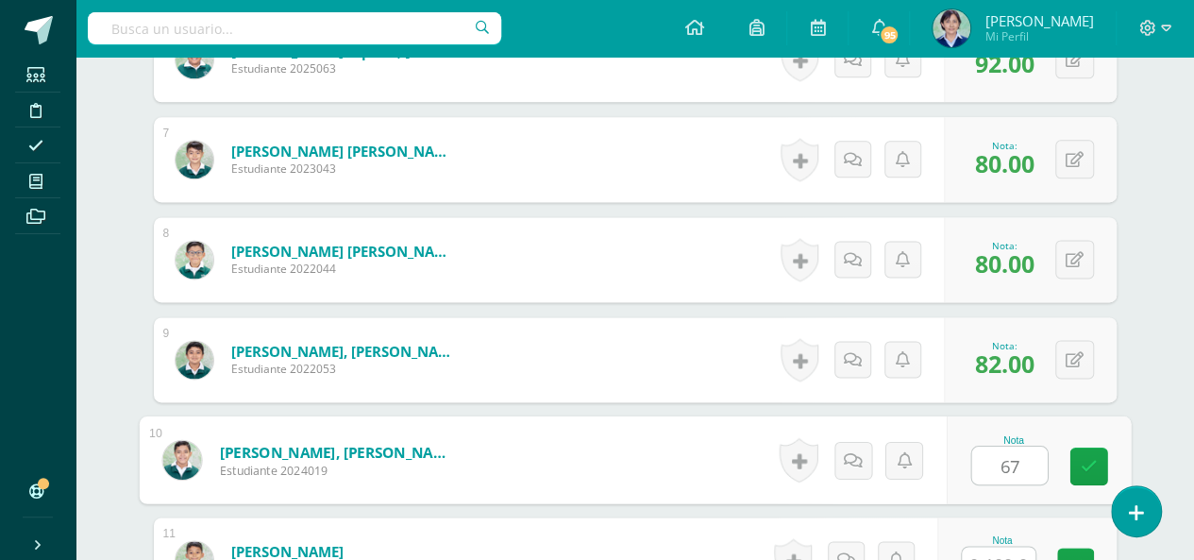
scroll to position [1252, 0]
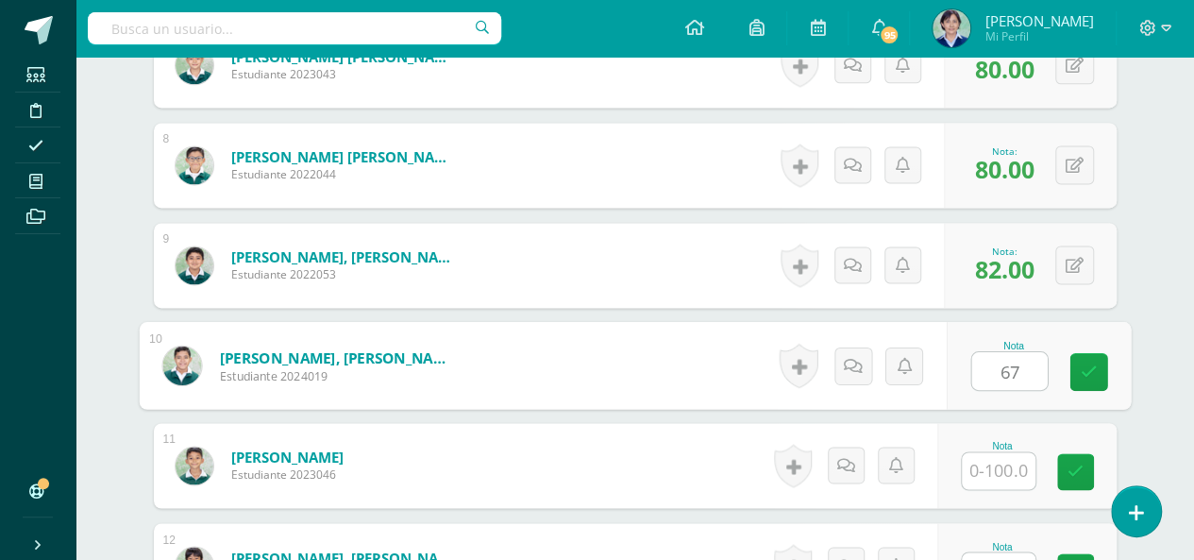
type input "67"
click at [1006, 467] on input "text" at bounding box center [999, 470] width 74 height 37
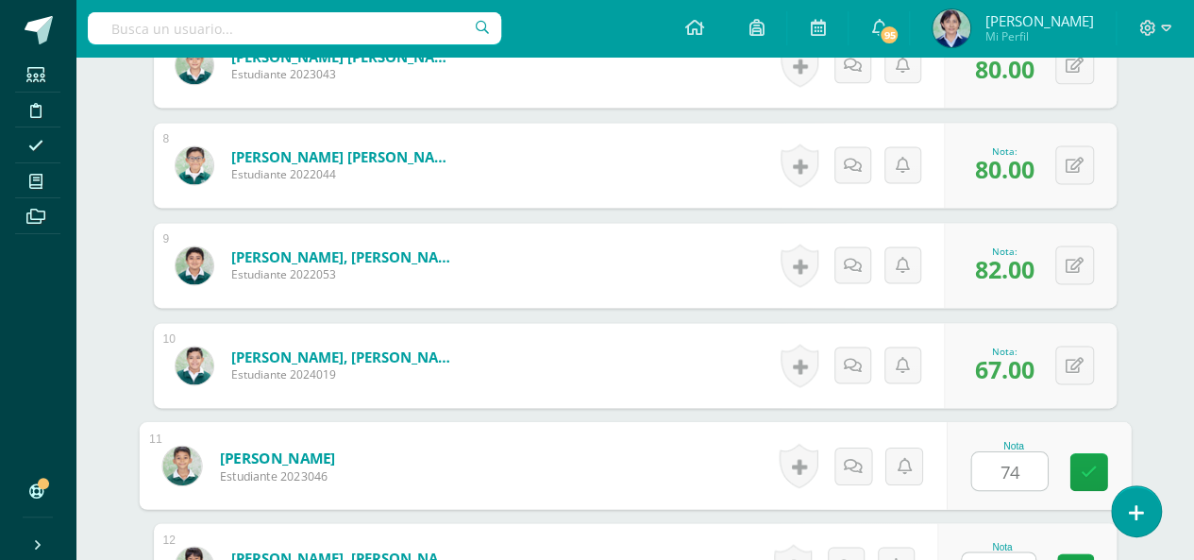
scroll to position [1346, 0]
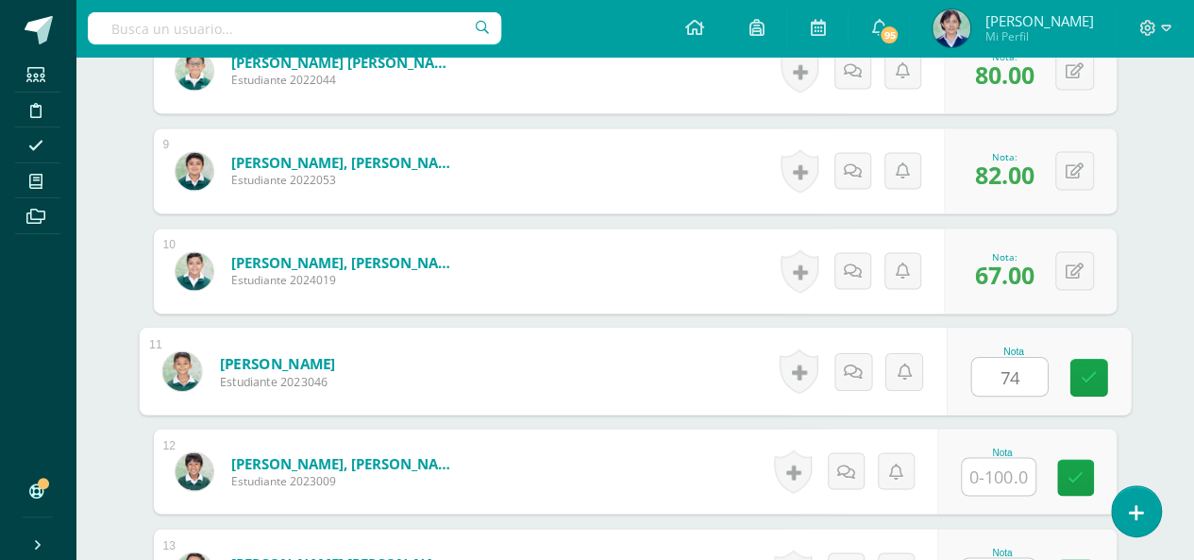
type input "74"
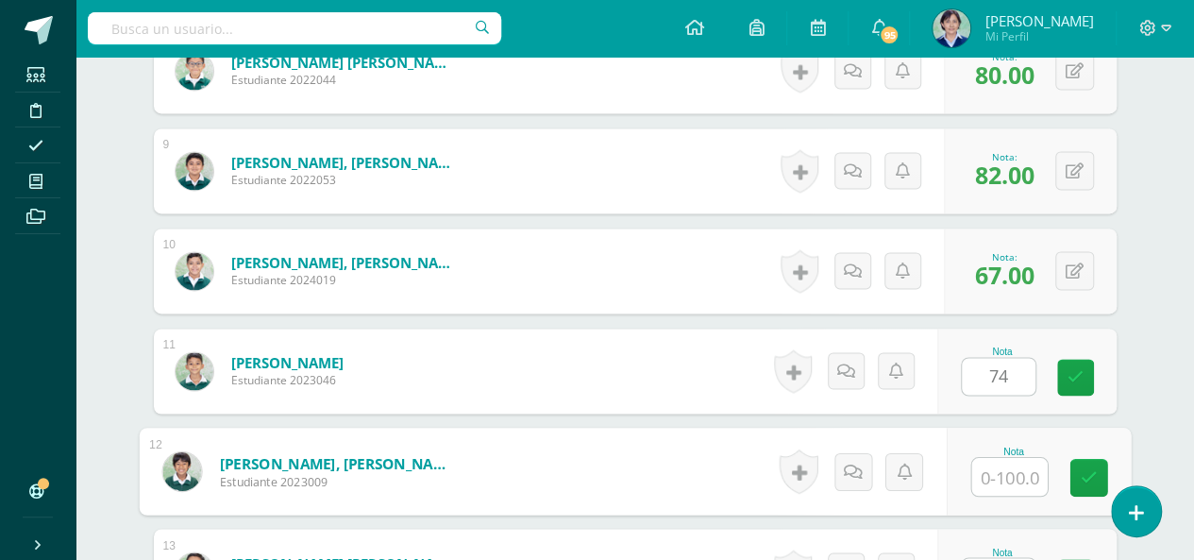
click at [1006, 467] on input "text" at bounding box center [1010, 477] width 76 height 38
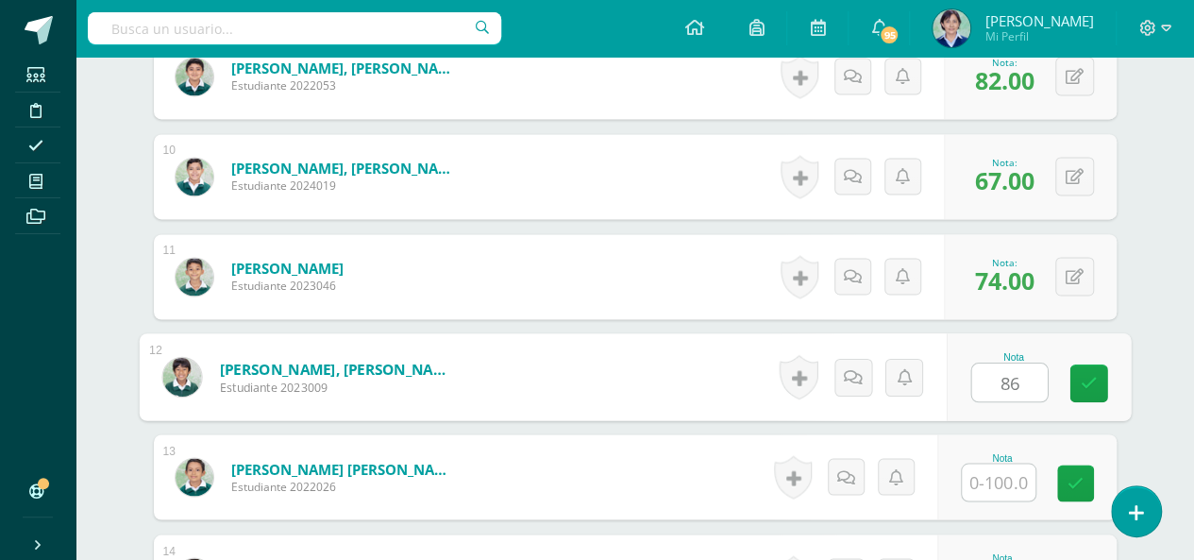
type input "86"
click at [1006, 472] on input "text" at bounding box center [999, 482] width 74 height 37
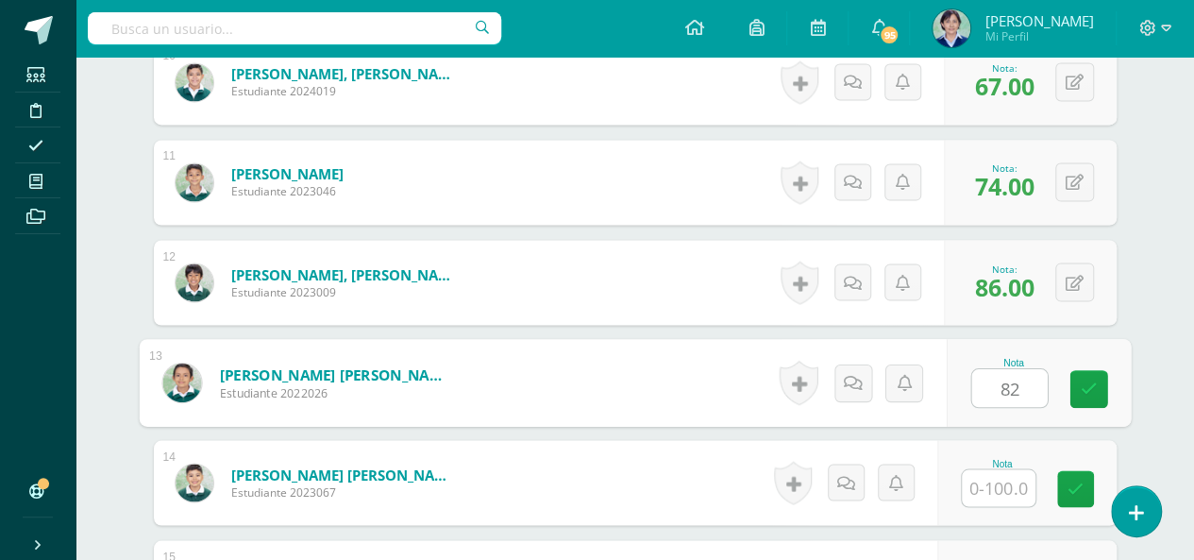
scroll to position [1630, 0]
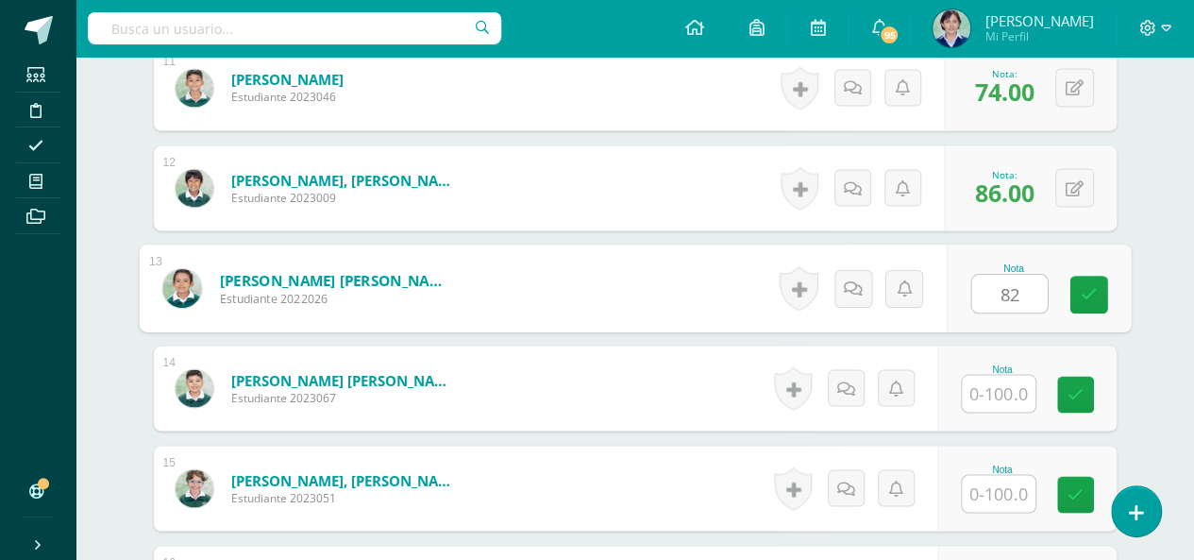
type input "82"
click at [997, 489] on input "text" at bounding box center [999, 493] width 74 height 37
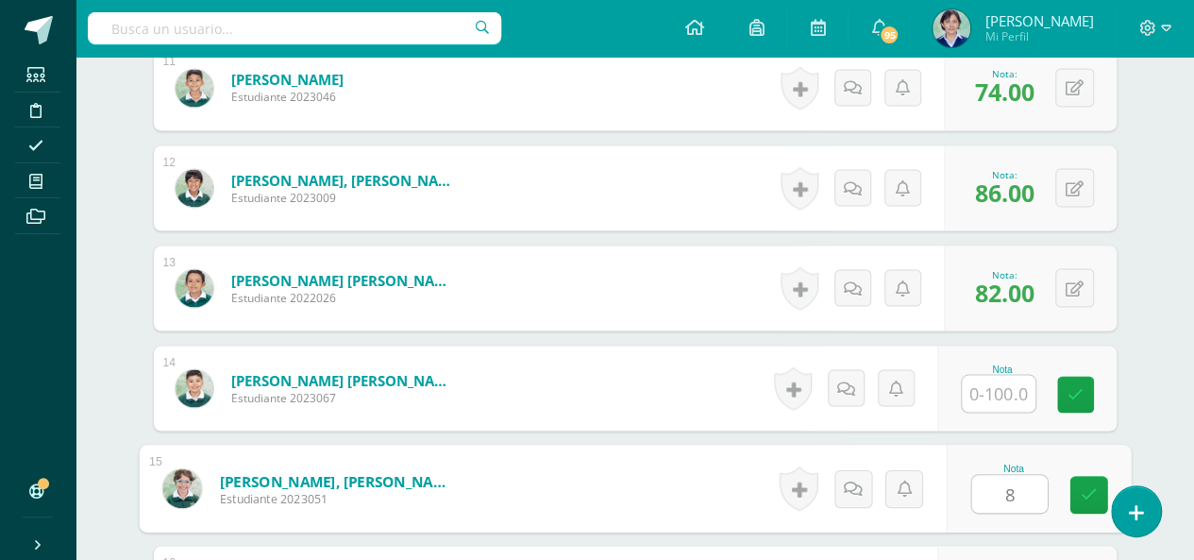
type input "86"
click at [1086, 491] on icon at bounding box center [1088, 494] width 17 height 16
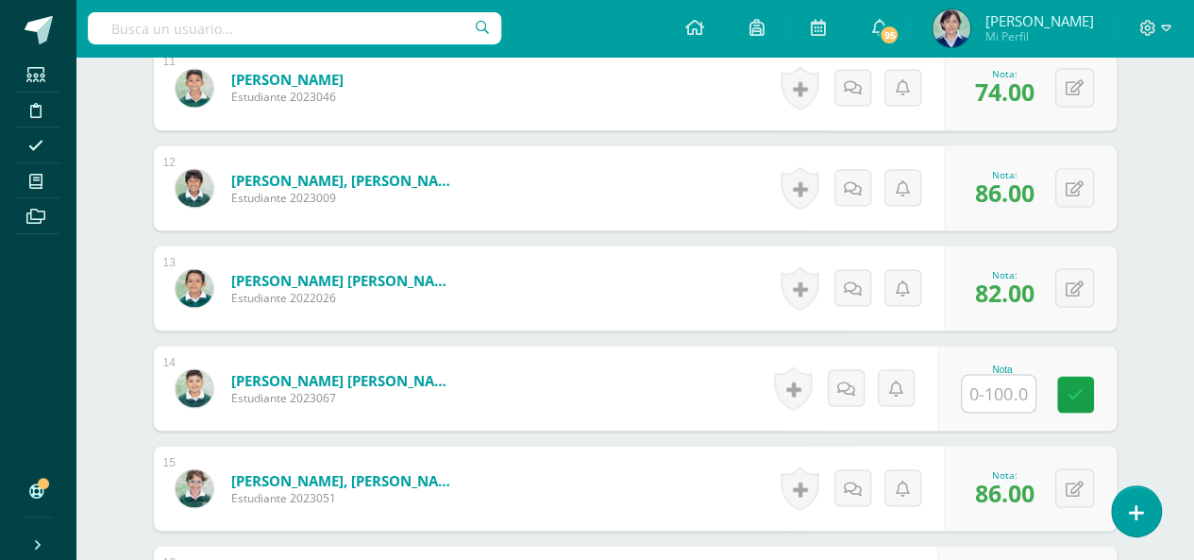
scroll to position [1910, 0]
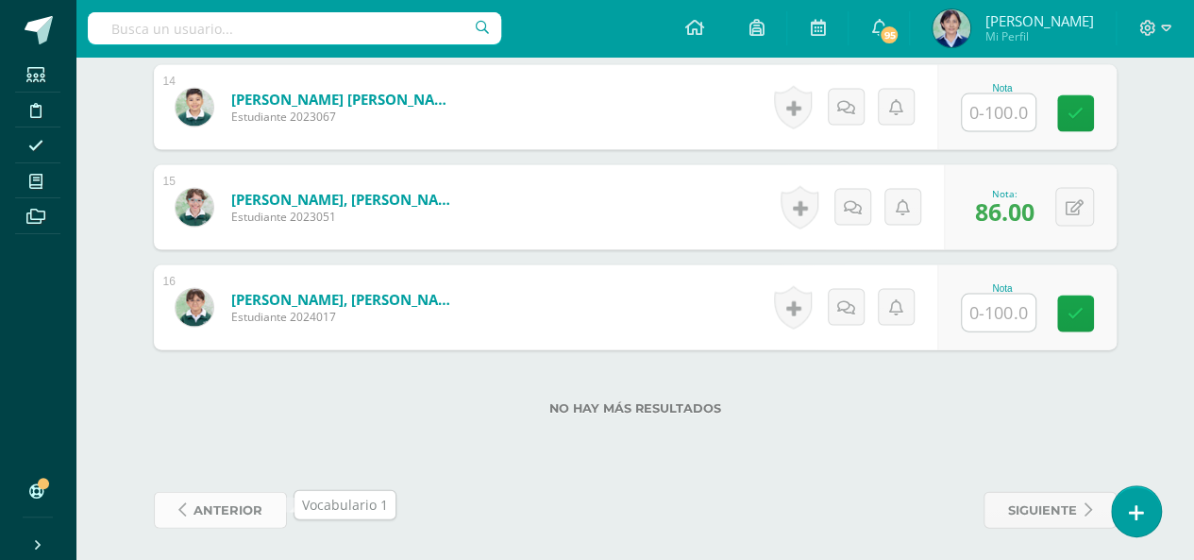
click at [247, 506] on span "anterior" at bounding box center [228, 510] width 69 height 35
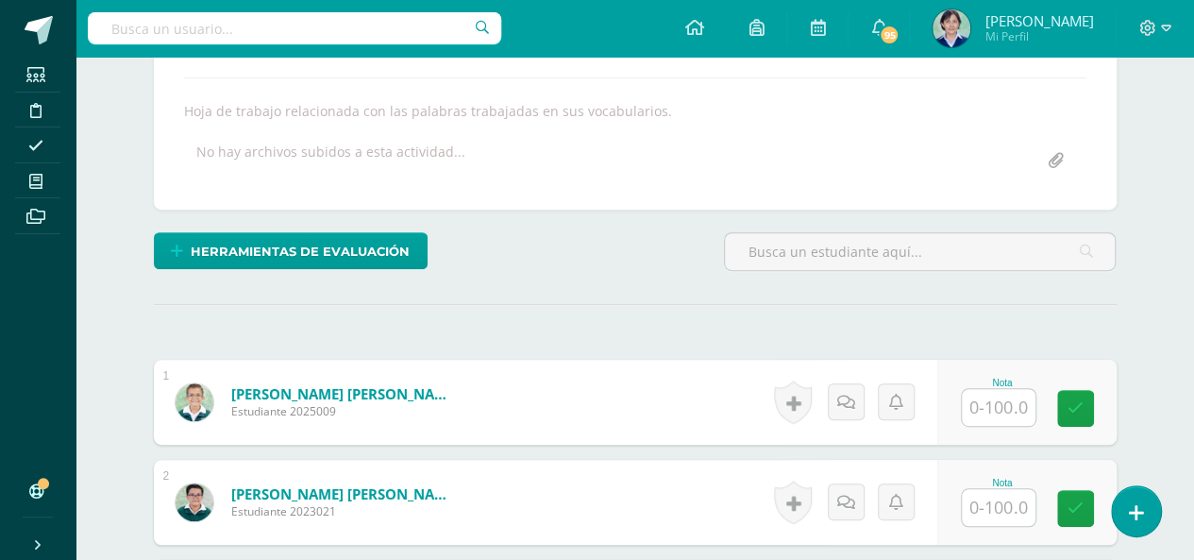
scroll to position [409, 0]
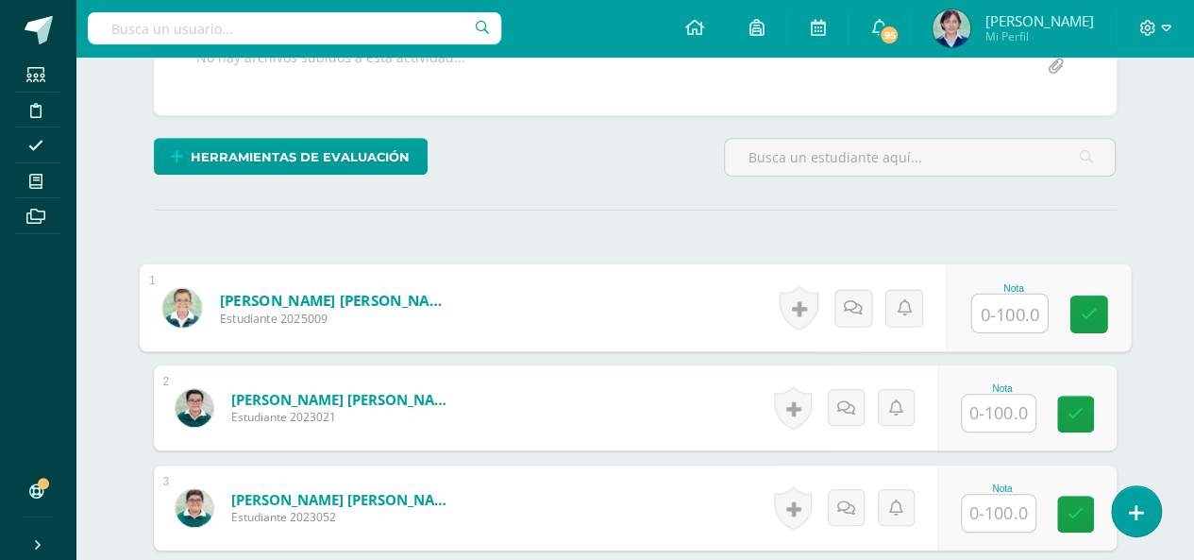
click at [1009, 313] on input "text" at bounding box center [1010, 314] width 76 height 38
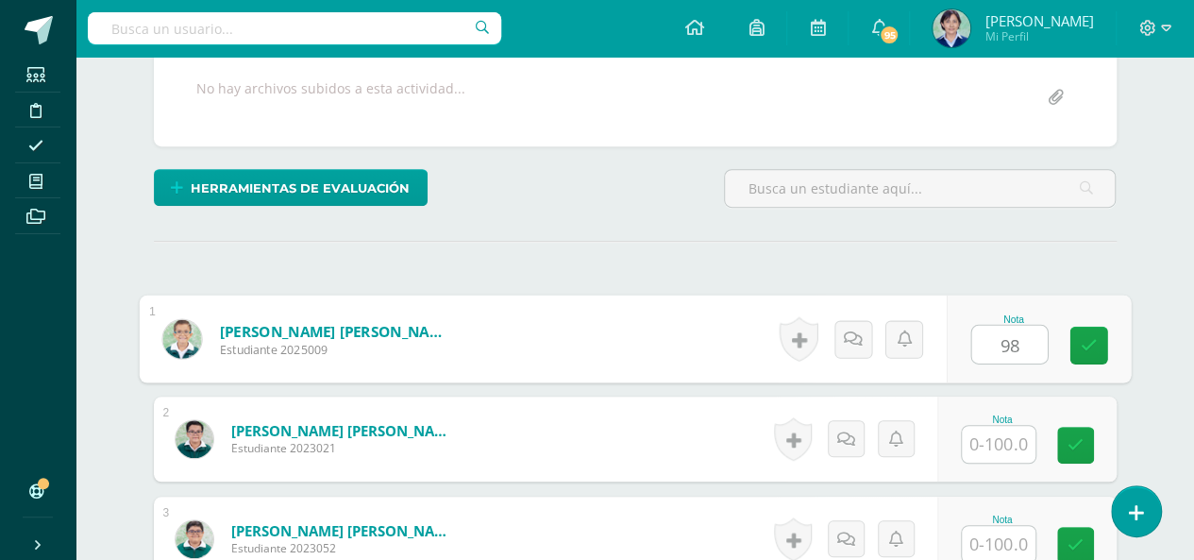
scroll to position [472, 0]
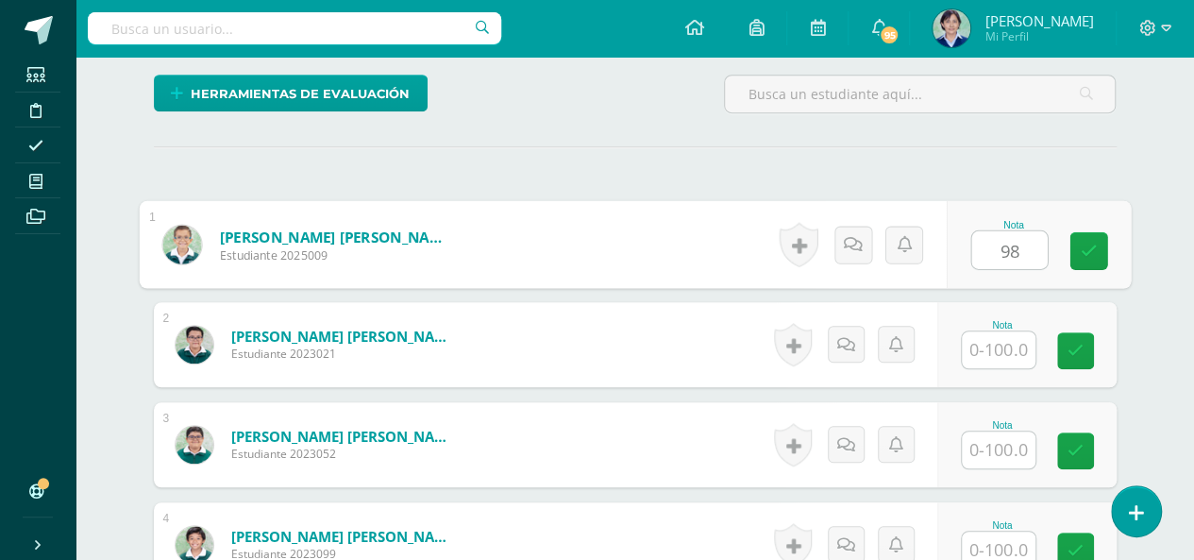
type input "98"
click at [1014, 345] on input "text" at bounding box center [999, 349] width 74 height 37
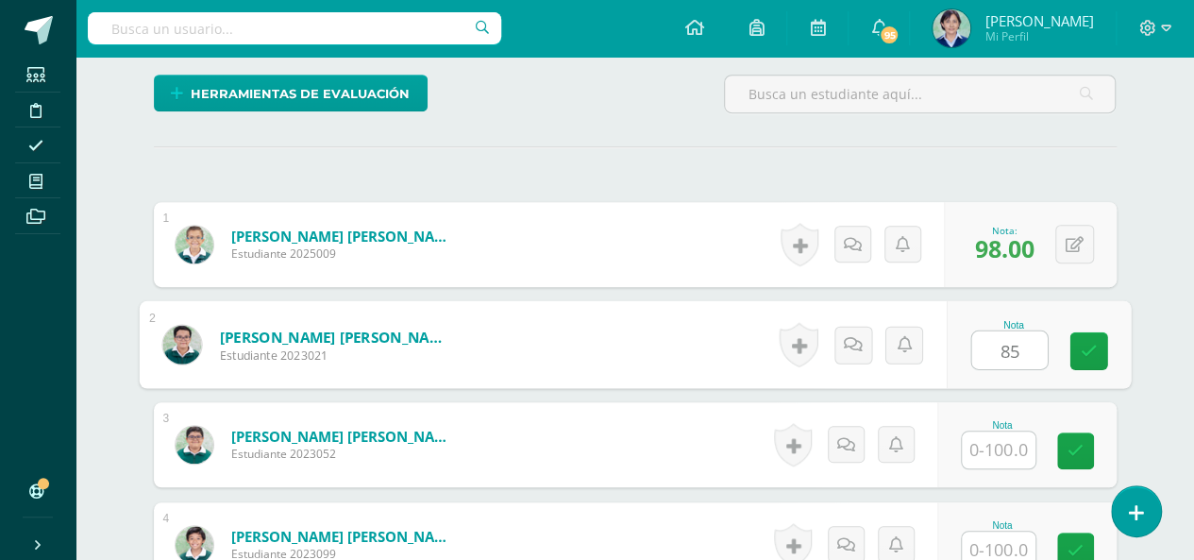
scroll to position [566, 0]
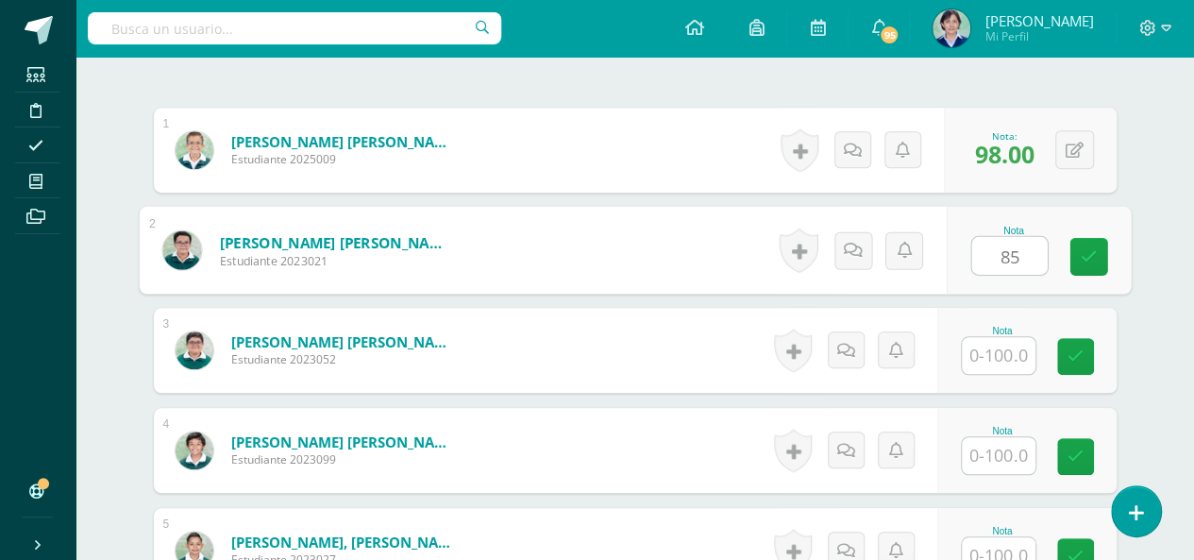
type input "85"
click at [1008, 350] on input "text" at bounding box center [999, 355] width 74 height 37
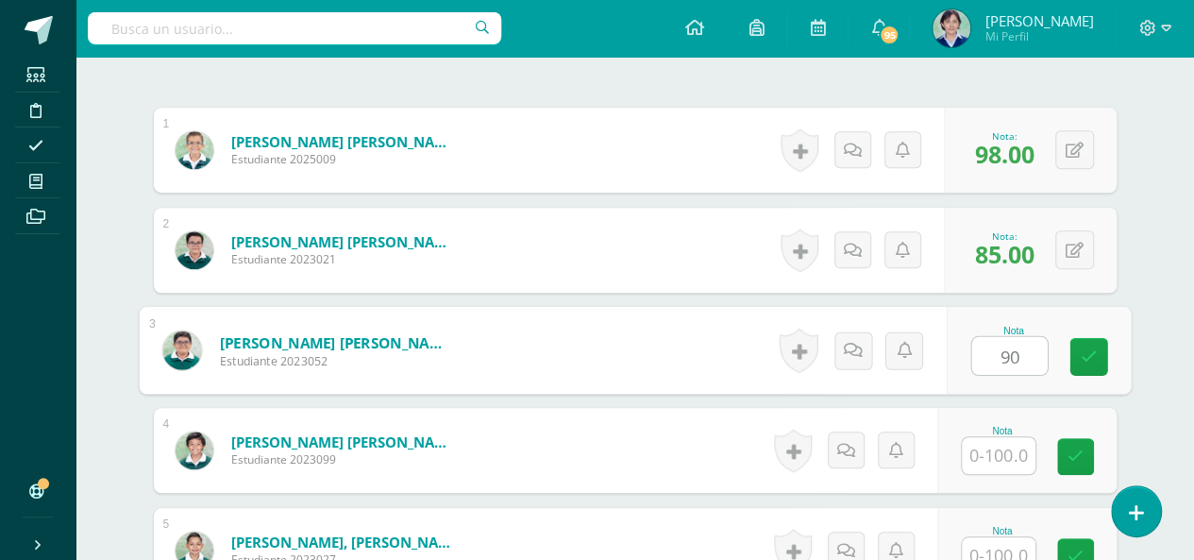
scroll to position [661, 0]
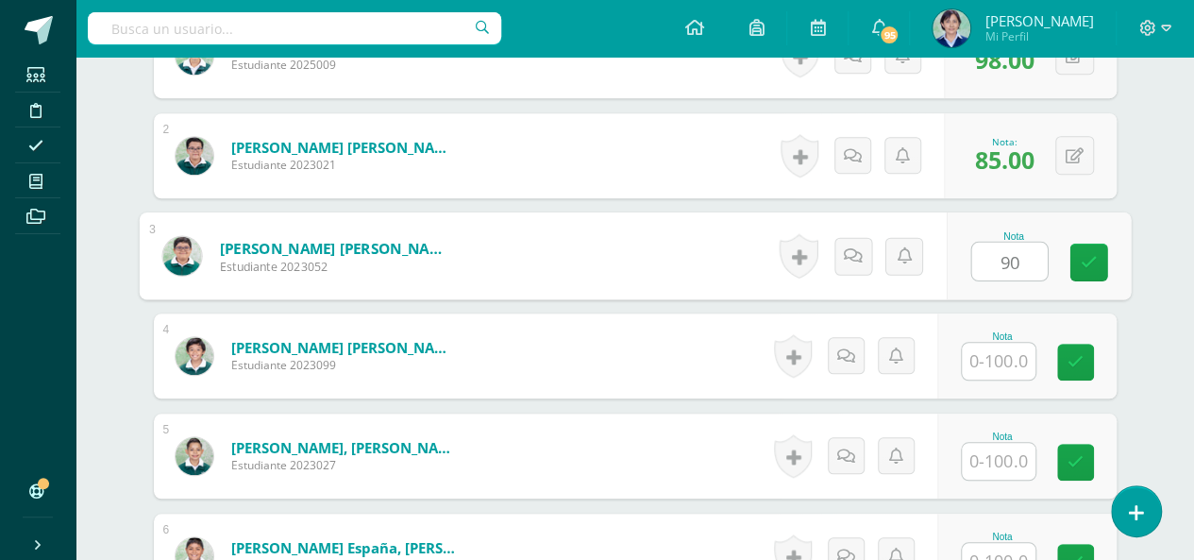
type input "90"
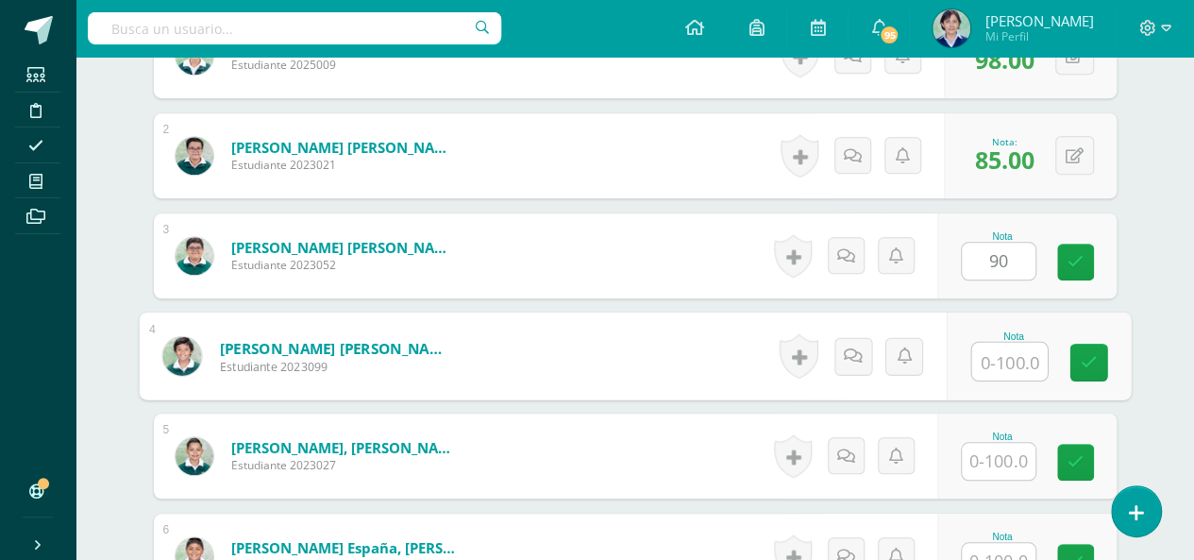
click at [1007, 352] on input "text" at bounding box center [1010, 362] width 76 height 38
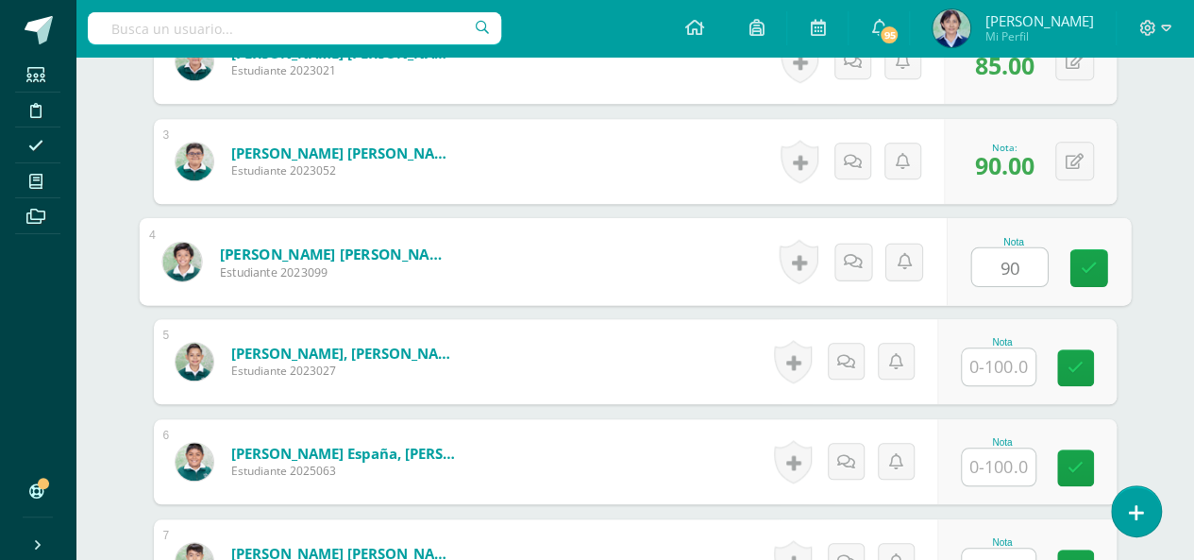
type input "90"
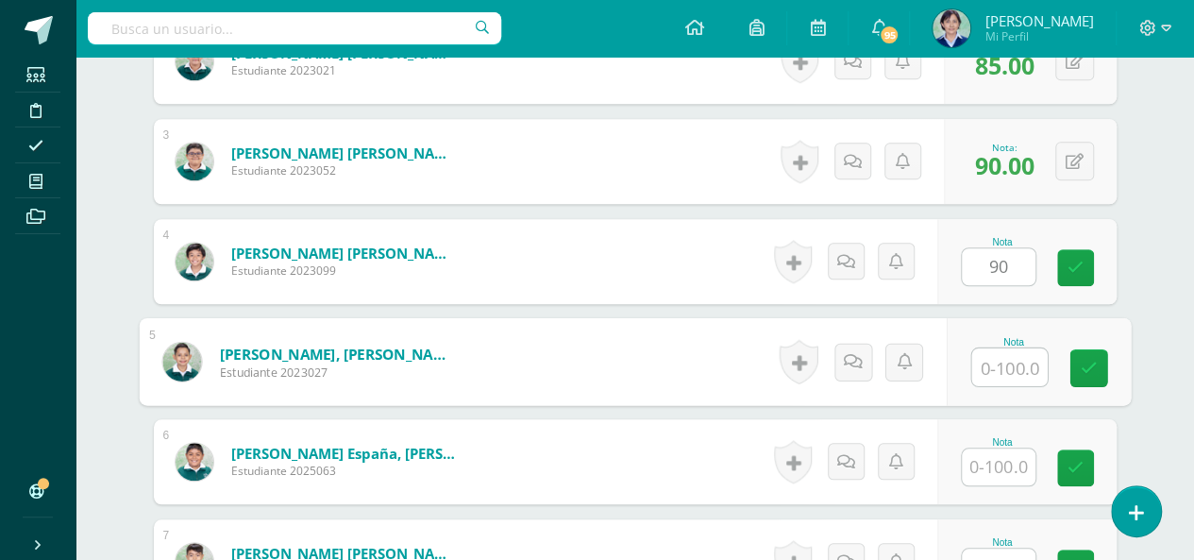
click at [1007, 365] on input "text" at bounding box center [1010, 367] width 76 height 38
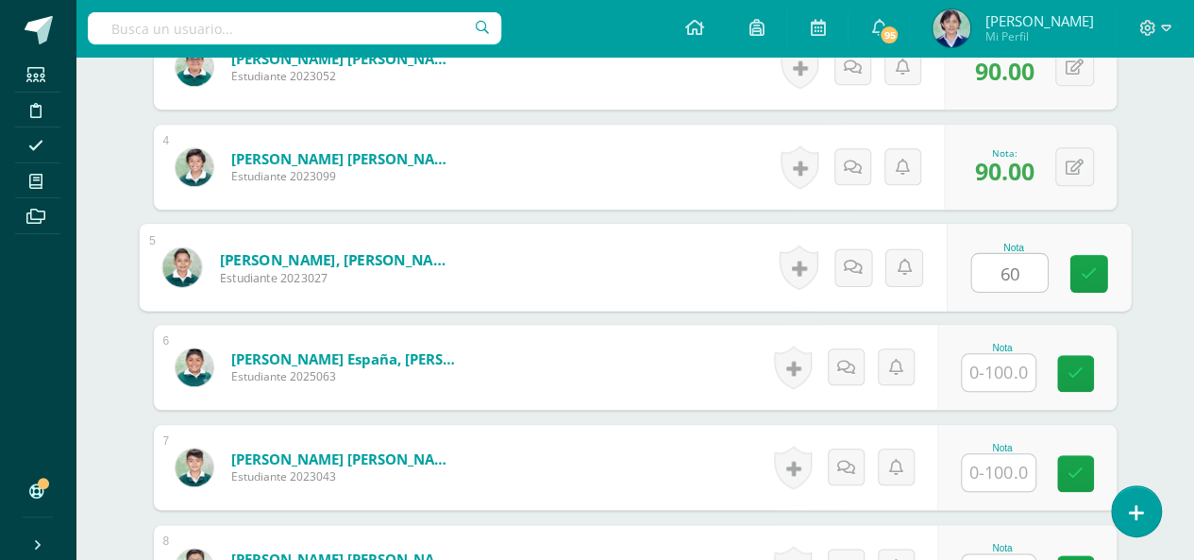
type input "60"
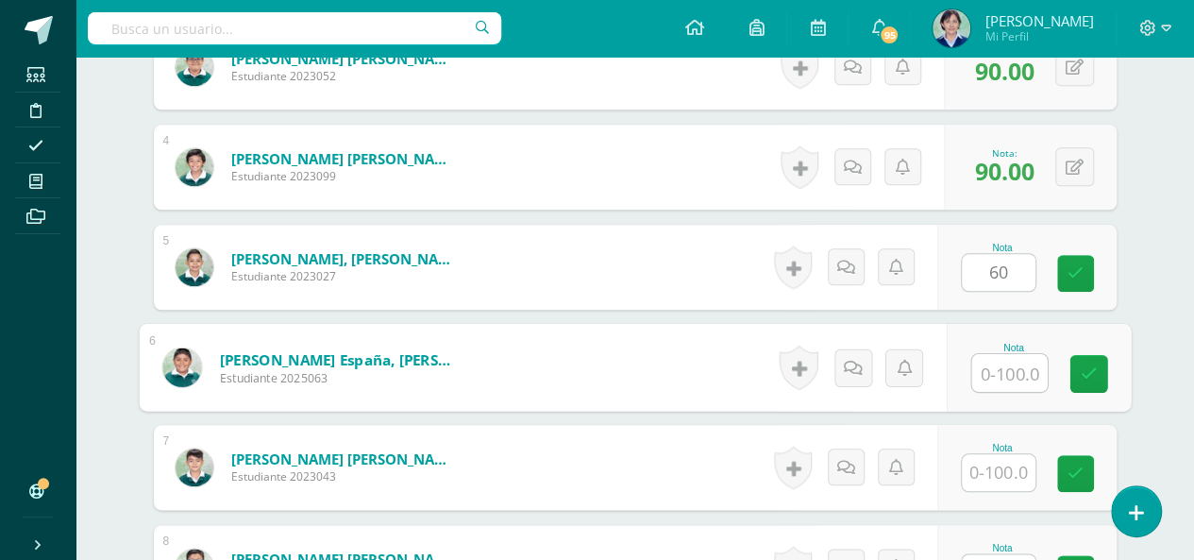
click at [1010, 372] on input "text" at bounding box center [1010, 373] width 76 height 38
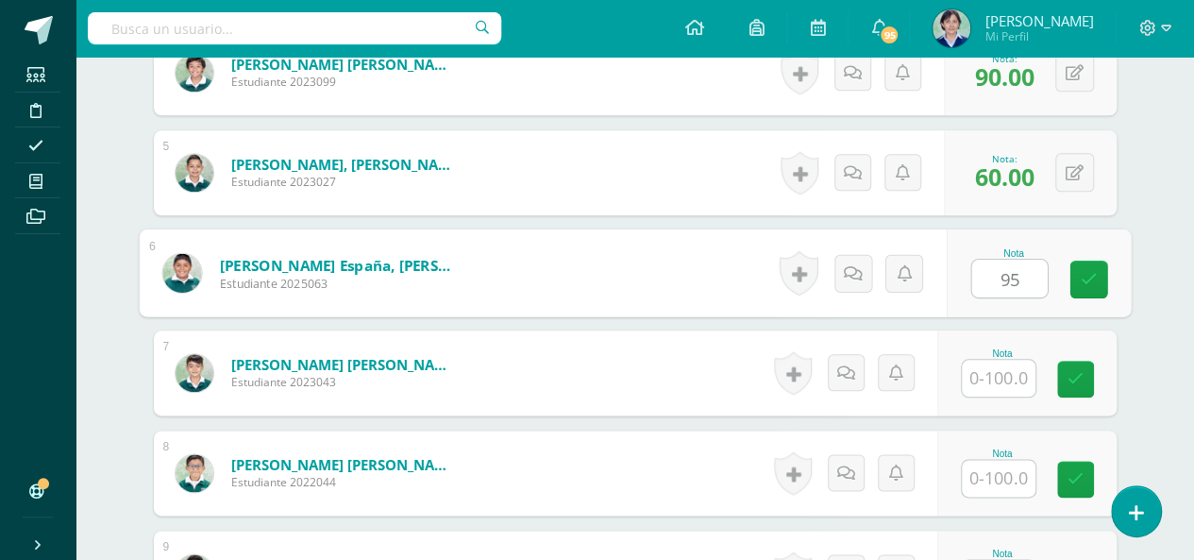
scroll to position [1039, 0]
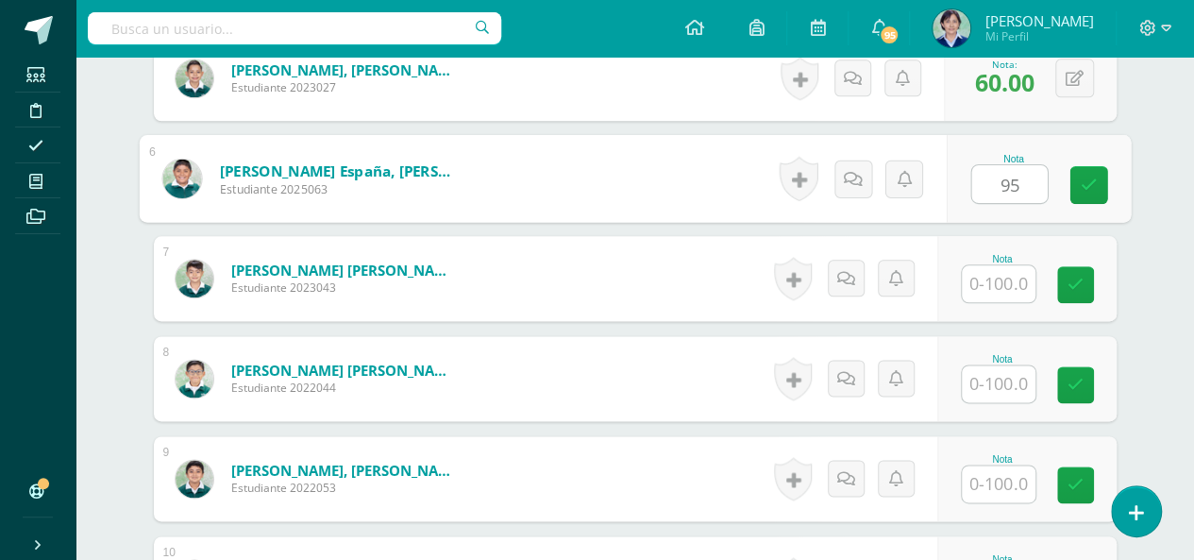
type input "95"
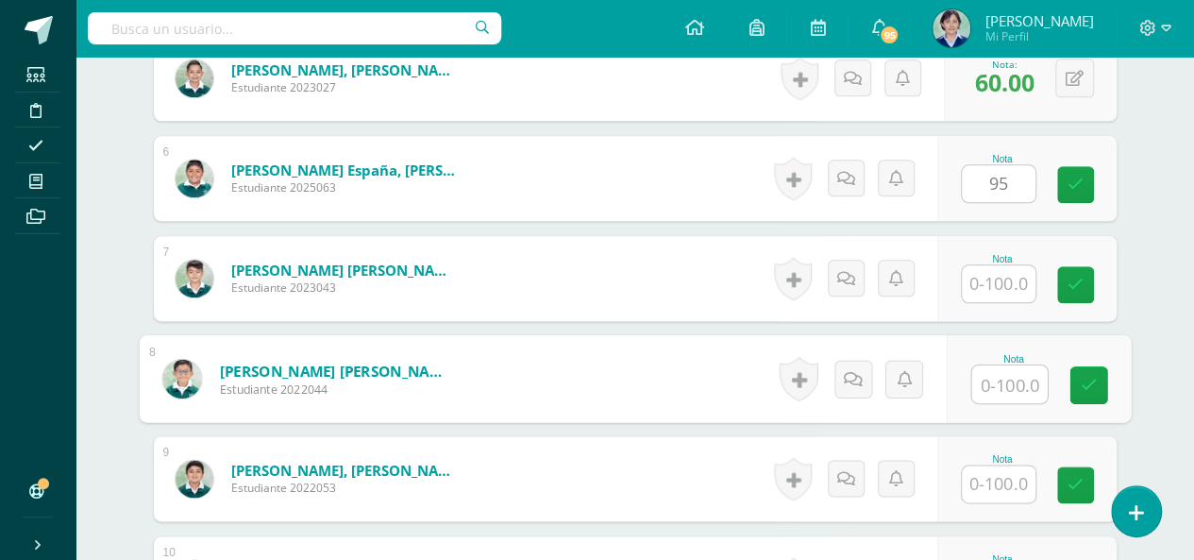
click at [1008, 388] on input "text" at bounding box center [1010, 384] width 76 height 38
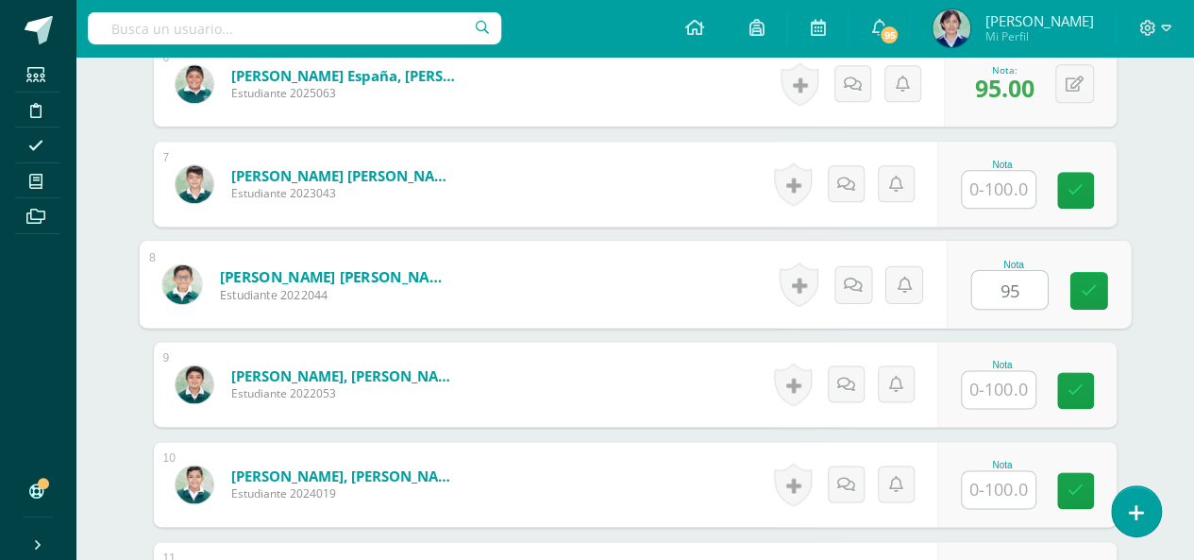
type input "95"
click at [1012, 384] on input "text" at bounding box center [999, 389] width 74 height 37
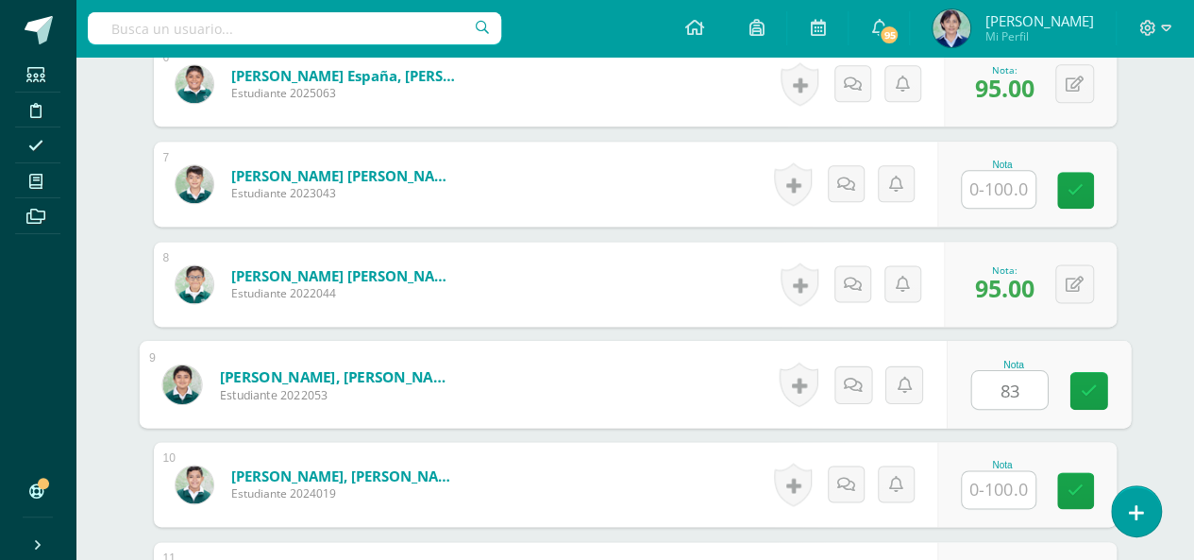
scroll to position [1227, 0]
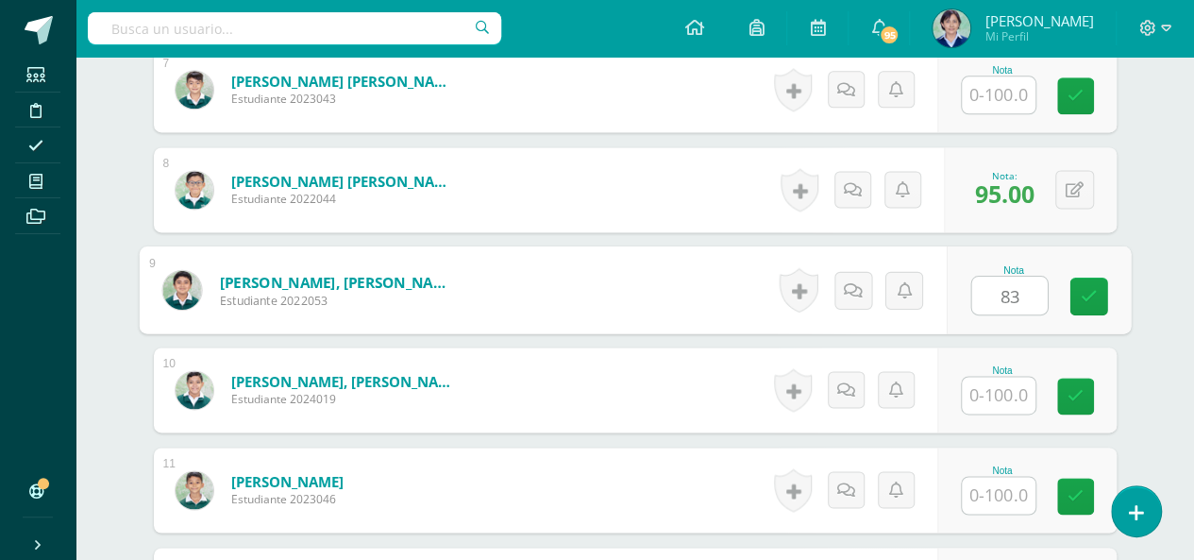
type input "83"
click at [1011, 392] on input "text" at bounding box center [999, 395] width 74 height 37
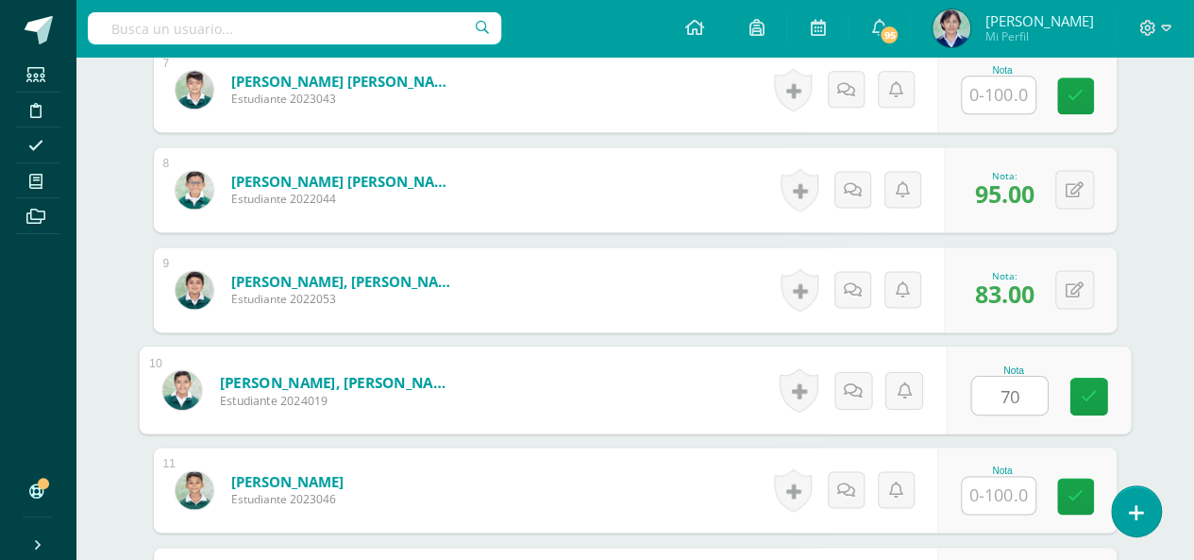
scroll to position [1322, 0]
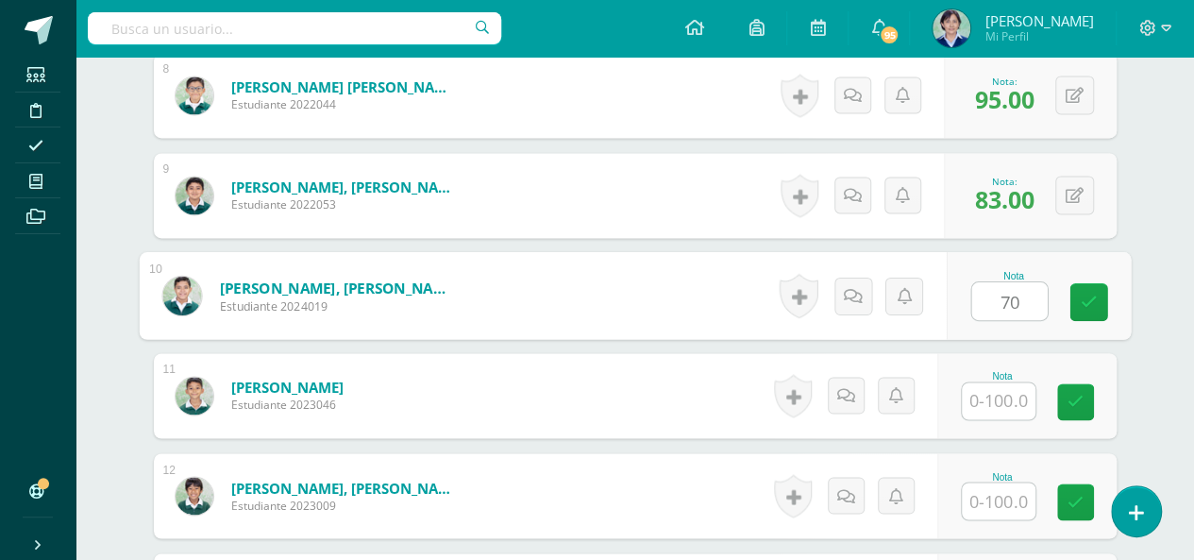
type input "70"
click at [1008, 399] on input "text" at bounding box center [999, 400] width 74 height 37
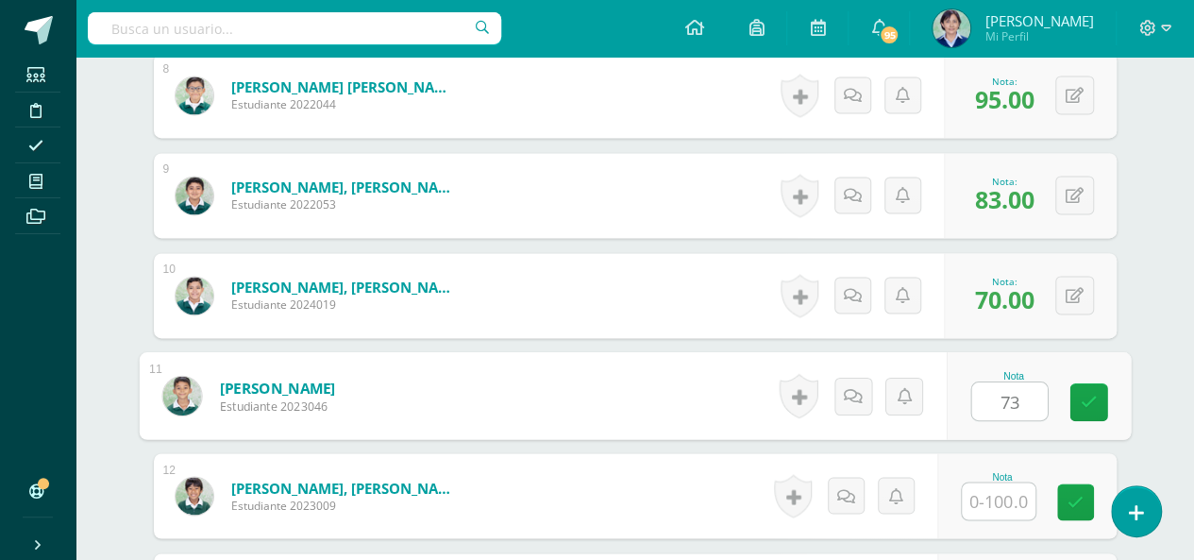
scroll to position [1416, 0]
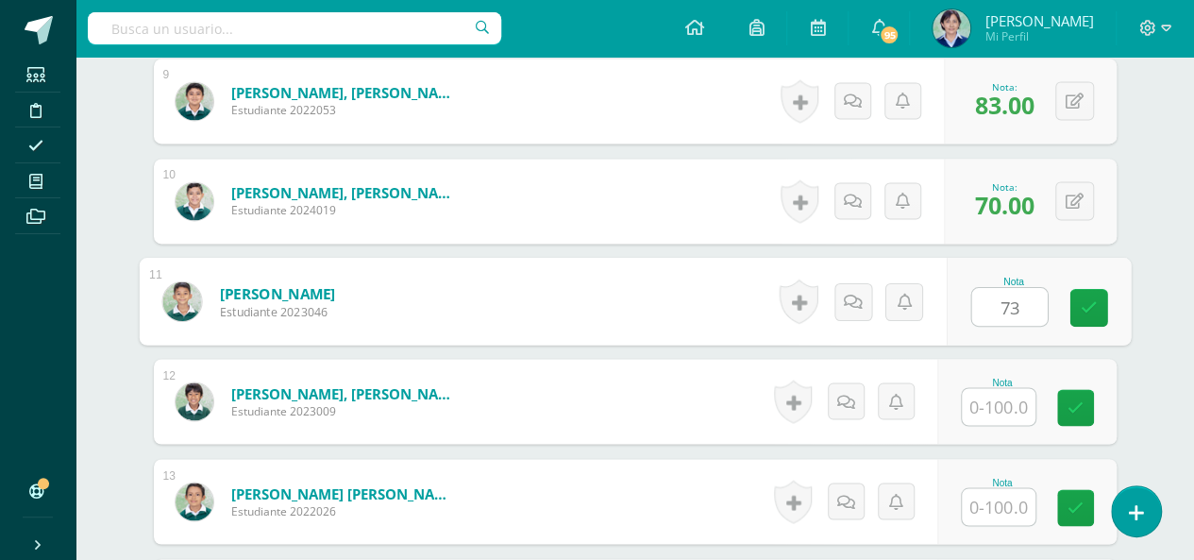
type input "73"
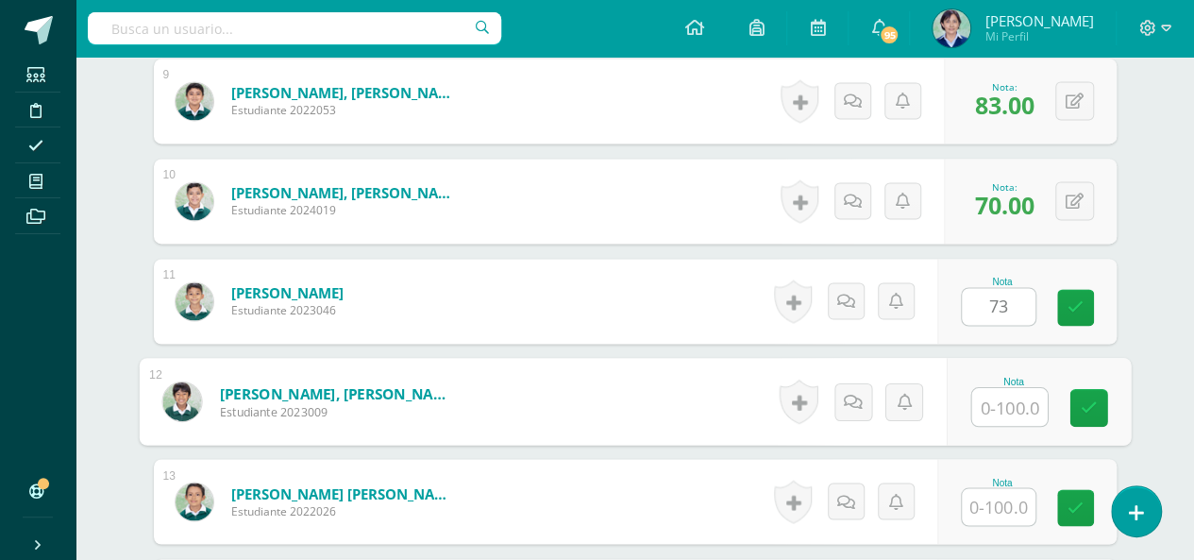
click at [1006, 403] on input "text" at bounding box center [1010, 407] width 76 height 38
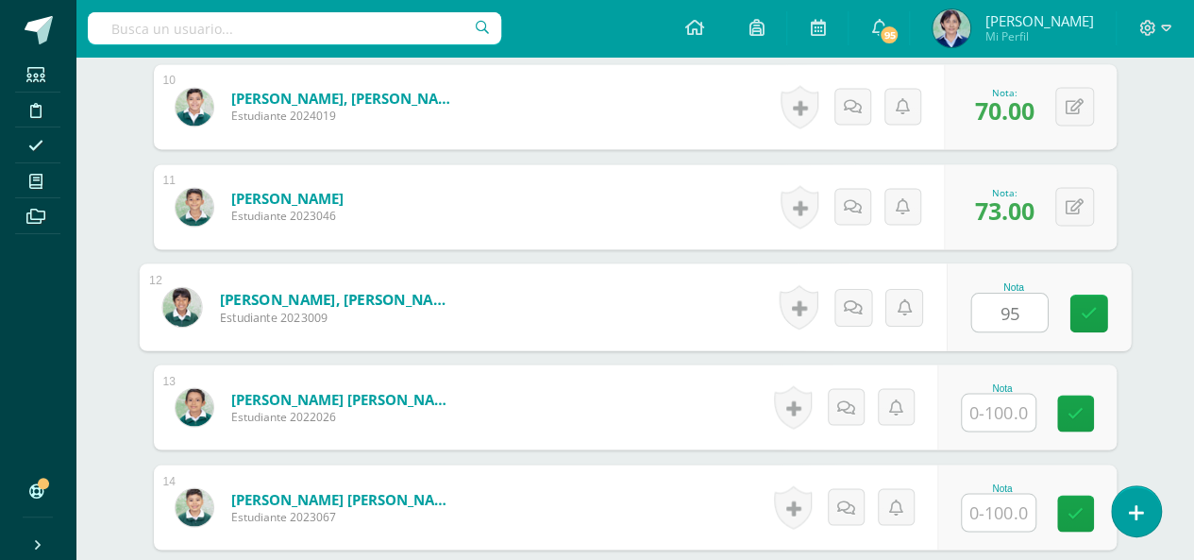
scroll to position [1605, 0]
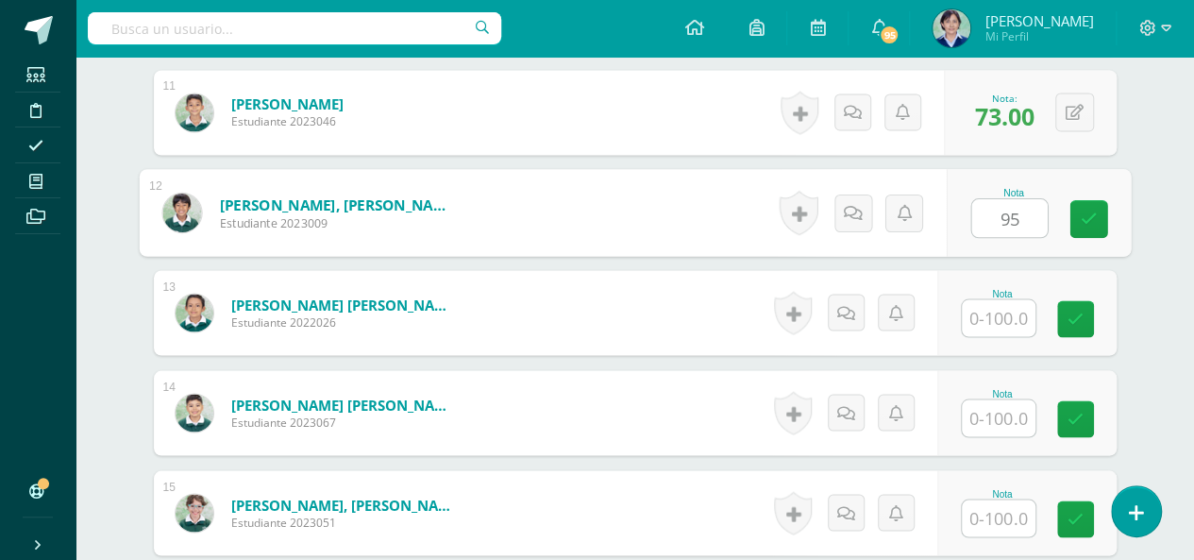
type input "95"
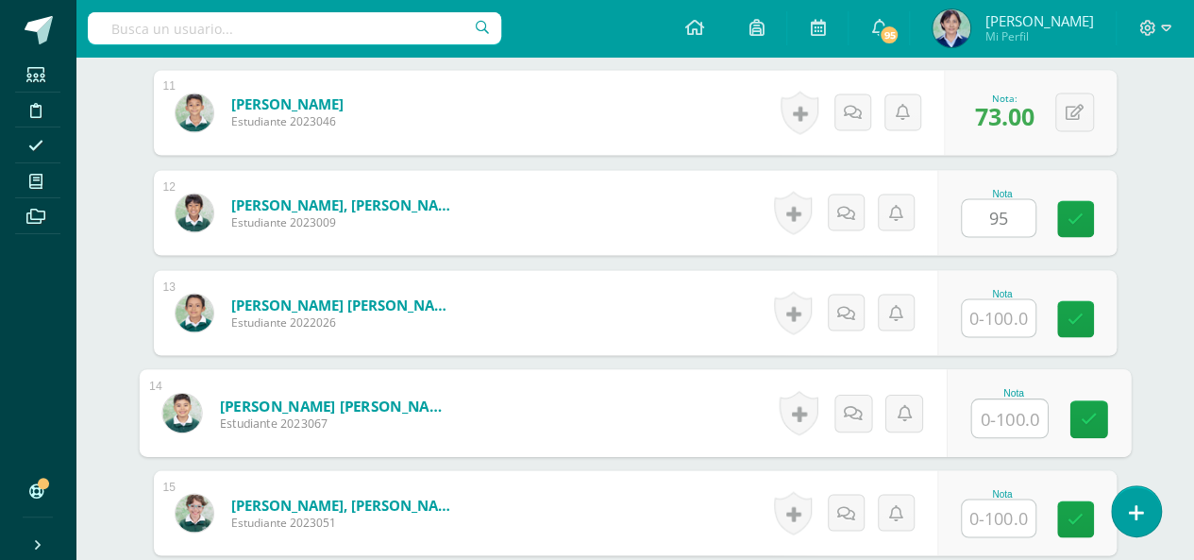
click at [1006, 420] on input "text" at bounding box center [1010, 418] width 76 height 38
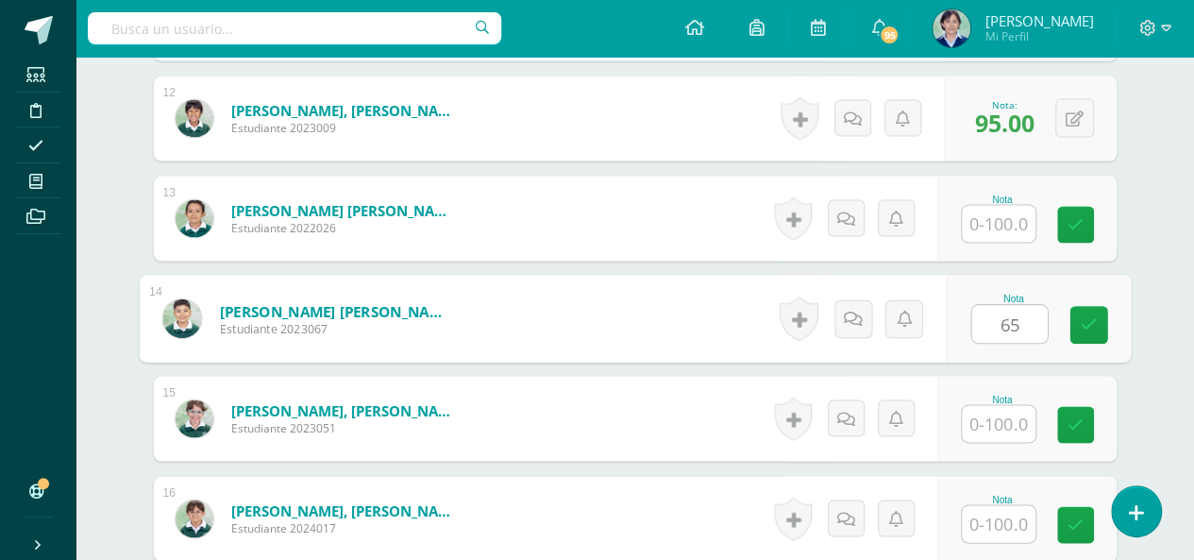
type input "65"
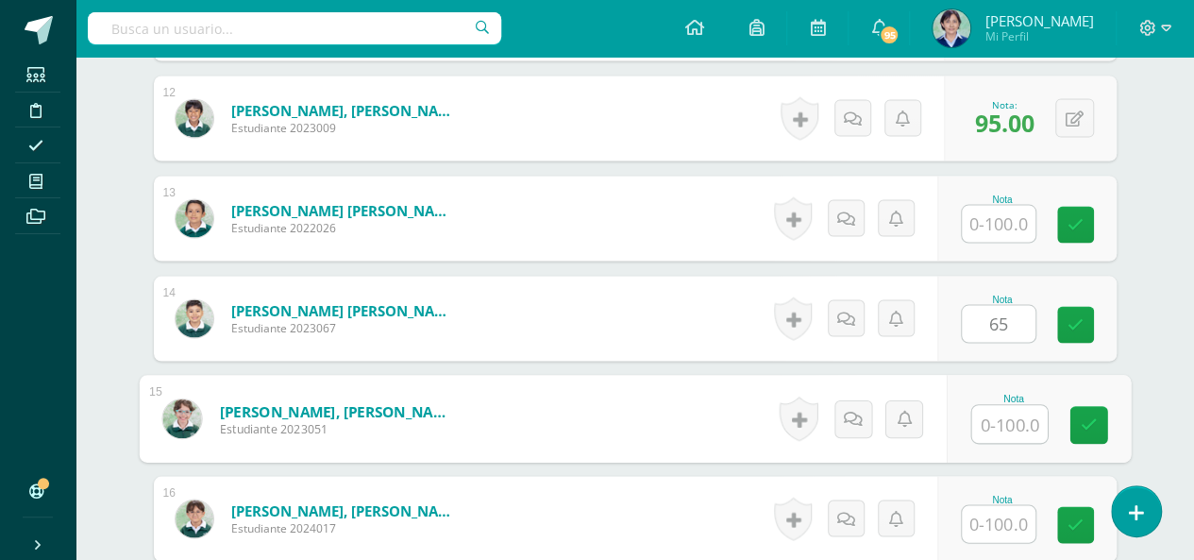
click at [1006, 420] on input "text" at bounding box center [1010, 424] width 76 height 38
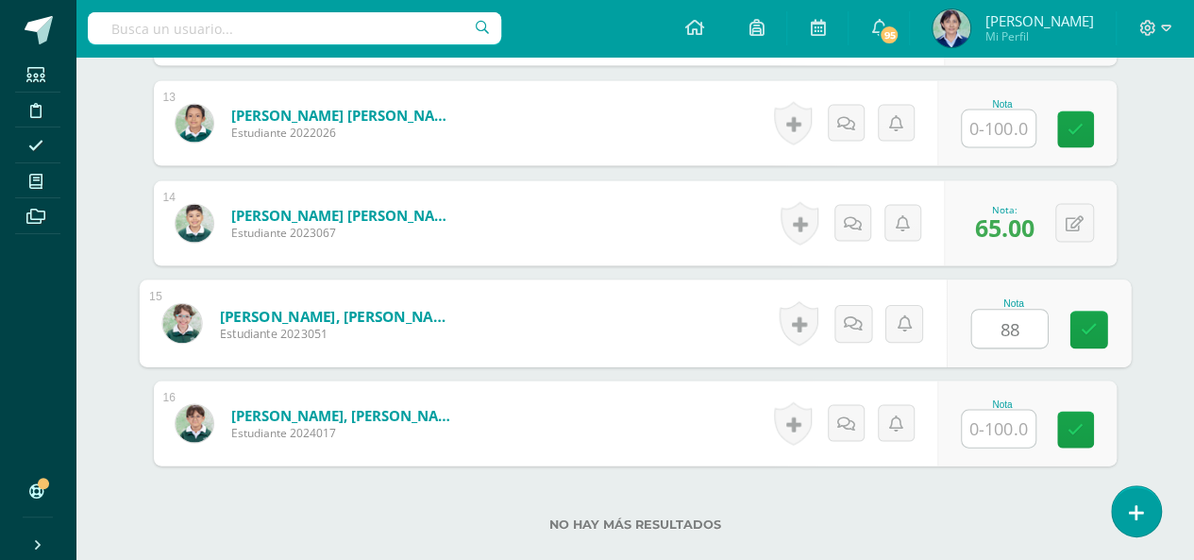
type input "88"
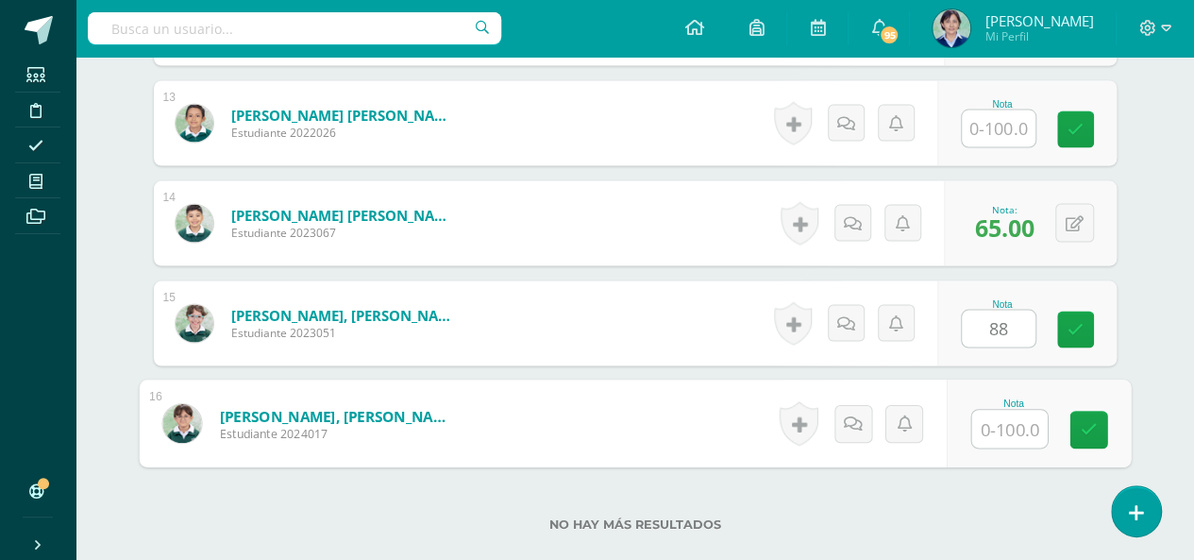
click at [1006, 420] on input "text" at bounding box center [1010, 430] width 76 height 38
type input "70"
click at [1090, 437] on link at bounding box center [1089, 431] width 38 height 38
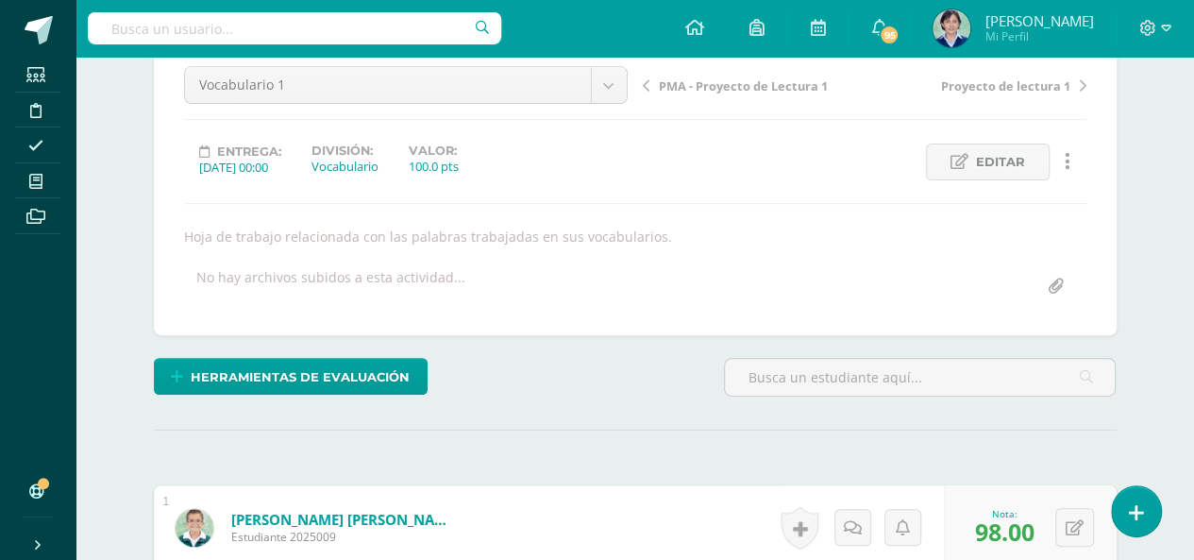
scroll to position [0, 0]
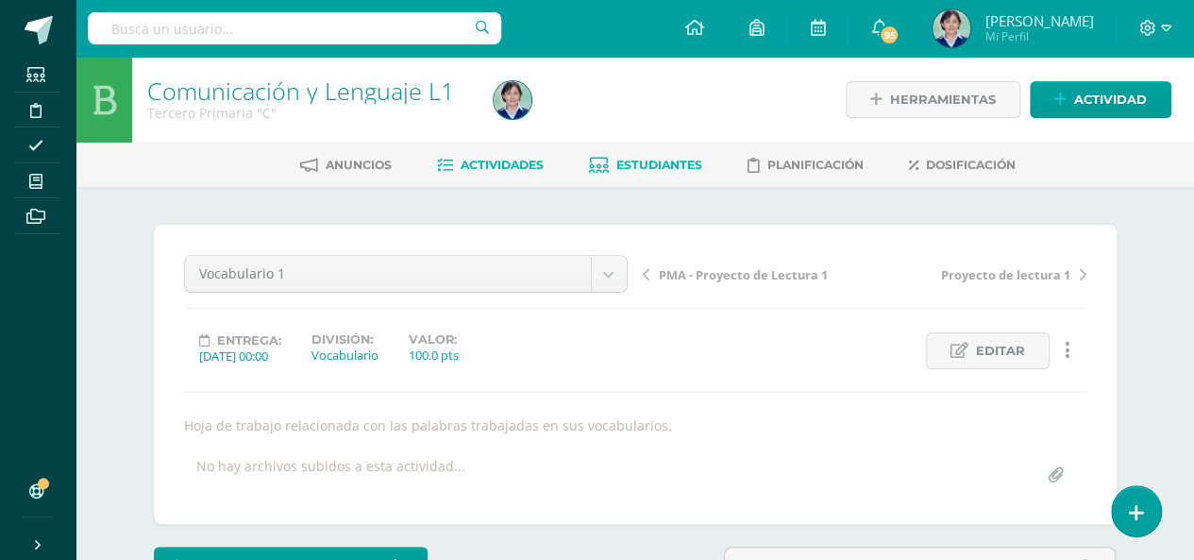
click at [640, 163] on span "Estudiantes" at bounding box center [660, 165] width 86 height 14
